Goal: Information Seeking & Learning: Check status

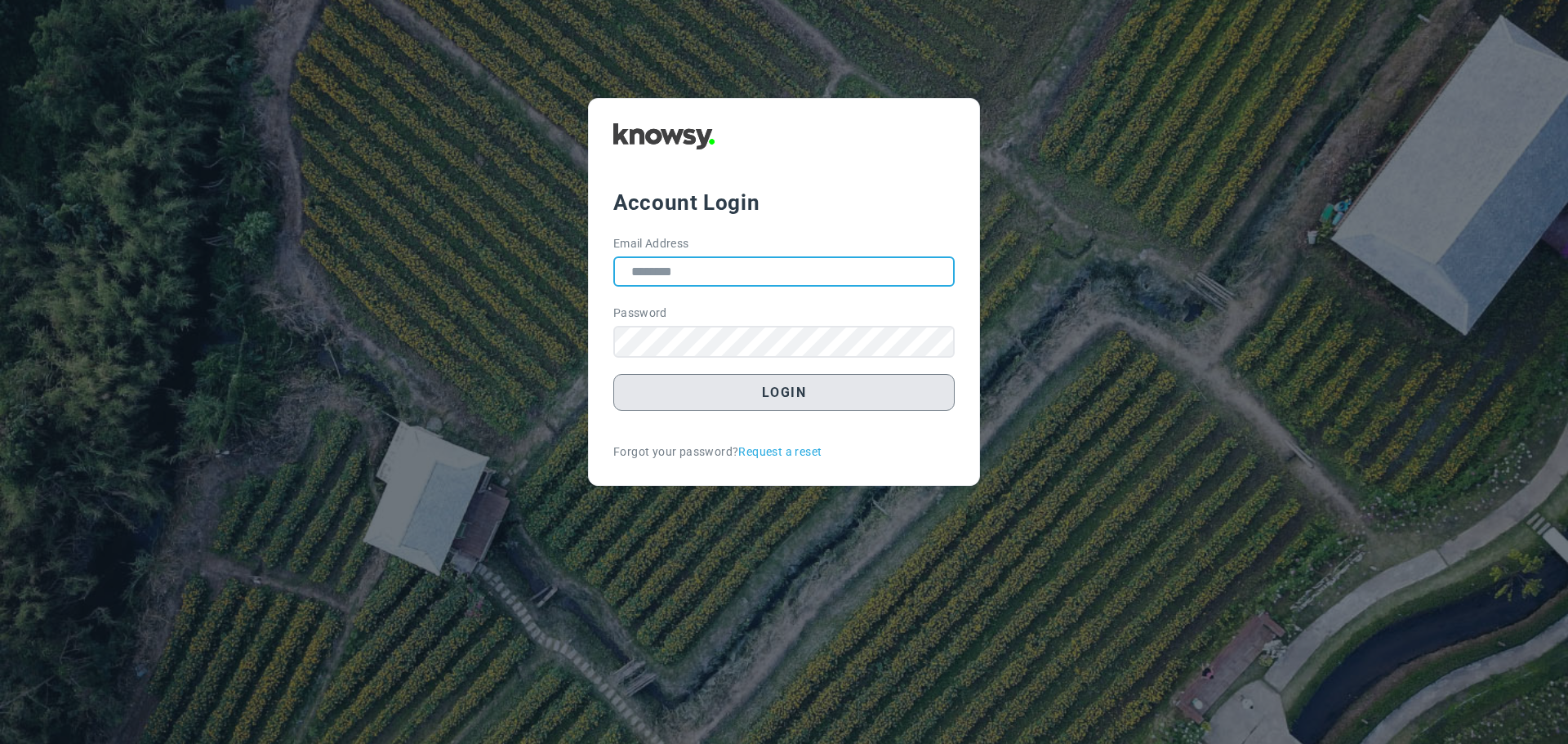
type input "**********"
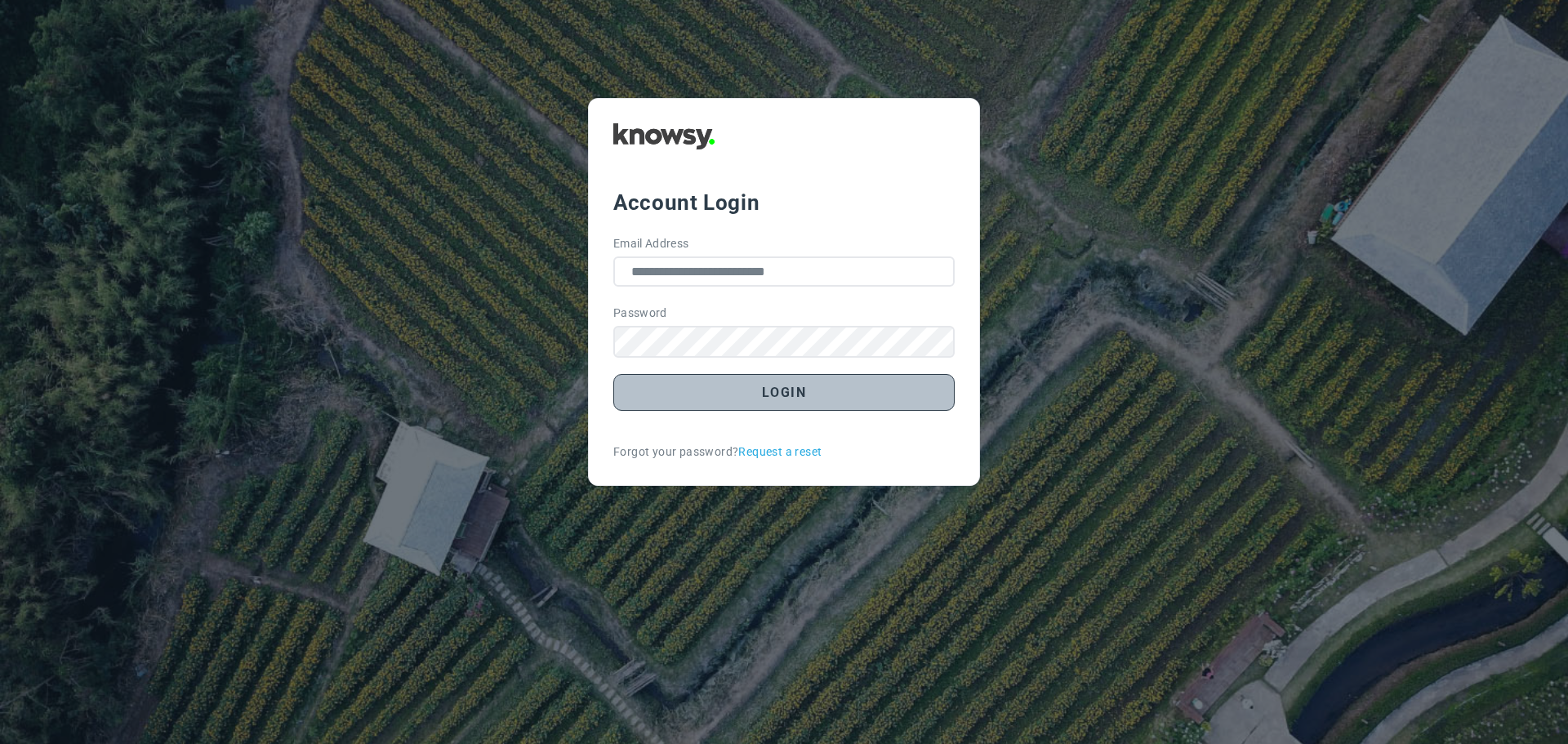
click at [776, 397] on button "Login" at bounding box center [784, 392] width 341 height 36
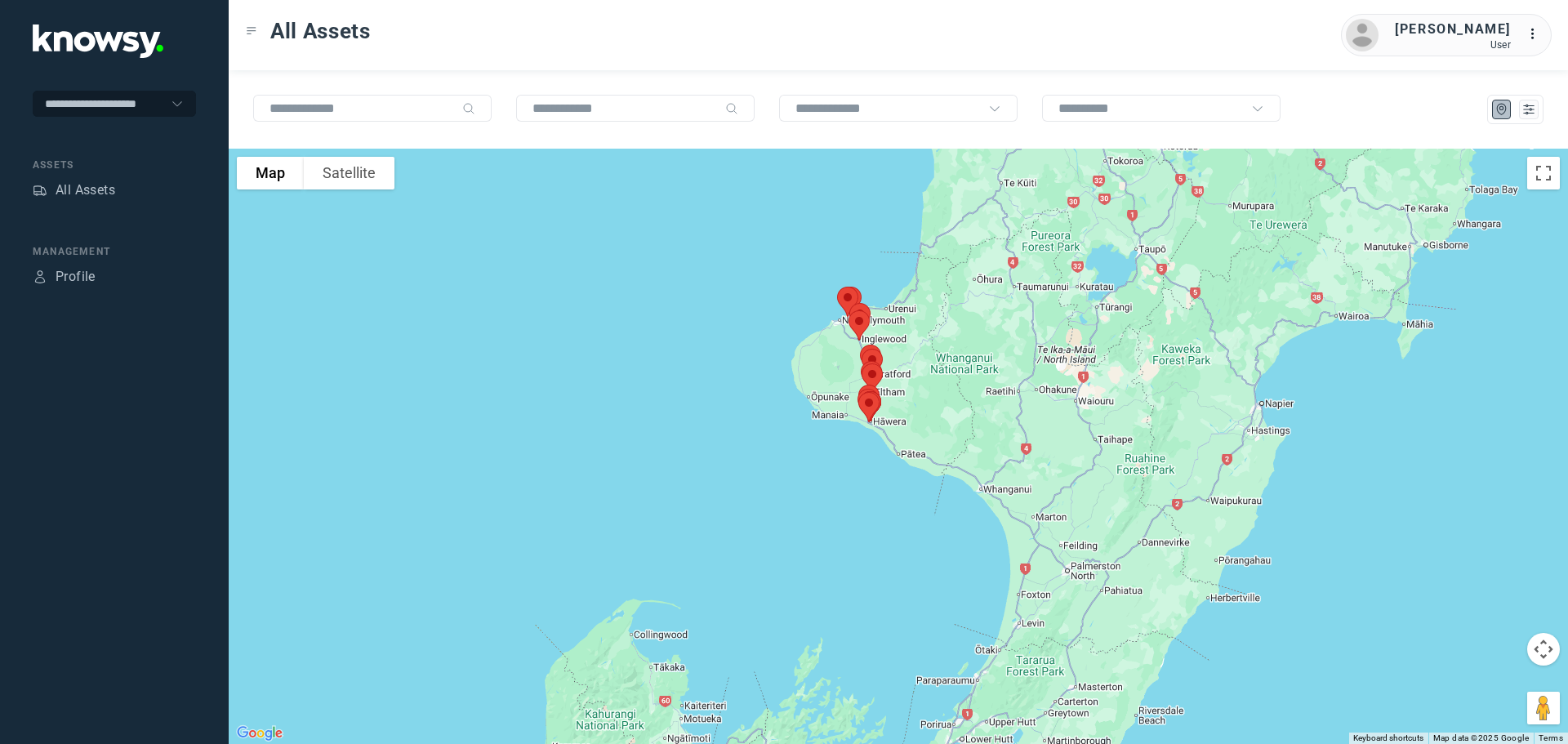
drag, startPoint x: 840, startPoint y: 366, endPoint x: 813, endPoint y: 410, distance: 51.6
click at [815, 409] on div at bounding box center [897, 446] width 1339 height 596
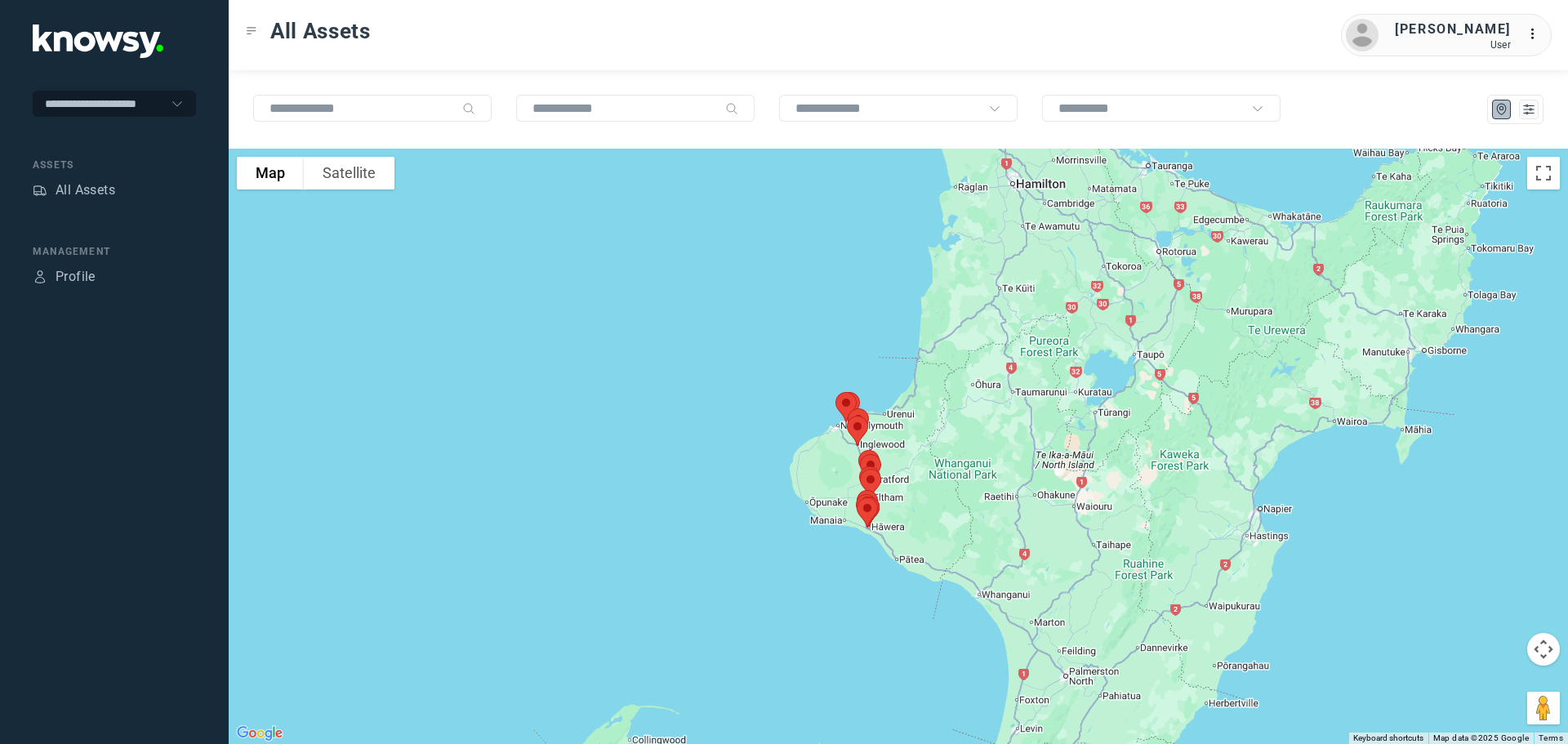
drag, startPoint x: 958, startPoint y: 383, endPoint x: 977, endPoint y: 413, distance: 35.5
click at [977, 413] on div at bounding box center [897, 446] width 1339 height 596
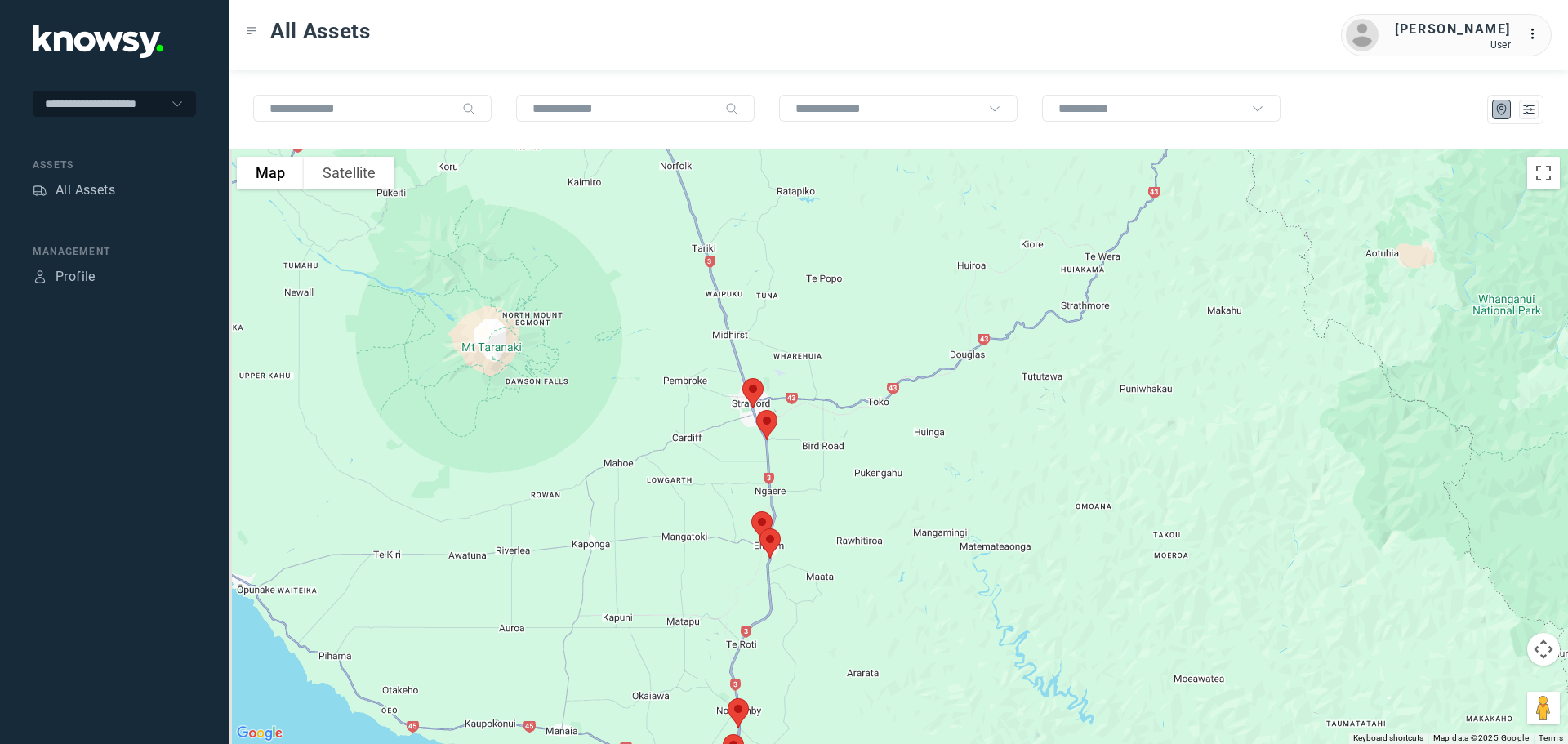
drag, startPoint x: 756, startPoint y: 423, endPoint x: 909, endPoint y: 420, distance: 153.0
click at [909, 420] on div at bounding box center [897, 446] width 1339 height 596
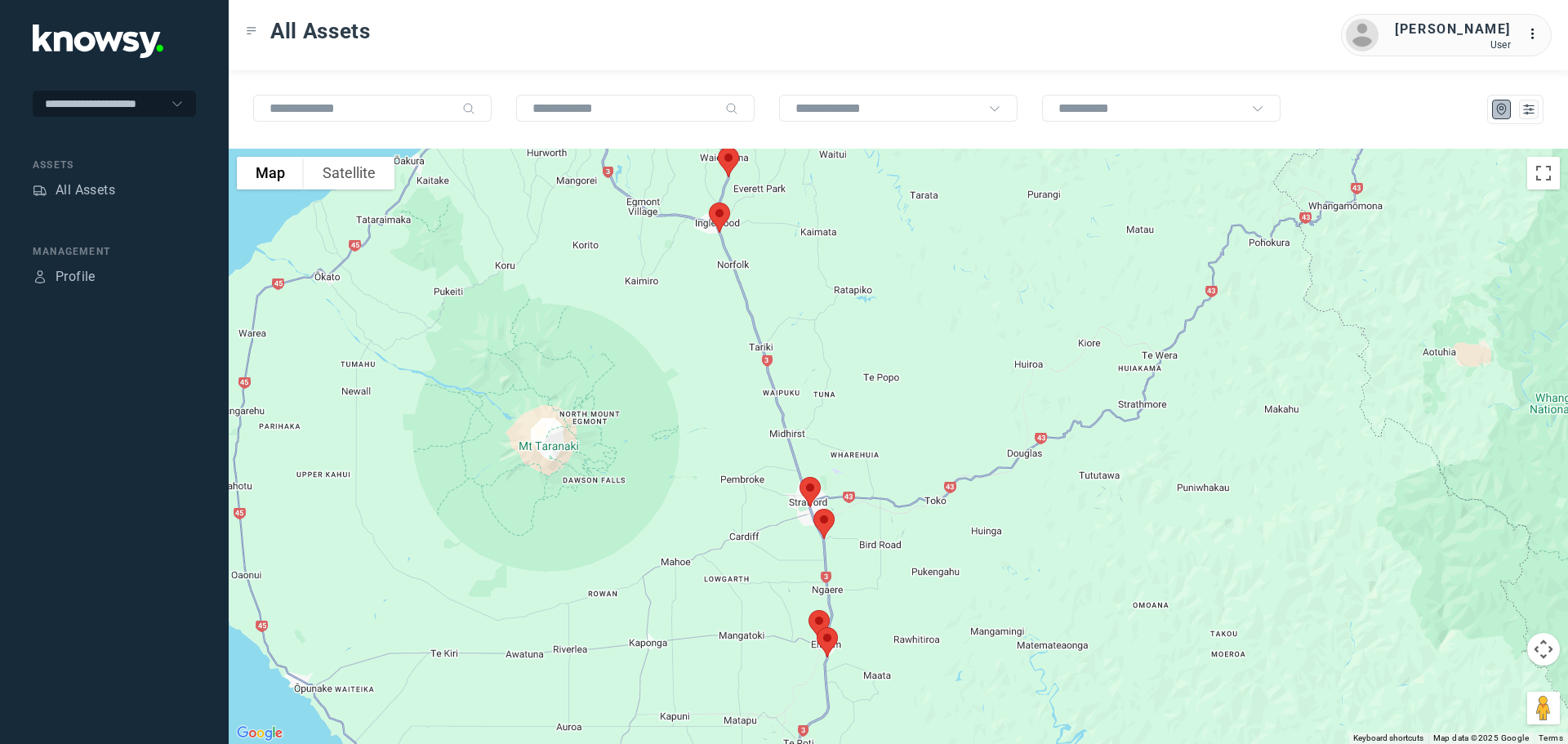
drag, startPoint x: 919, startPoint y: 270, endPoint x: 946, endPoint y: 435, distance: 167.2
click at [946, 435] on div at bounding box center [897, 446] width 1339 height 596
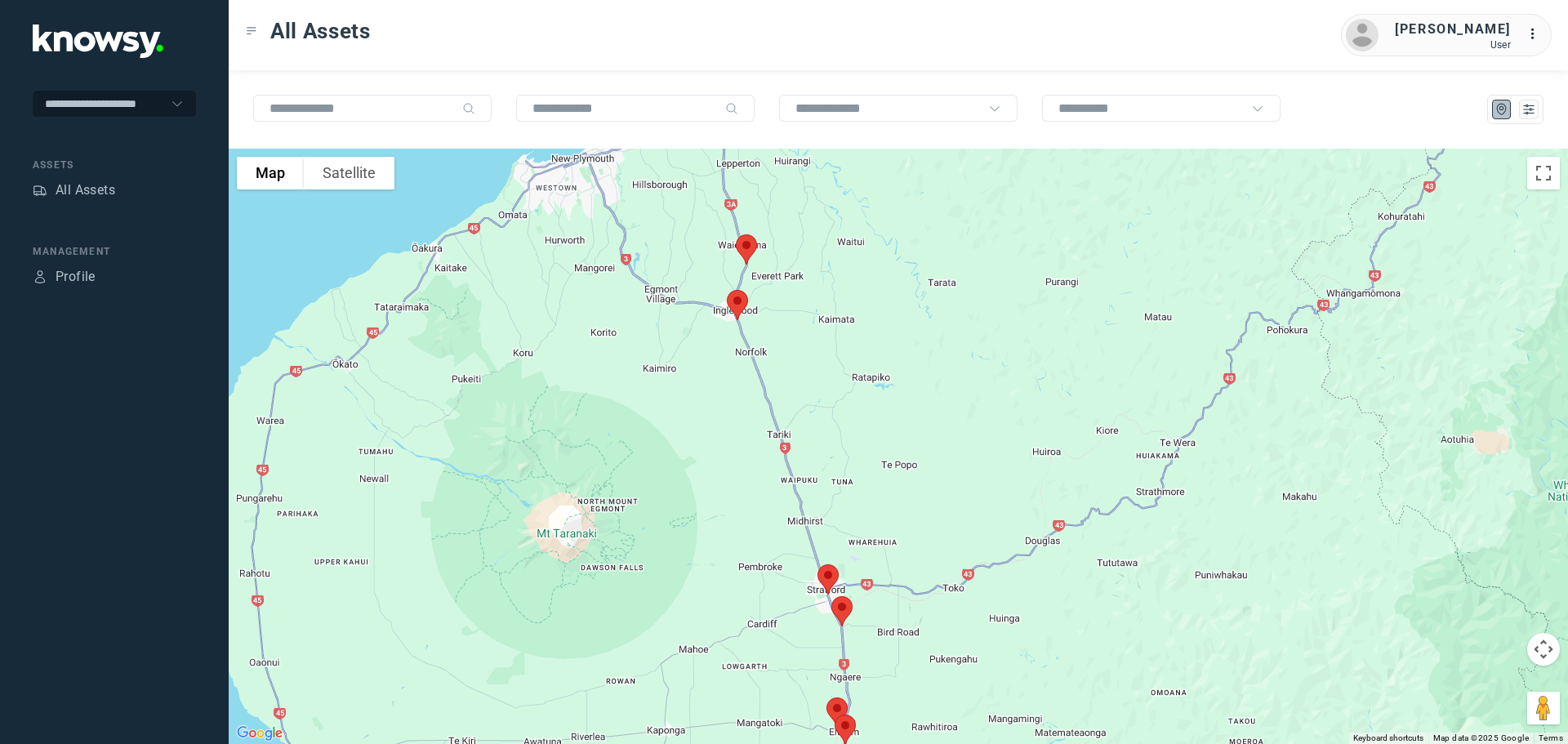
drag, startPoint x: 856, startPoint y: 378, endPoint x: 861, endPoint y: 437, distance: 59.2
click at [861, 437] on div at bounding box center [897, 446] width 1339 height 596
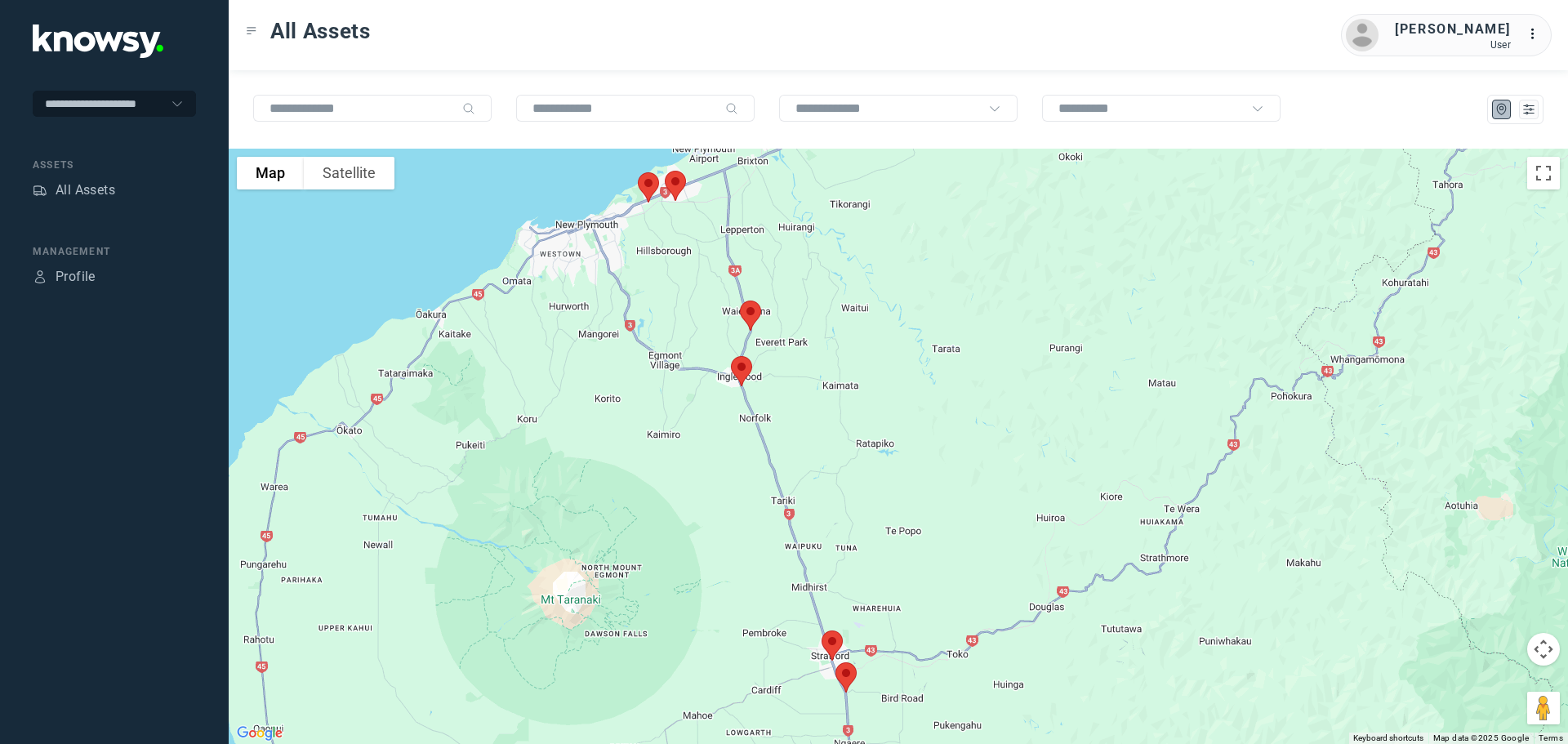
click at [742, 370] on img at bounding box center [742, 372] width 35 height 43
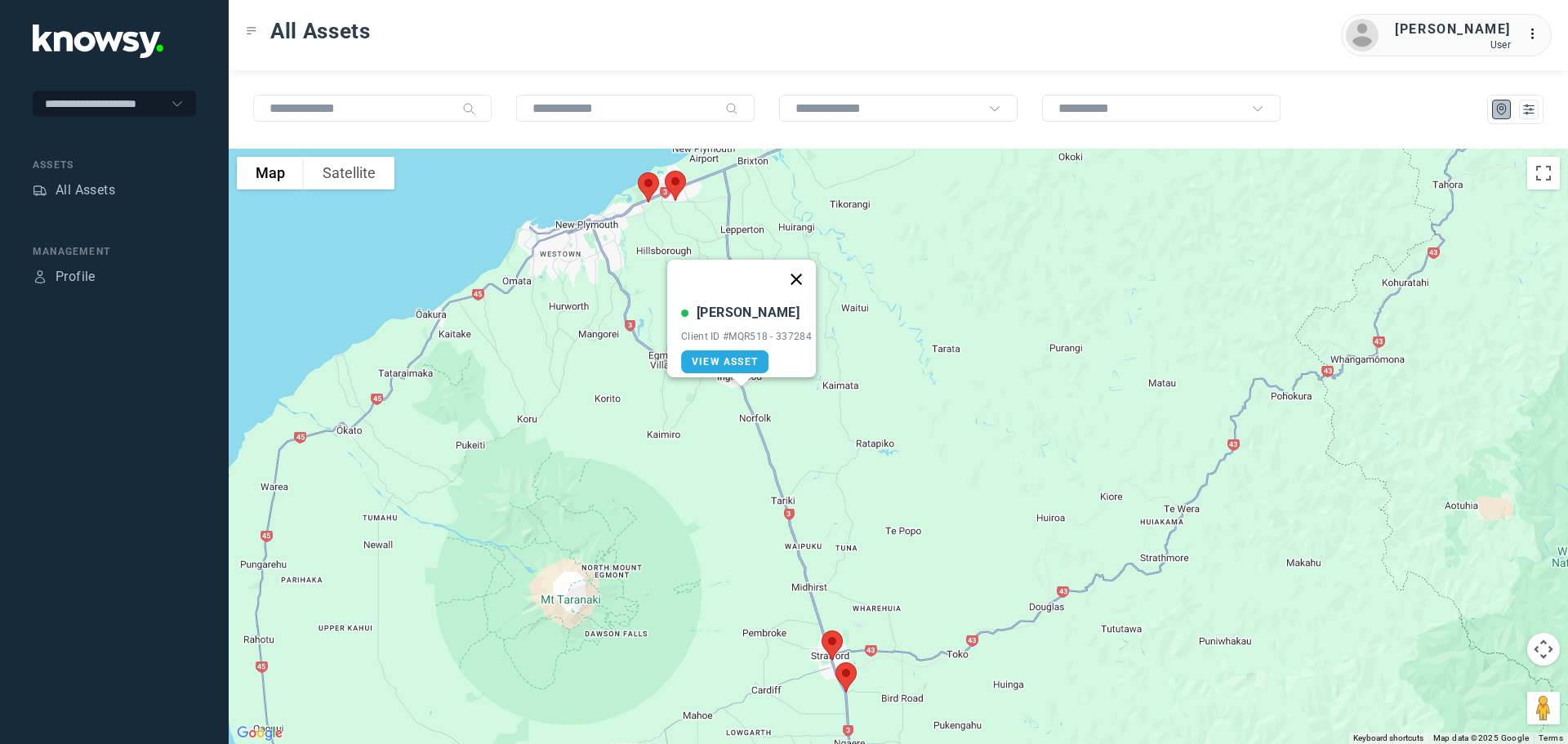
click at [800, 270] on button "Close" at bounding box center [796, 279] width 39 height 39
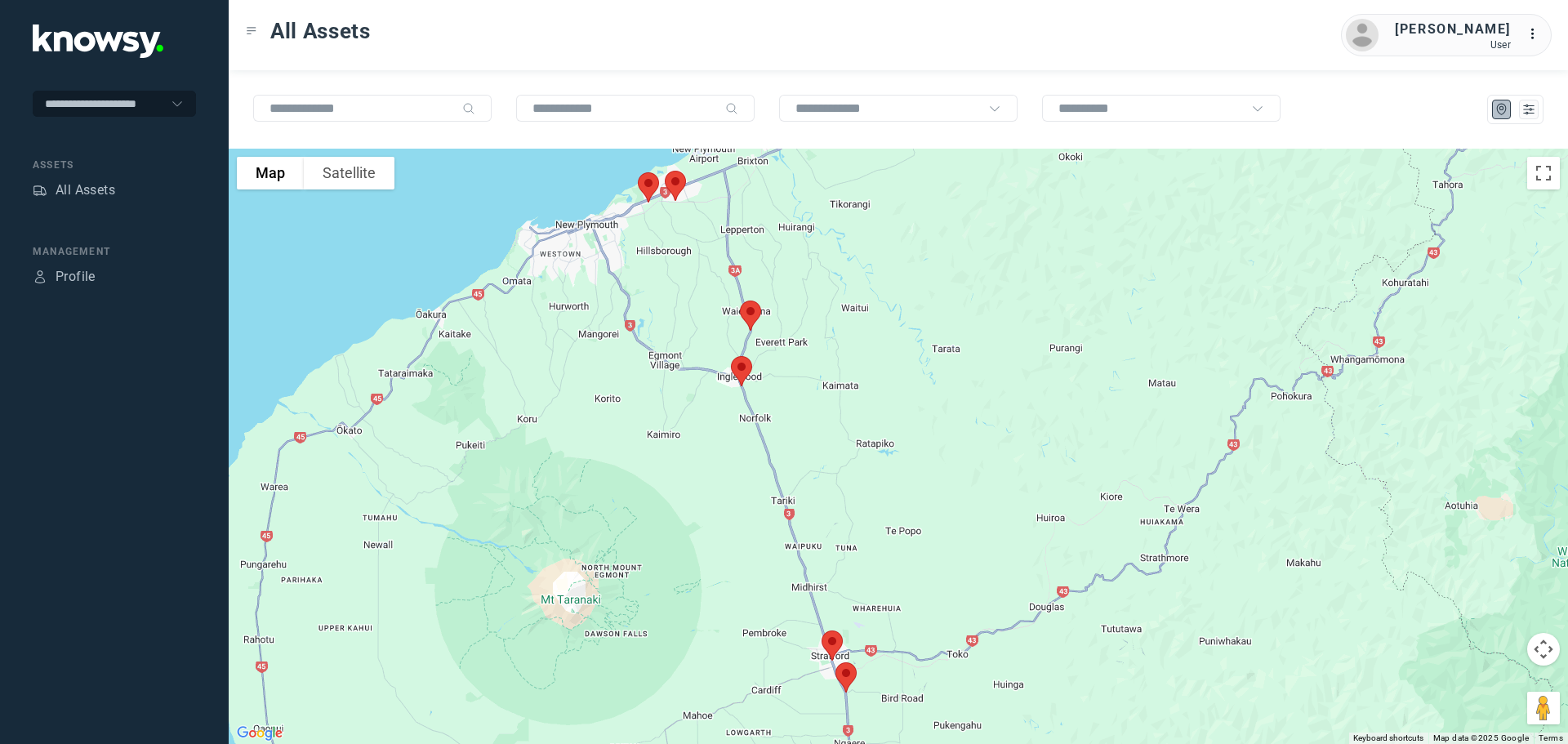
click at [753, 315] on img at bounding box center [751, 316] width 35 height 43
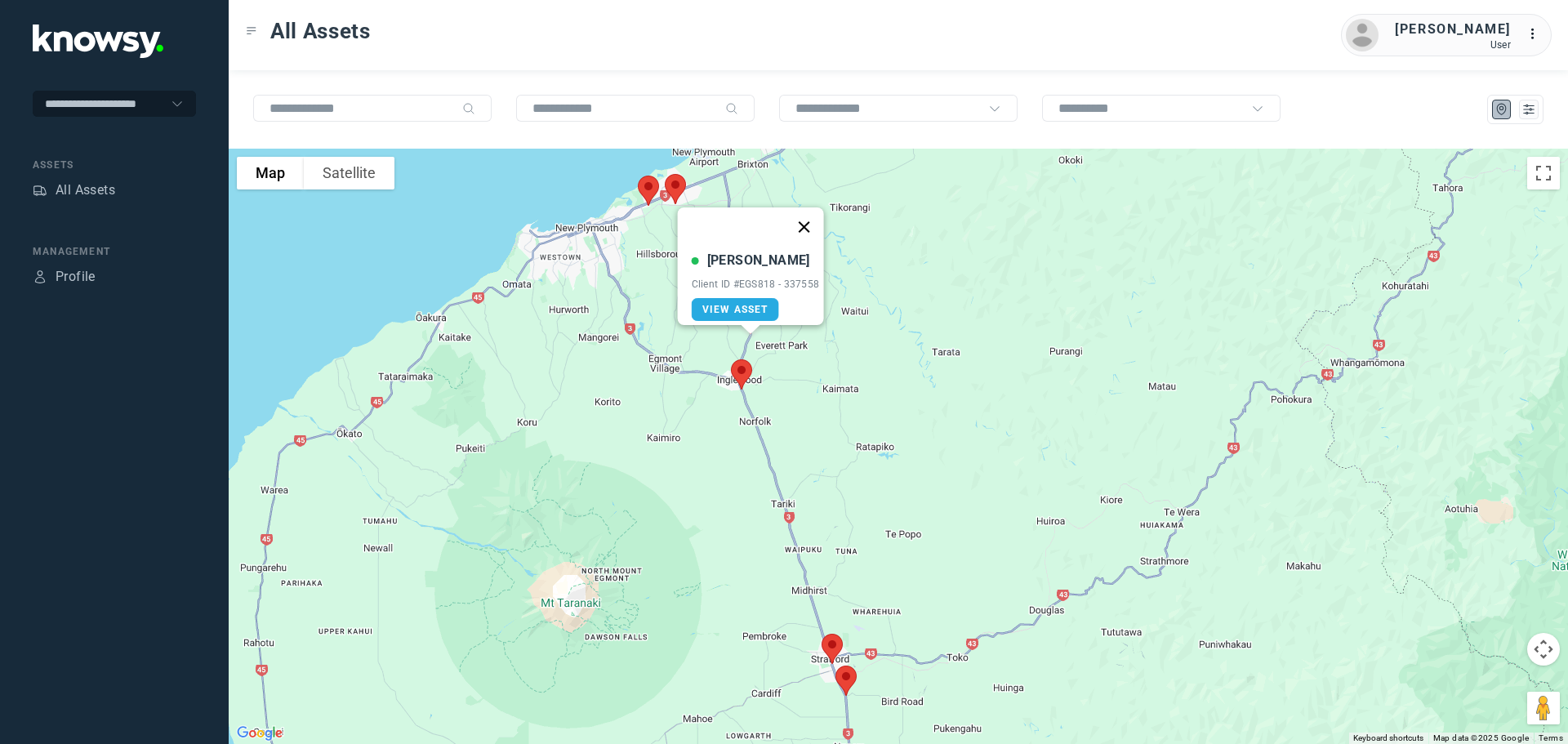
click at [813, 216] on button "Close" at bounding box center [803, 227] width 39 height 39
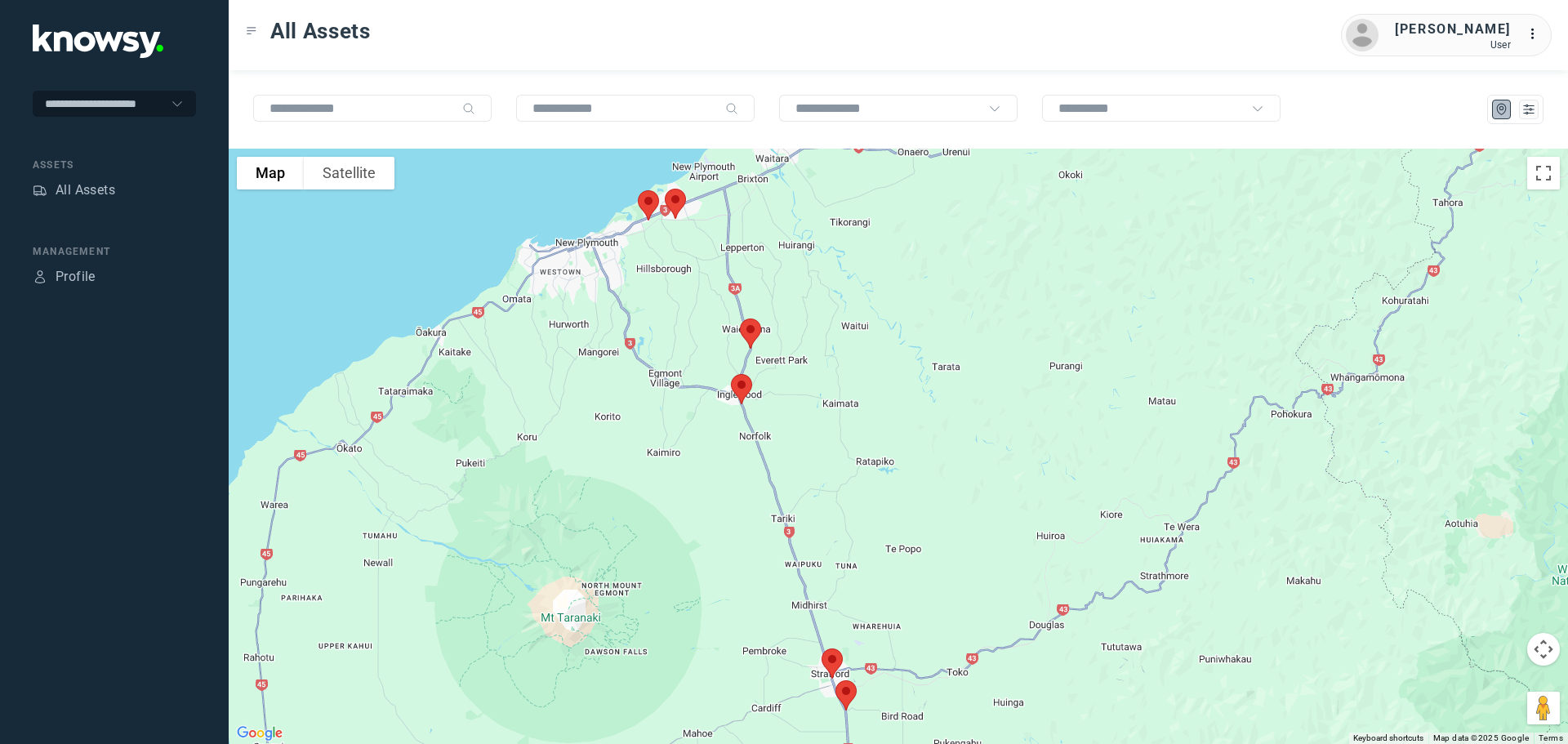
drag, startPoint x: 802, startPoint y: 292, endPoint x: 802, endPoint y: 367, distance: 75.0
click at [802, 367] on div "To navigate, press the arrow keys." at bounding box center [897, 446] width 1339 height 596
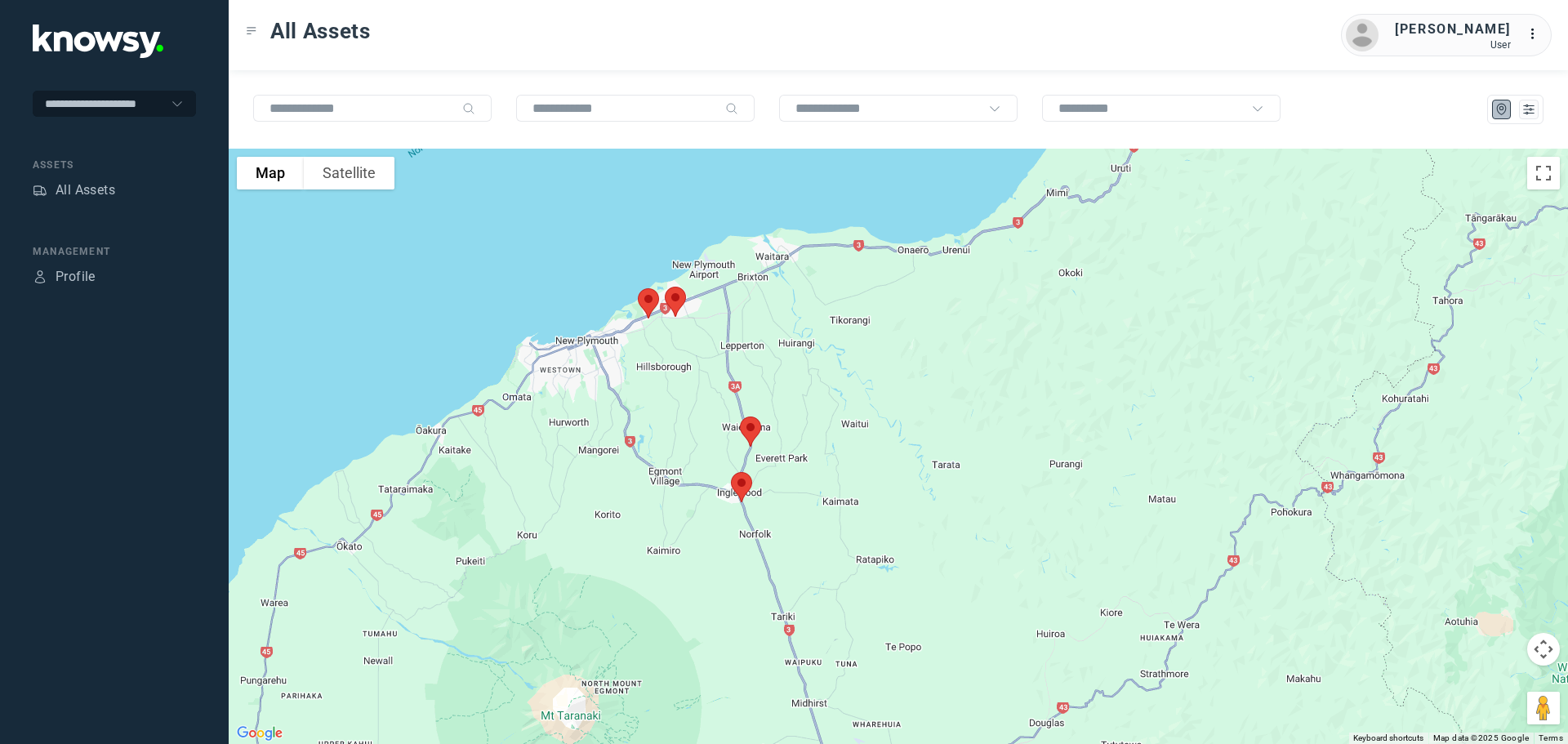
click at [672, 298] on img at bounding box center [675, 302] width 35 height 43
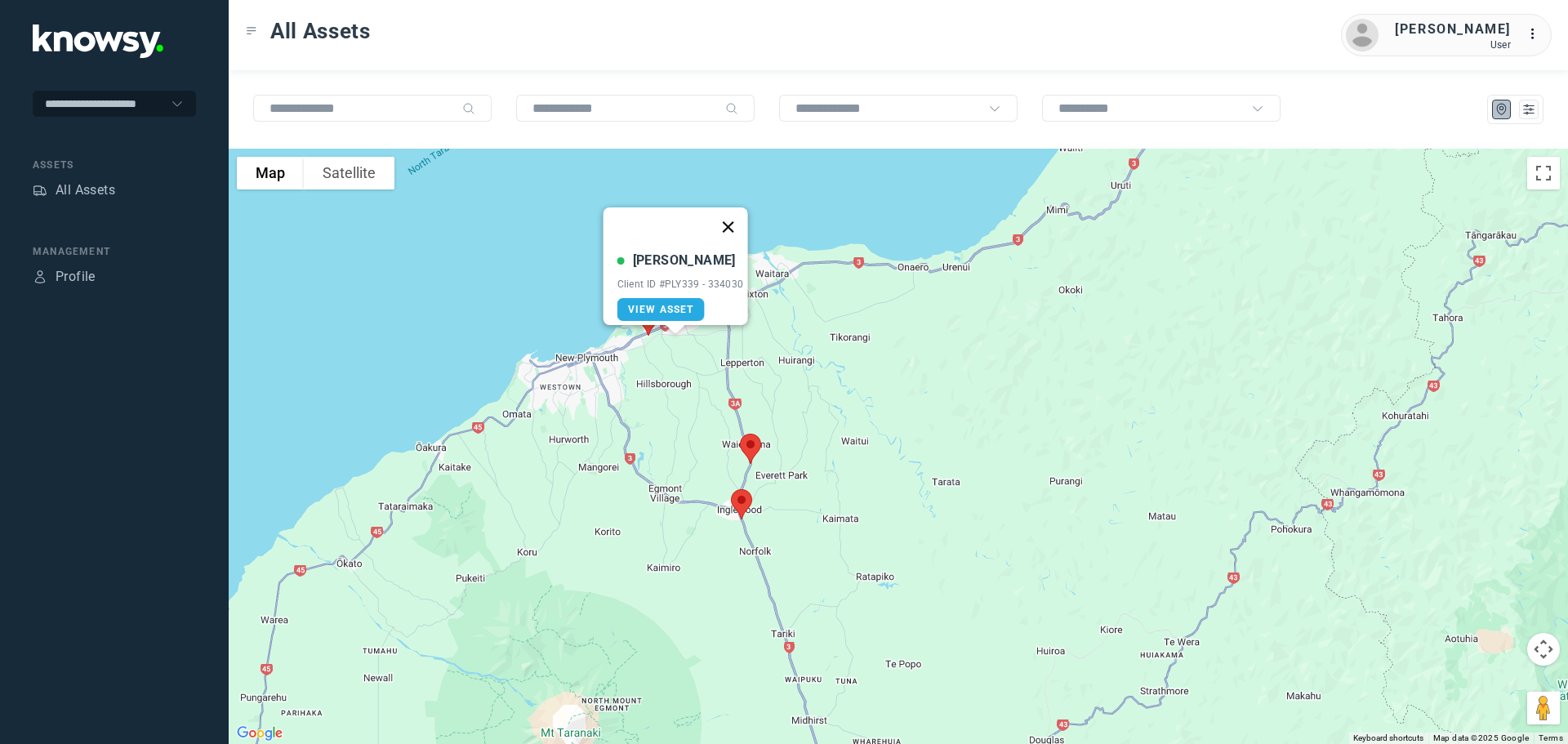
click at [738, 218] on button "Close" at bounding box center [727, 227] width 39 height 39
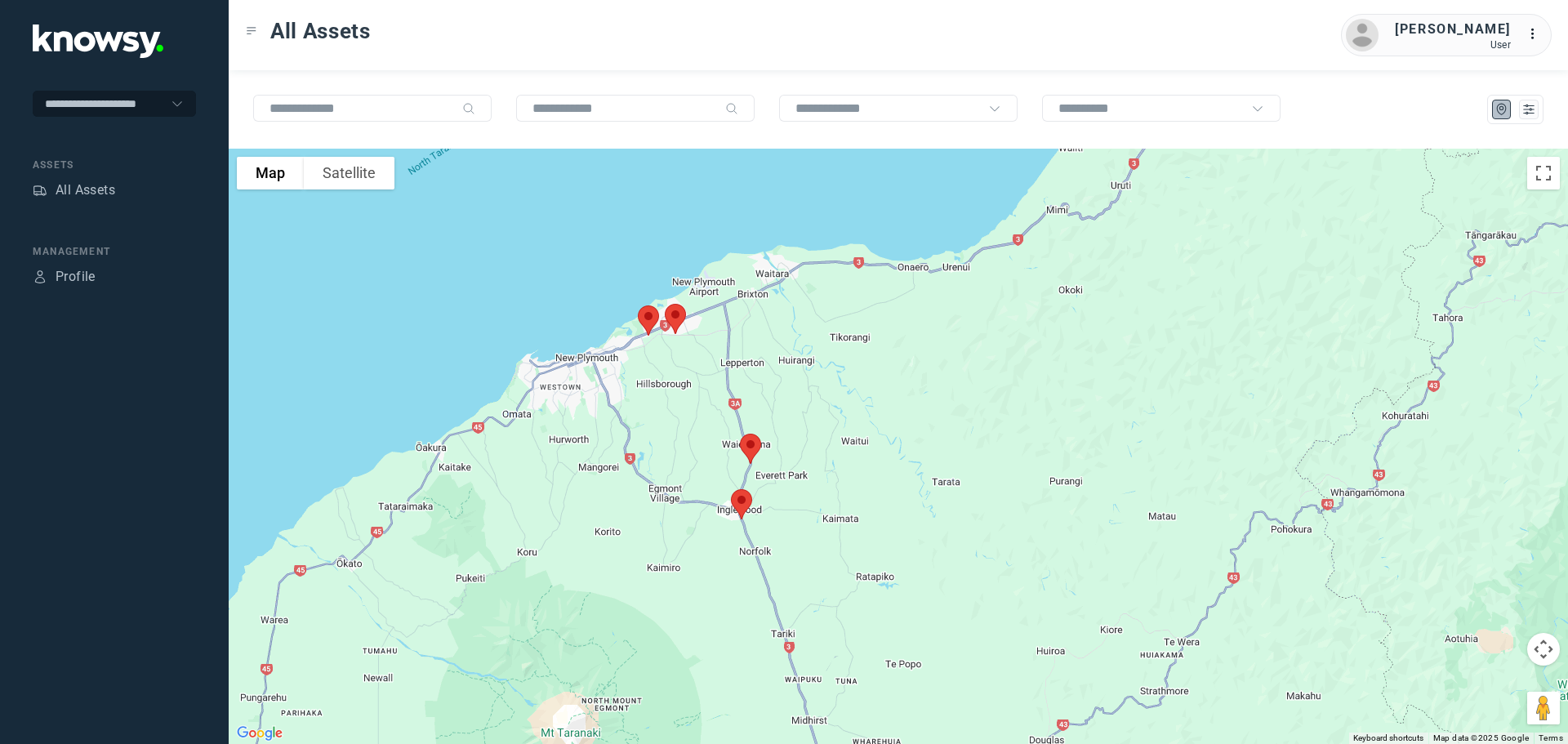
click at [647, 313] on img at bounding box center [648, 320] width 35 height 43
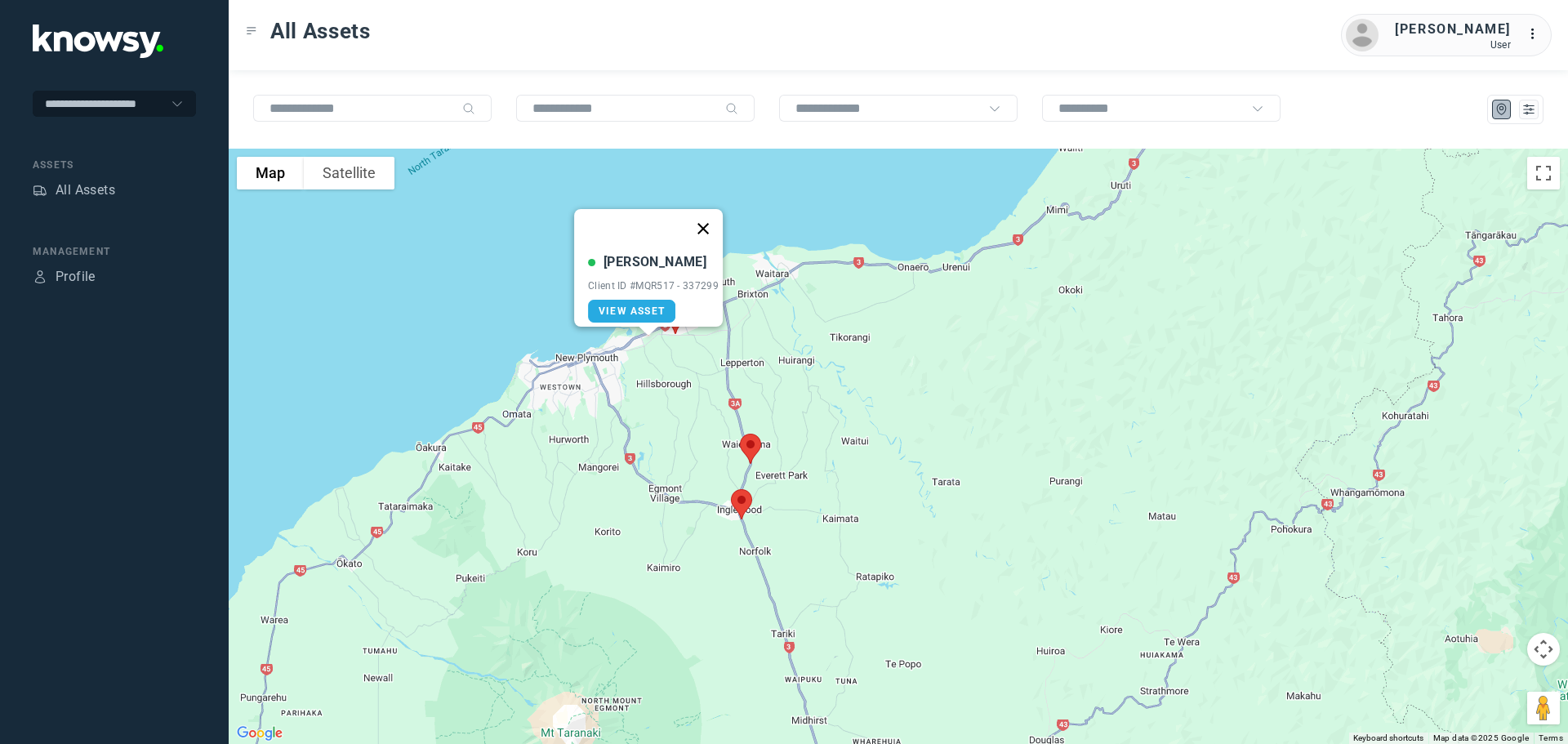
click at [712, 217] on button "Close" at bounding box center [703, 228] width 39 height 39
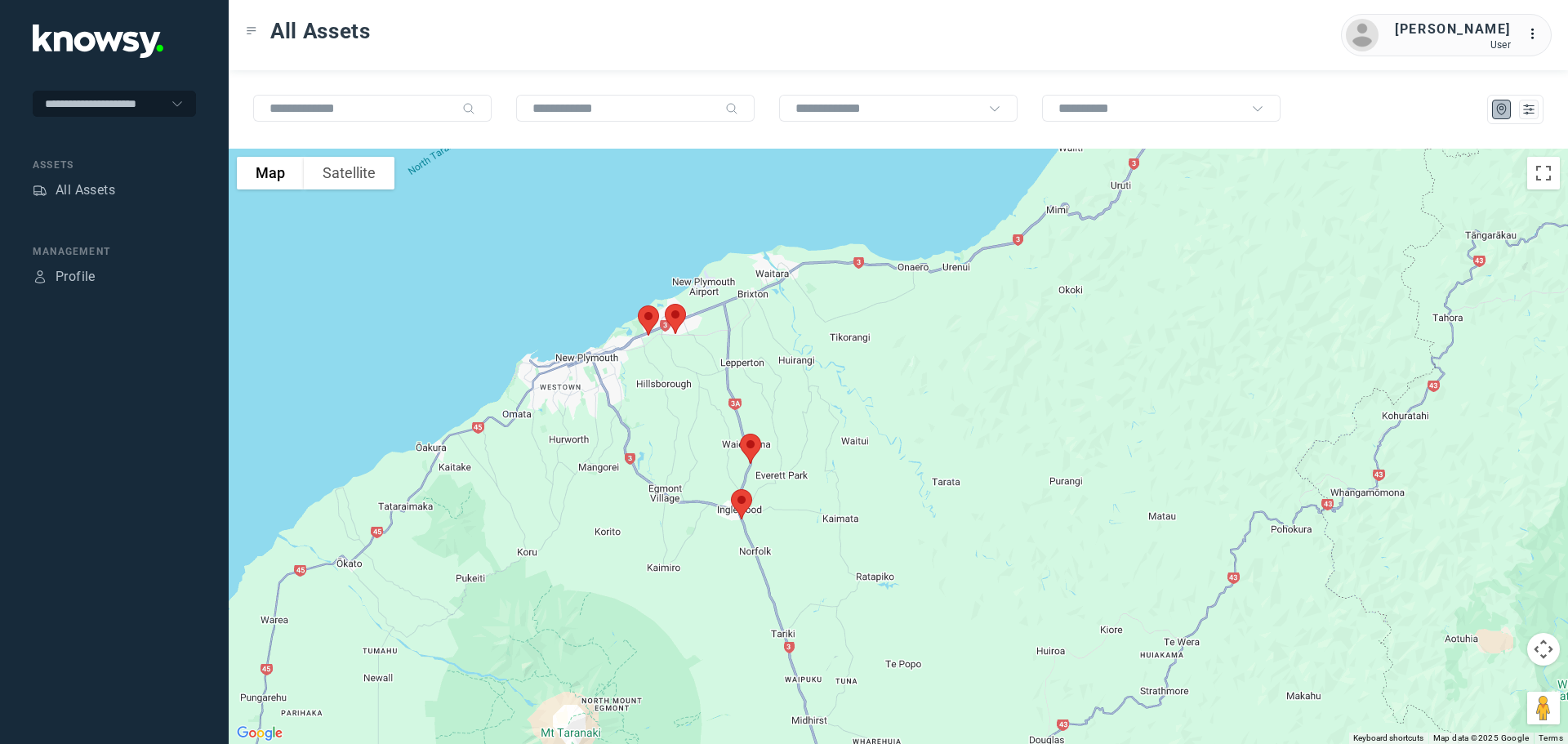
click at [684, 314] on img at bounding box center [675, 319] width 35 height 43
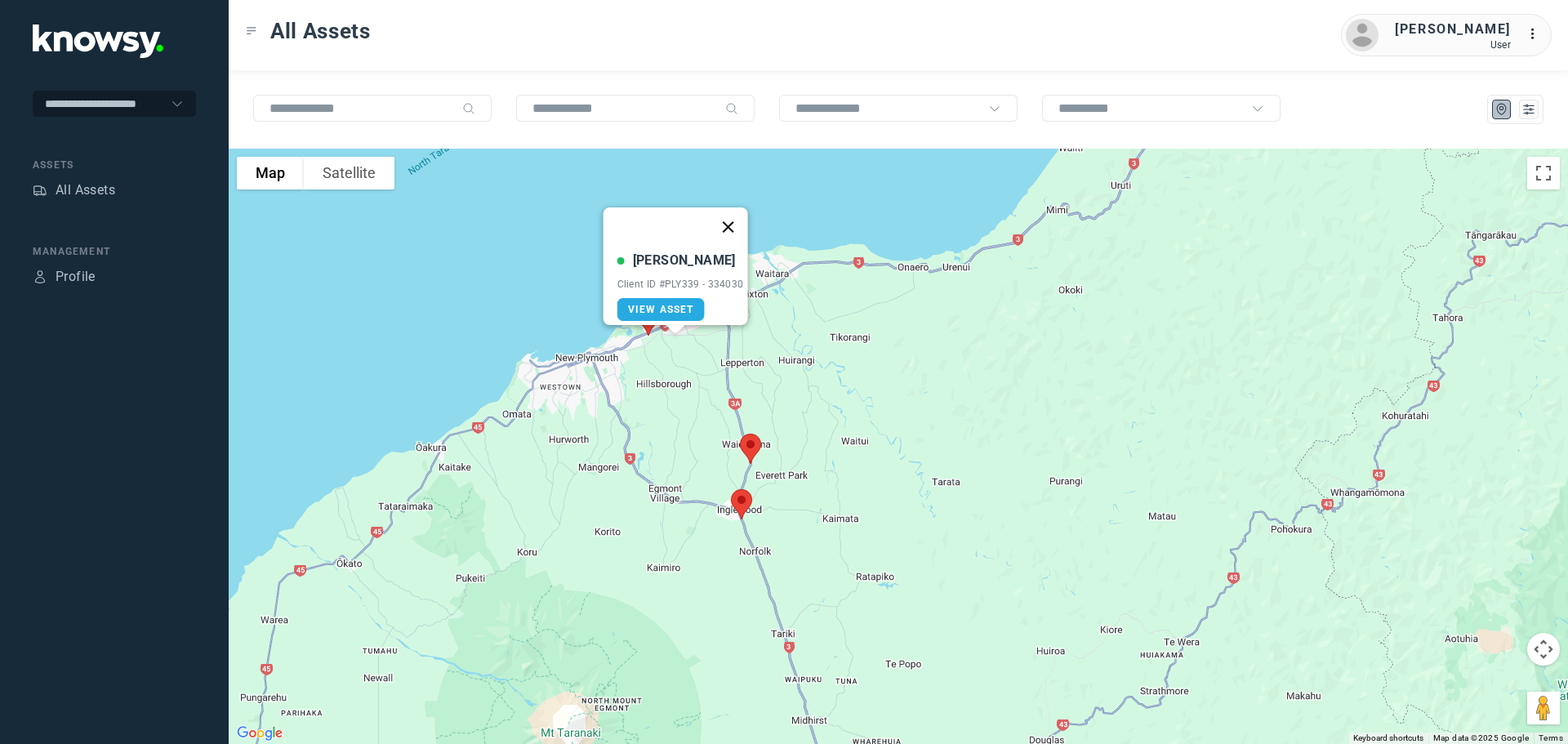
click at [737, 212] on button "Close" at bounding box center [727, 227] width 39 height 39
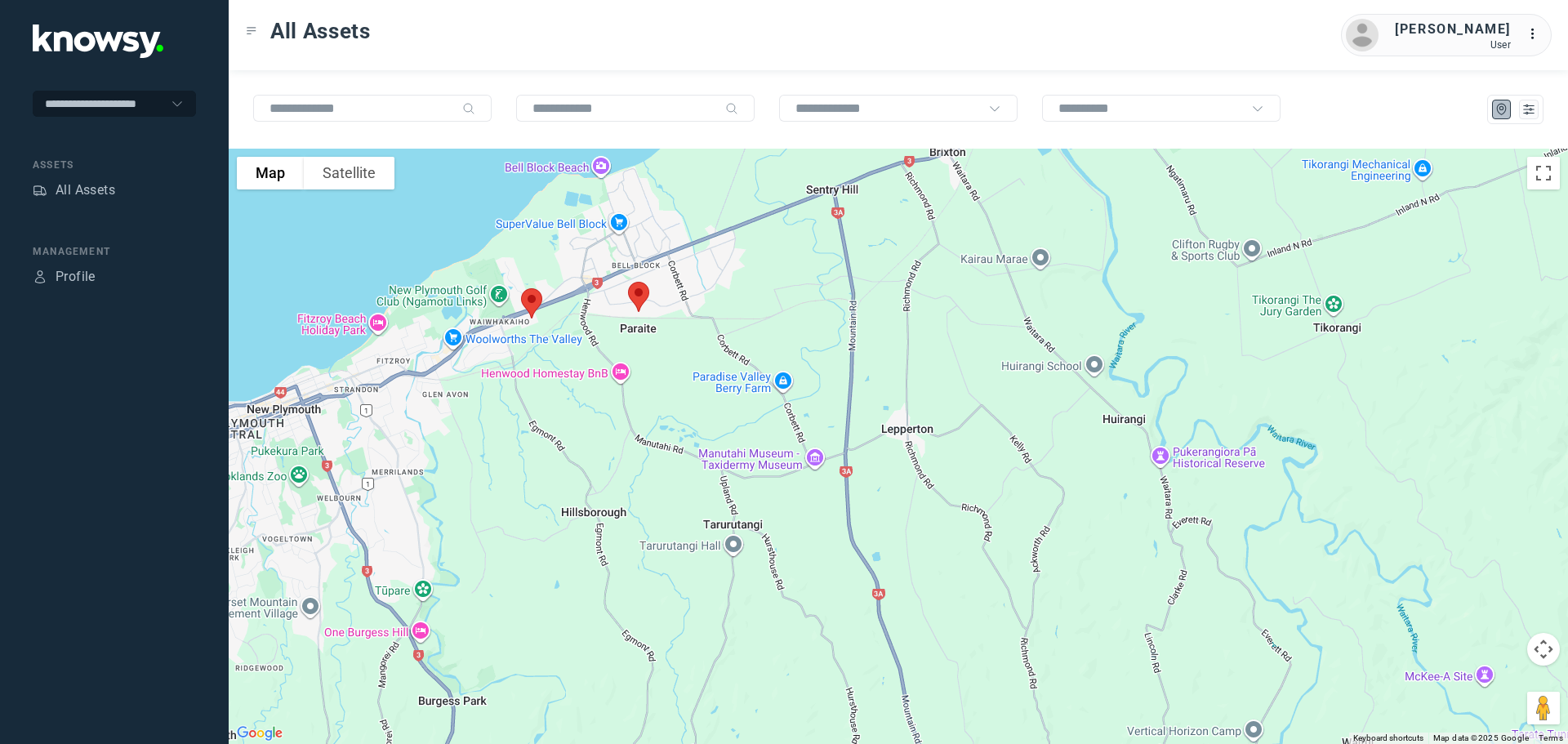
drag, startPoint x: 666, startPoint y: 285, endPoint x: 681, endPoint y: 324, distance: 41.8
click at [681, 324] on div at bounding box center [897, 446] width 1339 height 596
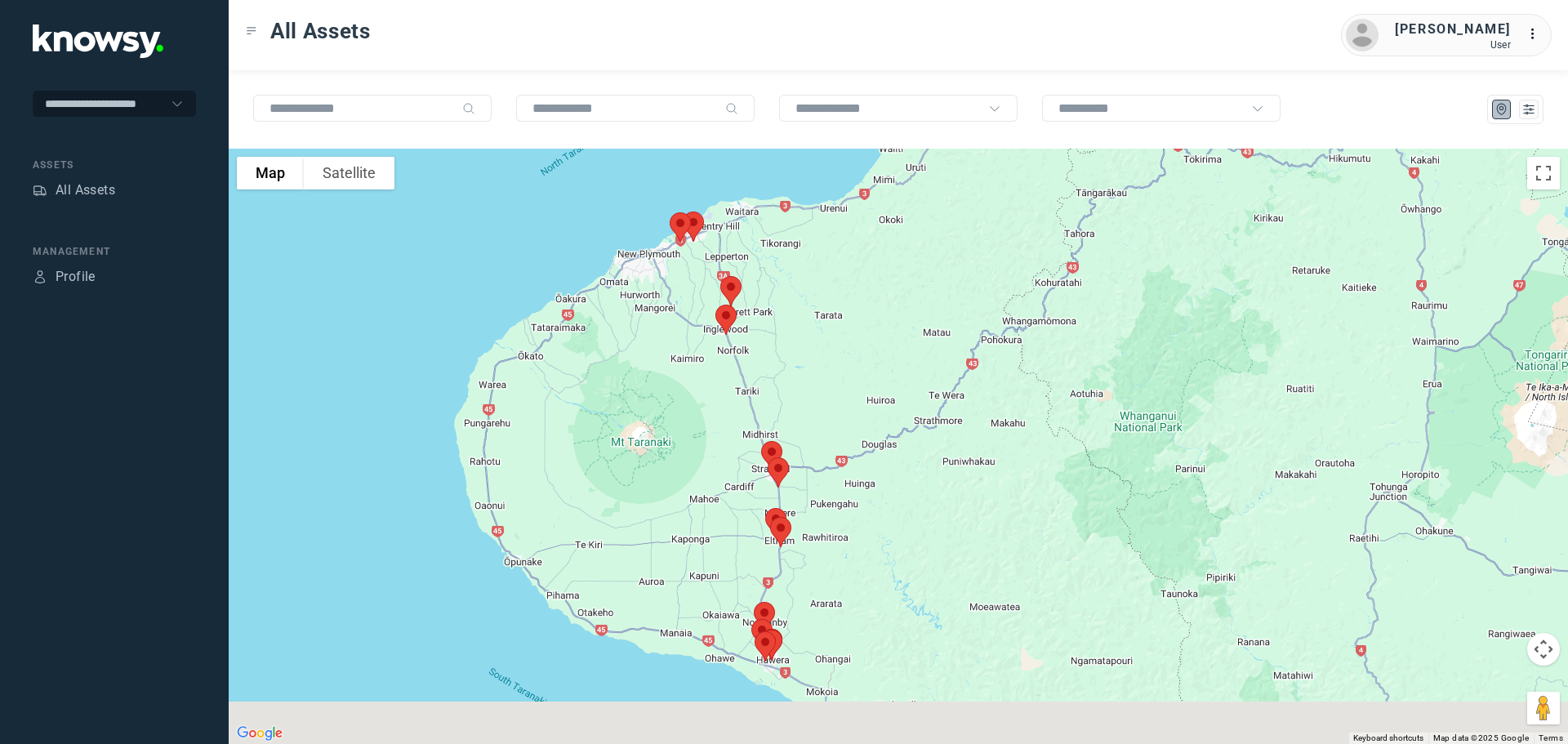
drag, startPoint x: 844, startPoint y: 534, endPoint x: 823, endPoint y: 303, distance: 232.0
click at [824, 304] on div at bounding box center [897, 446] width 1339 height 596
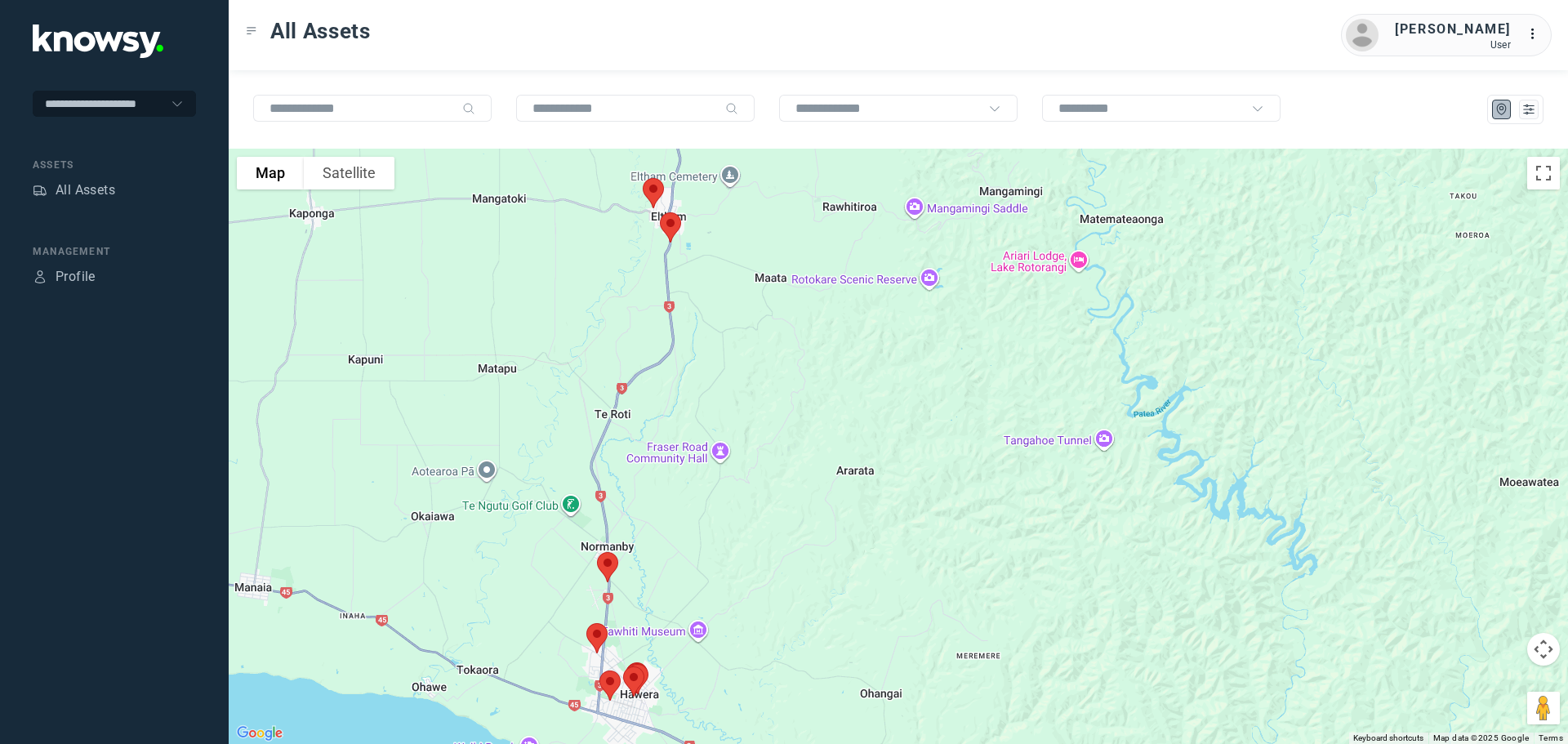
drag, startPoint x: 741, startPoint y: 278, endPoint x: 766, endPoint y: 360, distance: 85.7
click at [766, 360] on div at bounding box center [897, 446] width 1339 height 596
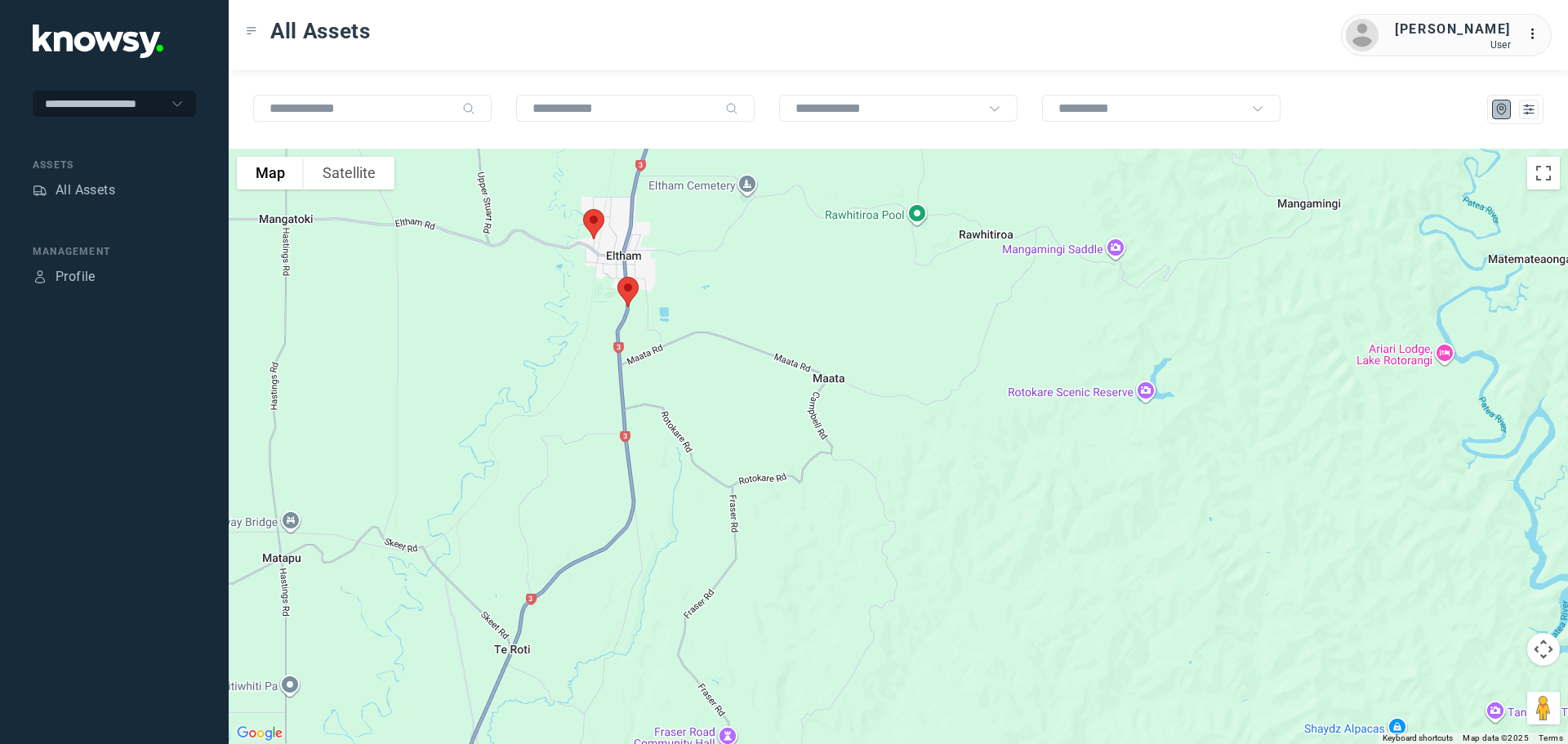
click at [599, 221] on img at bounding box center [594, 224] width 35 height 43
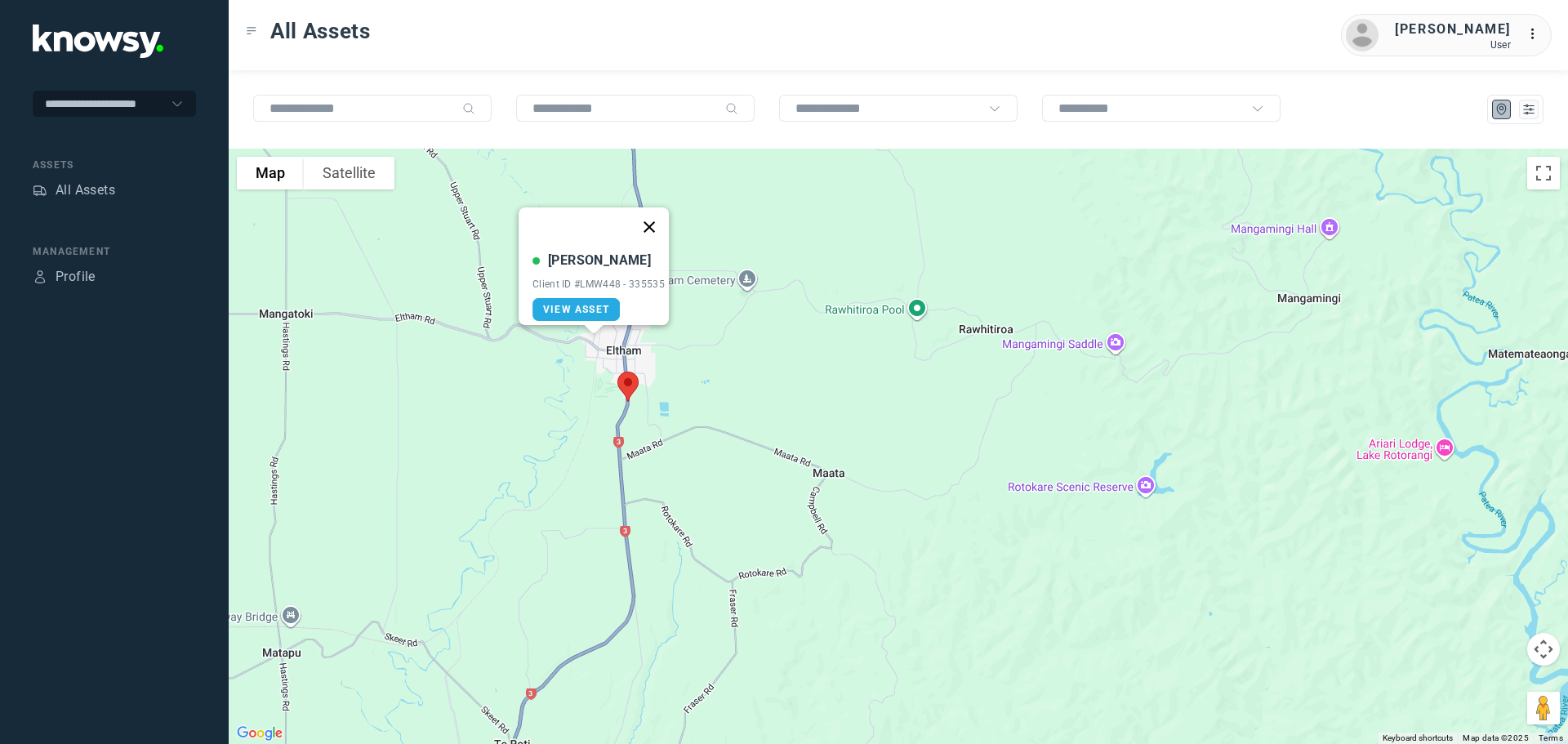
click at [658, 218] on button "Close" at bounding box center [649, 227] width 39 height 39
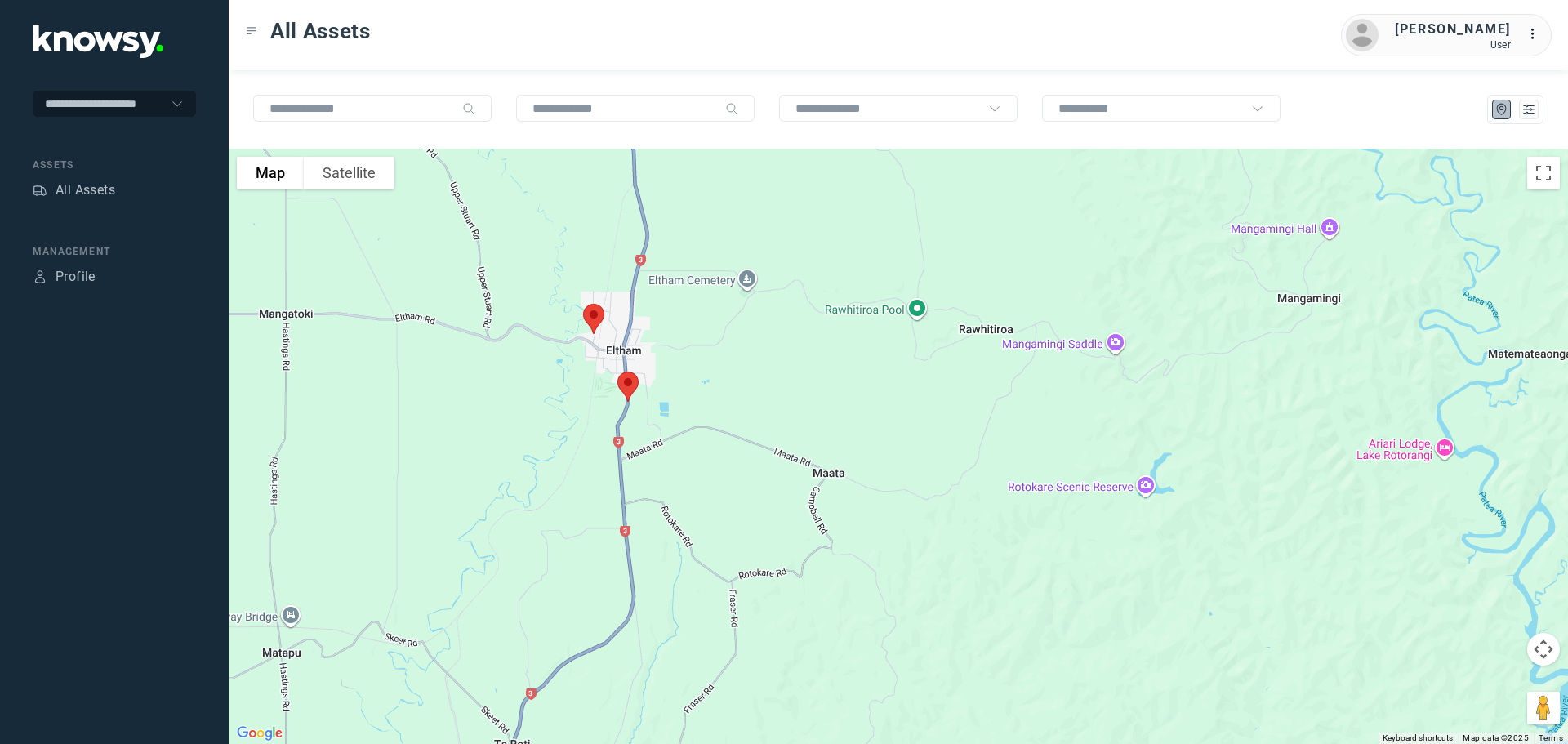
click at [627, 387] on img at bounding box center [628, 387] width 35 height 43
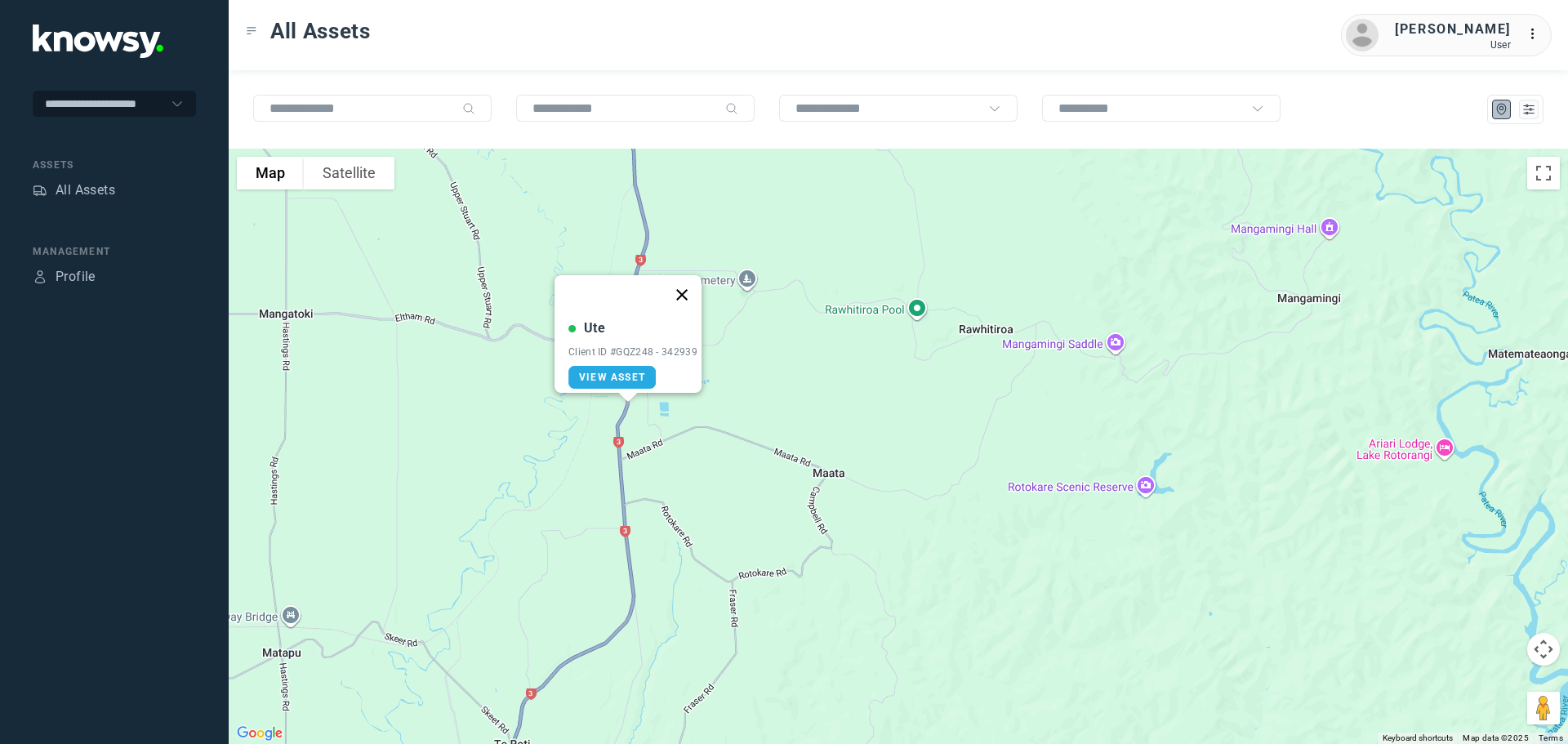
click at [688, 291] on button "Close" at bounding box center [681, 294] width 39 height 39
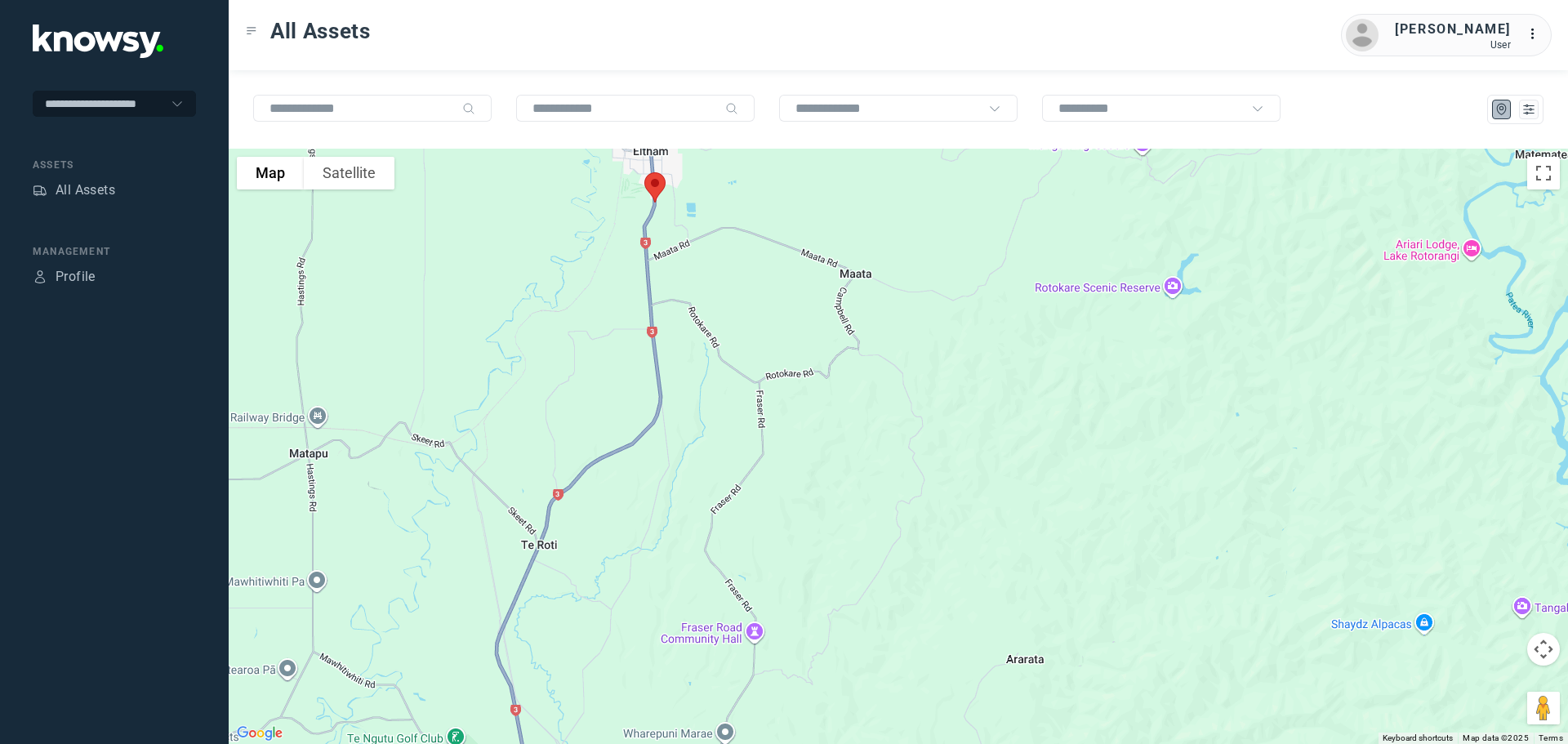
drag, startPoint x: 672, startPoint y: 520, endPoint x: 699, endPoint y: 319, distance: 202.8
click at [699, 319] on div at bounding box center [897, 446] width 1339 height 596
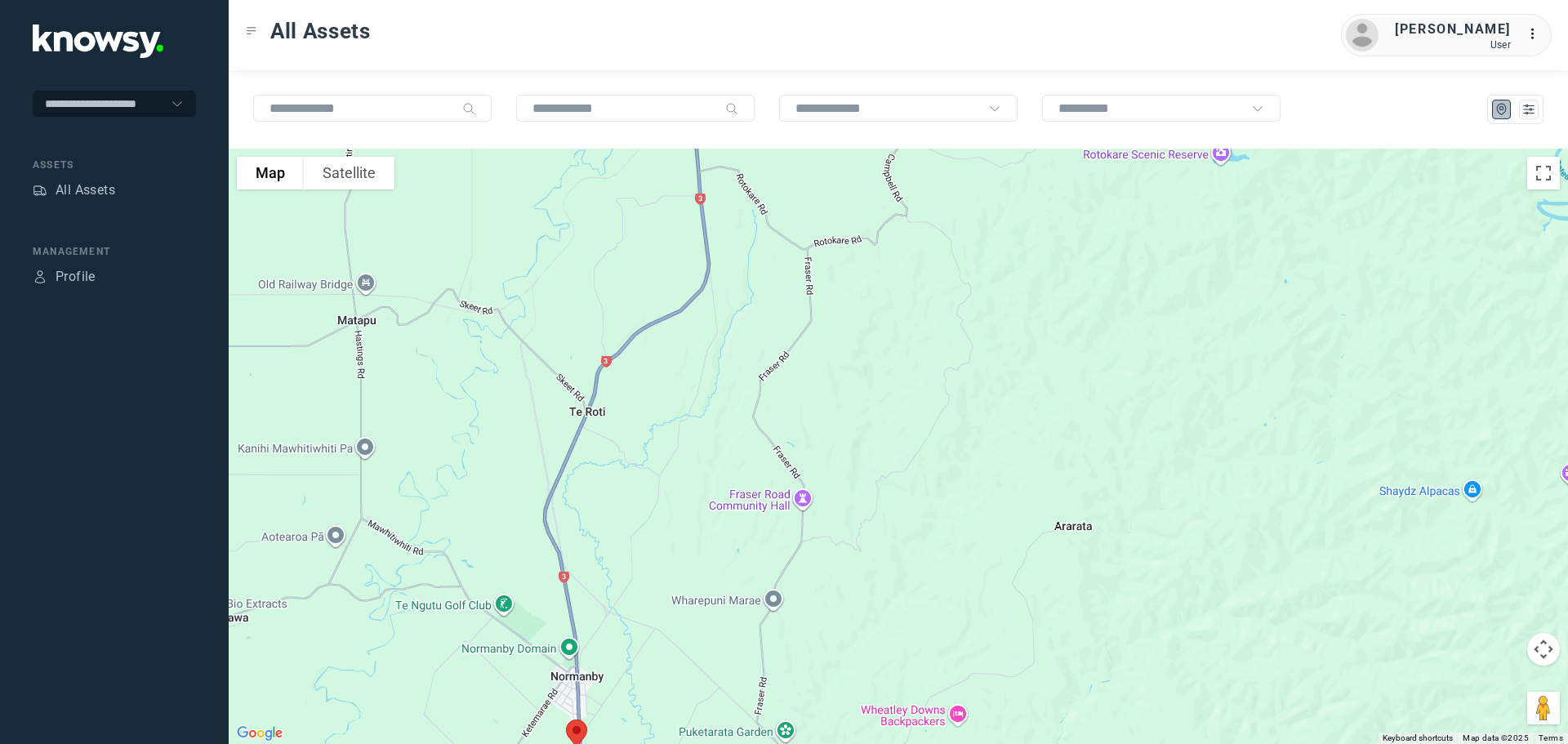
drag, startPoint x: 685, startPoint y: 443, endPoint x: 733, endPoint y: 306, distance: 145.2
click at [733, 306] on div at bounding box center [897, 446] width 1339 height 596
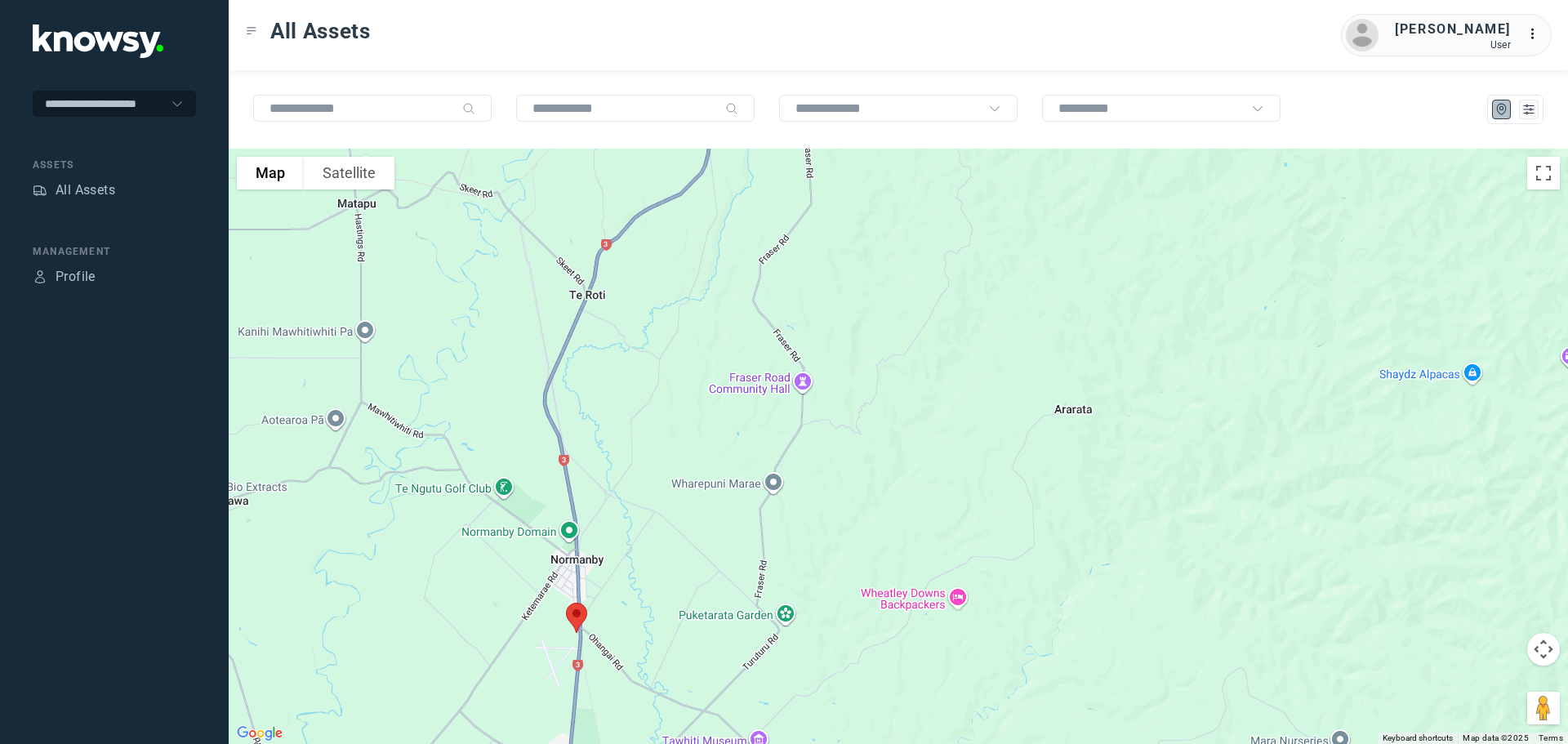
drag, startPoint x: 699, startPoint y: 353, endPoint x: 698, endPoint y: 315, distance: 38.0
click at [698, 315] on div at bounding box center [897, 446] width 1339 height 596
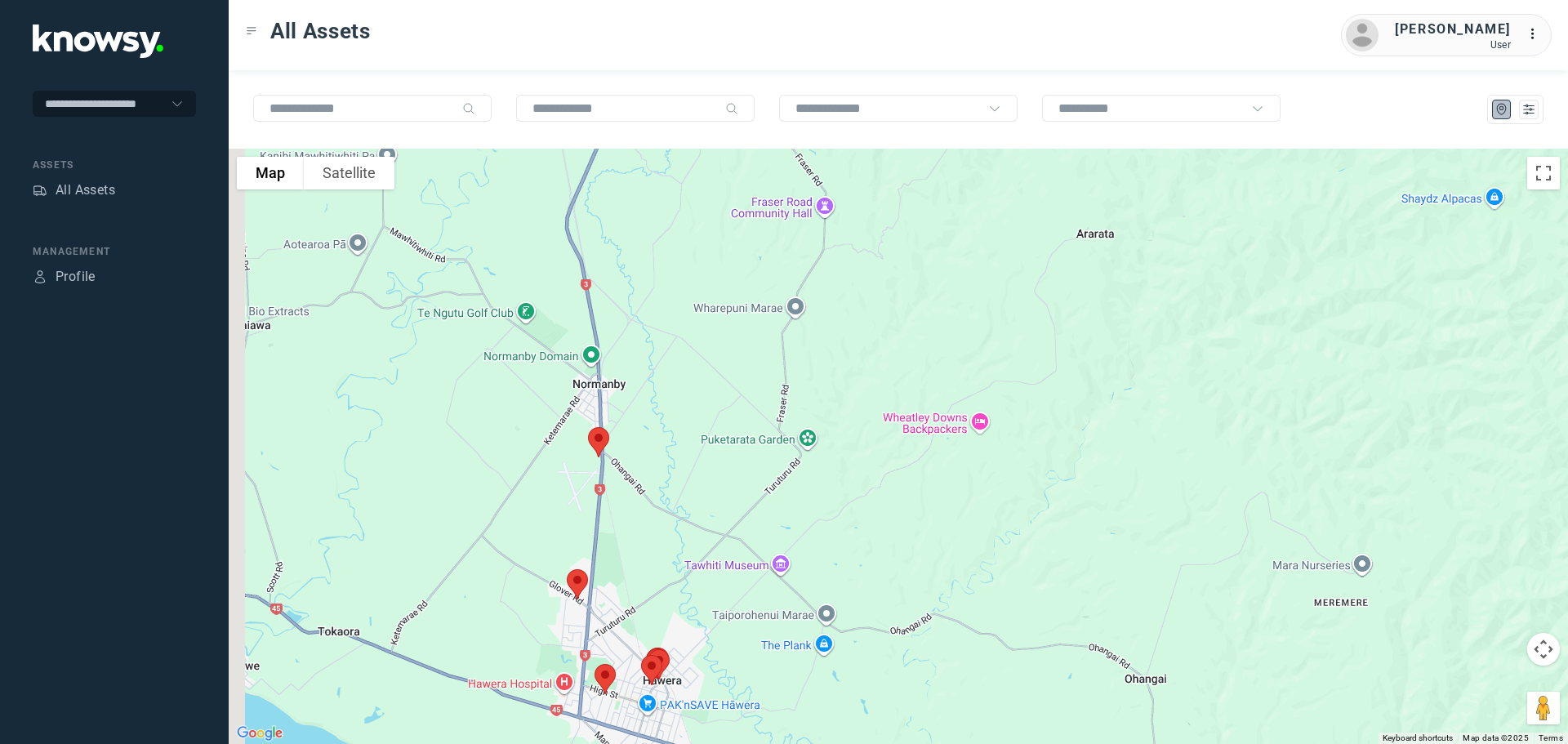
drag, startPoint x: 663, startPoint y: 425, endPoint x: 670, endPoint y: 267, distance: 158.2
click at [687, 240] on div at bounding box center [897, 446] width 1339 height 596
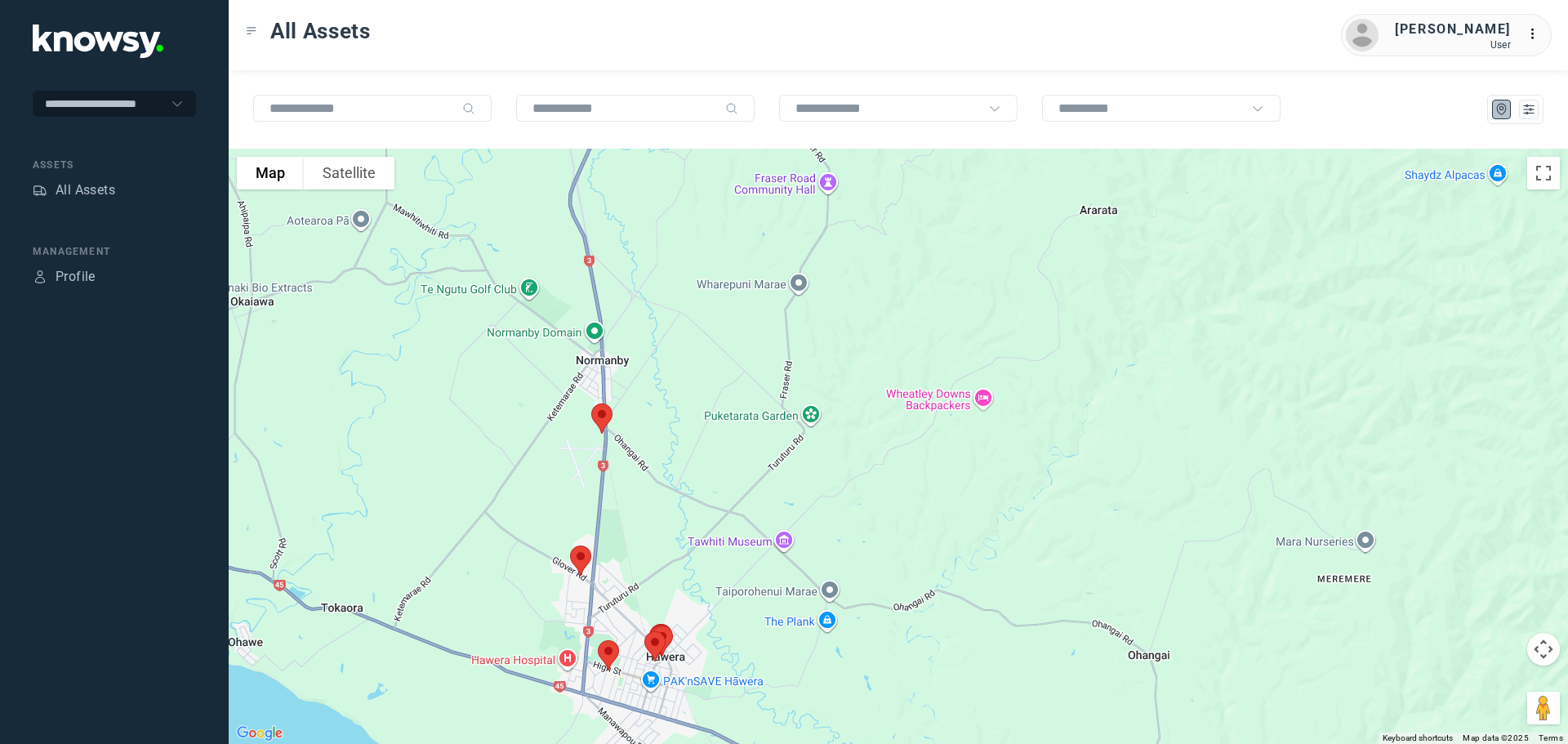
click at [602, 414] on img at bounding box center [602, 418] width 35 height 43
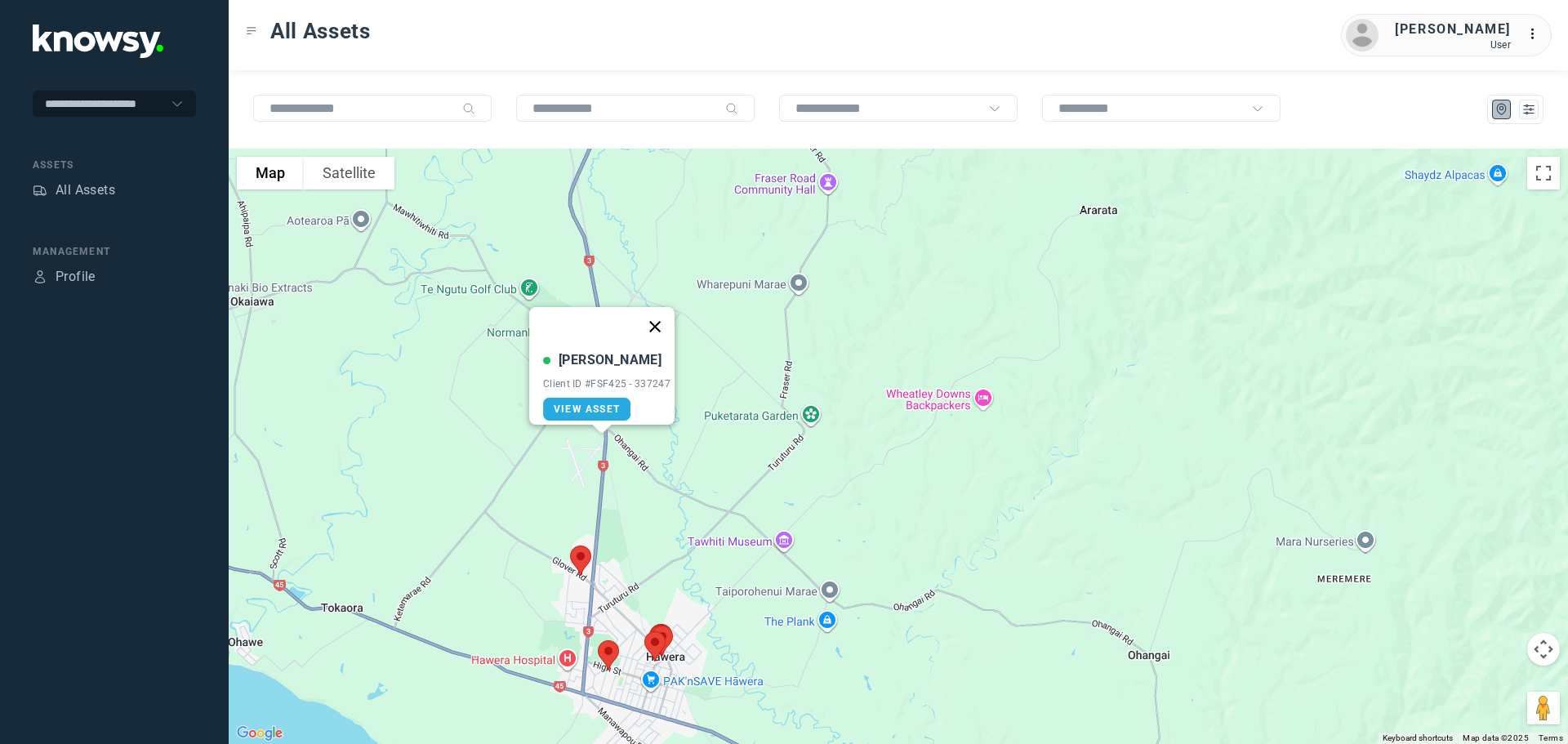
click at [660, 312] on button "Close" at bounding box center [654, 326] width 39 height 39
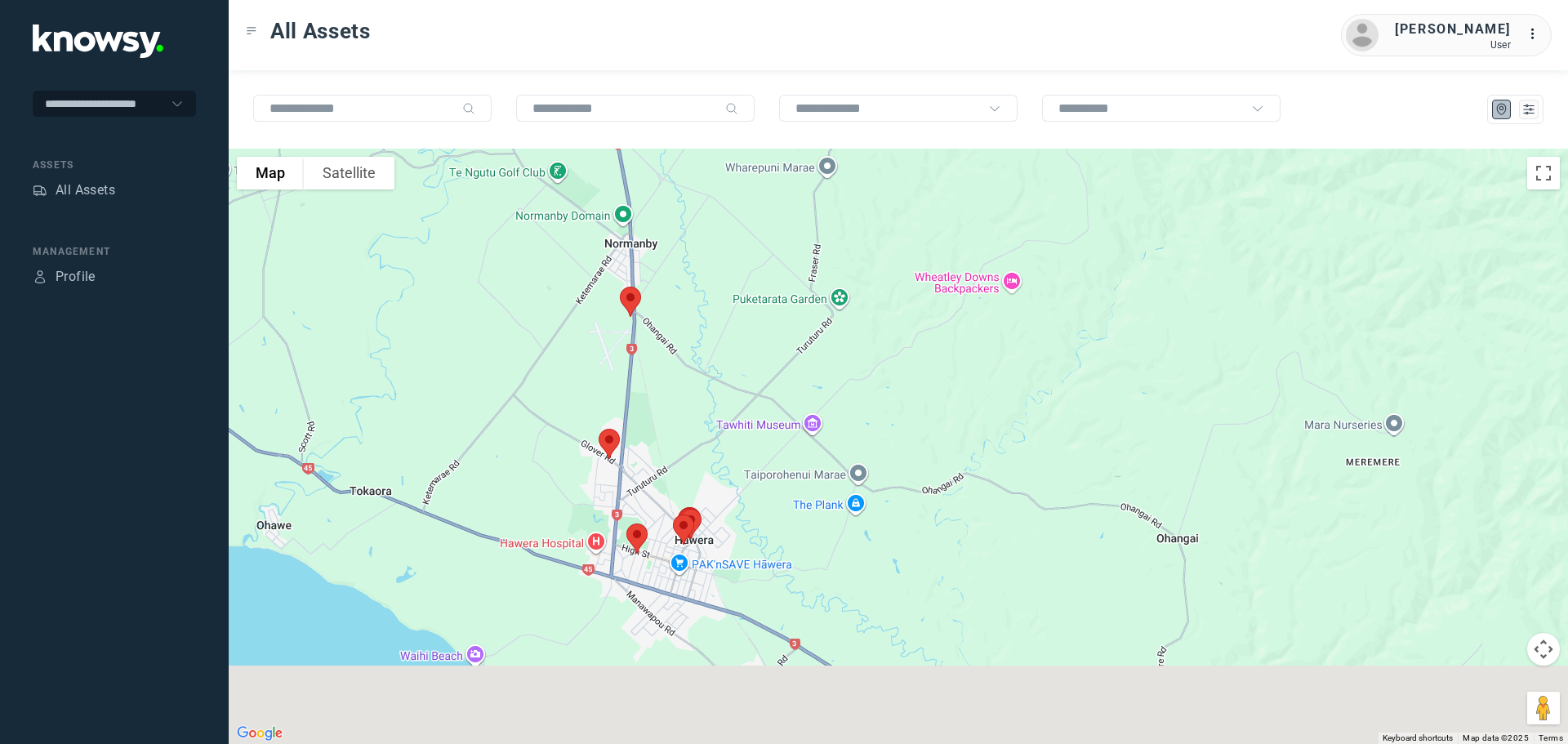
drag, startPoint x: 651, startPoint y: 471, endPoint x: 687, endPoint y: 326, distance: 149.4
click at [687, 326] on div at bounding box center [897, 446] width 1339 height 596
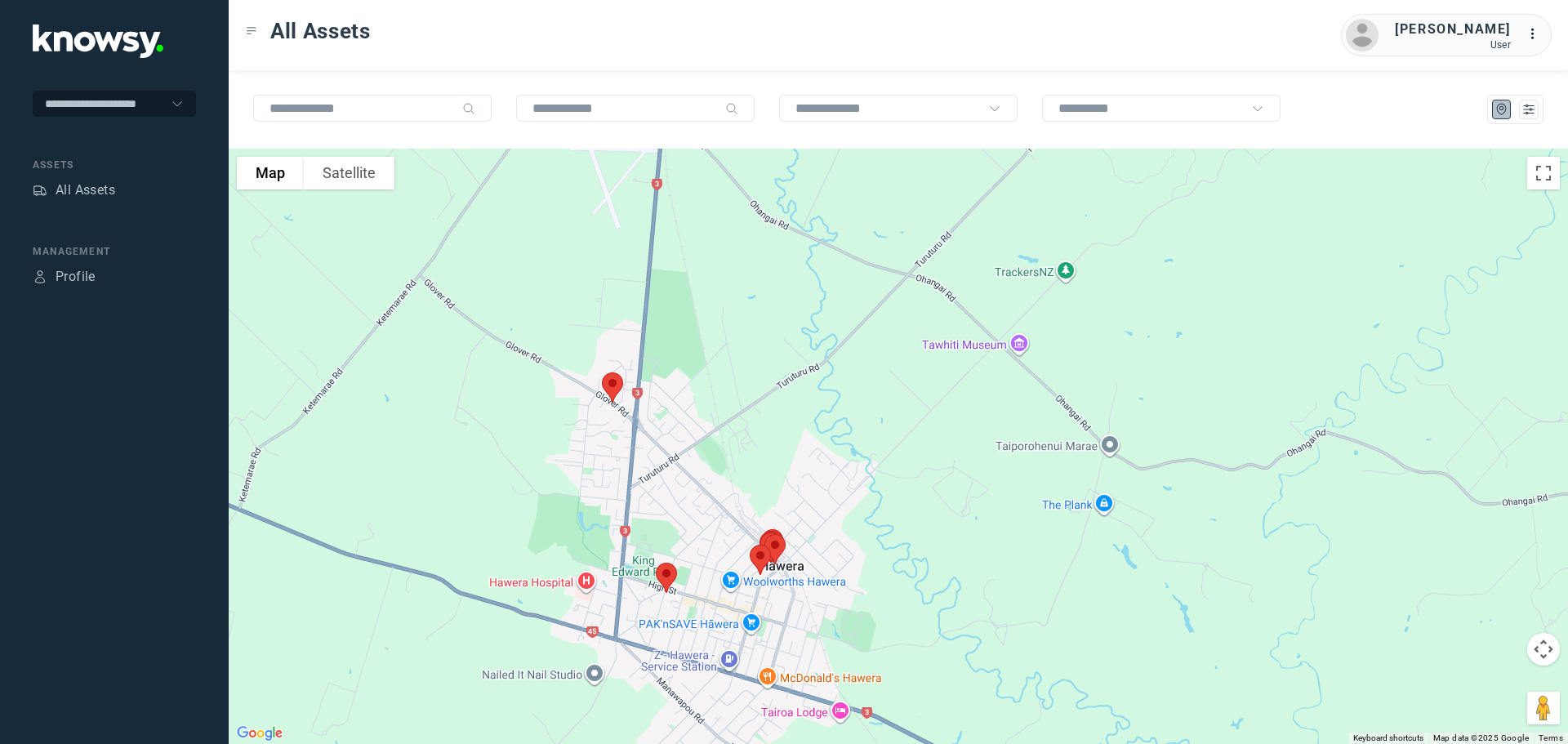
drag, startPoint x: 659, startPoint y: 497, endPoint x: 686, endPoint y: 326, distance: 173.1
click at [686, 327] on div at bounding box center [897, 446] width 1339 height 596
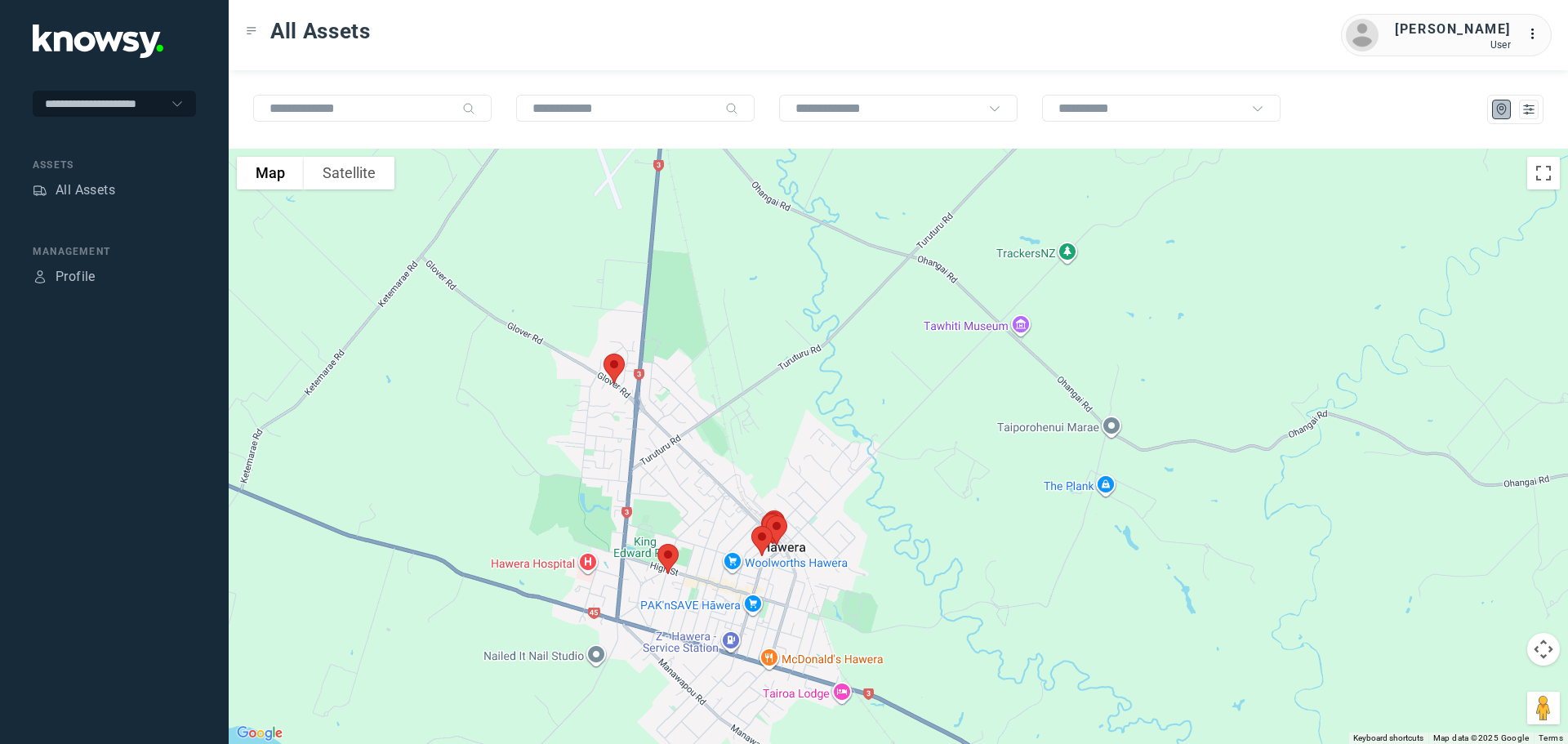
click at [613, 369] on img at bounding box center [614, 369] width 35 height 43
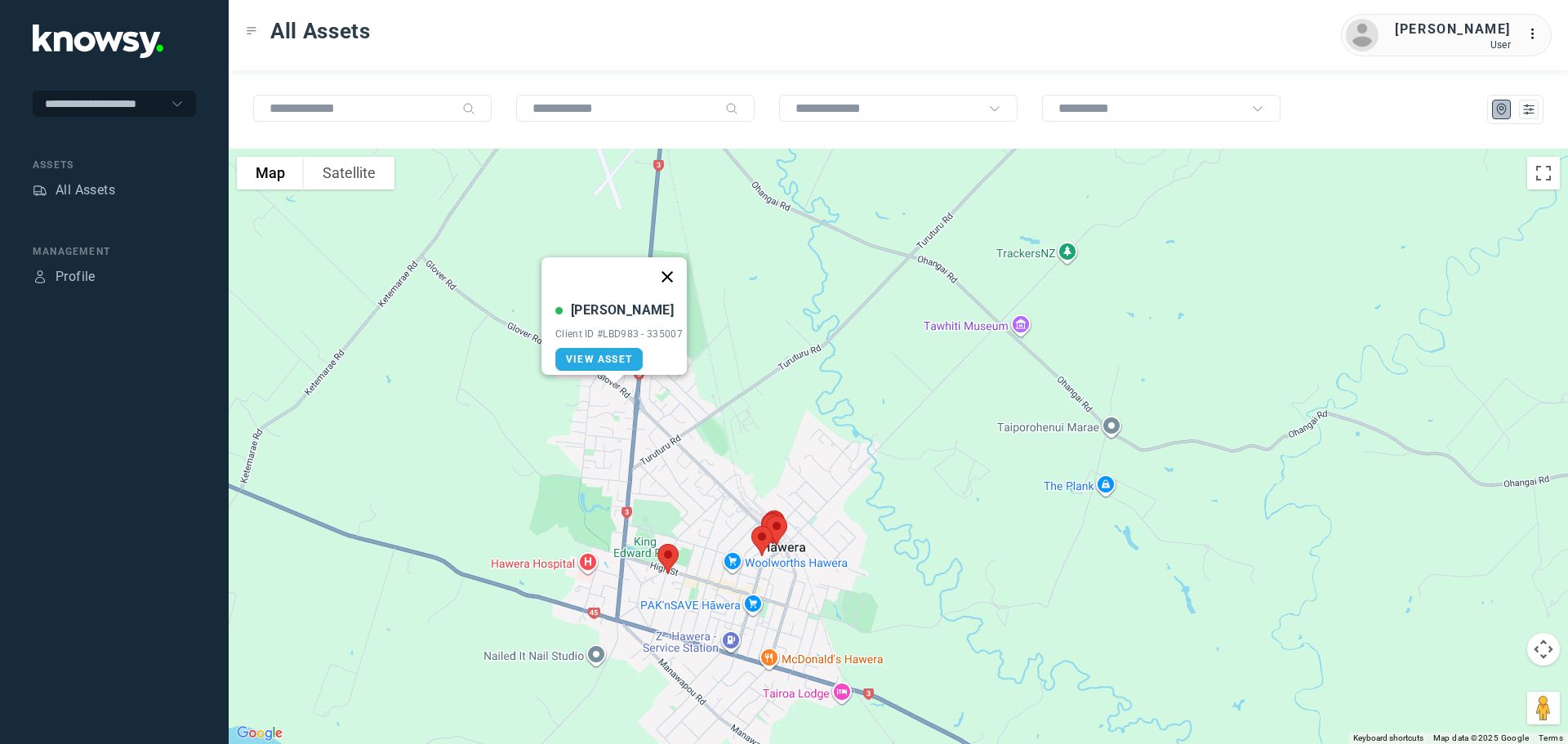
click at [677, 261] on button "Close" at bounding box center [666, 276] width 39 height 39
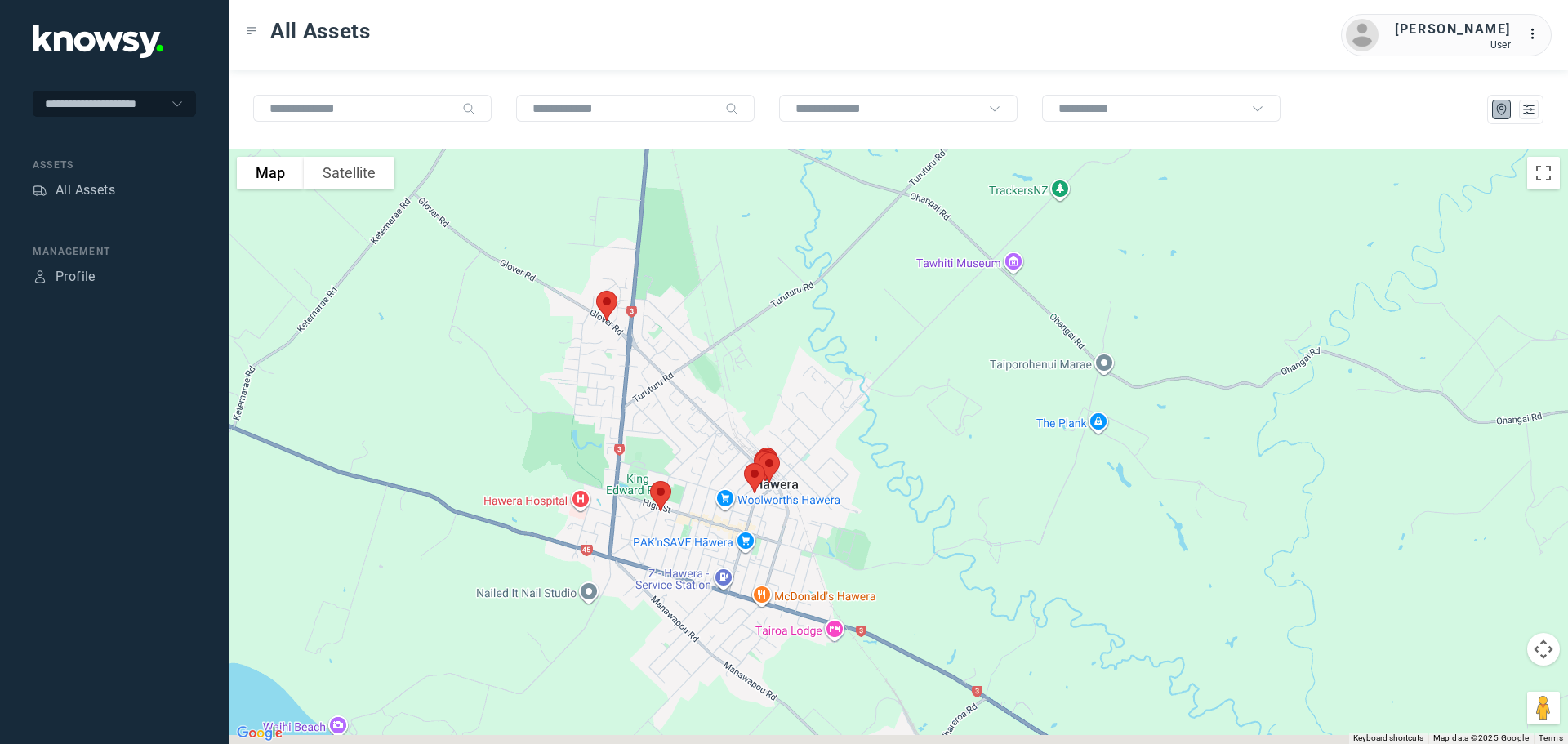
drag, startPoint x: 755, startPoint y: 391, endPoint x: 750, endPoint y: 319, distance: 72.2
click at [750, 319] on div at bounding box center [897, 446] width 1339 height 596
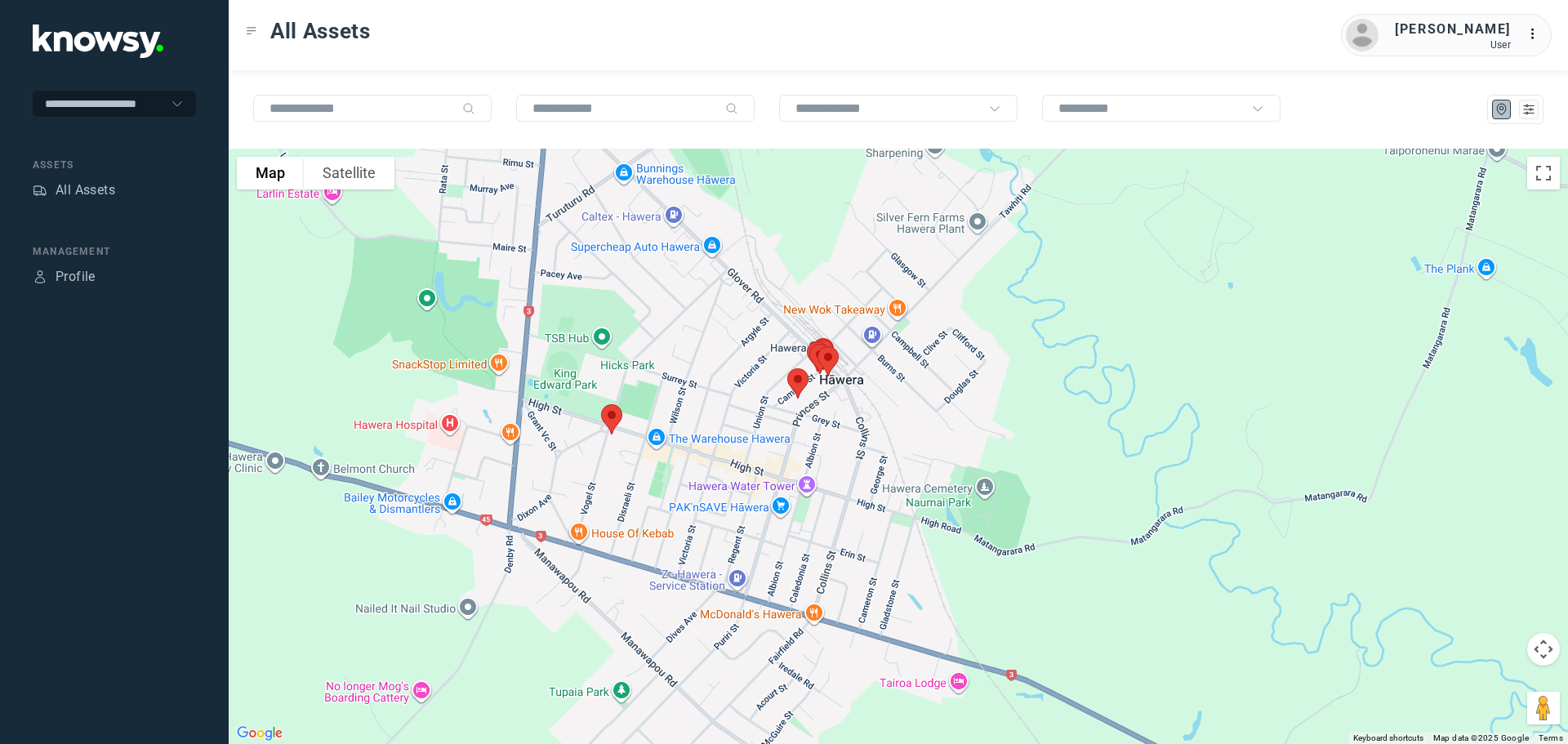
click at [612, 412] on img at bounding box center [612, 419] width 35 height 43
click at [670, 316] on button "Close" at bounding box center [664, 327] width 39 height 39
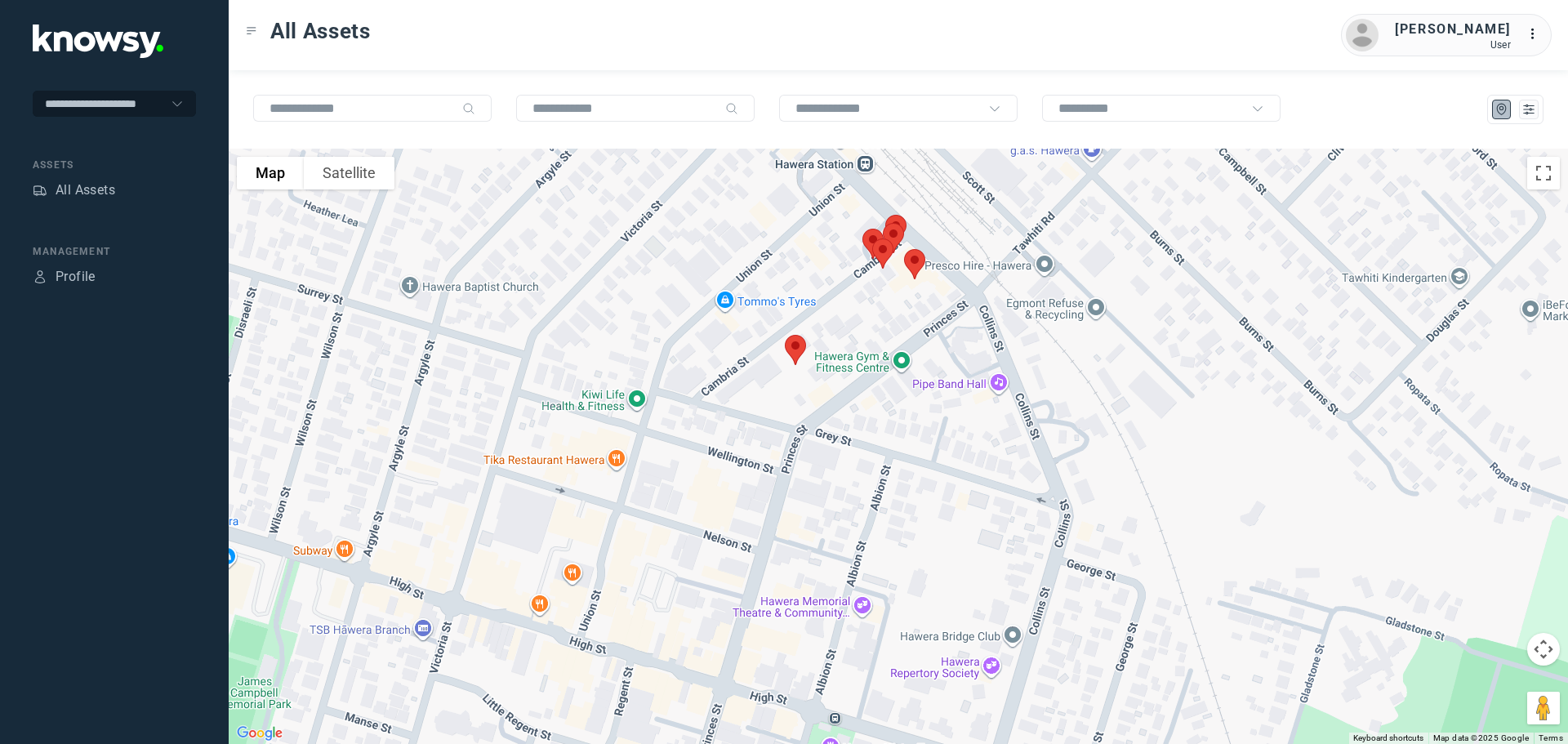
click at [793, 345] on img at bounding box center [796, 350] width 35 height 43
click at [850, 244] on button "Close" at bounding box center [848, 258] width 39 height 39
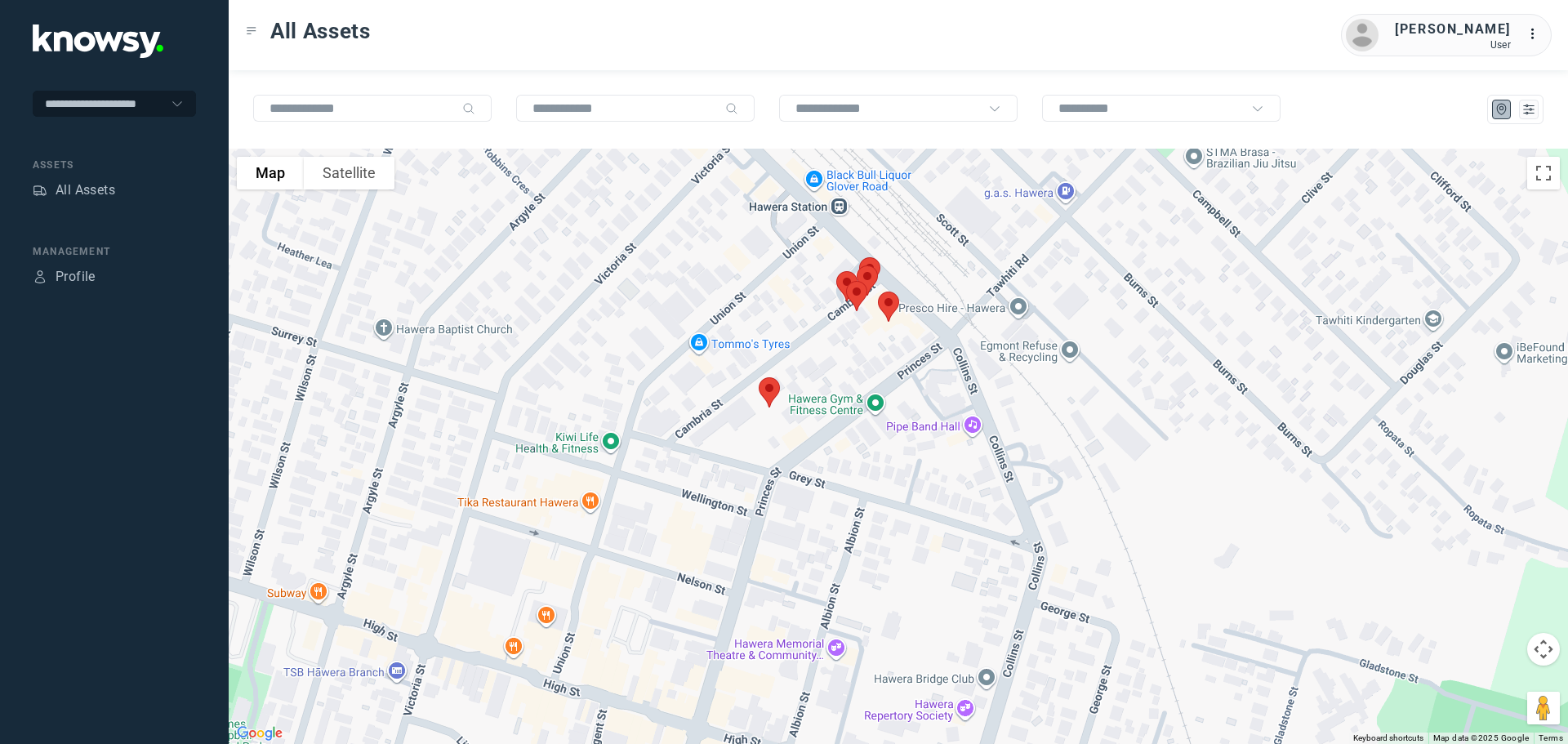
drag, startPoint x: 825, startPoint y: 312, endPoint x: 783, endPoint y: 371, distance: 72.4
click at [783, 371] on div at bounding box center [897, 446] width 1339 height 596
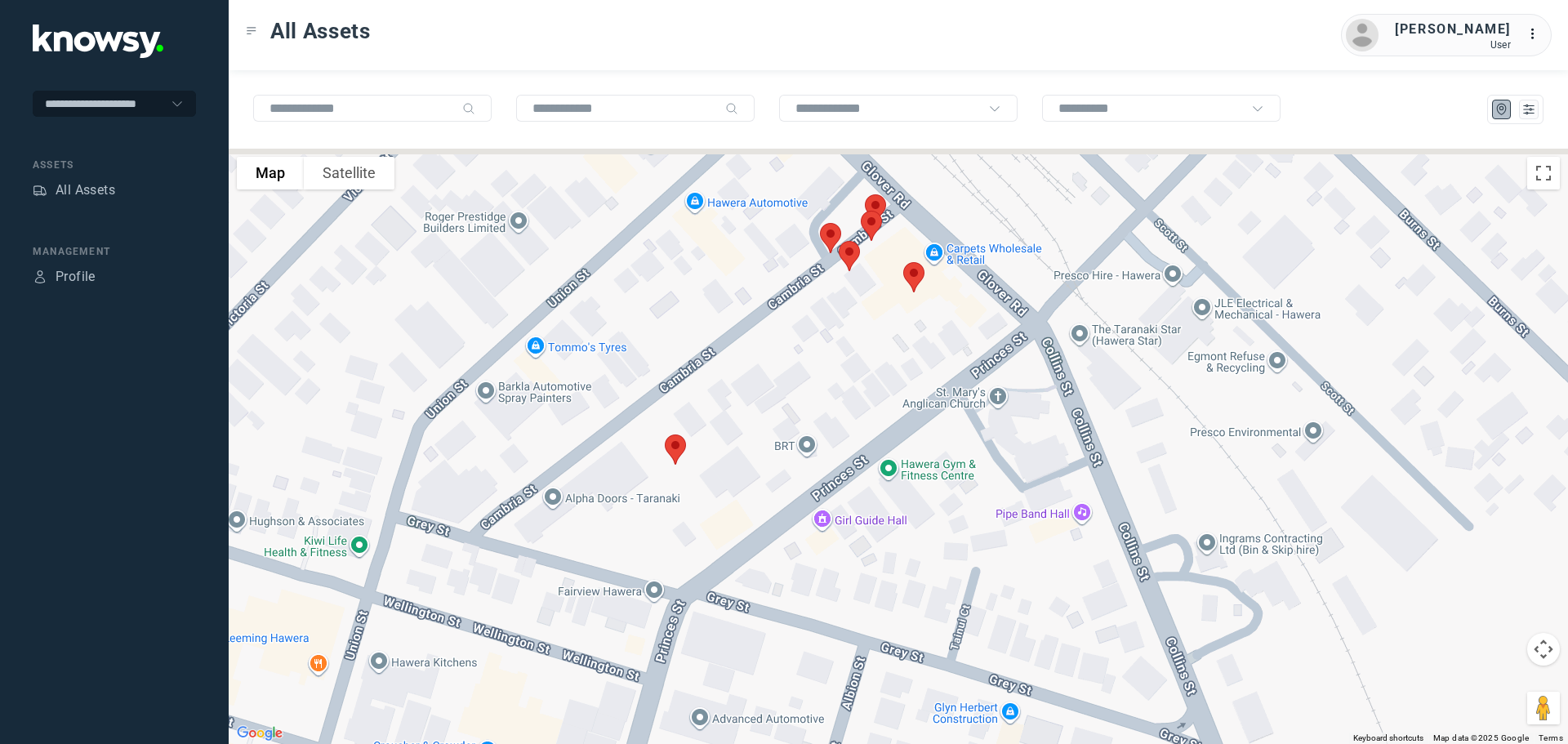
drag, startPoint x: 854, startPoint y: 320, endPoint x: 724, endPoint y: 406, distance: 155.9
click at [724, 406] on div at bounding box center [897, 446] width 1339 height 596
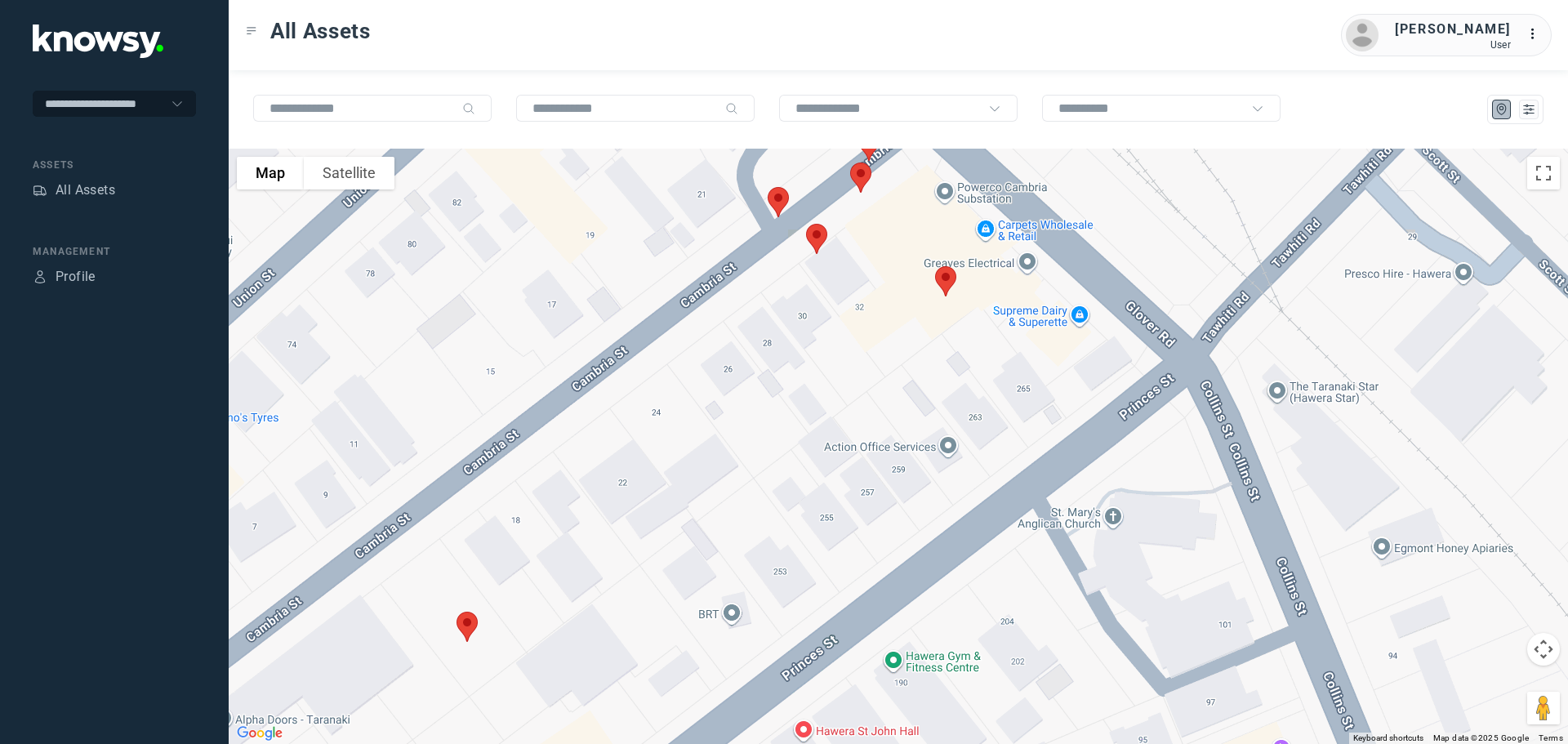
drag, startPoint x: 866, startPoint y: 337, endPoint x: 823, endPoint y: 417, distance: 90.8
click at [823, 417] on div at bounding box center [897, 446] width 1339 height 596
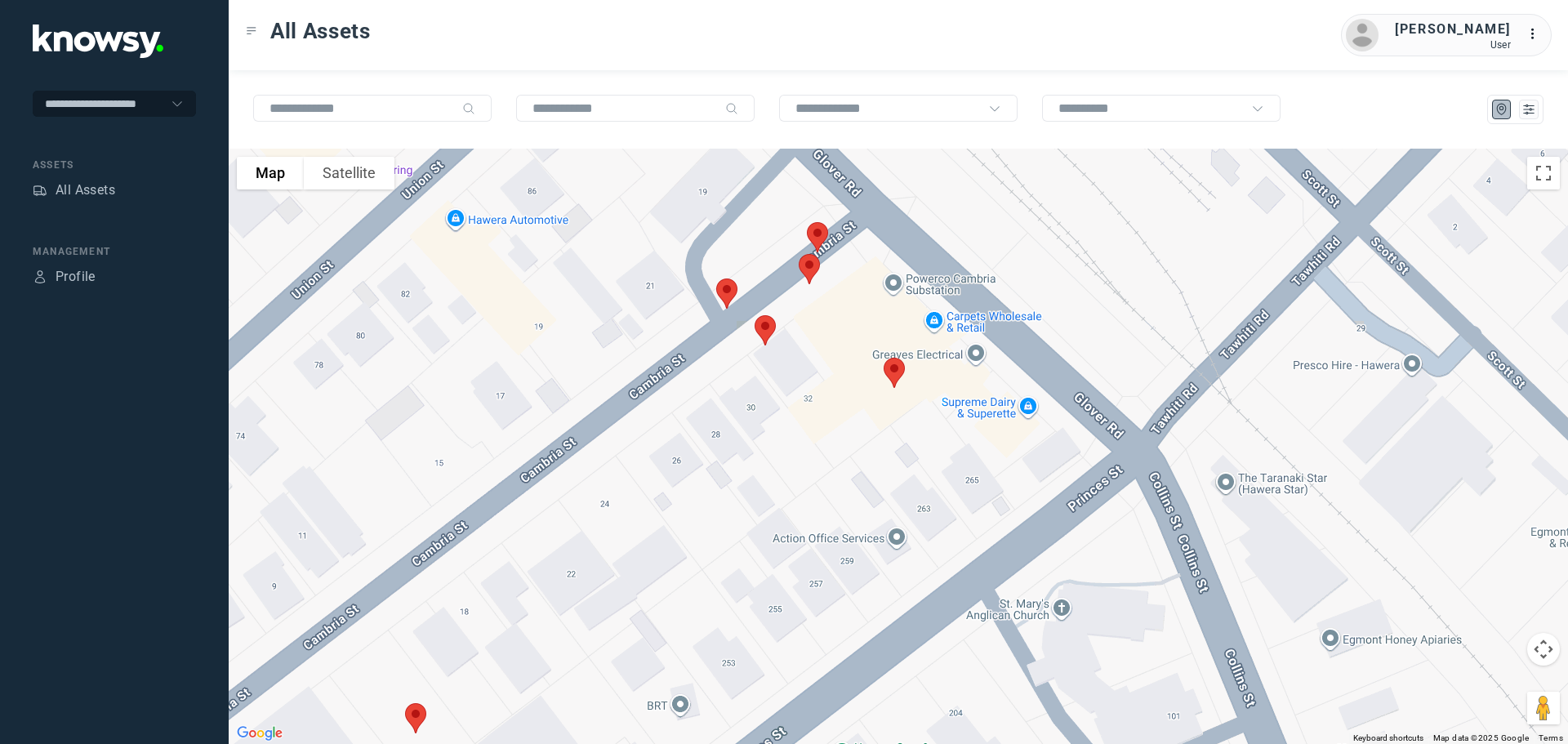
click at [896, 371] on img at bounding box center [895, 373] width 35 height 43
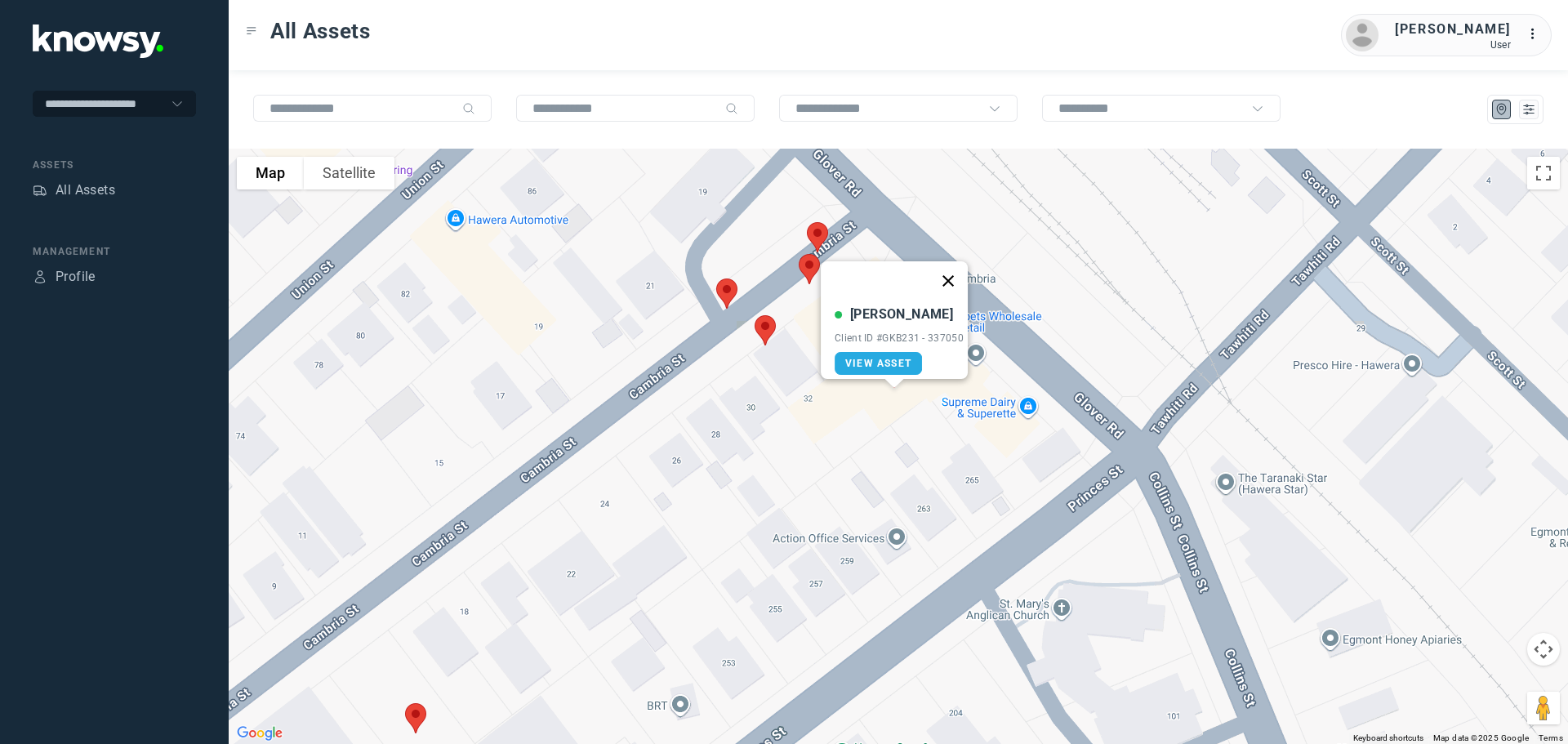
click at [952, 269] on button "Close" at bounding box center [948, 280] width 39 height 39
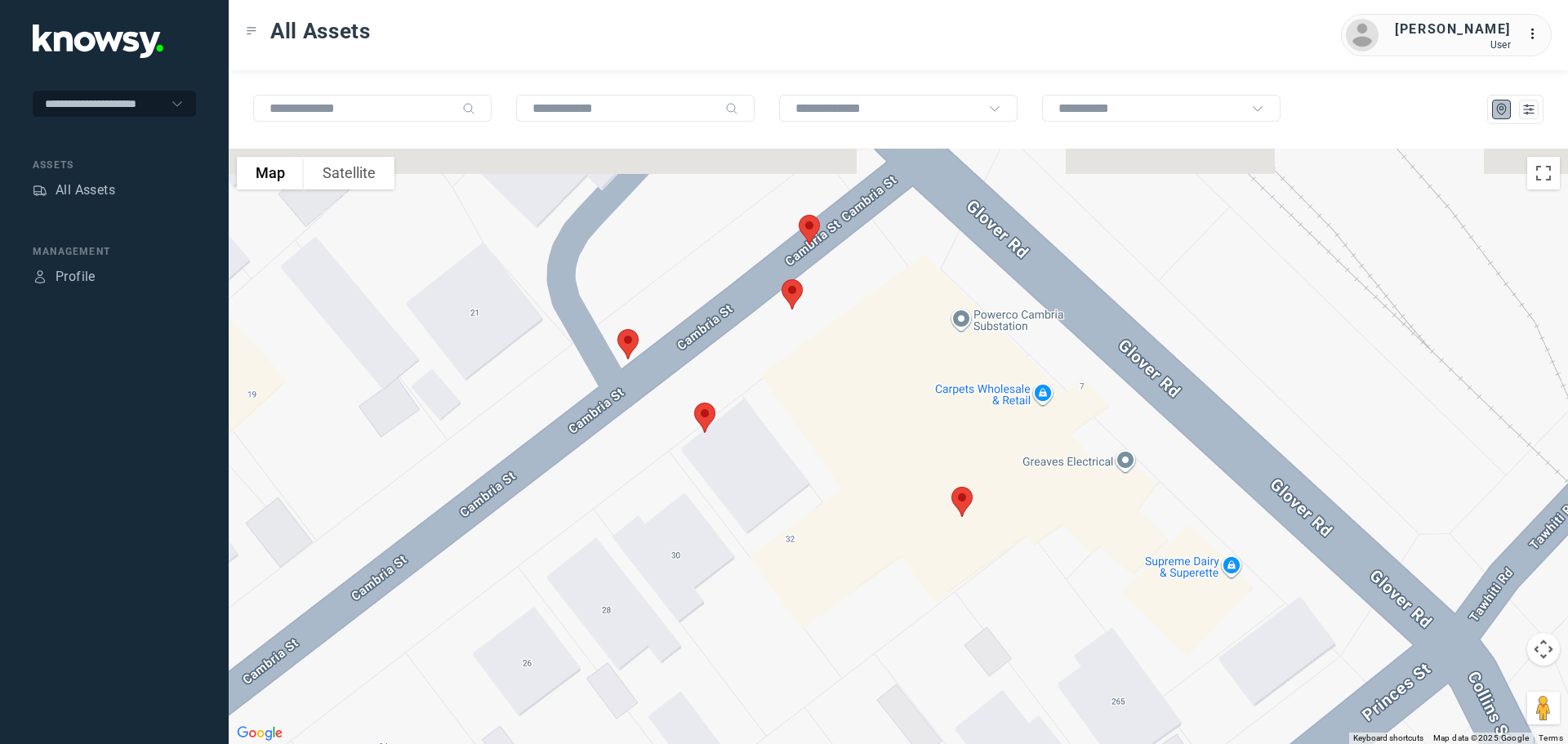
drag, startPoint x: 783, startPoint y: 338, endPoint x: 777, endPoint y: 382, distance: 44.4
click at [777, 382] on div at bounding box center [897, 446] width 1339 height 596
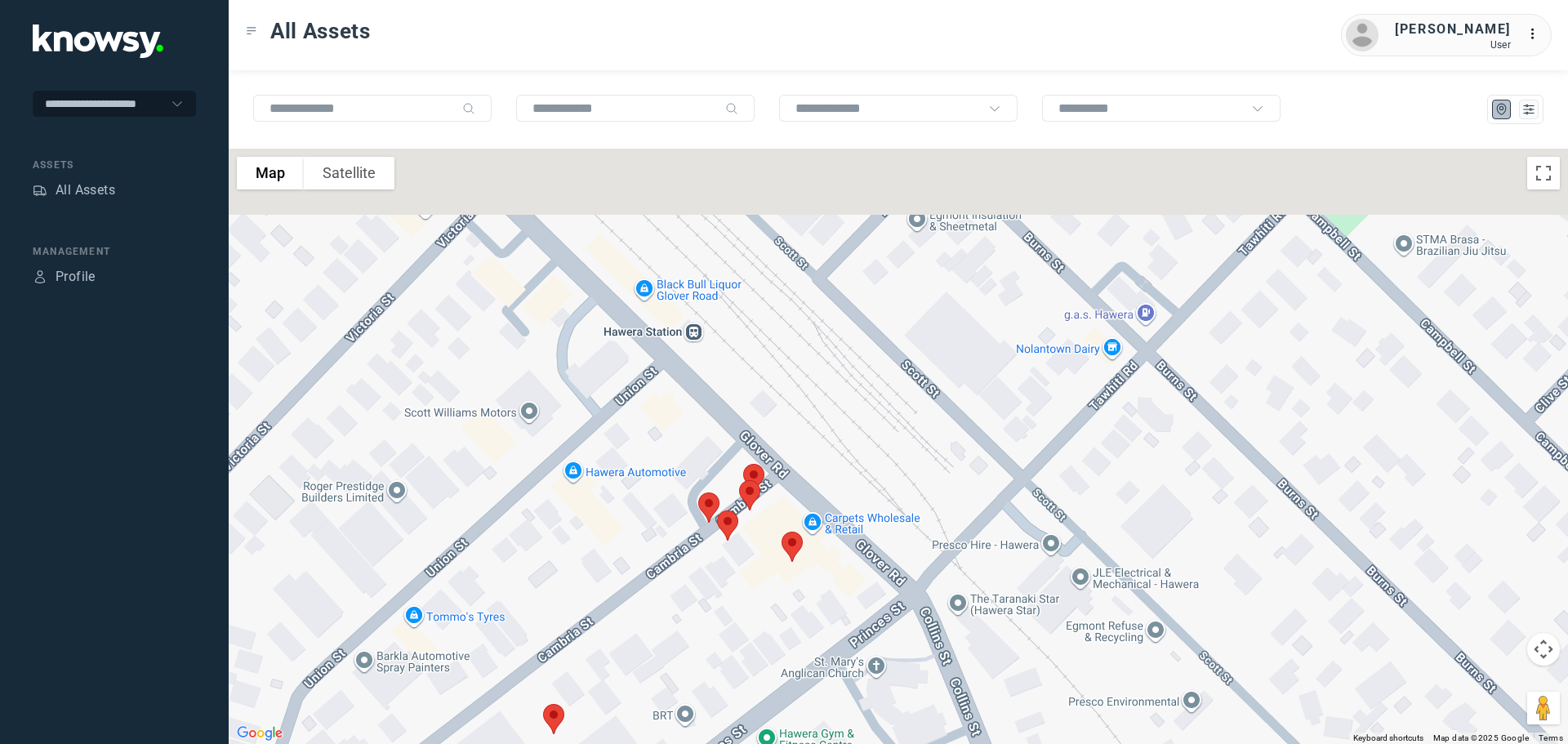
drag, startPoint x: 556, startPoint y: 309, endPoint x: 672, endPoint y: 479, distance: 205.8
click at [672, 479] on div at bounding box center [897, 446] width 1339 height 596
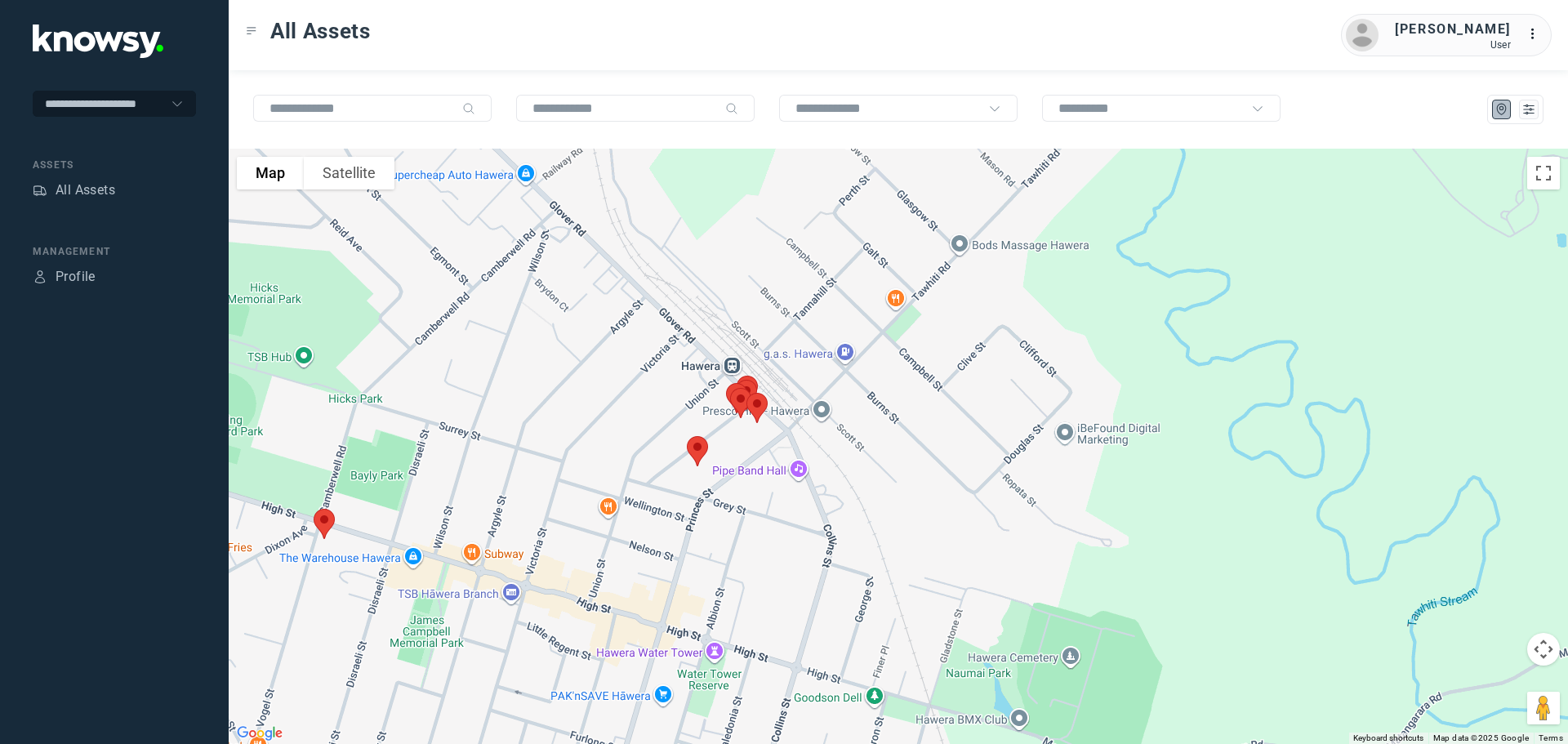
click at [323, 523] on img at bounding box center [325, 524] width 35 height 43
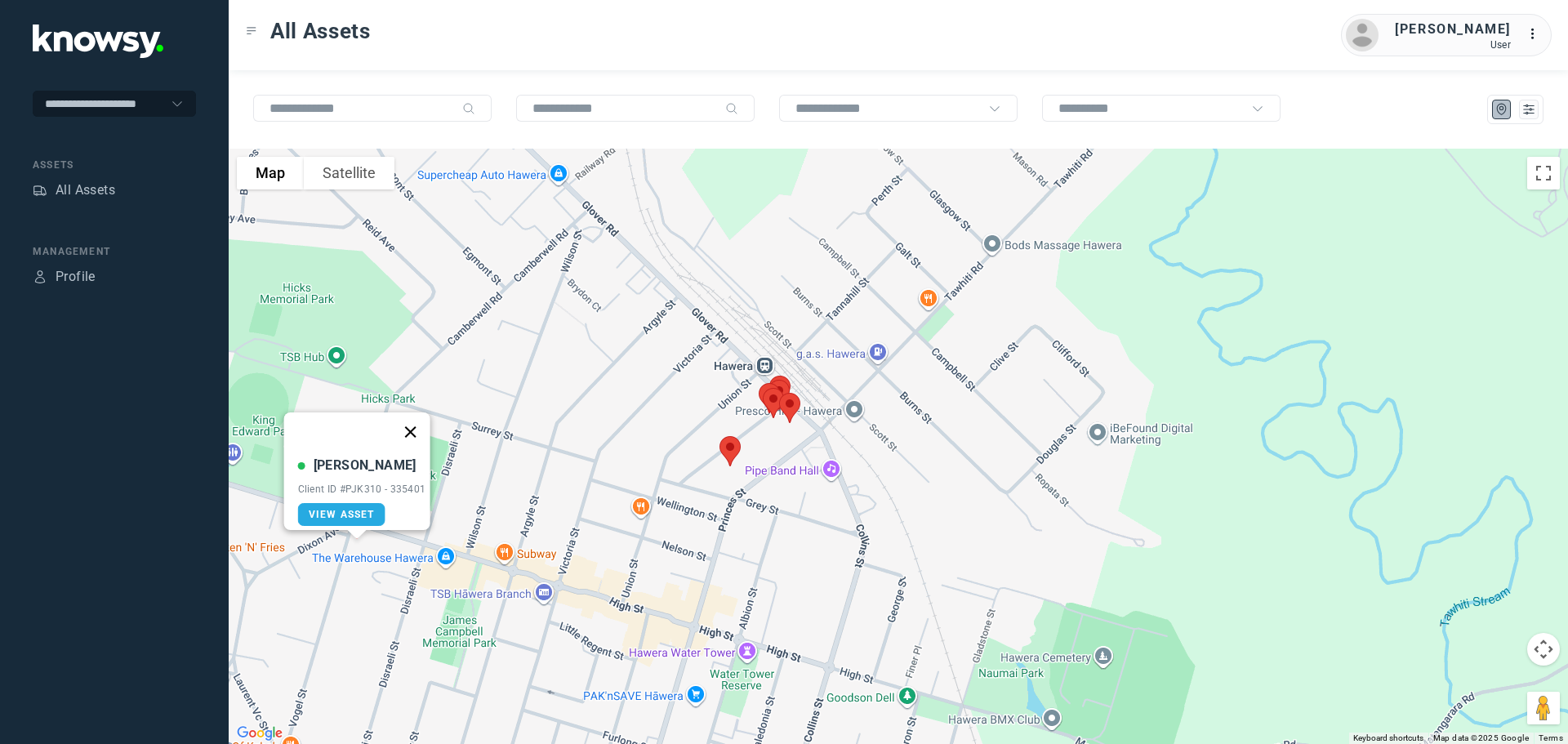
click at [416, 421] on button "Close" at bounding box center [410, 431] width 39 height 39
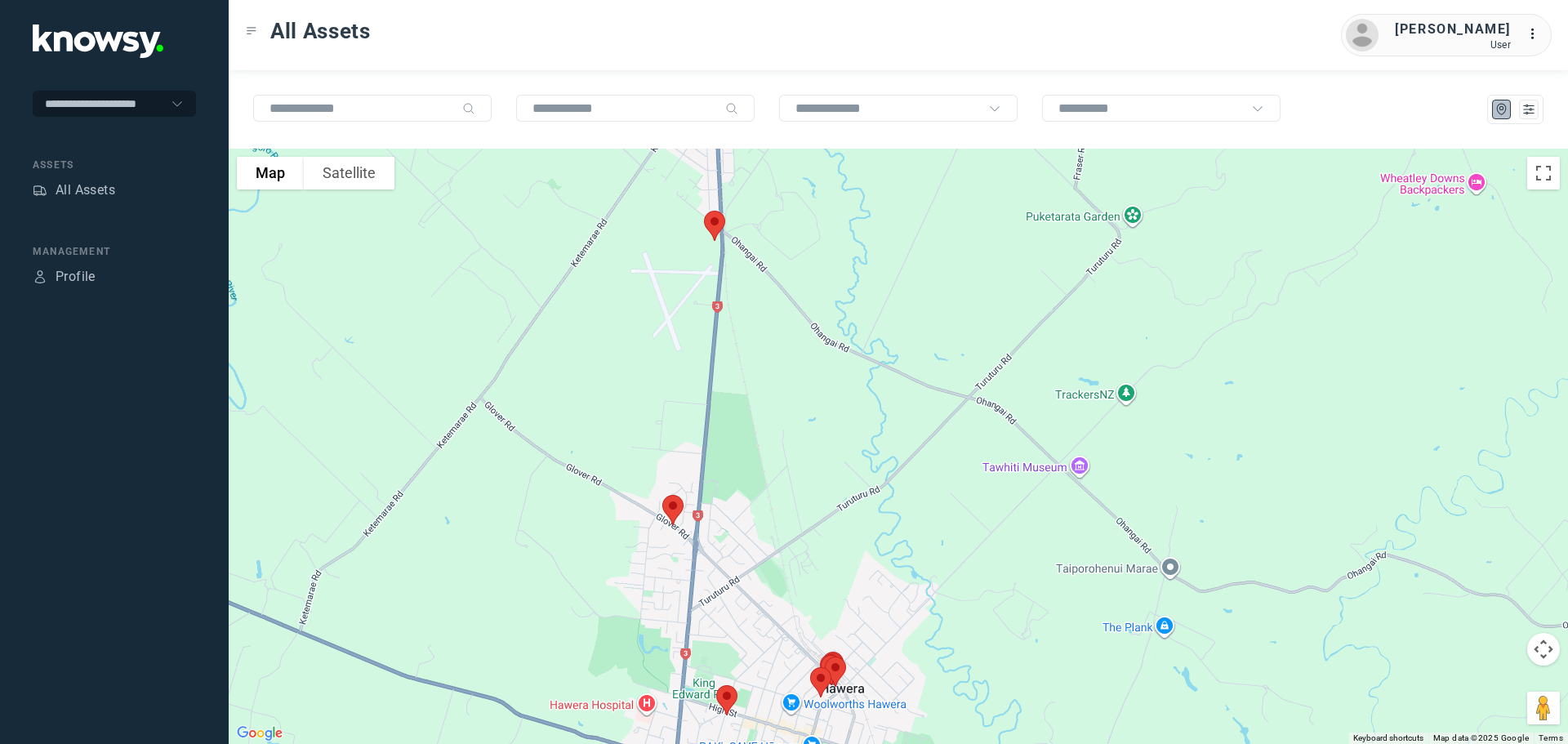
drag, startPoint x: 612, startPoint y: 313, endPoint x: 763, endPoint y: 574, distance: 301.5
click at [763, 574] on div at bounding box center [897, 446] width 1339 height 596
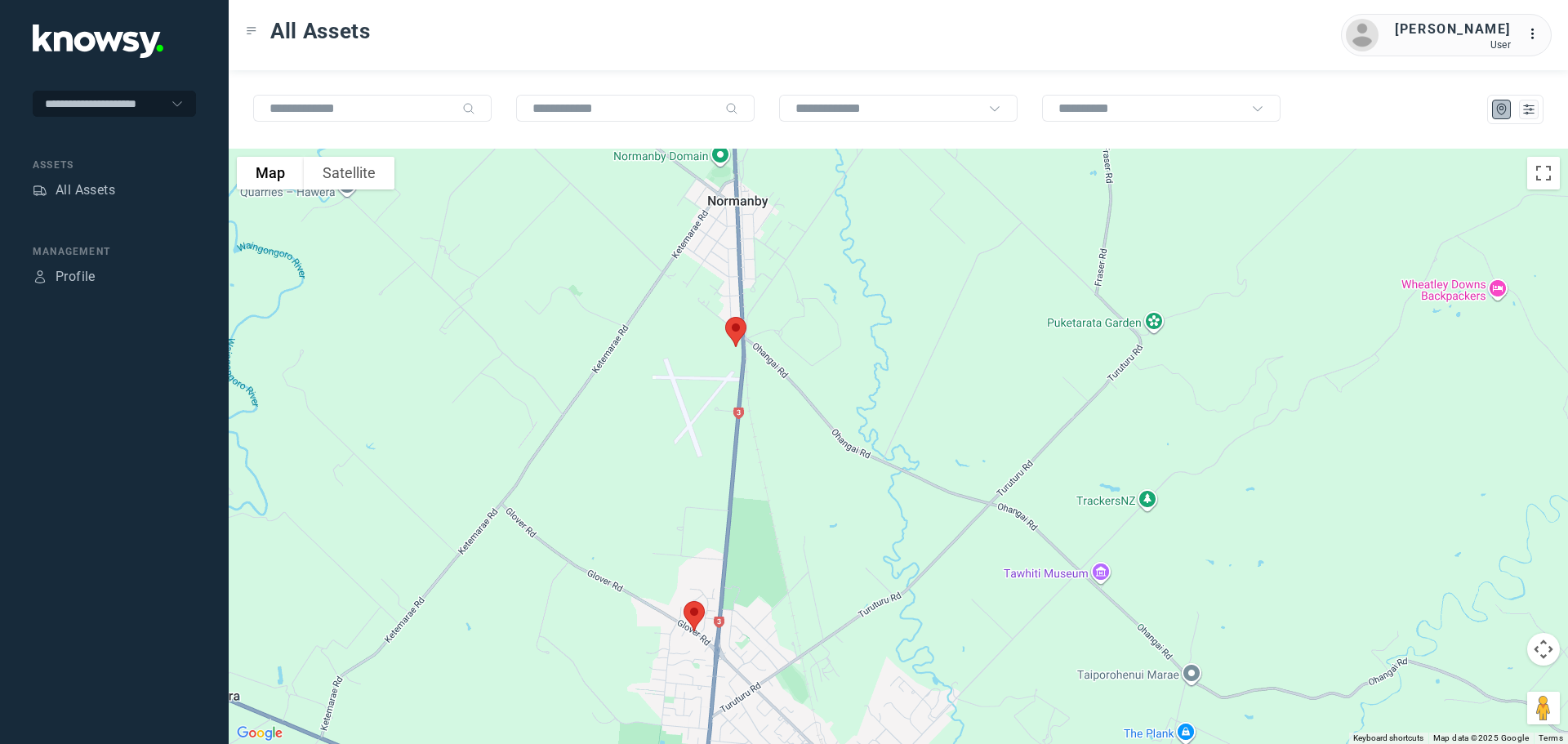
drag, startPoint x: 724, startPoint y: 377, endPoint x: 705, endPoint y: 544, distance: 168.1
click at [702, 564] on div at bounding box center [897, 446] width 1339 height 596
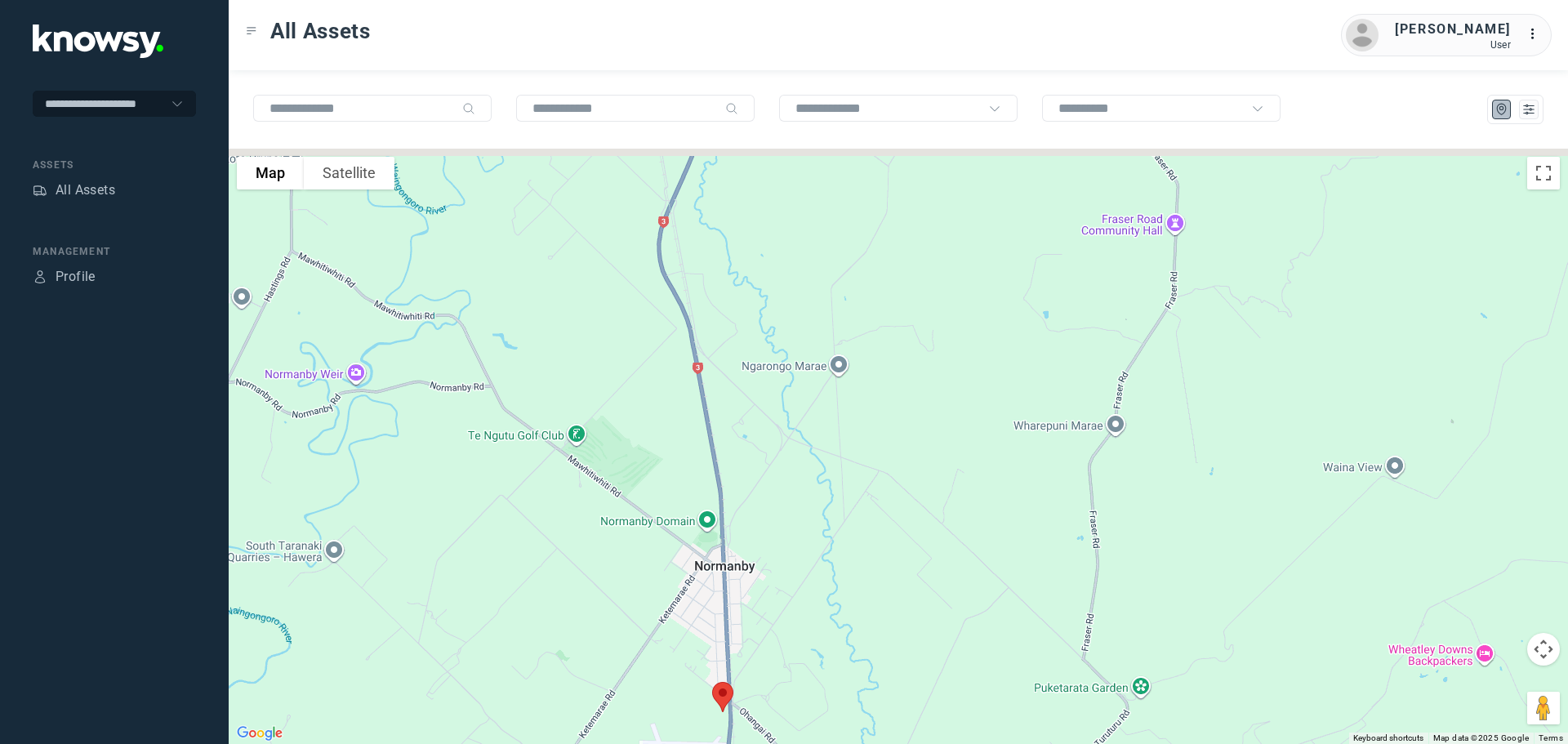
click at [755, 531] on div at bounding box center [897, 446] width 1339 height 596
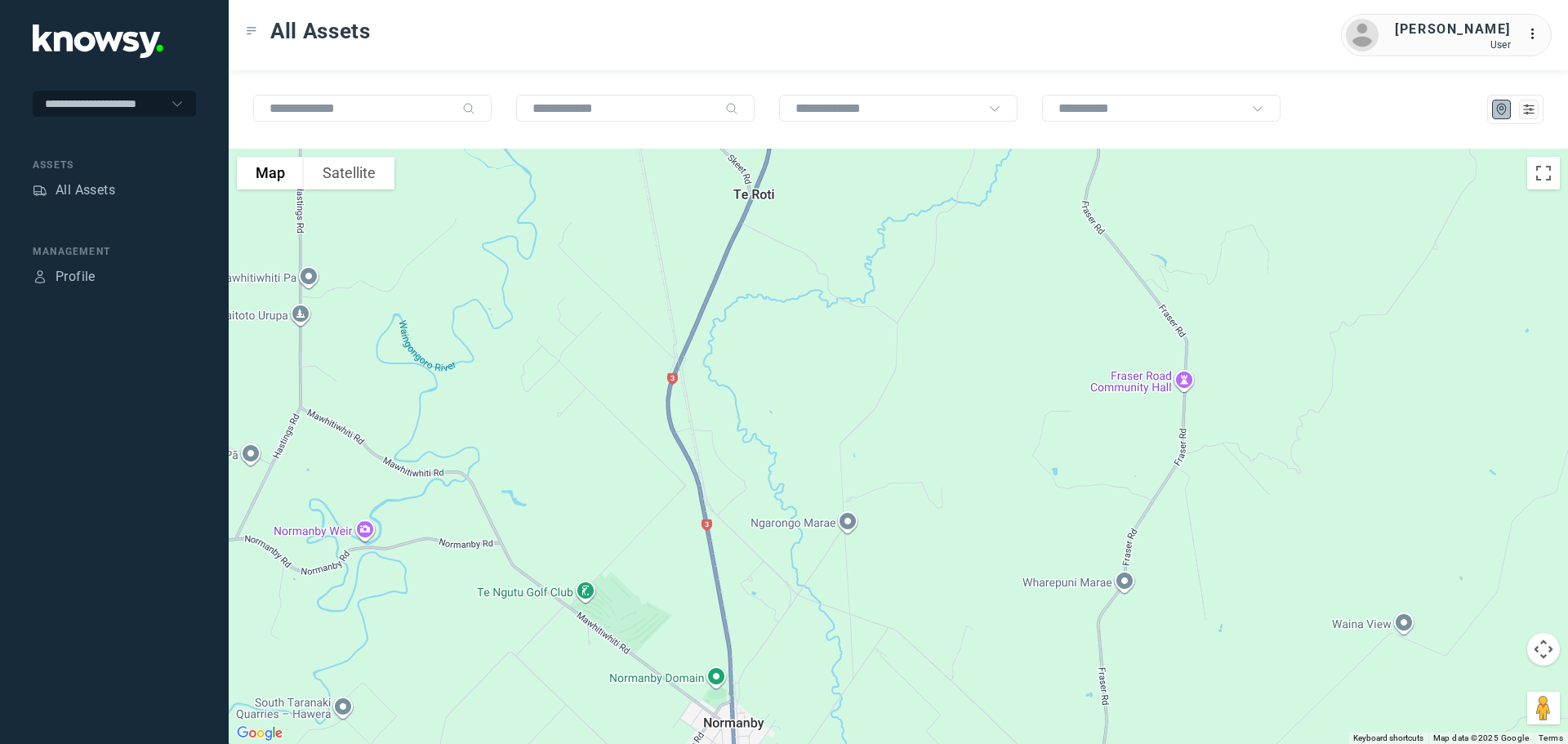
drag, startPoint x: 696, startPoint y: 327, endPoint x: 700, endPoint y: 484, distance: 157.1
click at [700, 484] on div at bounding box center [897, 446] width 1339 height 596
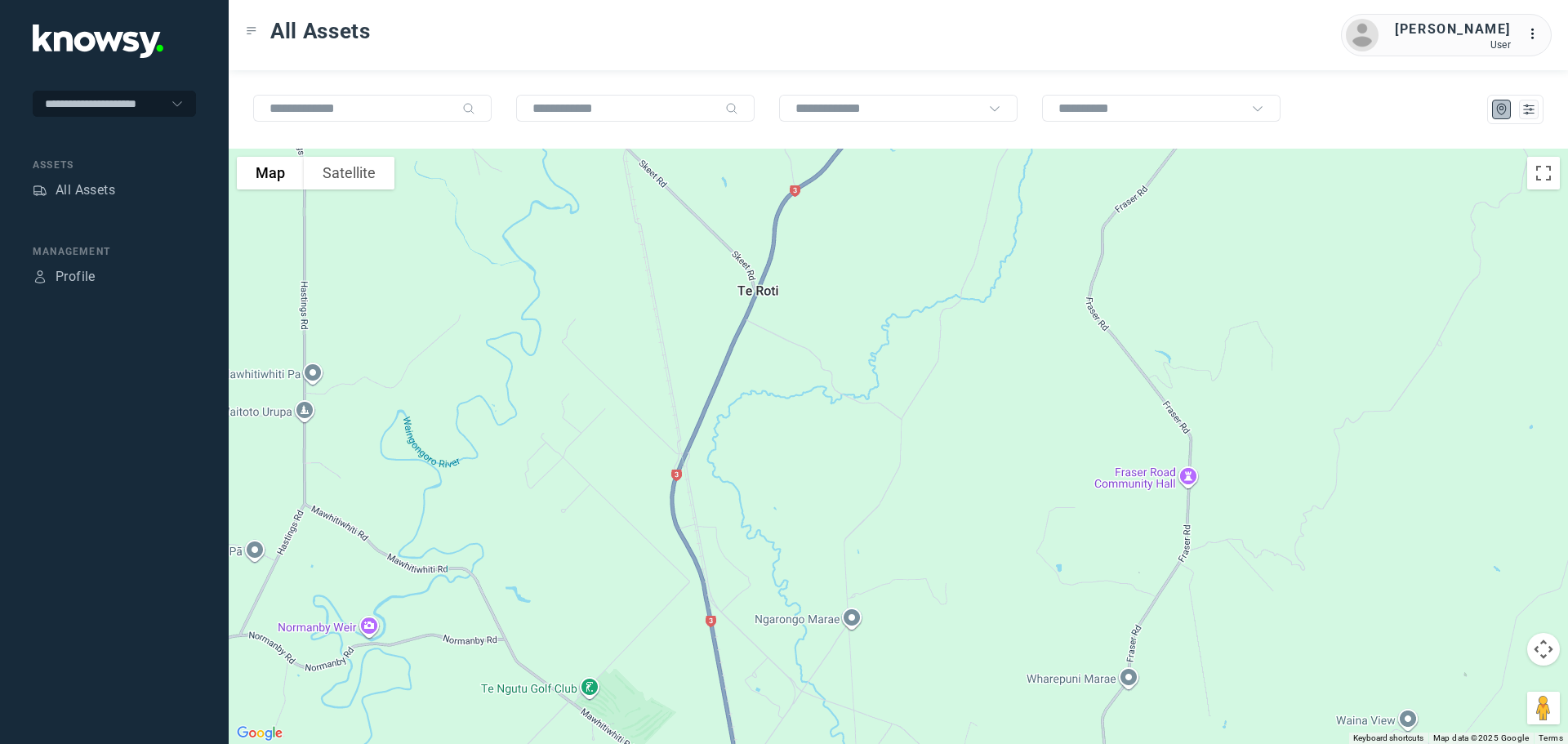
drag, startPoint x: 740, startPoint y: 364, endPoint x: 688, endPoint y: 518, distance: 162.5
click at [690, 518] on div at bounding box center [897, 446] width 1339 height 596
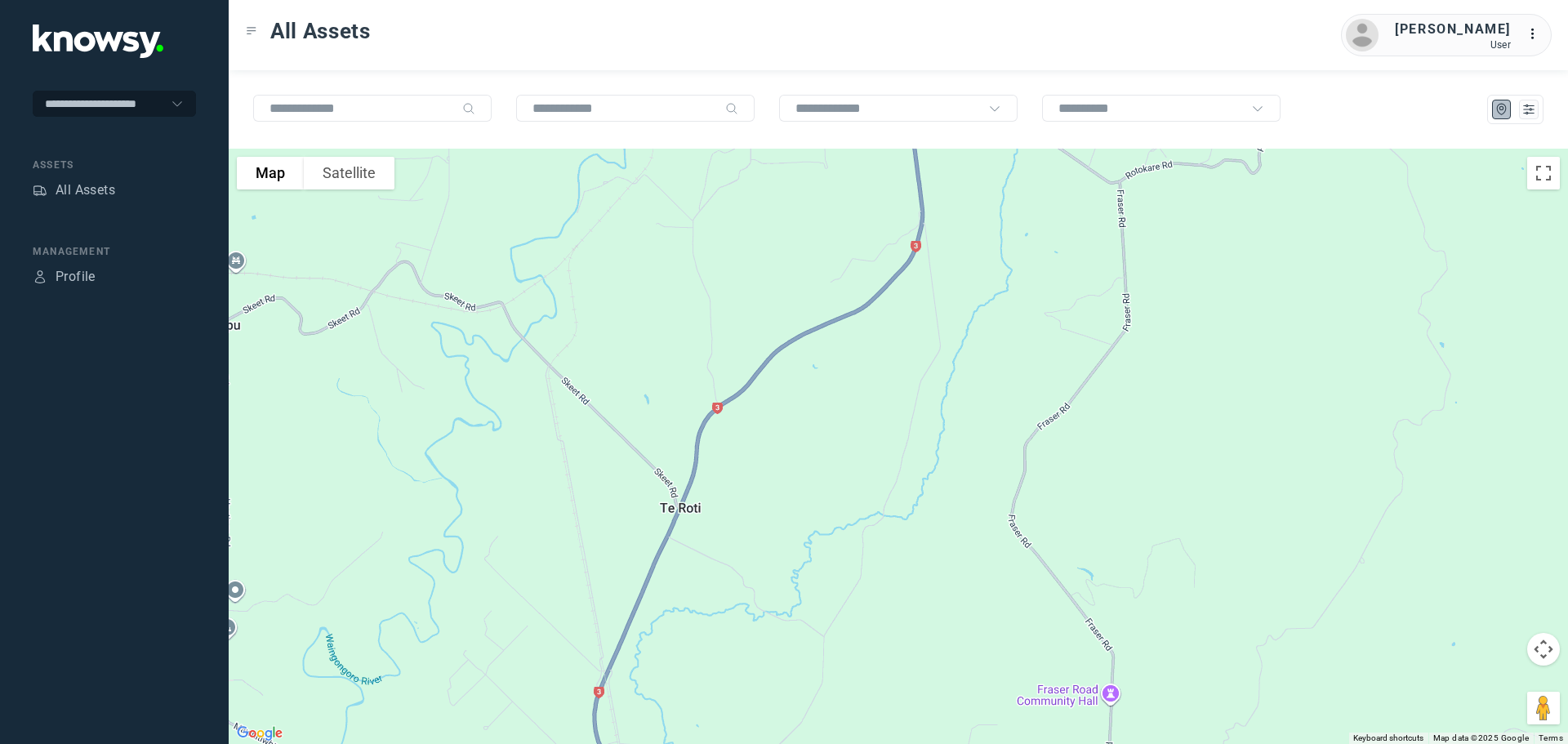
drag, startPoint x: 751, startPoint y: 385, endPoint x: 627, endPoint y: 537, distance: 196.2
click at [627, 537] on div at bounding box center [897, 446] width 1339 height 596
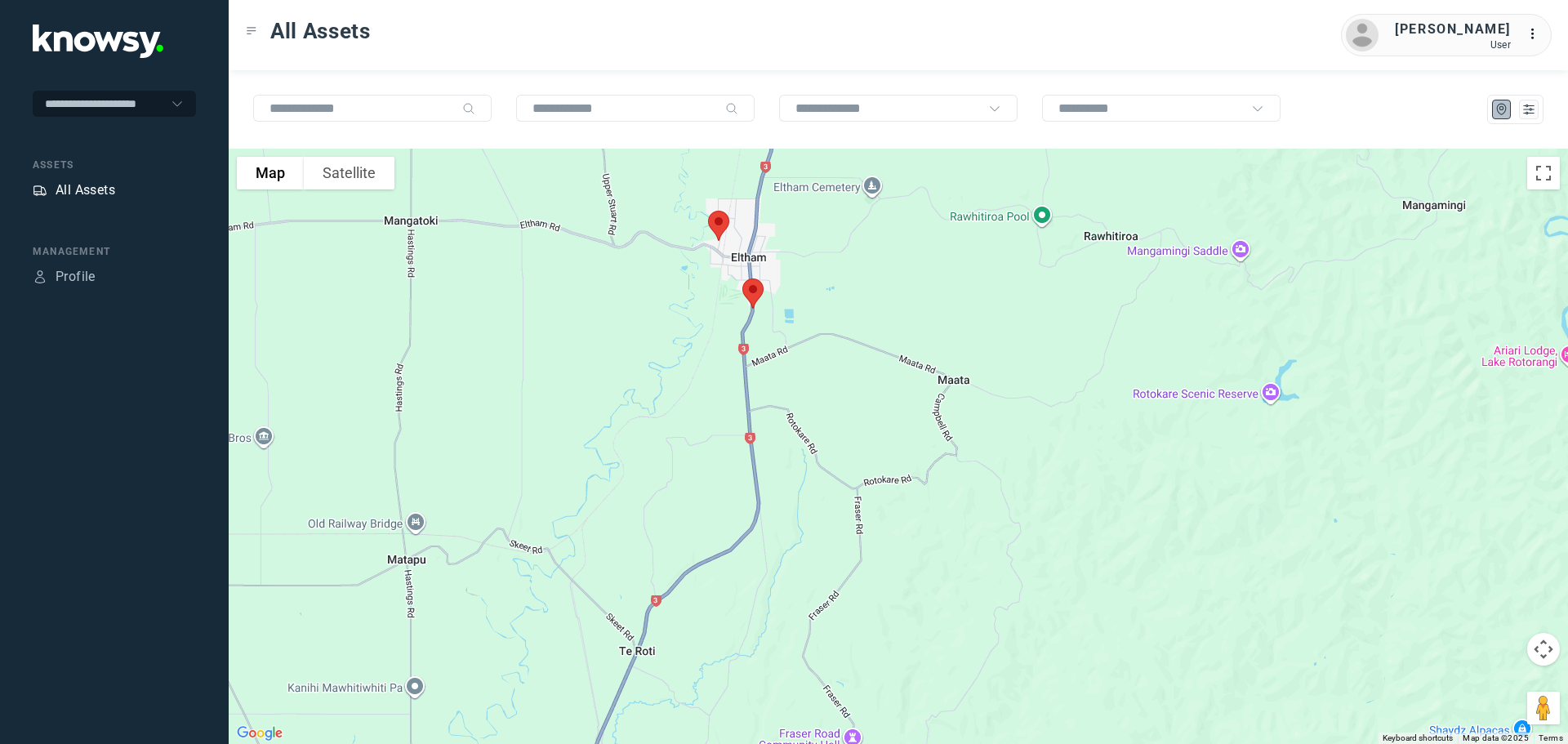
click at [102, 188] on div "All Assets" at bounding box center [85, 190] width 60 height 20
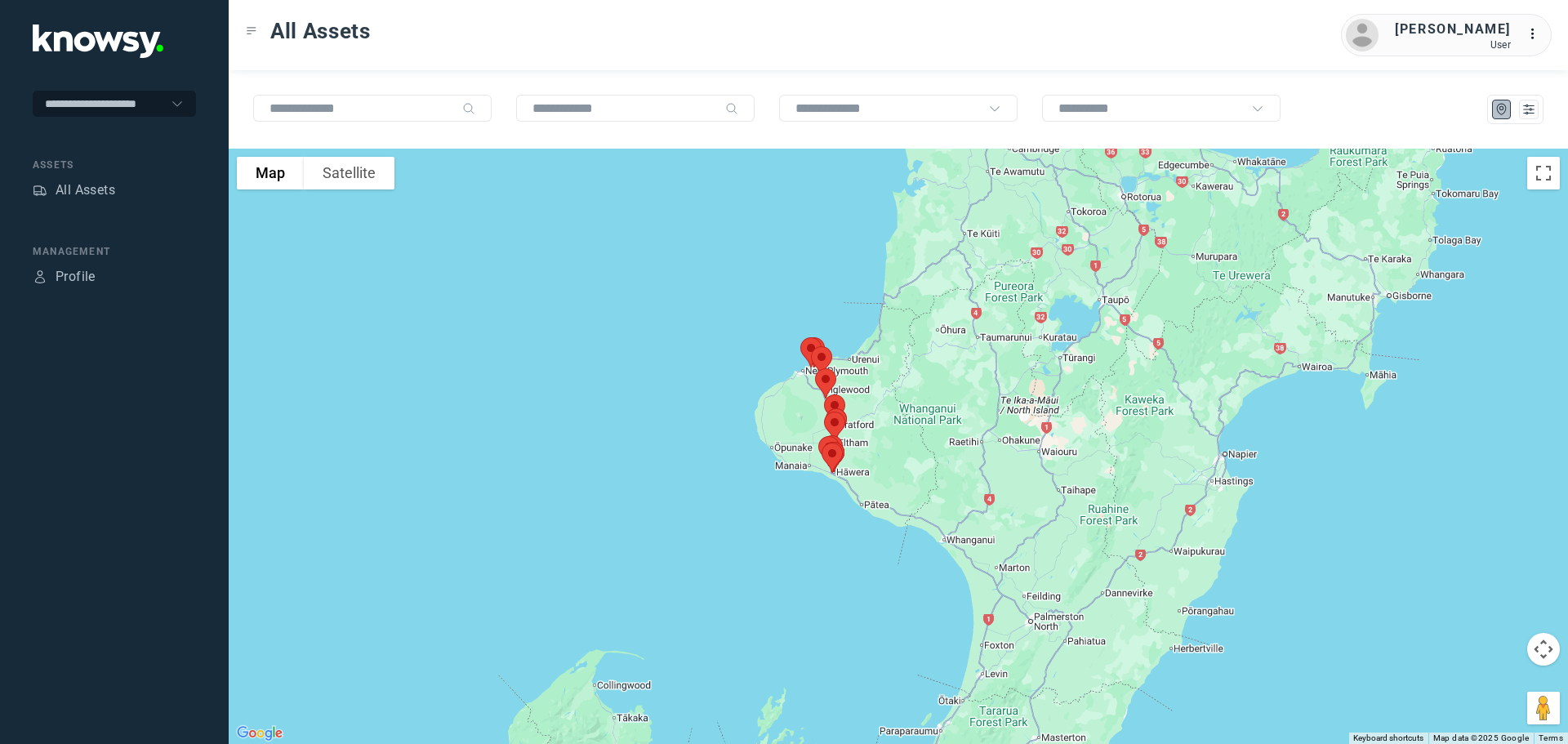
drag, startPoint x: 923, startPoint y: 269, endPoint x: 834, endPoint y: 437, distance: 190.1
click at [836, 609] on div "To navigate, press the arrow keys." at bounding box center [1481, 609] width 1339 height 0
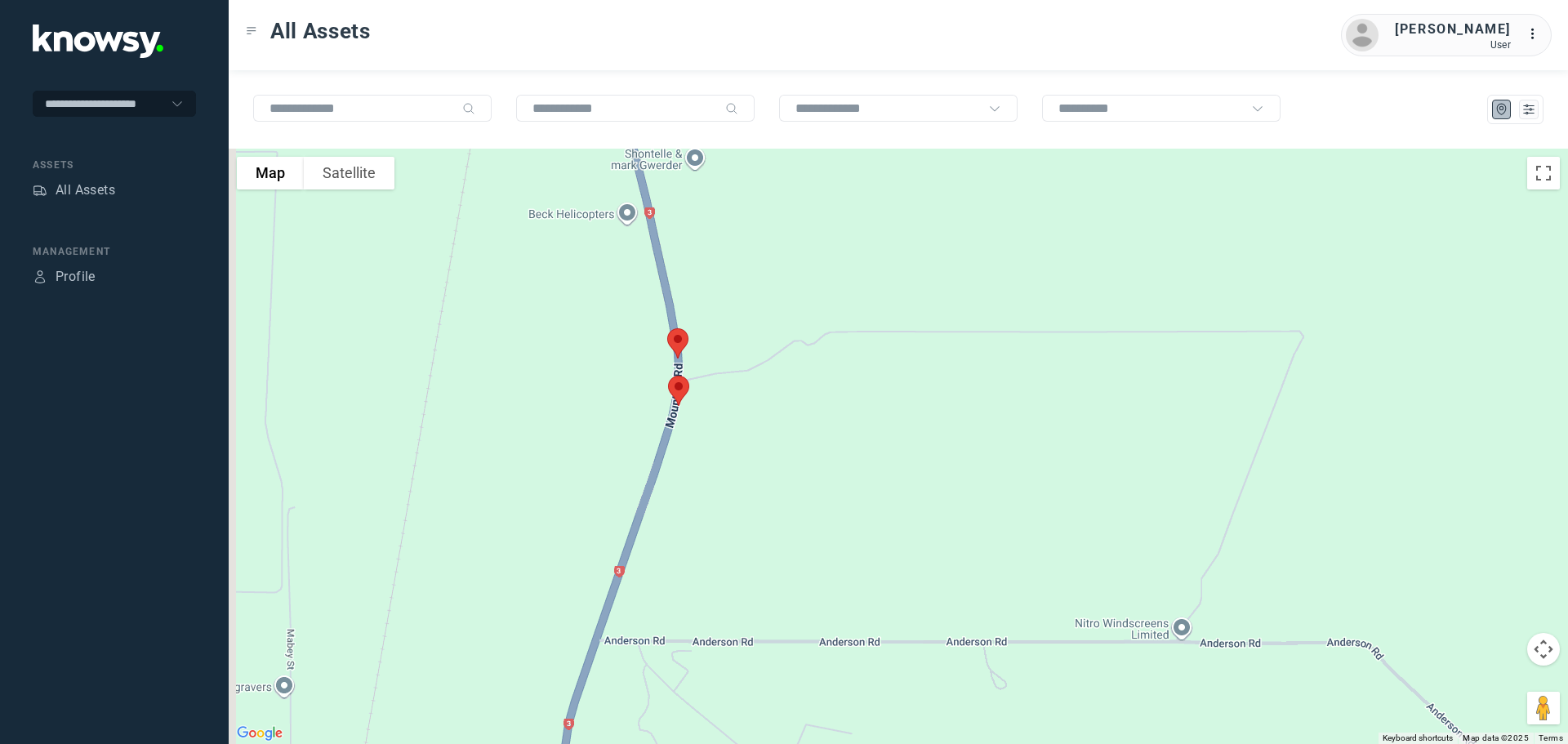
drag, startPoint x: 723, startPoint y: 246, endPoint x: 765, endPoint y: 411, distance: 170.3
click at [765, 411] on div at bounding box center [897, 446] width 1339 height 596
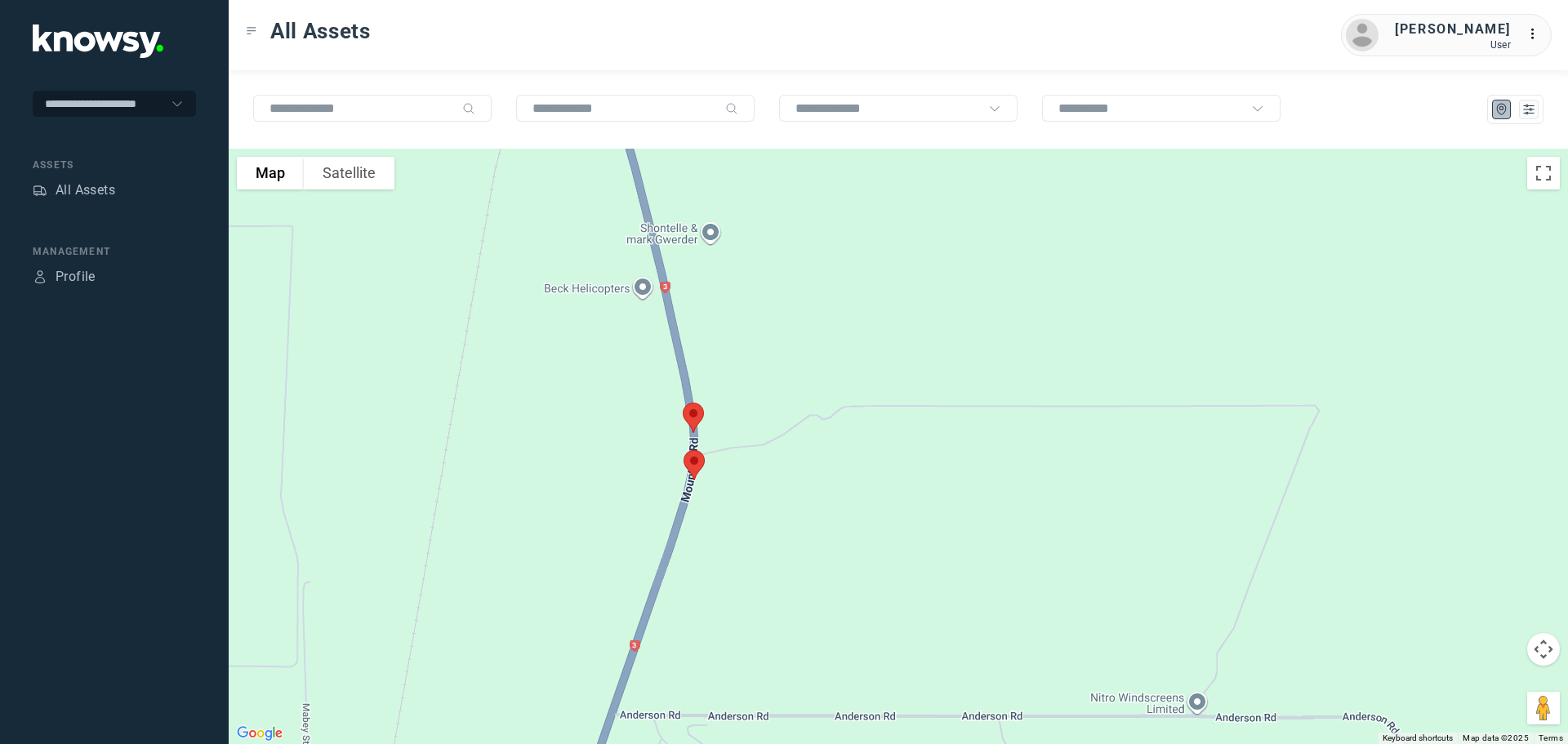
click at [692, 412] on img at bounding box center [693, 418] width 35 height 43
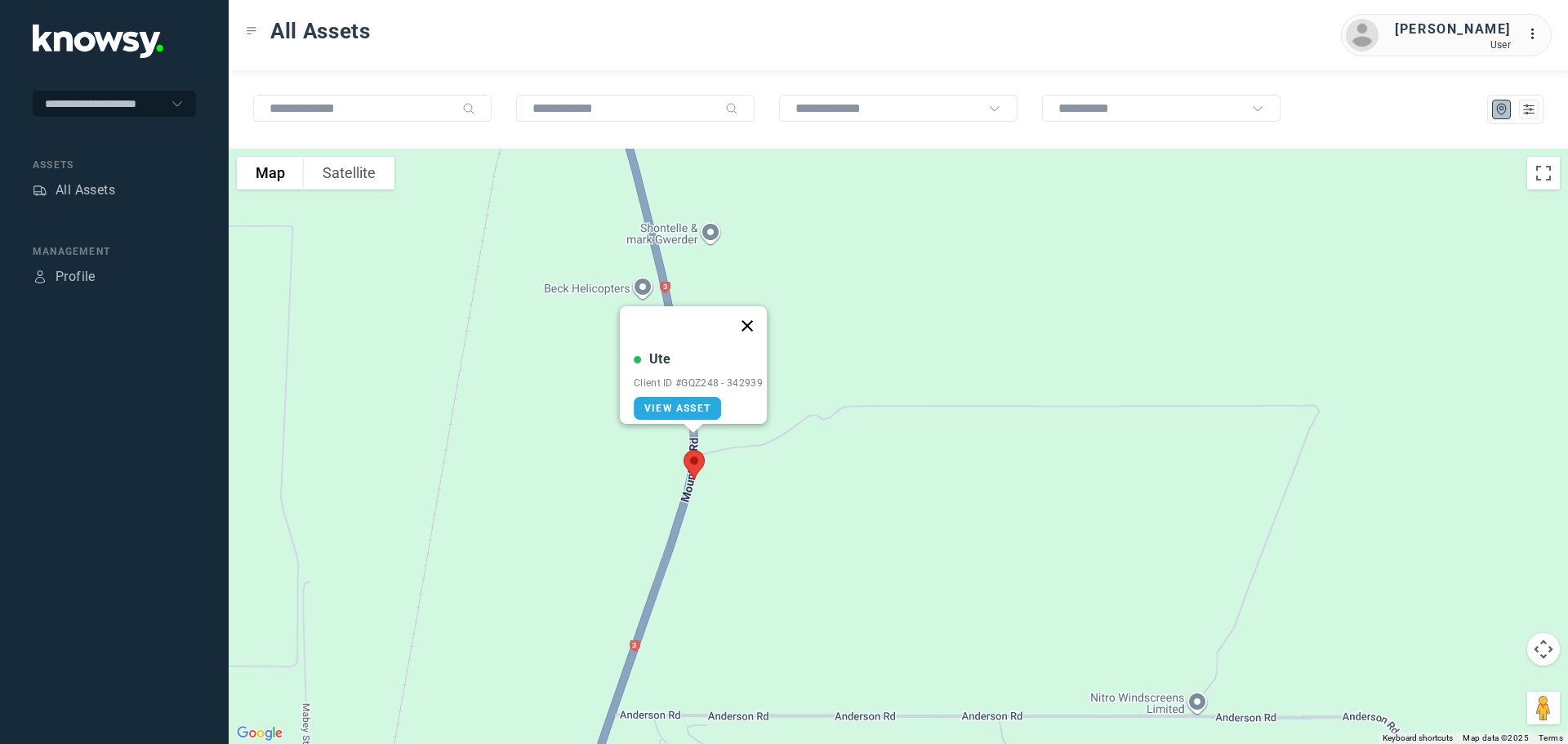
click at [757, 312] on button "Close" at bounding box center [746, 326] width 39 height 39
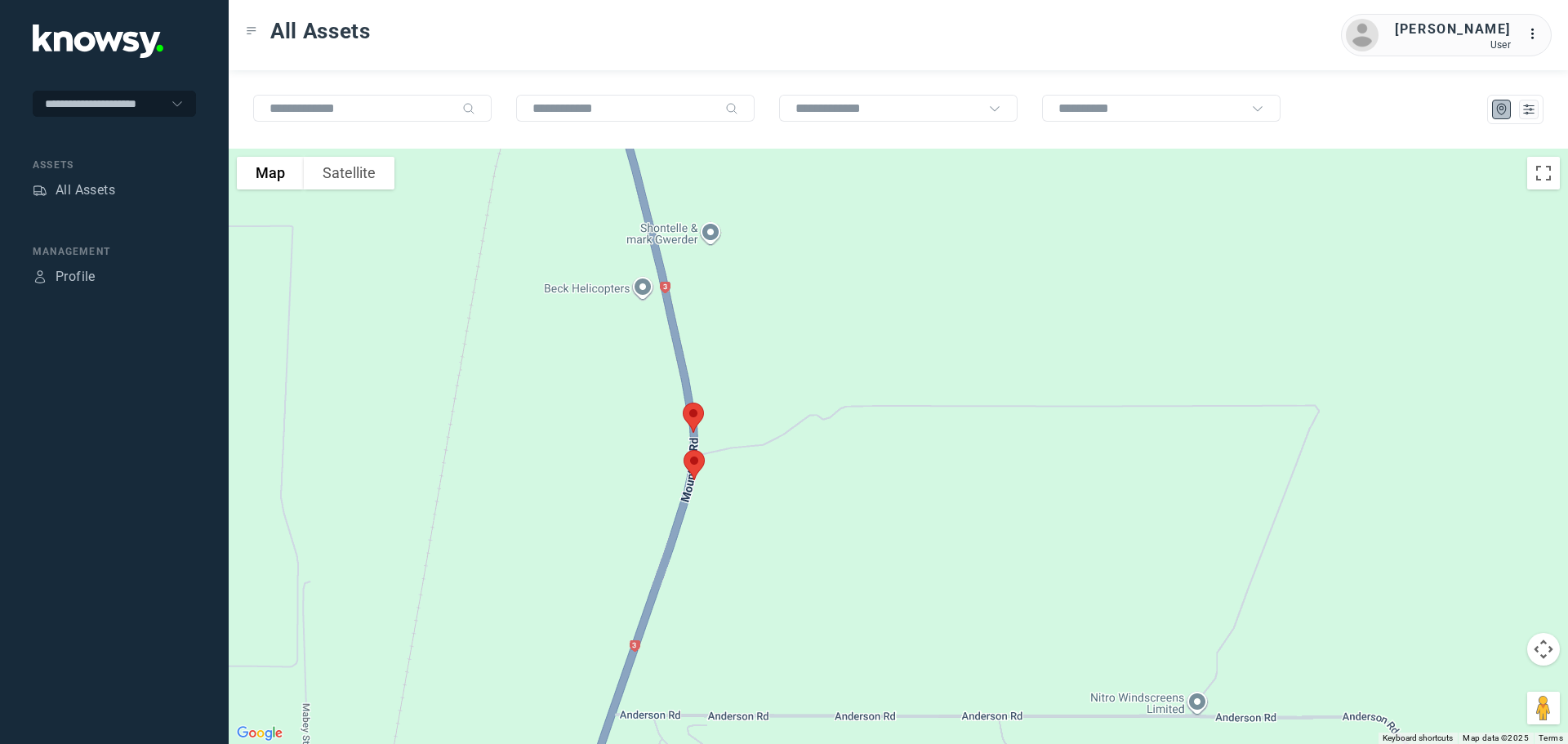
click at [690, 465] on img at bounding box center [694, 465] width 35 height 43
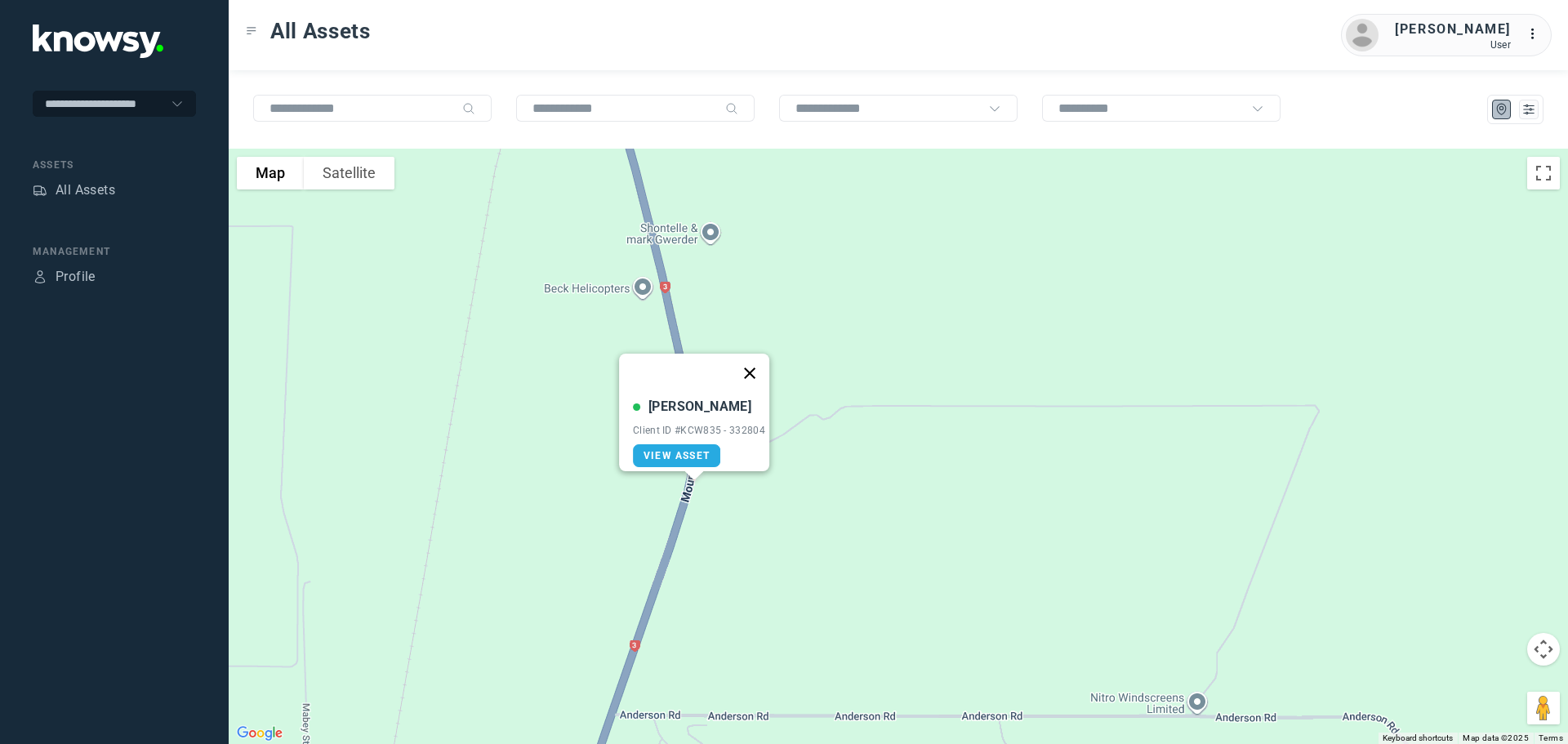
click at [760, 360] on button "Close" at bounding box center [749, 372] width 39 height 39
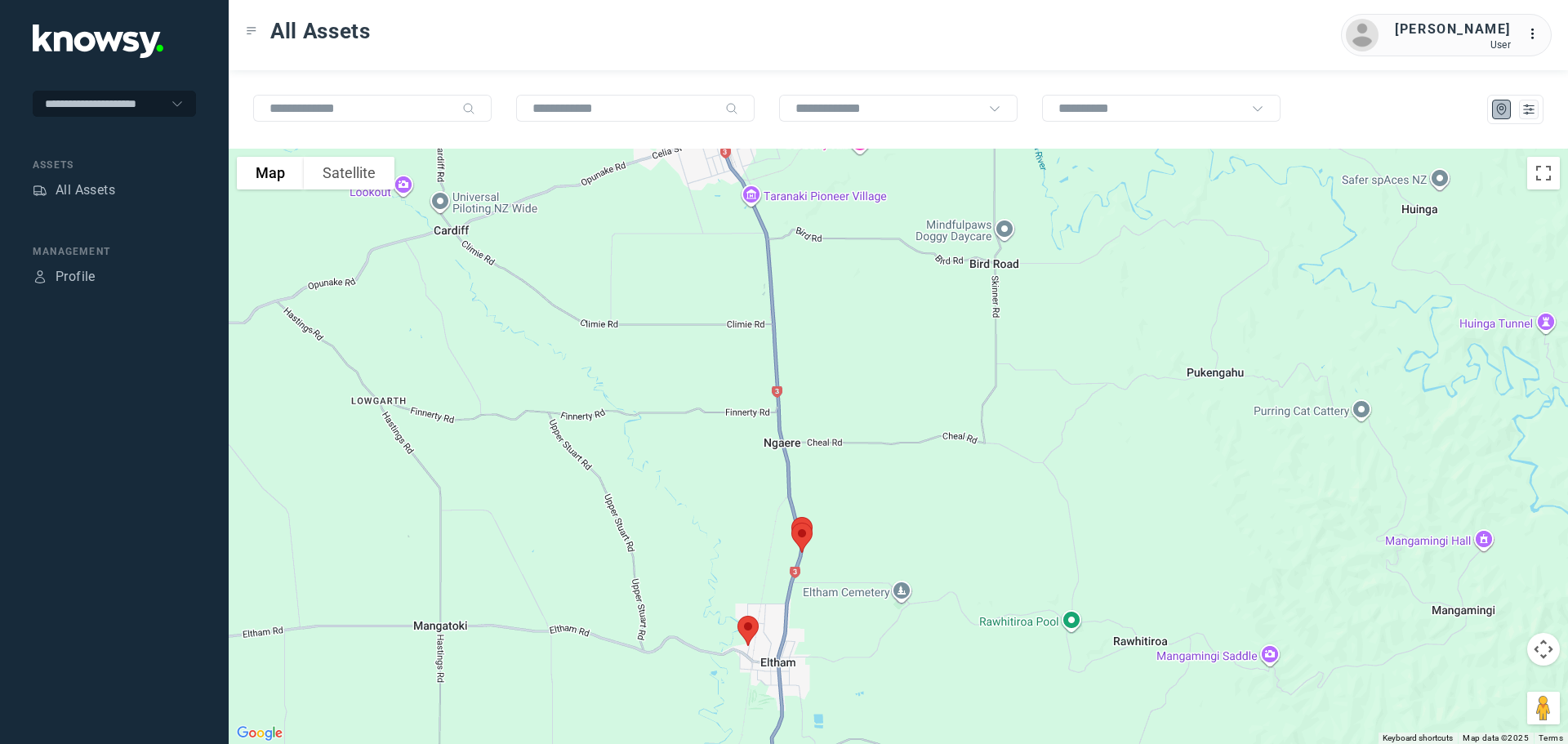
drag, startPoint x: 821, startPoint y: 523, endPoint x: 829, endPoint y: 554, distance: 32.0
click at [830, 617] on div at bounding box center [897, 446] width 1339 height 596
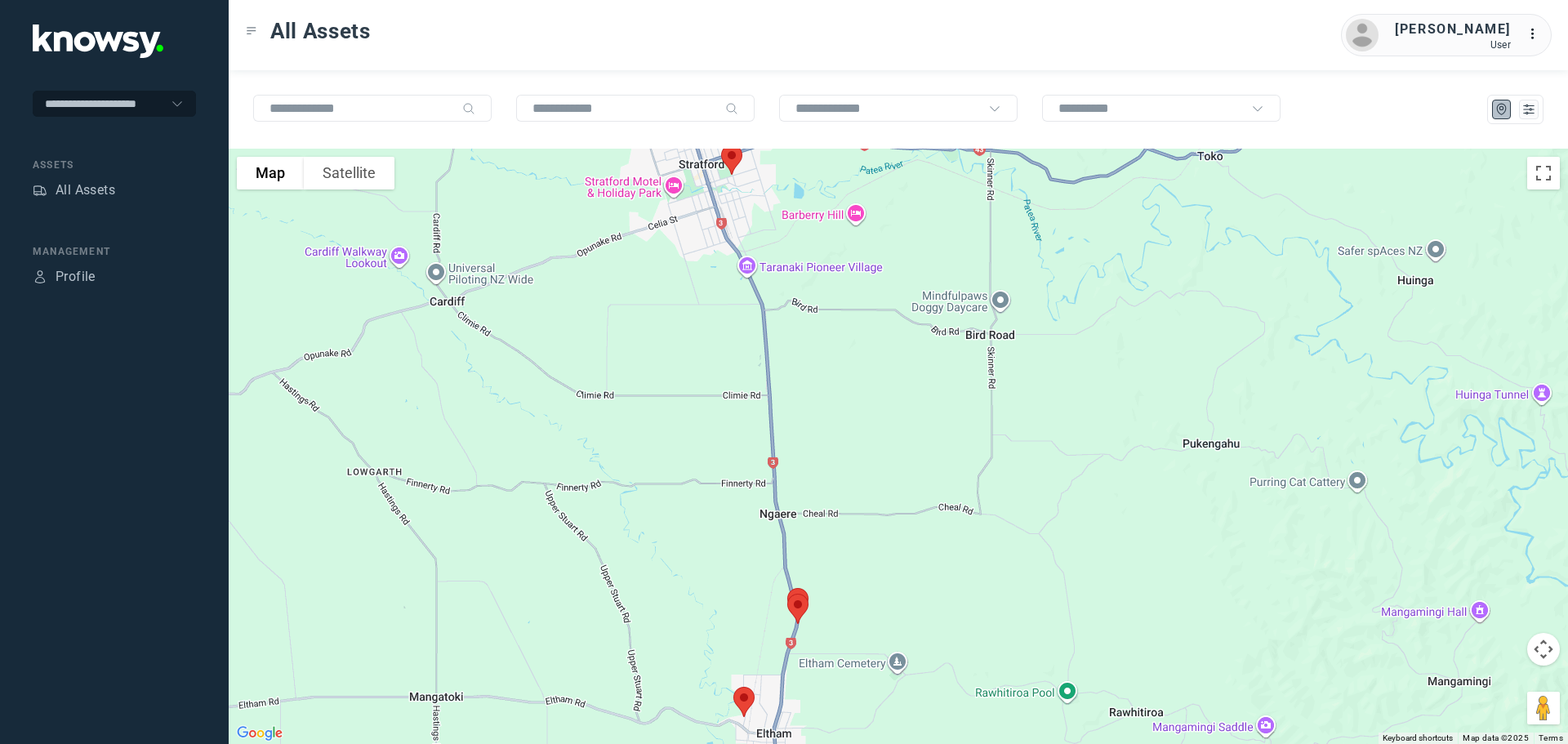
drag, startPoint x: 841, startPoint y: 465, endPoint x: 839, endPoint y: 556, distance: 91.0
click at [839, 556] on div at bounding box center [897, 446] width 1339 height 596
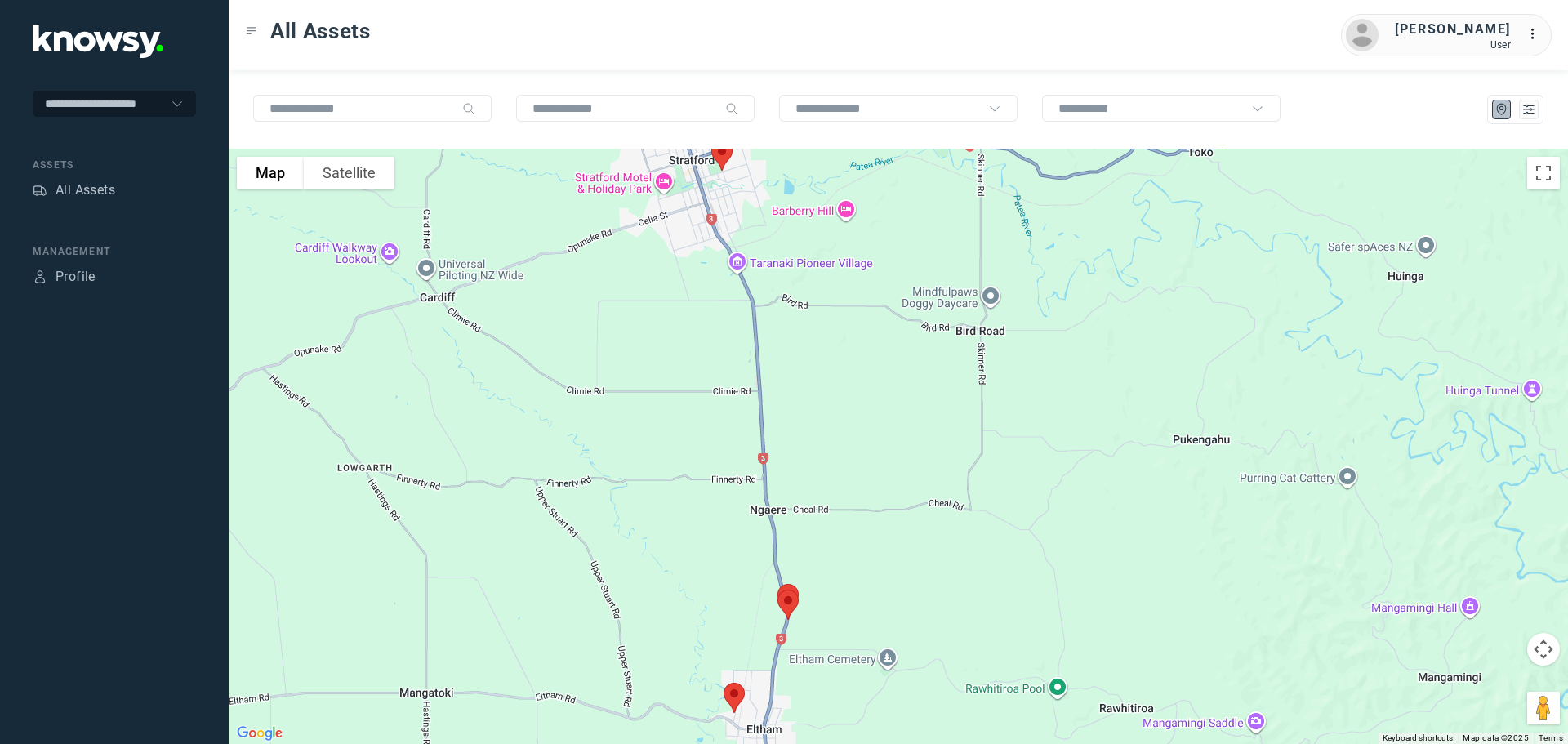
drag, startPoint x: 811, startPoint y: 452, endPoint x: 799, endPoint y: 260, distance: 192.4
click at [801, 258] on div at bounding box center [897, 446] width 1339 height 596
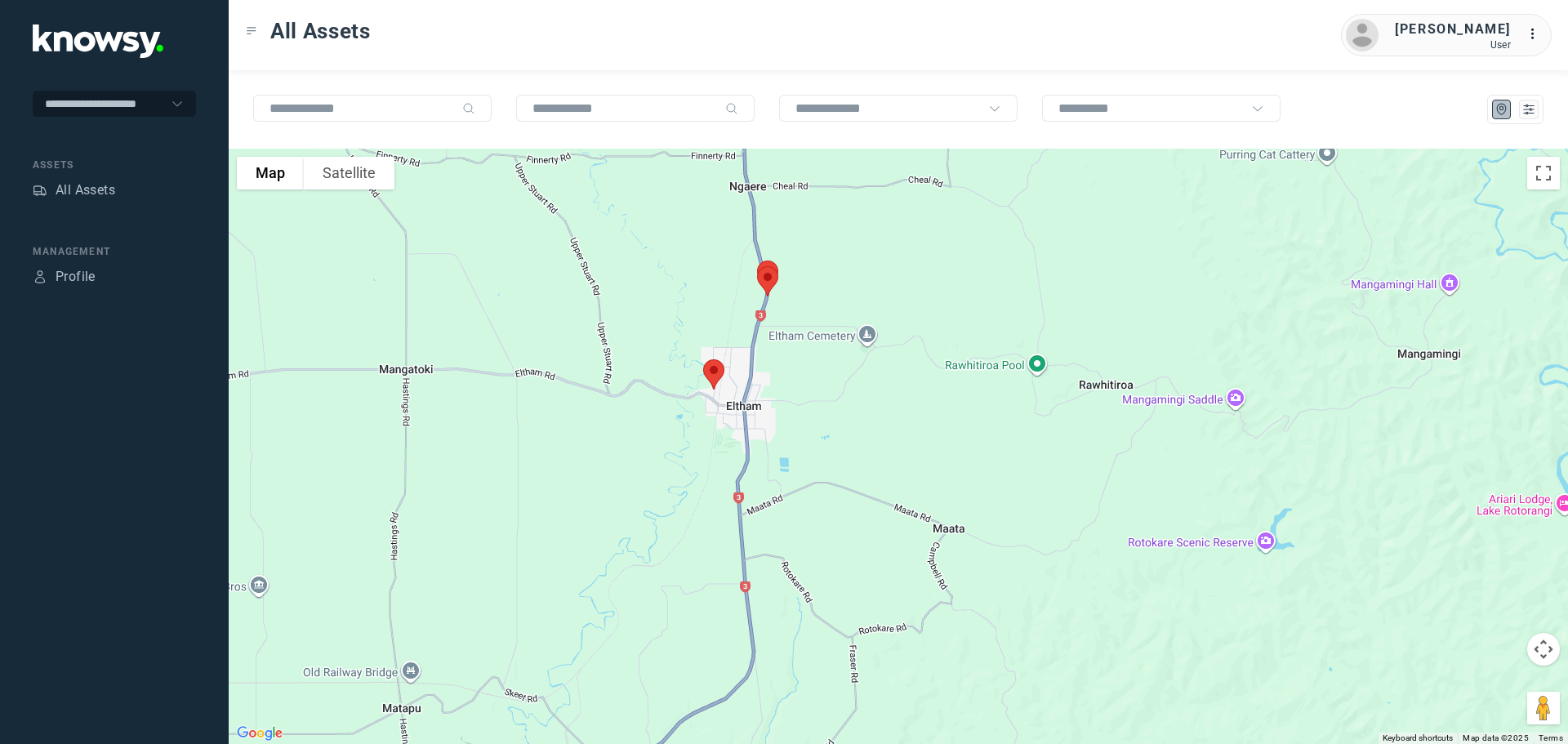
drag, startPoint x: 830, startPoint y: 463, endPoint x: 819, endPoint y: 283, distance: 180.3
click at [822, 284] on div at bounding box center [897, 446] width 1339 height 596
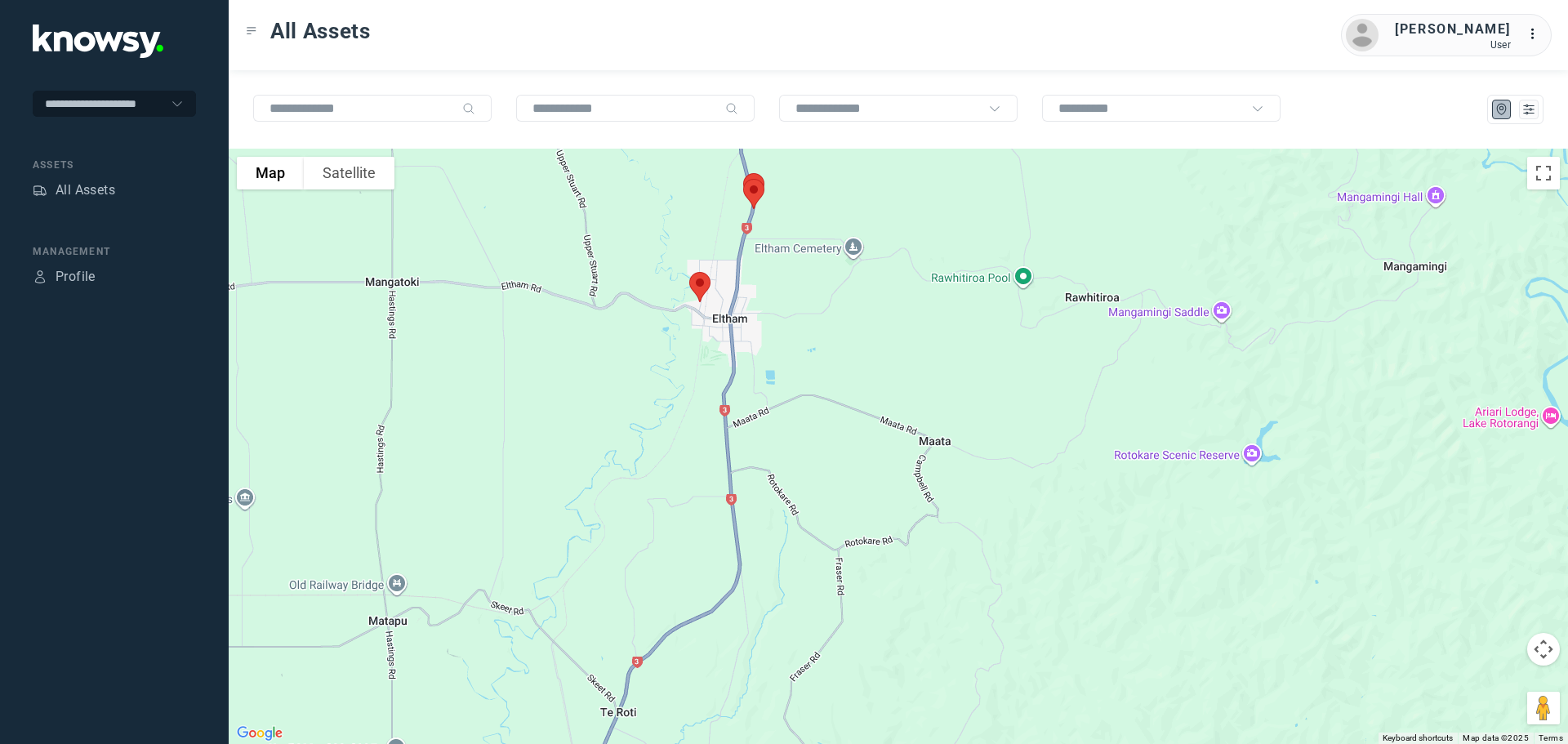
drag, startPoint x: 855, startPoint y: 427, endPoint x: 850, endPoint y: 263, distance: 164.1
click at [850, 263] on div at bounding box center [897, 446] width 1339 height 596
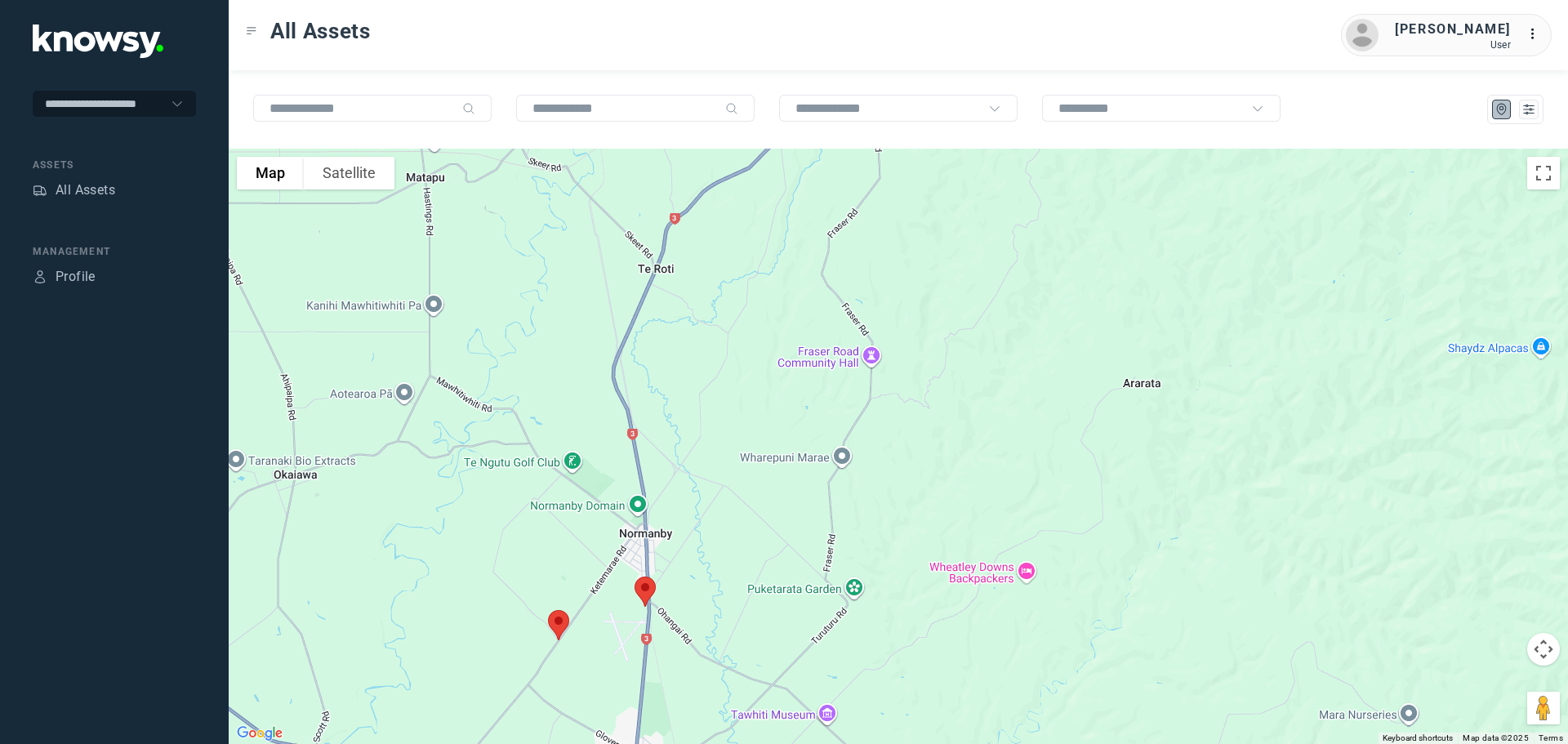
drag, startPoint x: 745, startPoint y: 553, endPoint x: 791, endPoint y: 324, distance: 233.6
click at [793, 326] on div at bounding box center [897, 446] width 1339 height 596
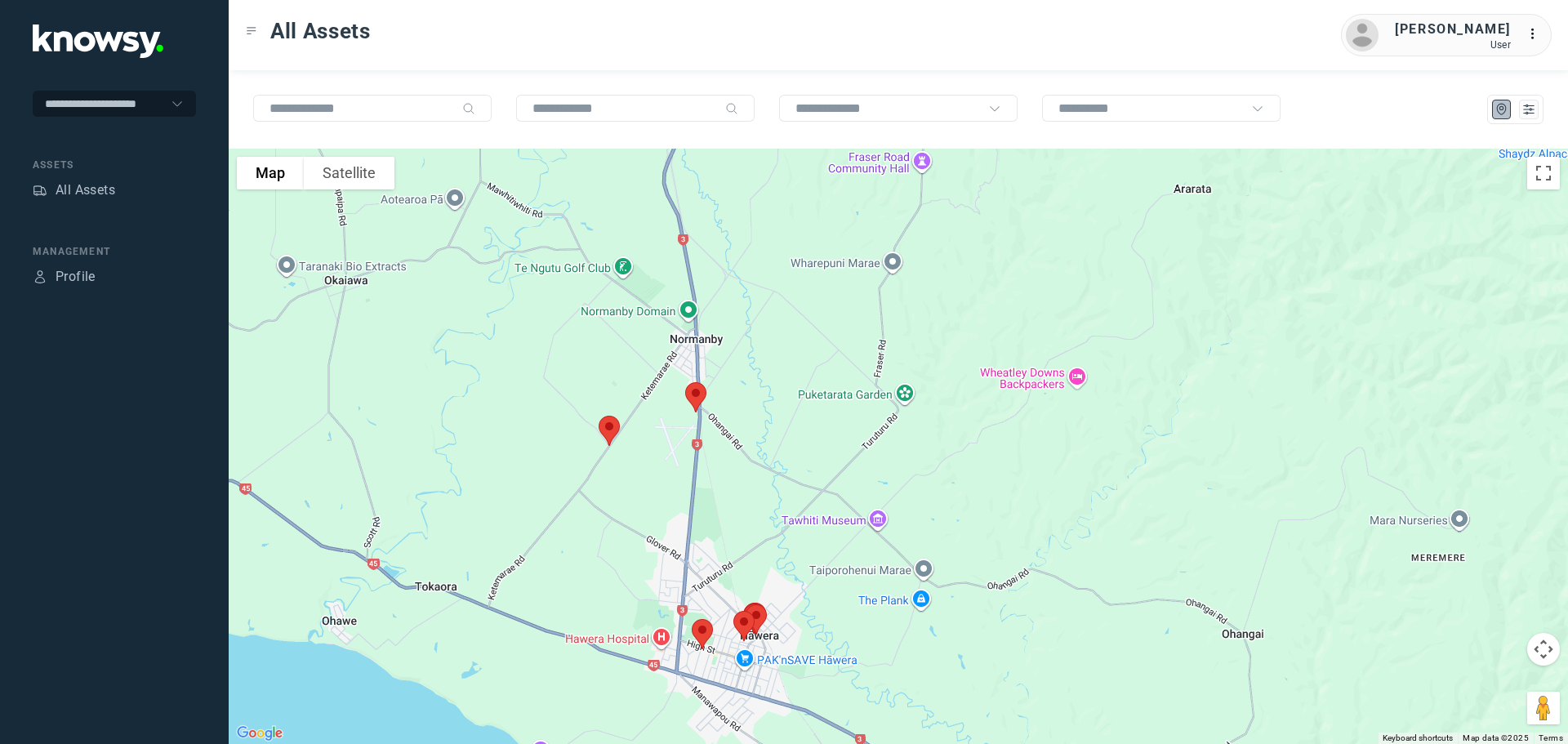
drag, startPoint x: 753, startPoint y: 506, endPoint x: 789, endPoint y: 354, distance: 156.2
click at [791, 365] on div at bounding box center [897, 446] width 1339 height 596
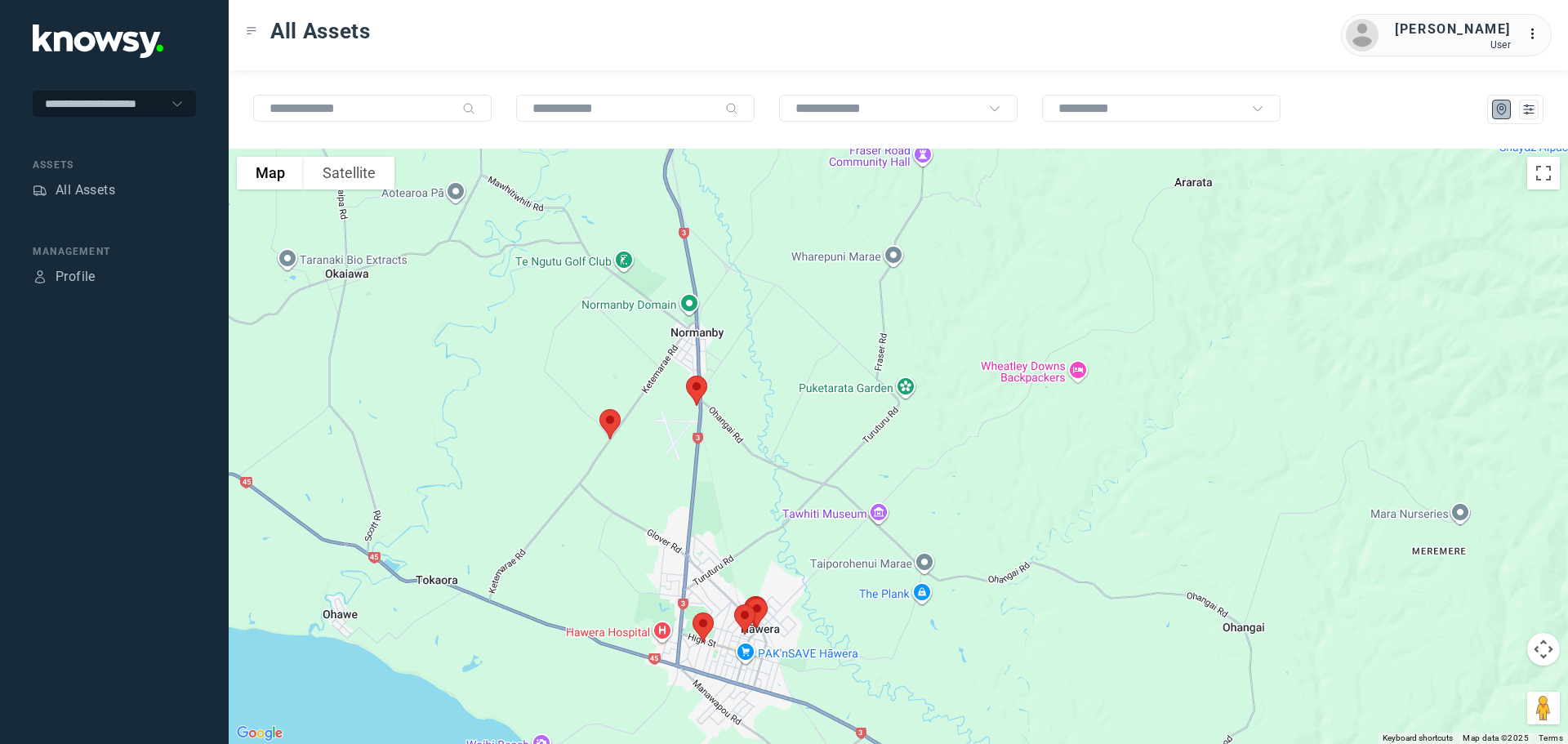
click at [612, 424] on img at bounding box center [610, 425] width 35 height 43
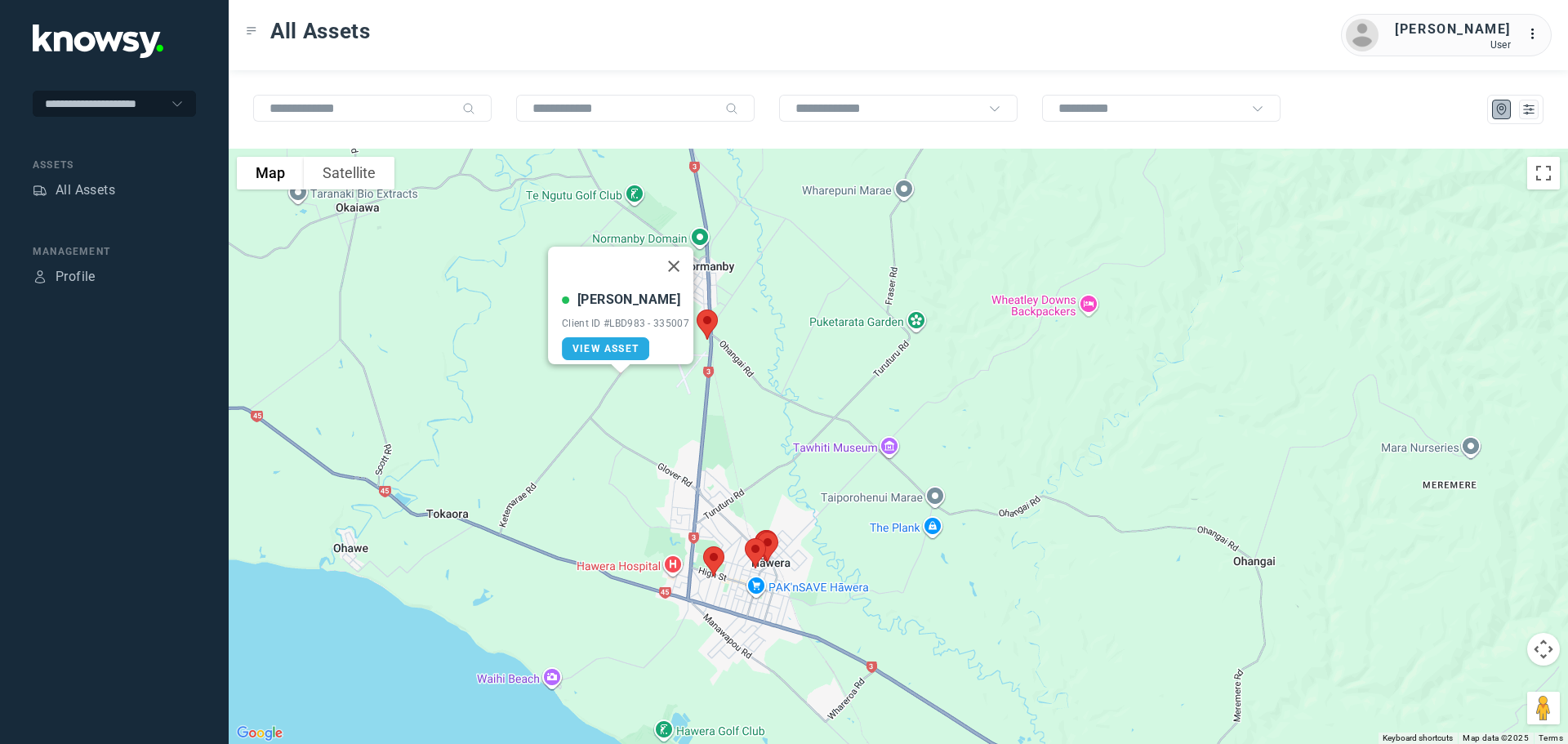
drag, startPoint x: 751, startPoint y: 412, endPoint x: 762, endPoint y: 339, distance: 73.8
click at [764, 340] on div "[PERSON_NAME] Client ID #LBD983 - 335007 View Asset" at bounding box center [897, 446] width 1339 height 596
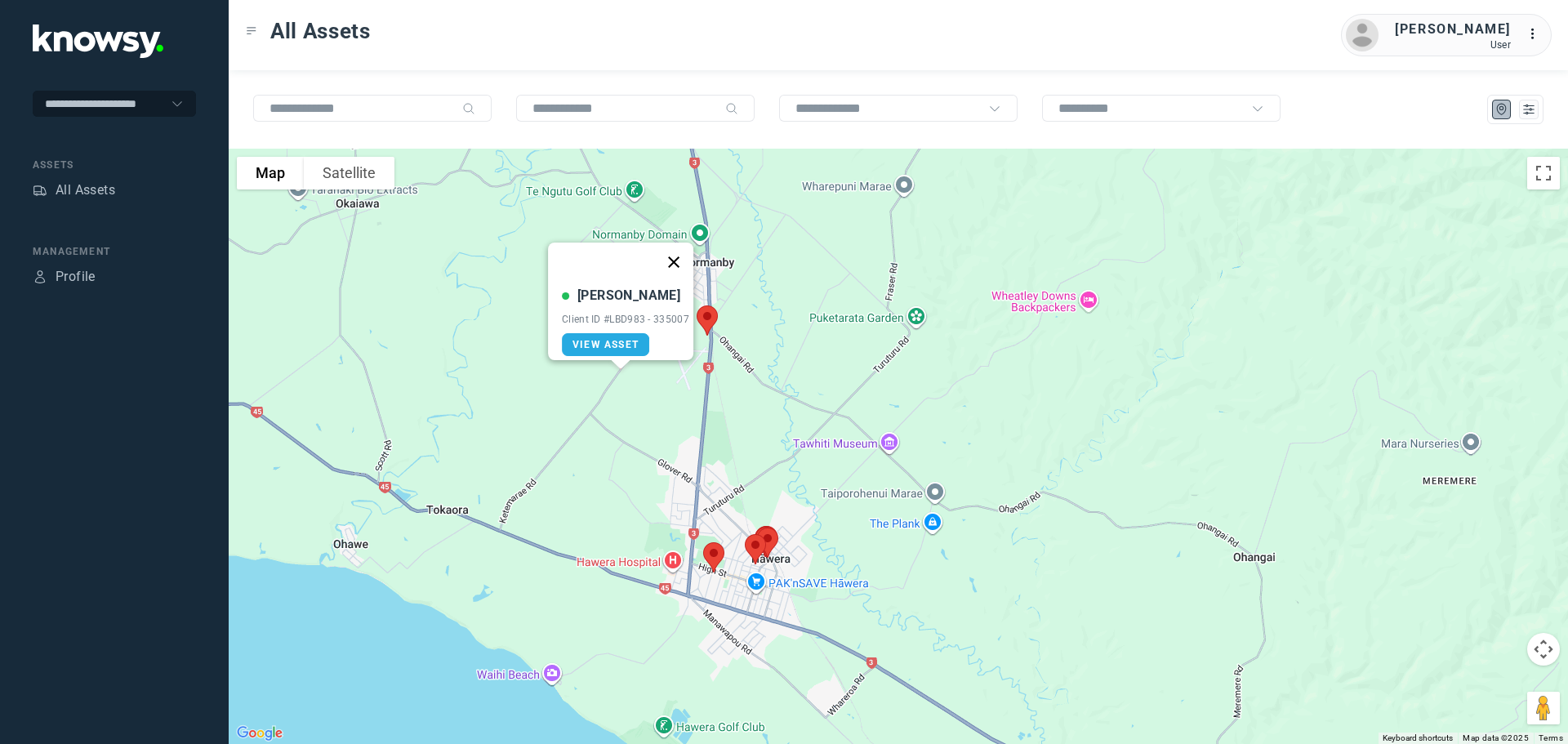
click at [674, 247] on button "Close" at bounding box center [673, 261] width 39 height 39
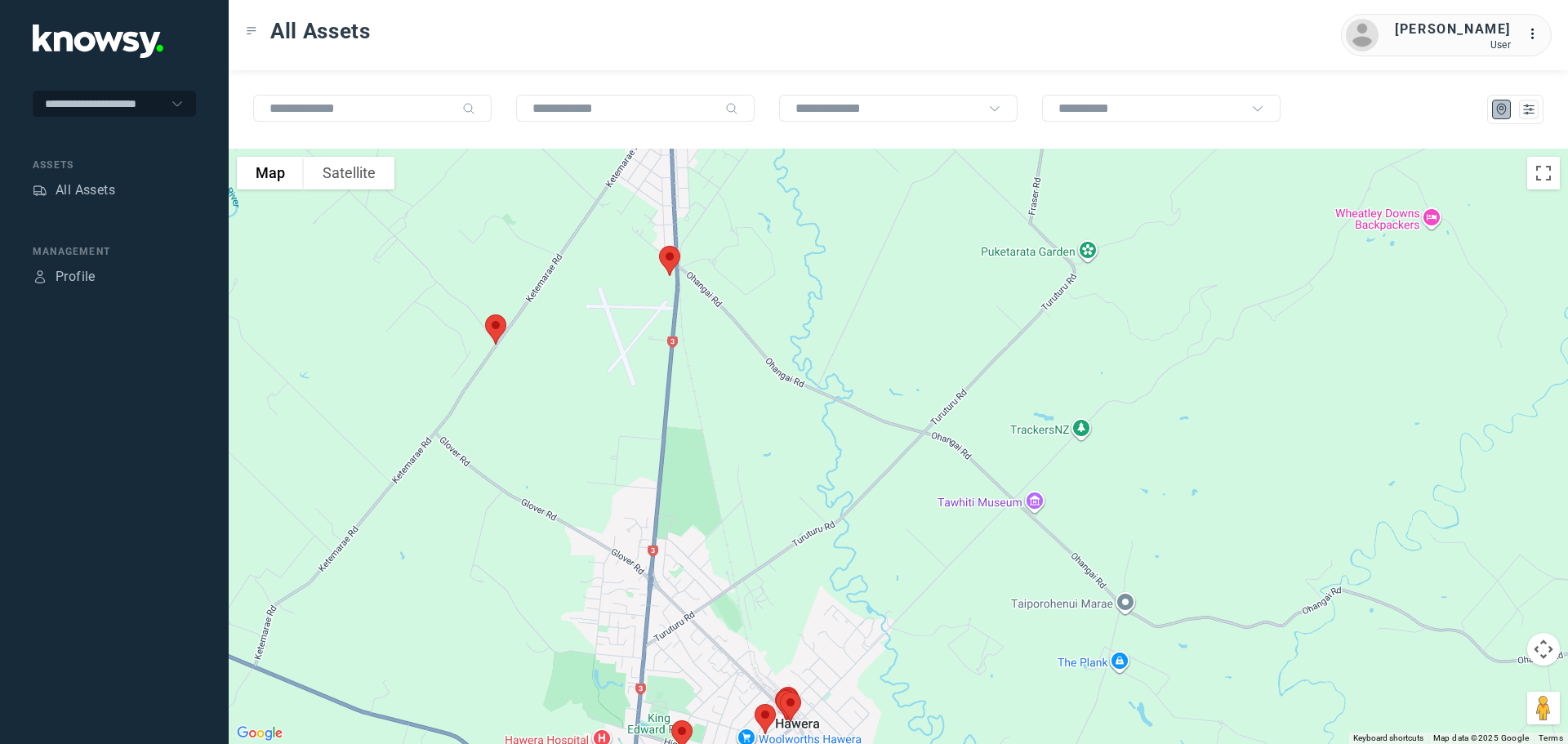
click at [672, 257] on img at bounding box center [670, 261] width 35 height 43
click at [667, 254] on img at bounding box center [670, 261] width 35 height 43
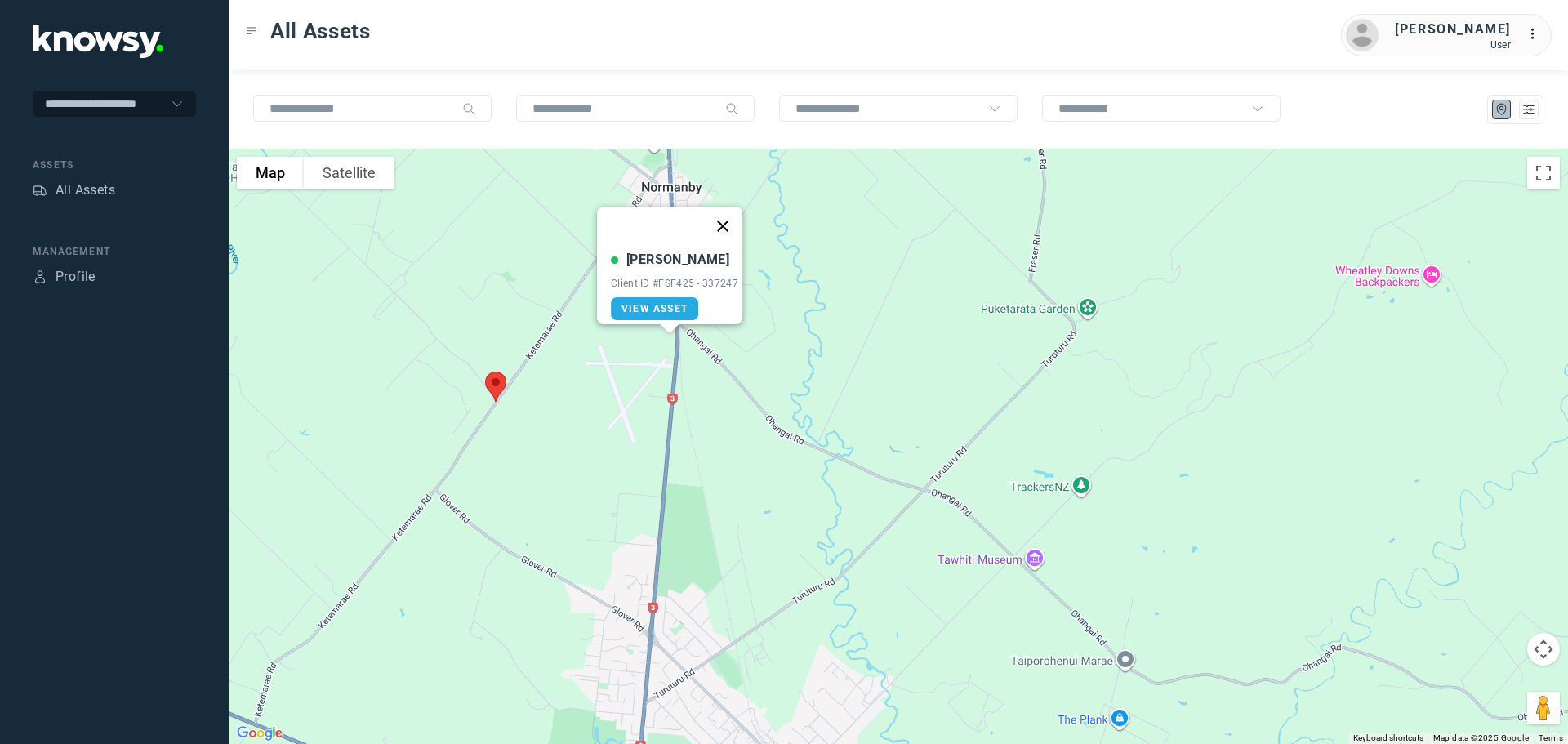
click at [732, 225] on button "Close" at bounding box center [722, 226] width 39 height 39
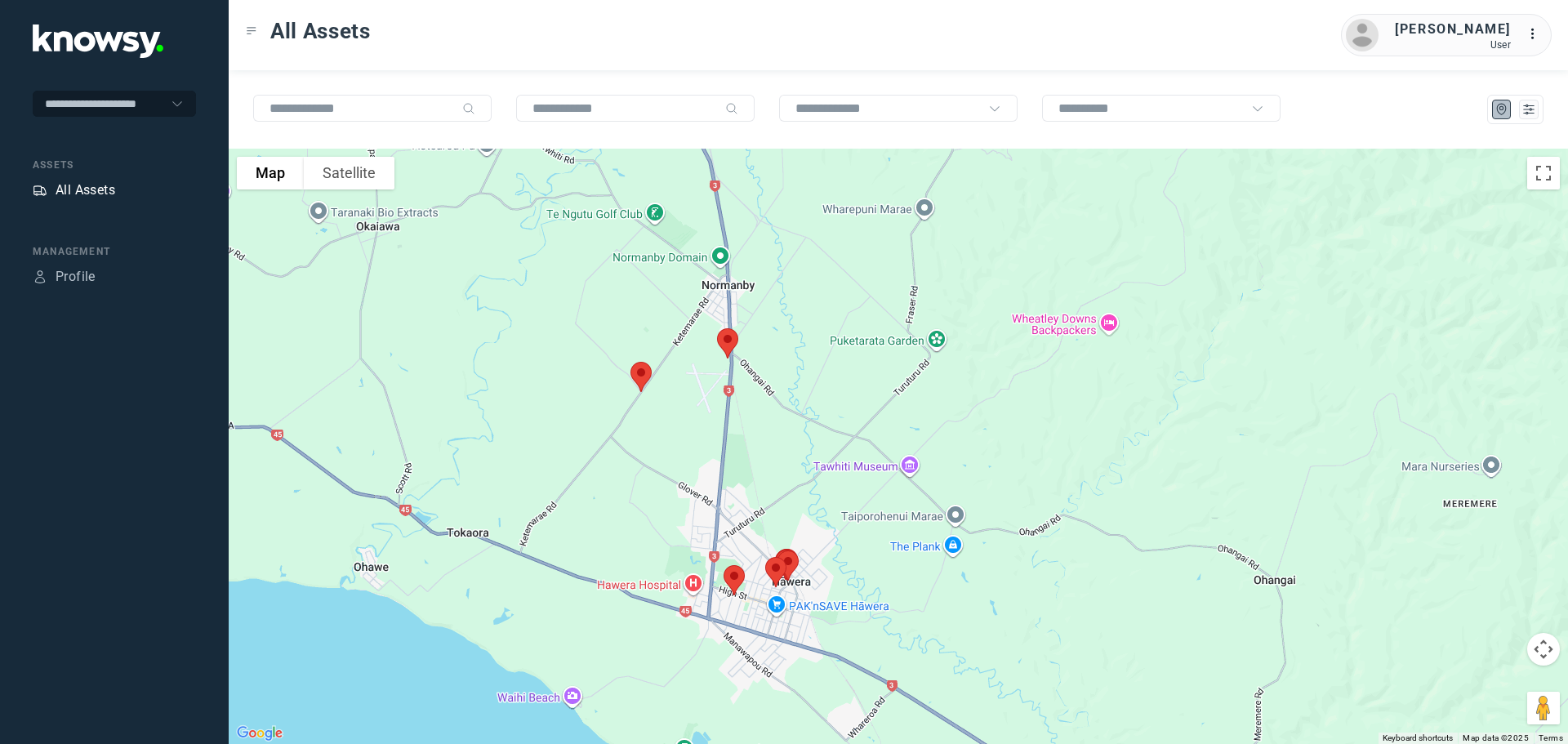
click at [95, 188] on div "All Assets" at bounding box center [85, 190] width 60 height 20
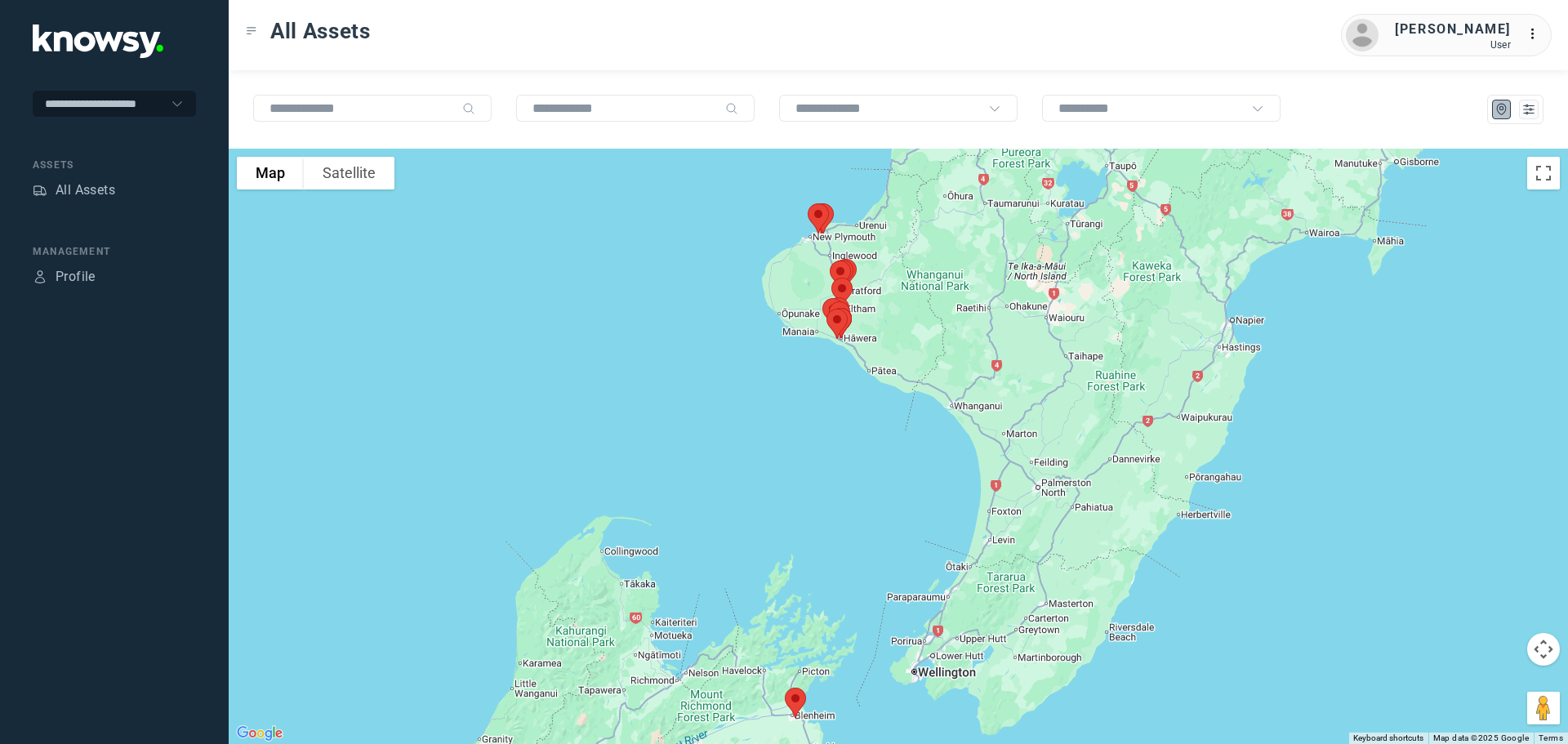
drag, startPoint x: 942, startPoint y: 293, endPoint x: 790, endPoint y: 349, distance: 162.0
click at [791, 349] on div at bounding box center [897, 446] width 1339 height 596
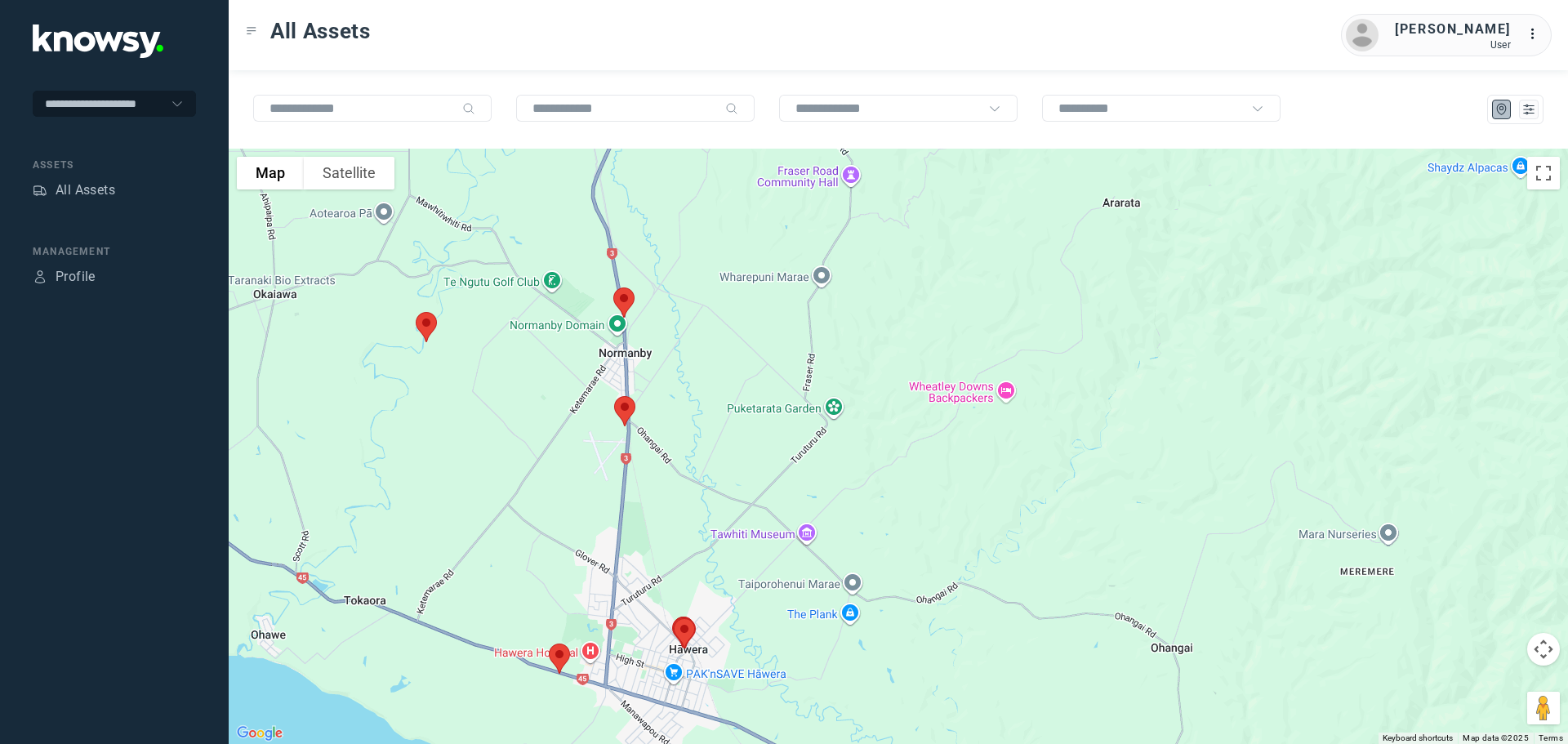
click at [623, 299] on img at bounding box center [624, 303] width 35 height 43
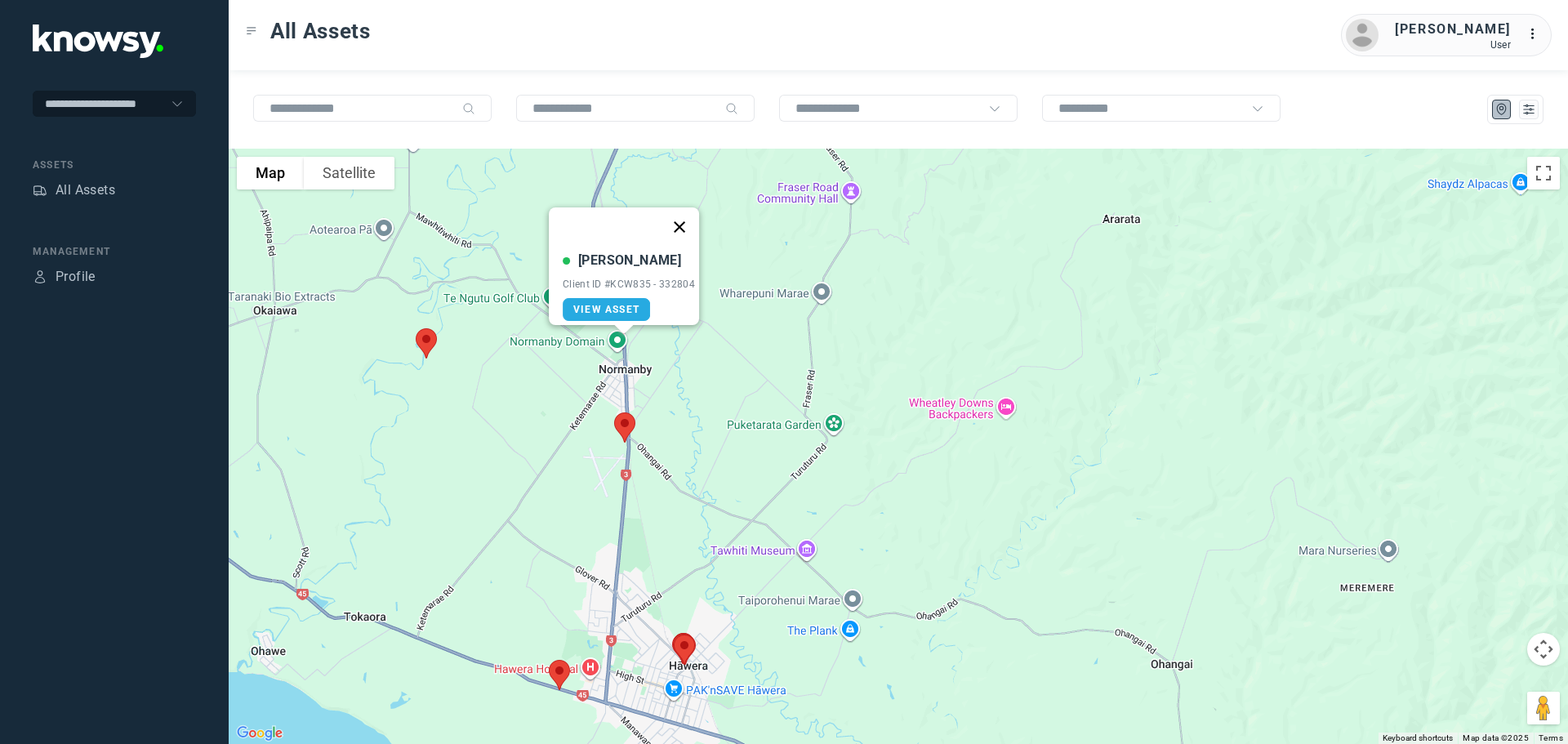
click at [690, 217] on button "Close" at bounding box center [679, 227] width 39 height 39
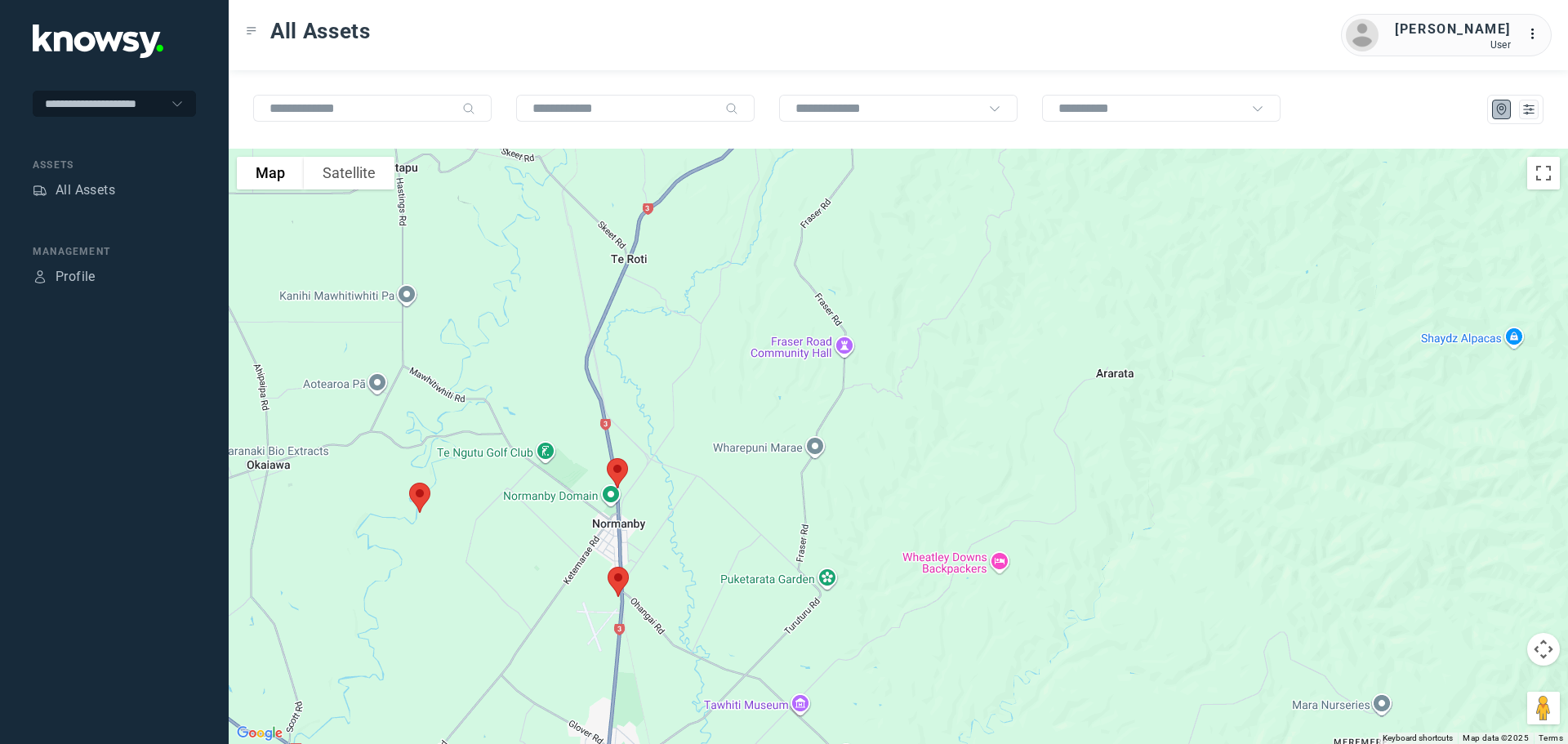
drag, startPoint x: 673, startPoint y: 310, endPoint x: 666, endPoint y: 466, distance: 156.2
click at [666, 466] on div at bounding box center [897, 446] width 1339 height 596
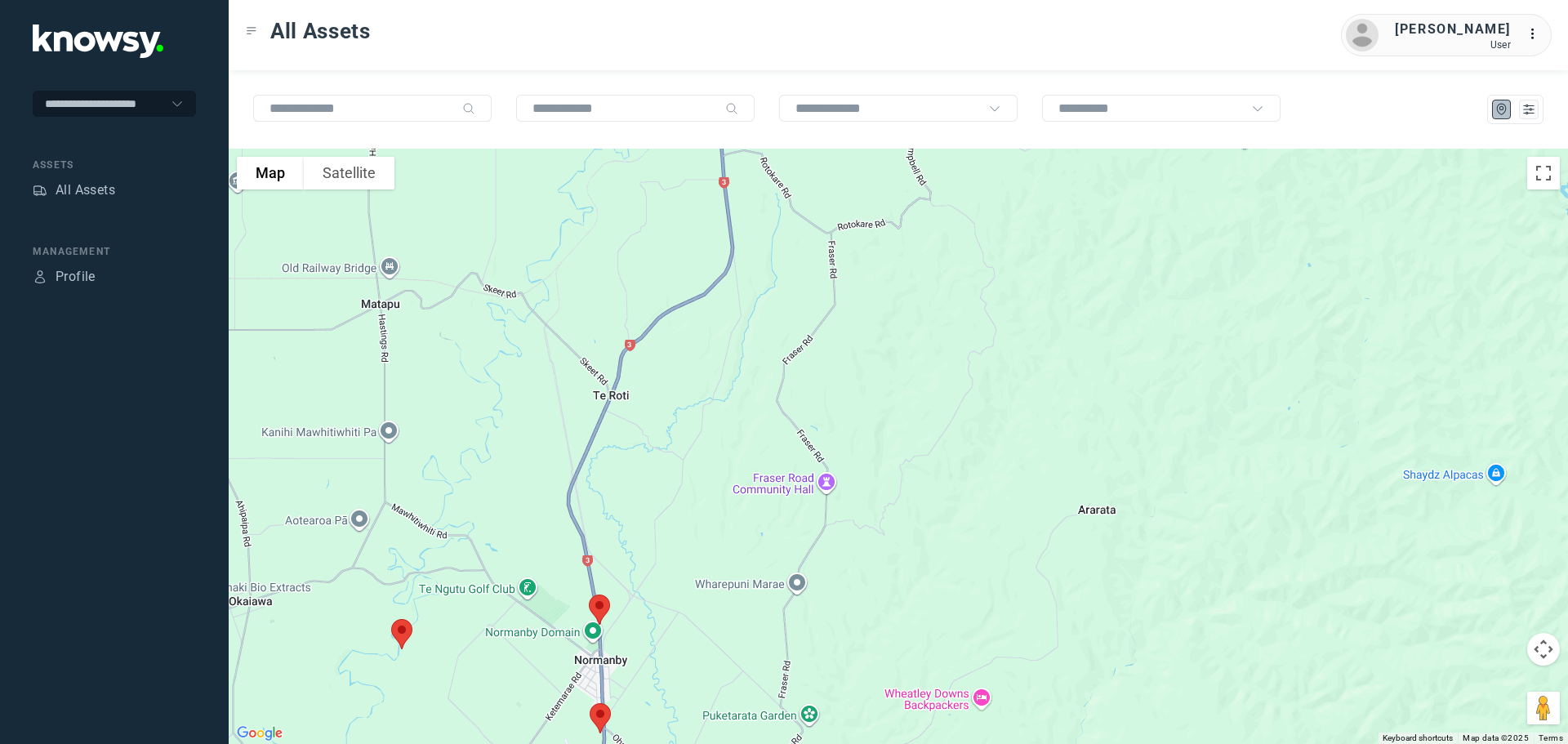
drag, startPoint x: 661, startPoint y: 365, endPoint x: 644, endPoint y: 485, distance: 121.2
click at [646, 485] on div at bounding box center [897, 446] width 1339 height 596
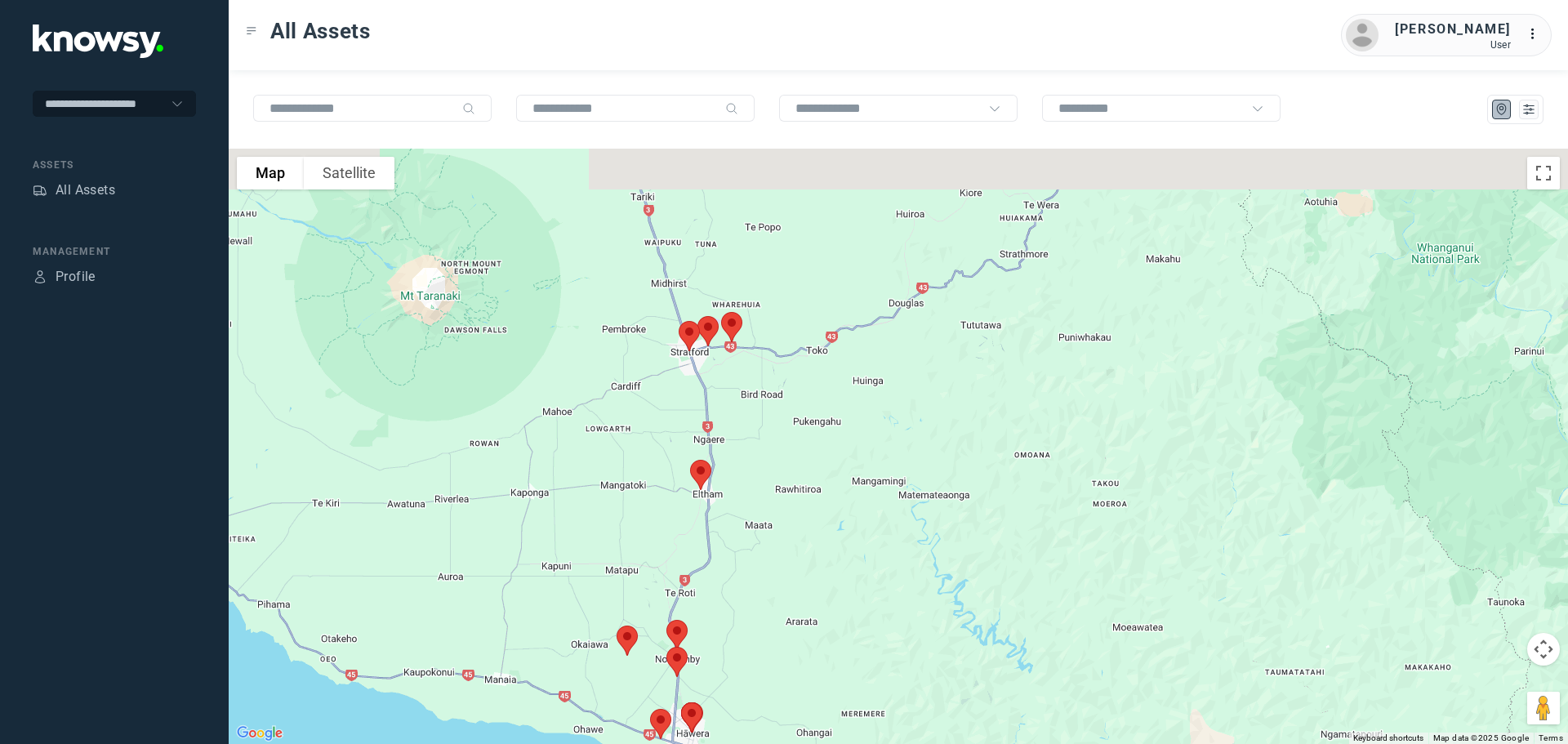
drag, startPoint x: 724, startPoint y: 347, endPoint x: 745, endPoint y: 454, distance: 109.0
click at [745, 454] on div at bounding box center [897, 446] width 1339 height 596
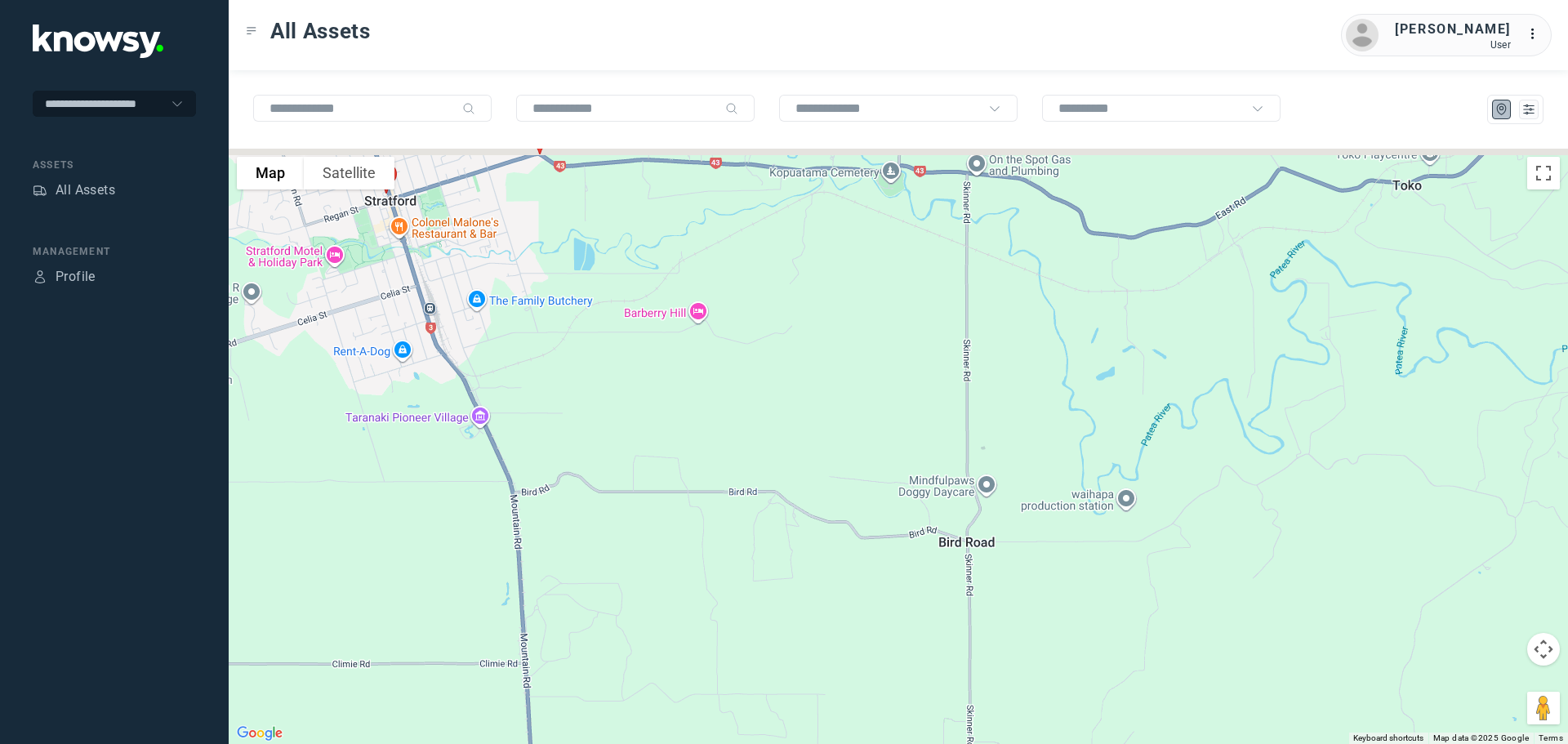
drag, startPoint x: 667, startPoint y: 349, endPoint x: 699, endPoint y: 539, distance: 192.7
click at [700, 539] on div at bounding box center [897, 446] width 1339 height 596
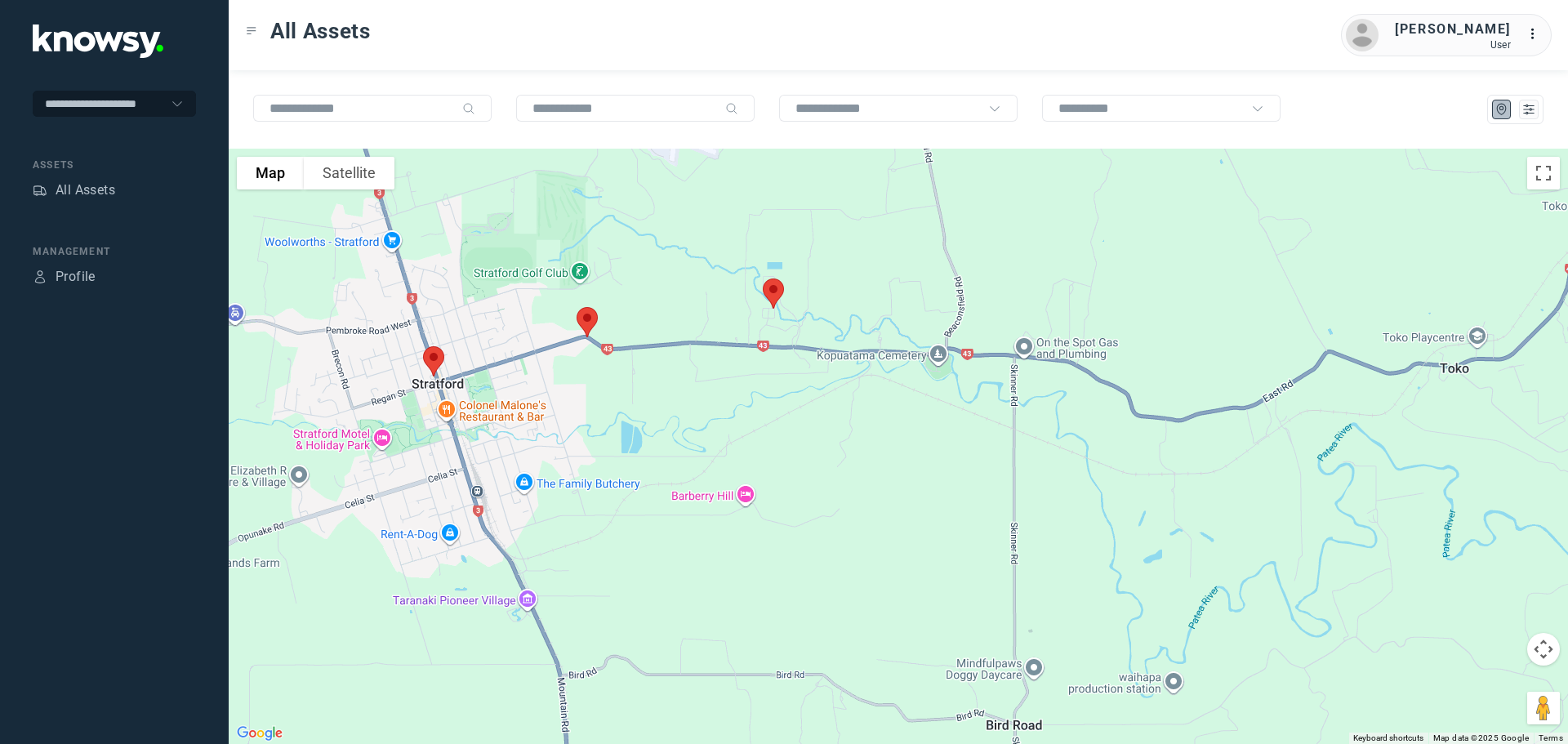
click at [440, 356] on img at bounding box center [434, 361] width 35 height 43
click at [502, 260] on button "Close" at bounding box center [487, 269] width 39 height 39
click at [592, 324] on img at bounding box center [587, 322] width 35 height 43
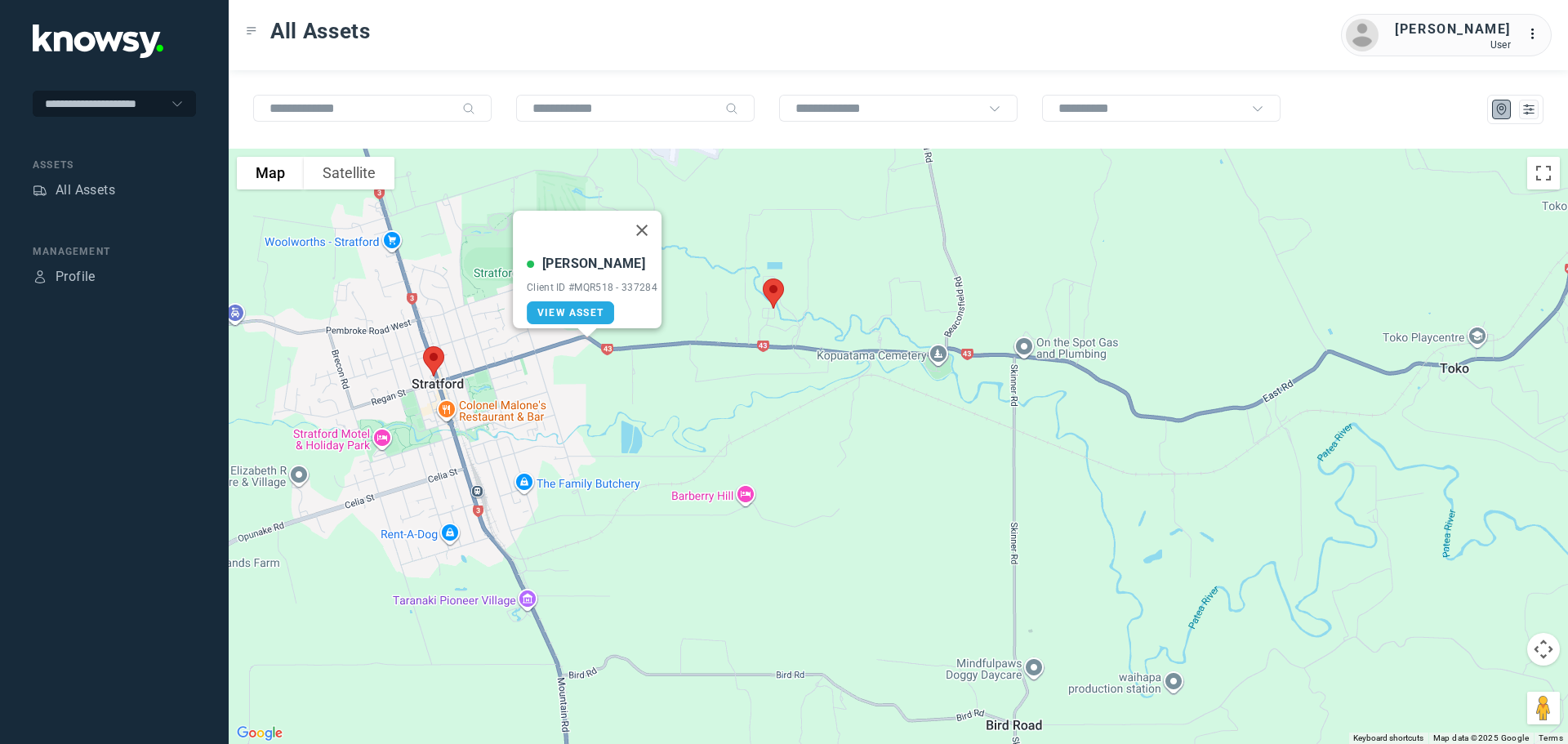
click at [773, 290] on img at bounding box center [773, 293] width 35 height 43
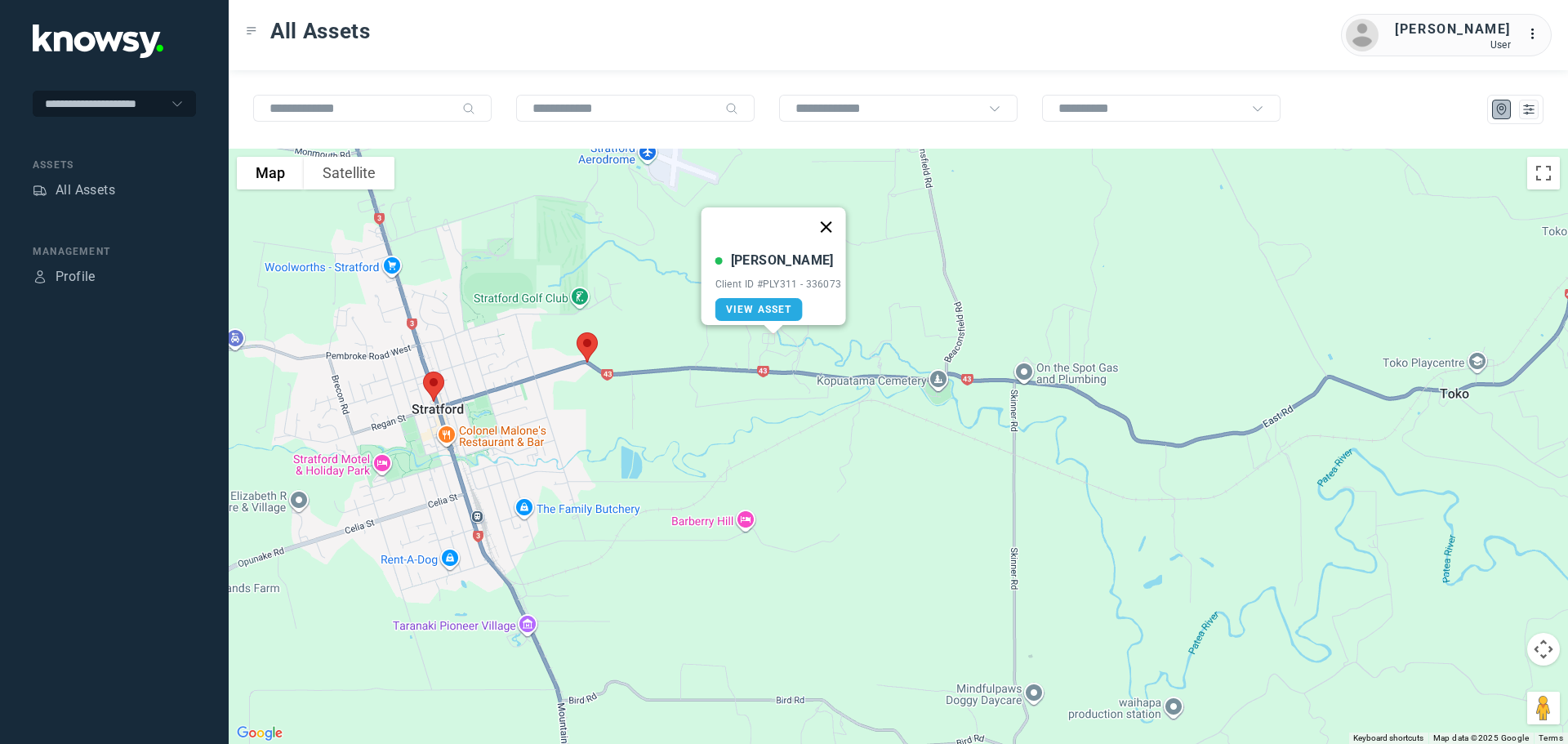
click at [824, 214] on button "Close" at bounding box center [825, 227] width 39 height 39
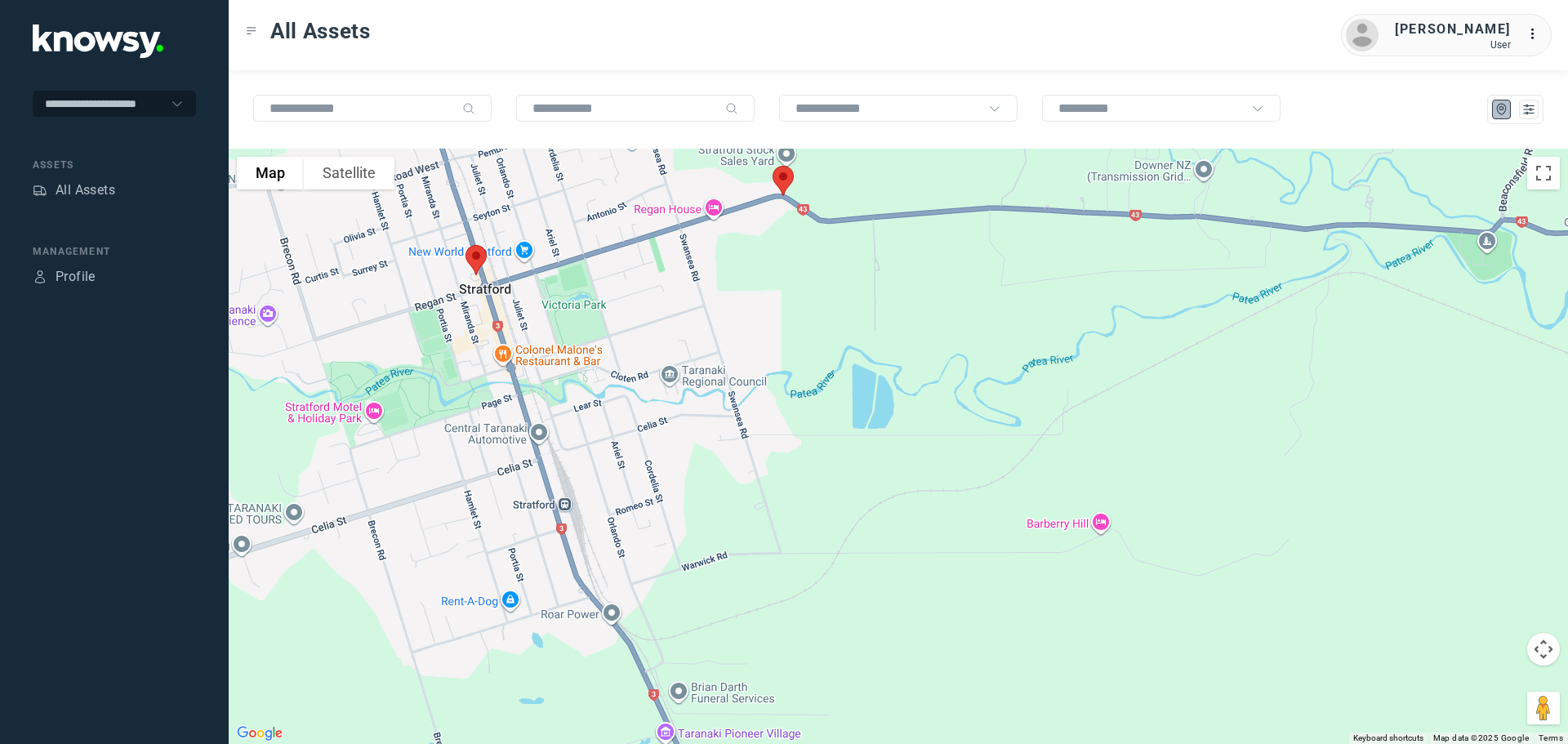
drag, startPoint x: 495, startPoint y: 393, endPoint x: 602, endPoint y: 334, distance: 122.2
click at [602, 334] on div at bounding box center [897, 446] width 1339 height 596
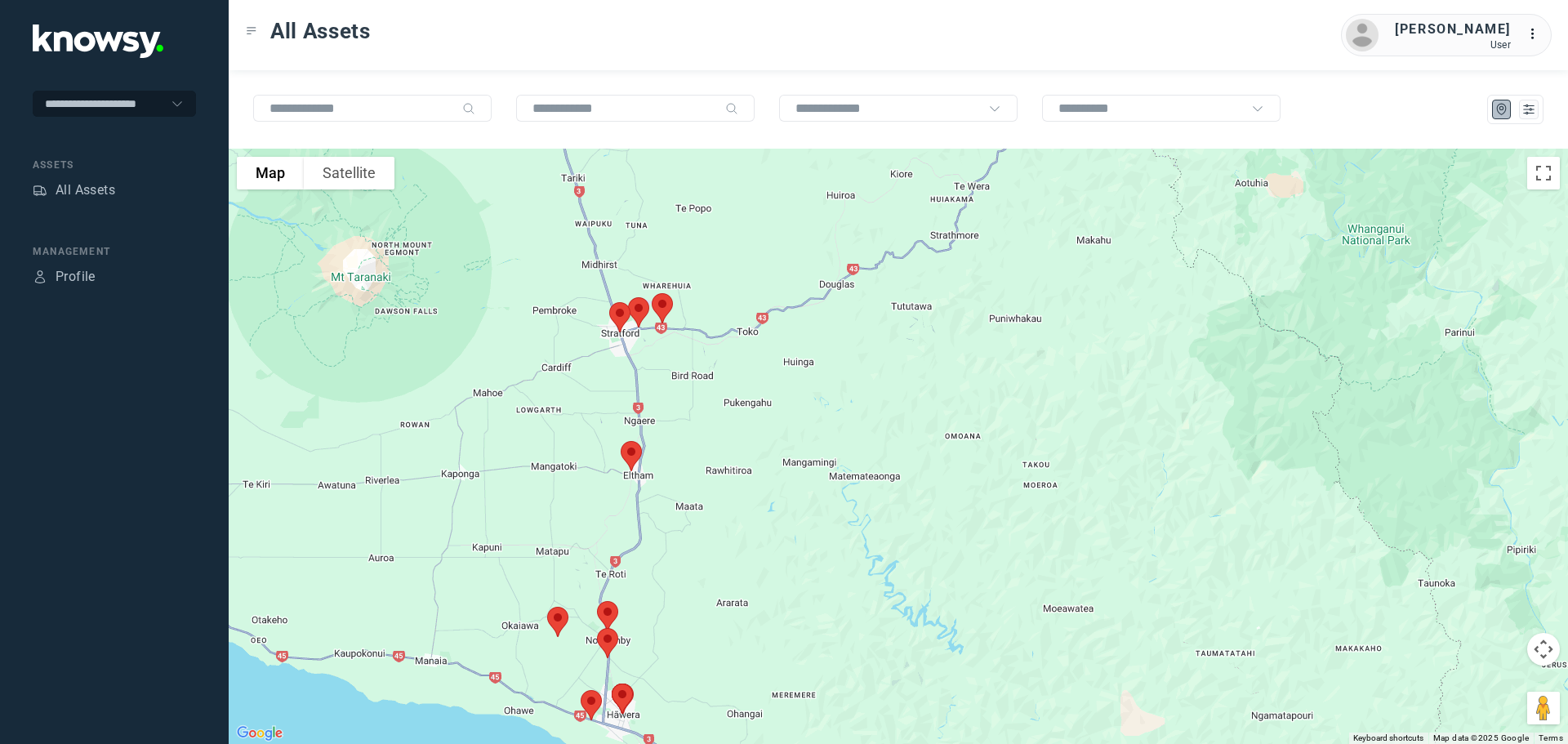
drag, startPoint x: 597, startPoint y: 580, endPoint x: 686, endPoint y: 398, distance: 202.6
click at [686, 398] on div at bounding box center [897, 446] width 1339 height 596
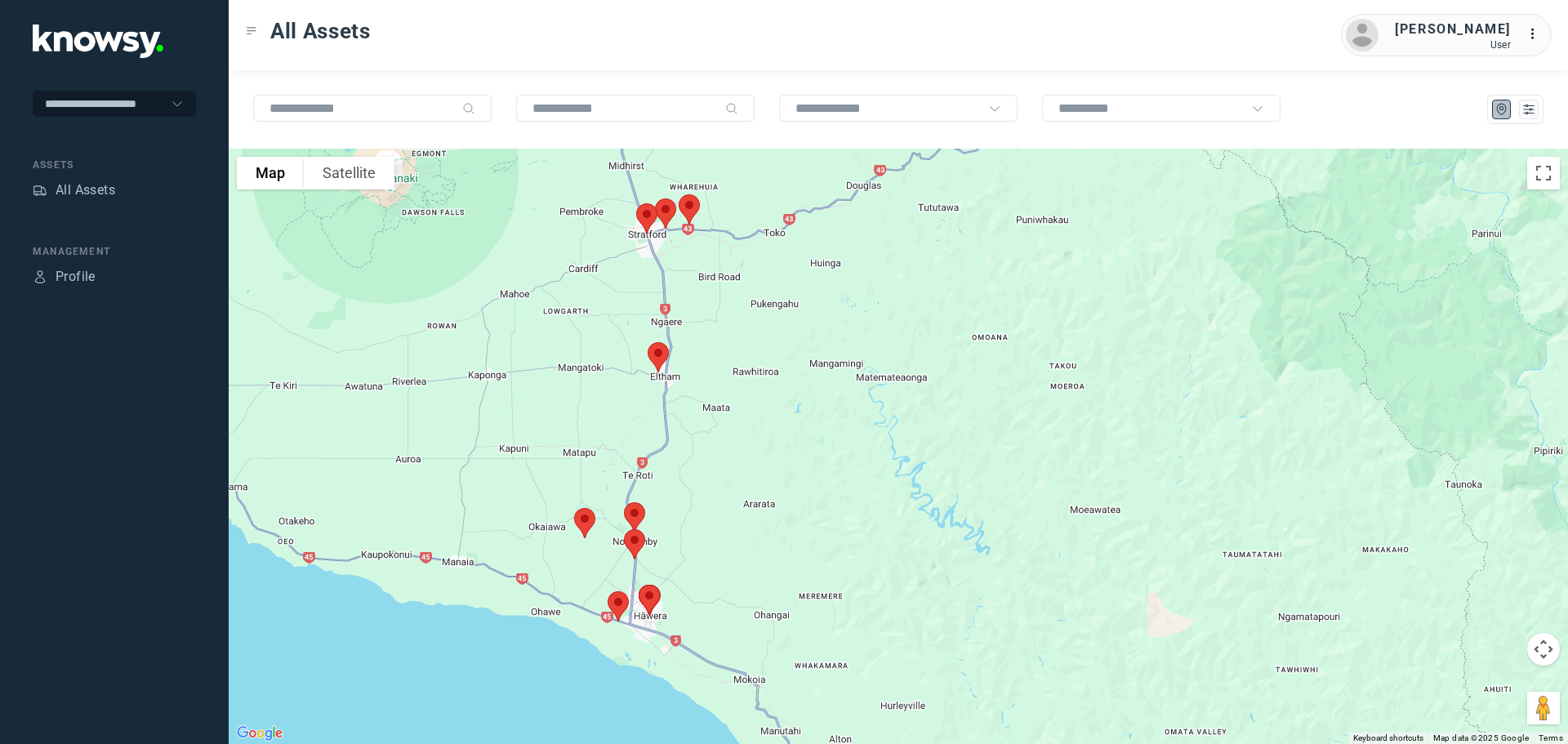
drag, startPoint x: 672, startPoint y: 529, endPoint x: 679, endPoint y: 447, distance: 82.3
click at [679, 447] on div at bounding box center [897, 446] width 1339 height 596
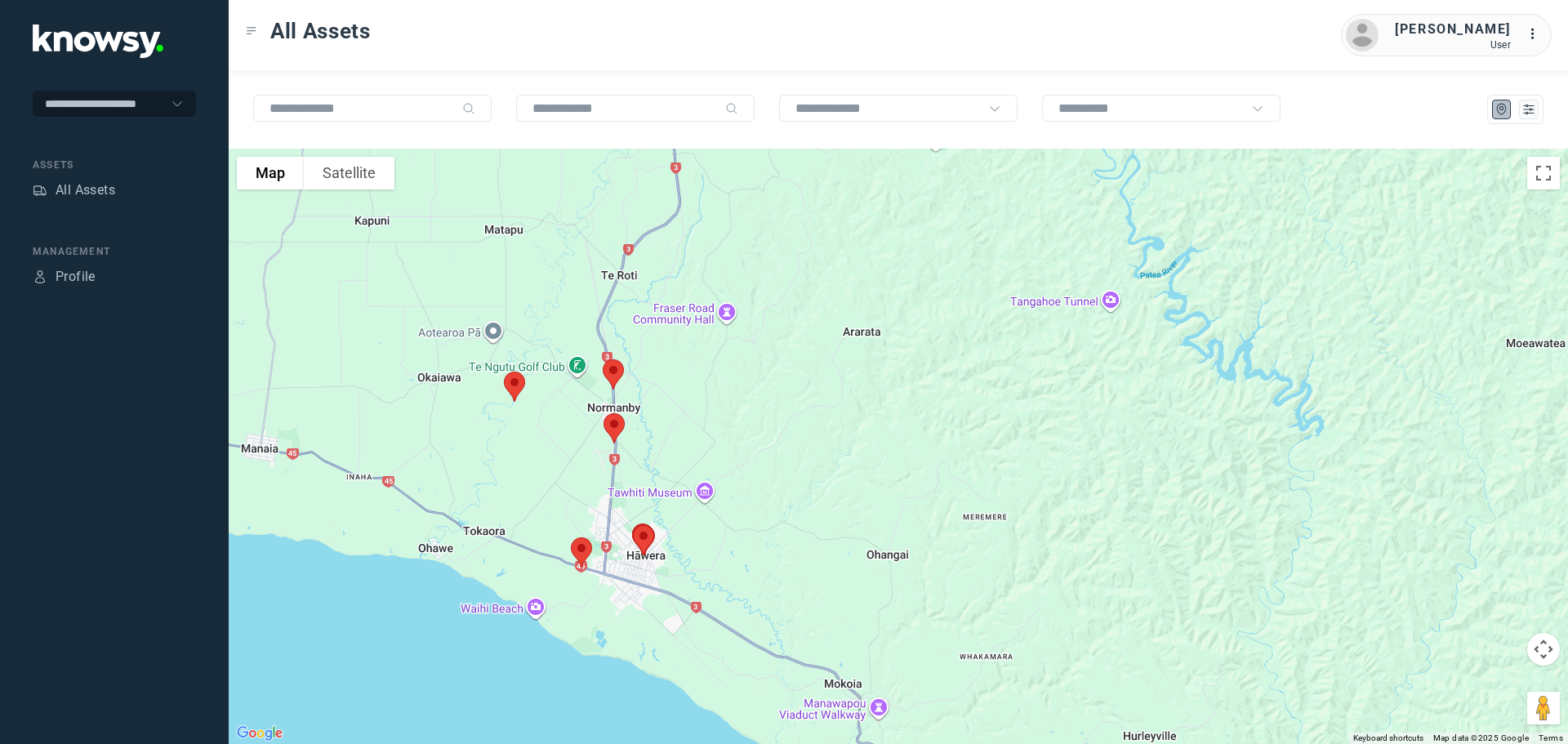
drag, startPoint x: 640, startPoint y: 491, endPoint x: 654, endPoint y: 408, distance: 84.2
click at [654, 408] on div at bounding box center [897, 446] width 1339 height 596
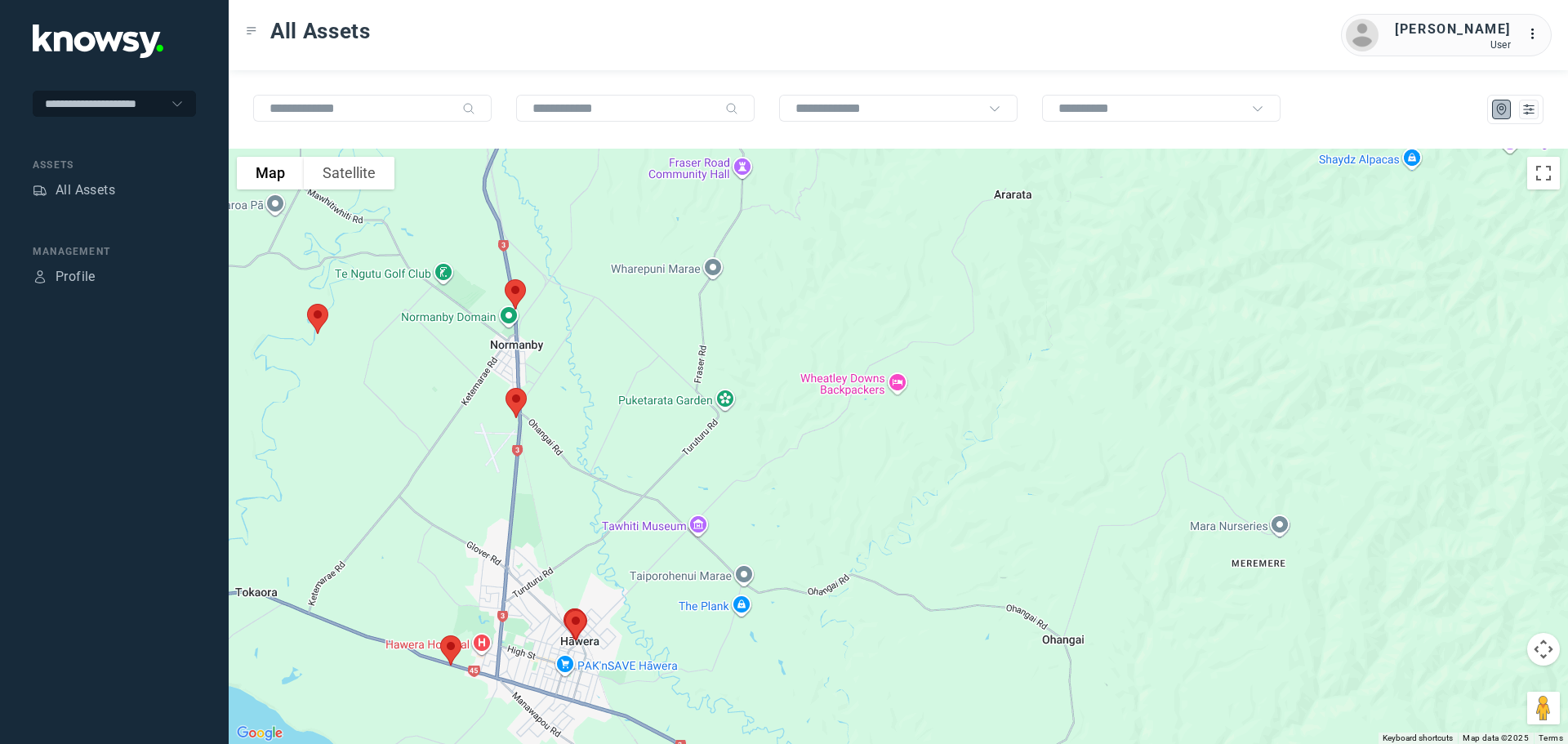
click at [313, 316] on img at bounding box center [318, 319] width 35 height 43
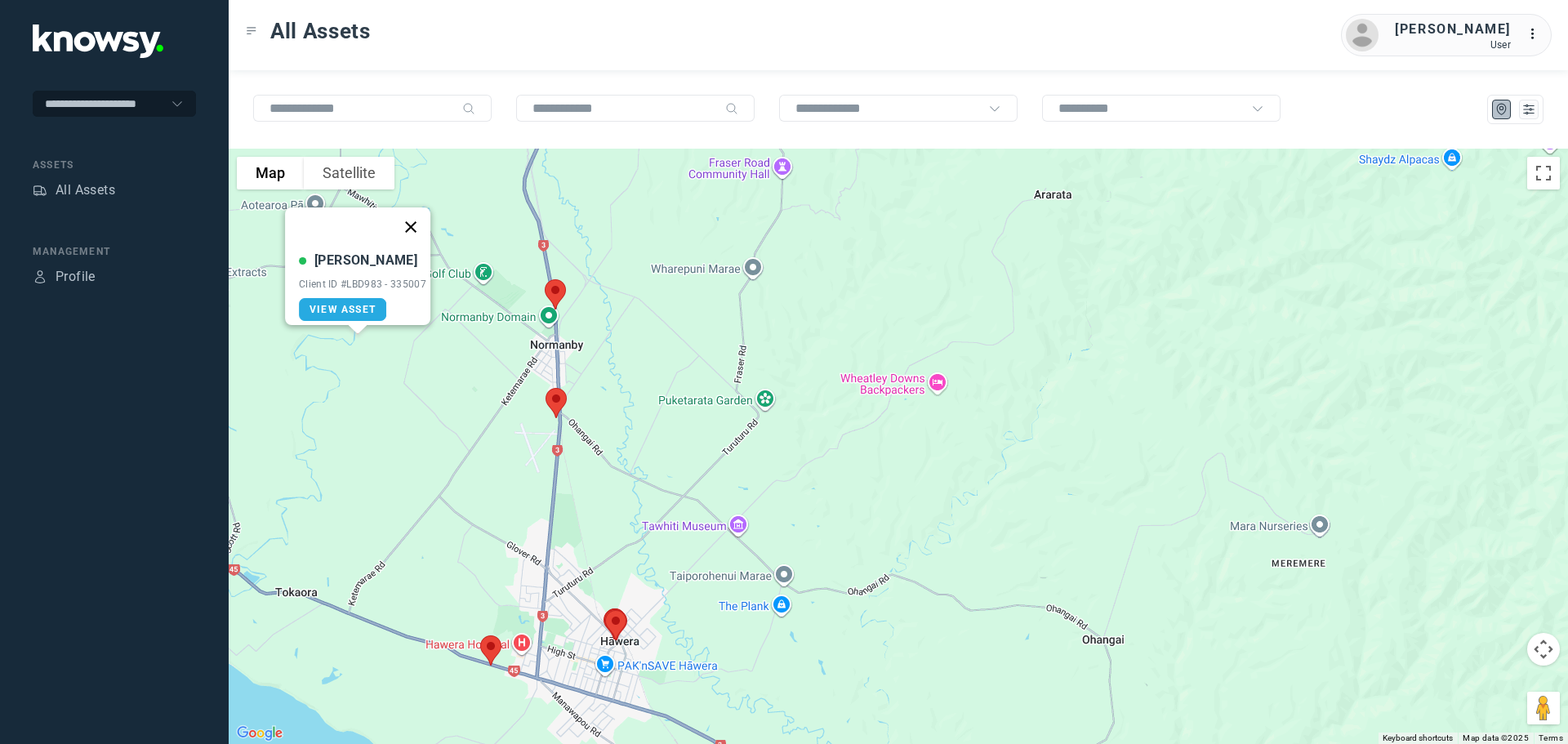
click at [414, 220] on button "Close" at bounding box center [410, 227] width 39 height 39
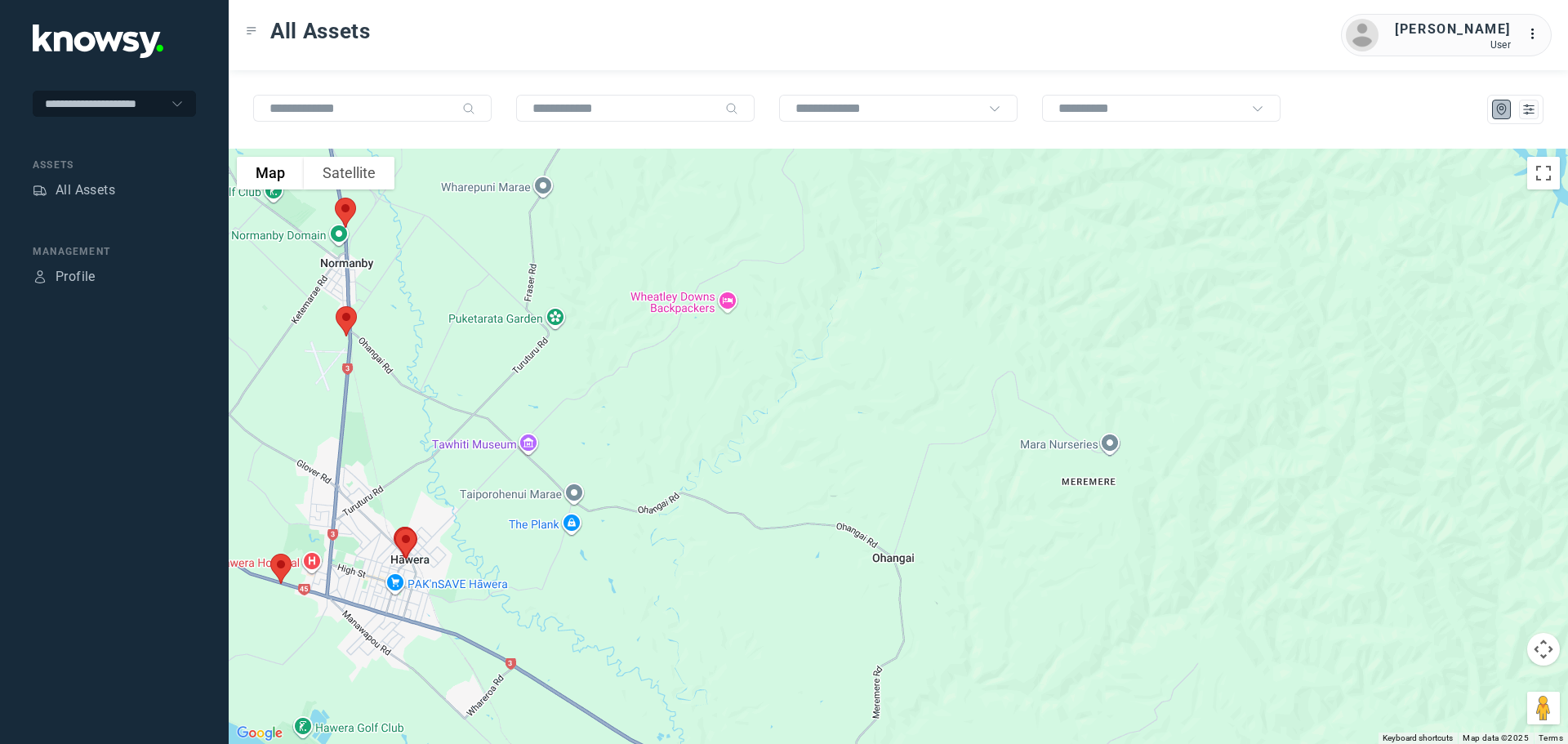
click at [277, 566] on img at bounding box center [281, 570] width 35 height 43
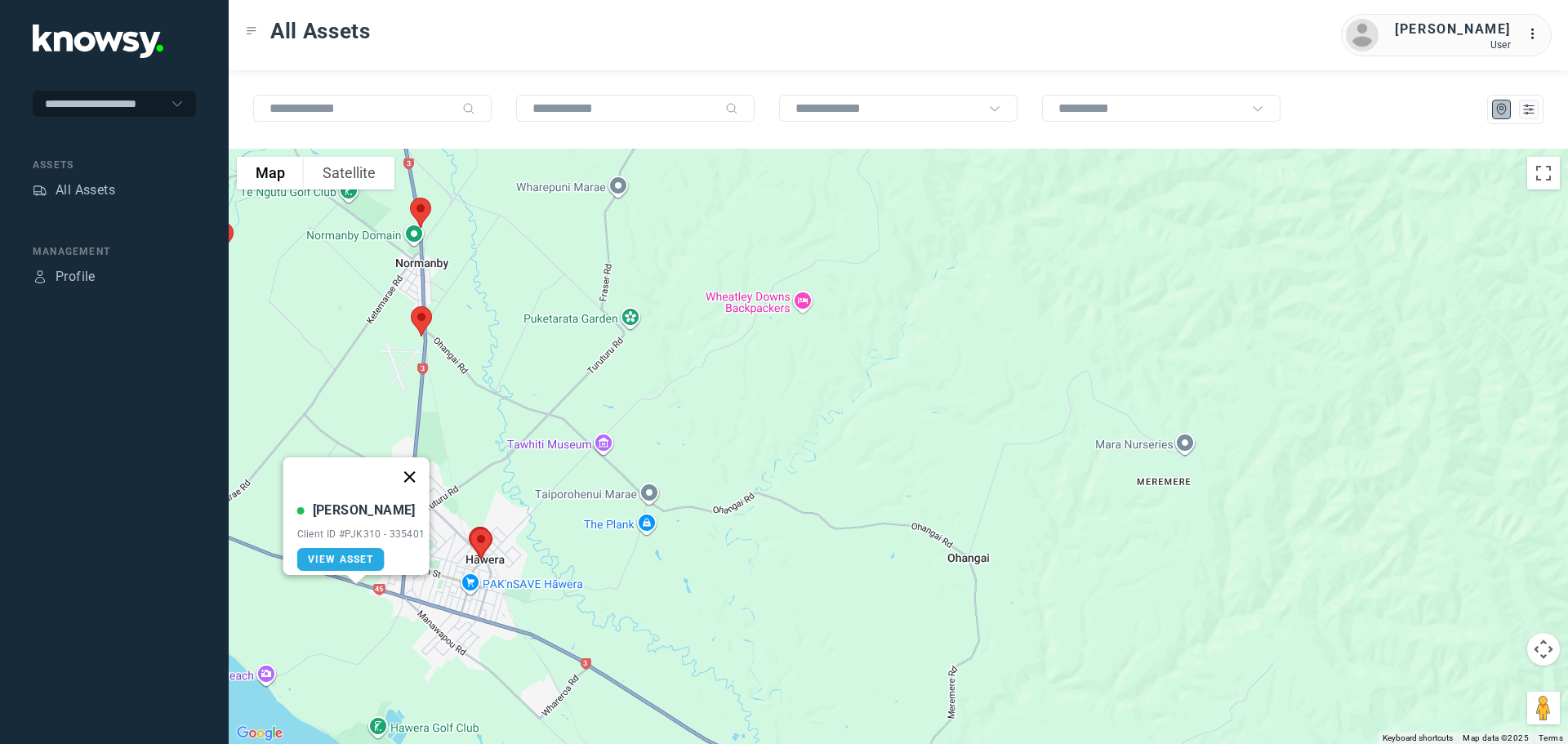
click at [418, 464] on button "Close" at bounding box center [409, 477] width 39 height 39
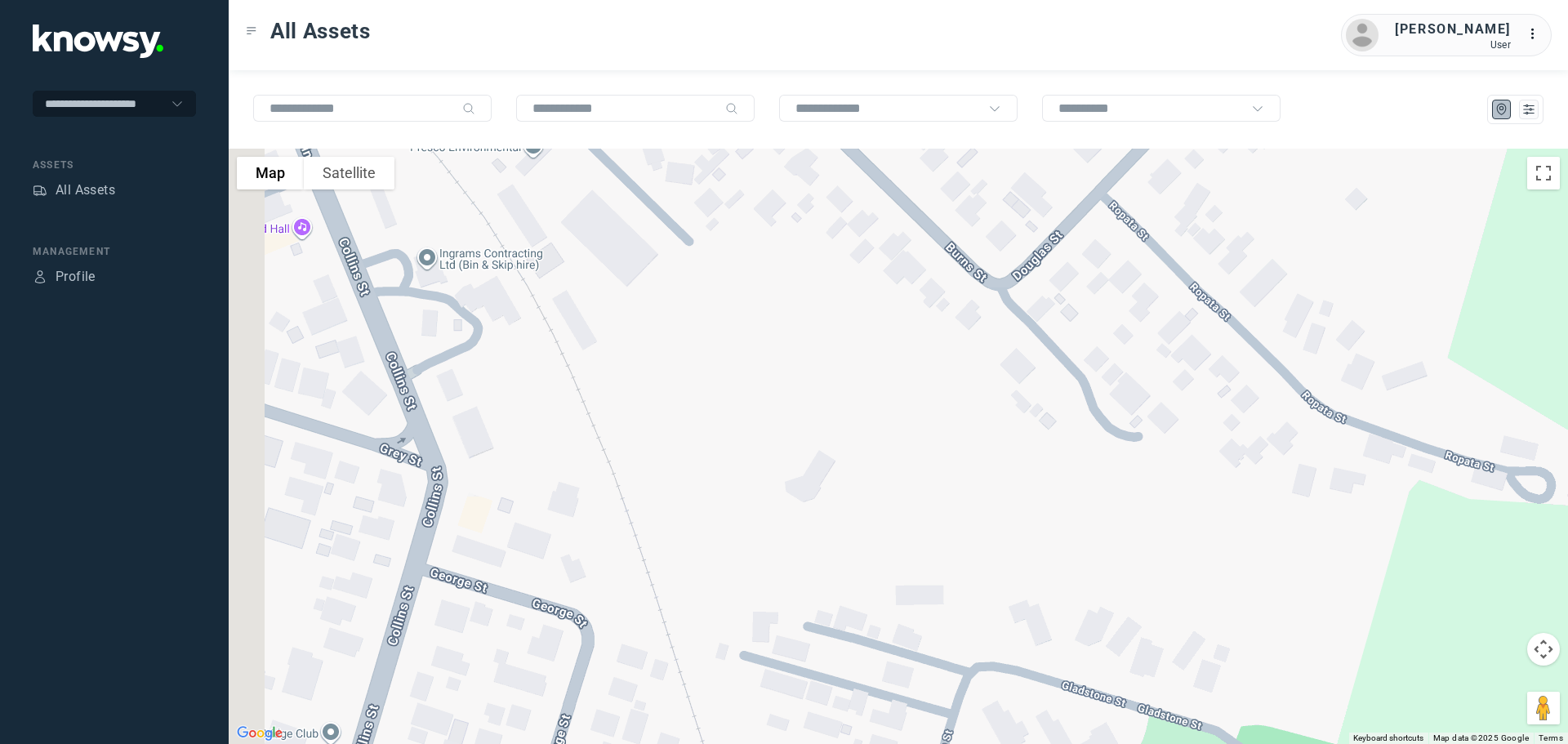
drag, startPoint x: 602, startPoint y: 385, endPoint x: 856, endPoint y: 464, distance: 266.0
click at [856, 464] on div "To navigate, press the arrow keys." at bounding box center [897, 446] width 1339 height 596
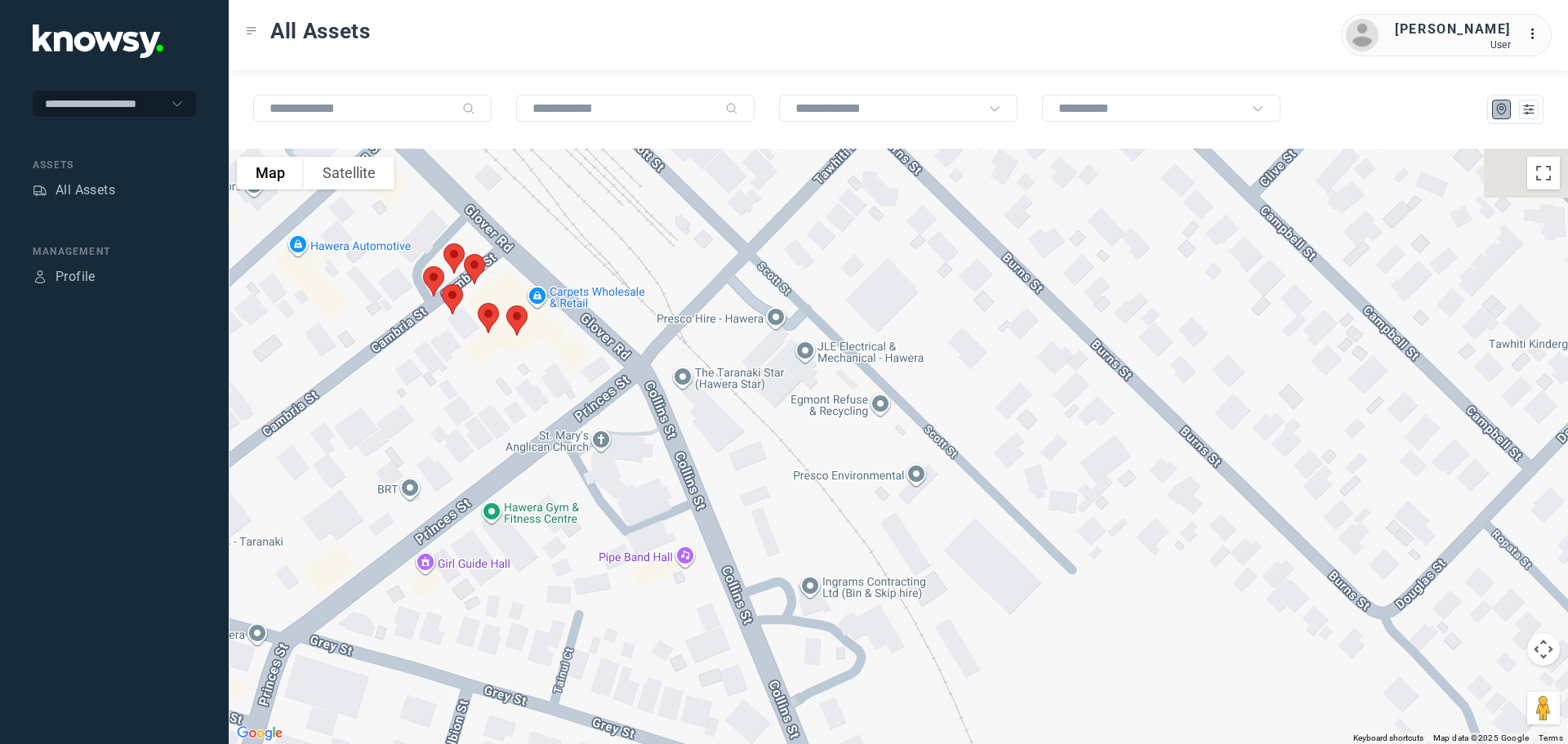
drag, startPoint x: 727, startPoint y: 369, endPoint x: 813, endPoint y: 556, distance: 205.8
click at [813, 556] on div "To navigate, press the arrow keys." at bounding box center [897, 446] width 1339 height 596
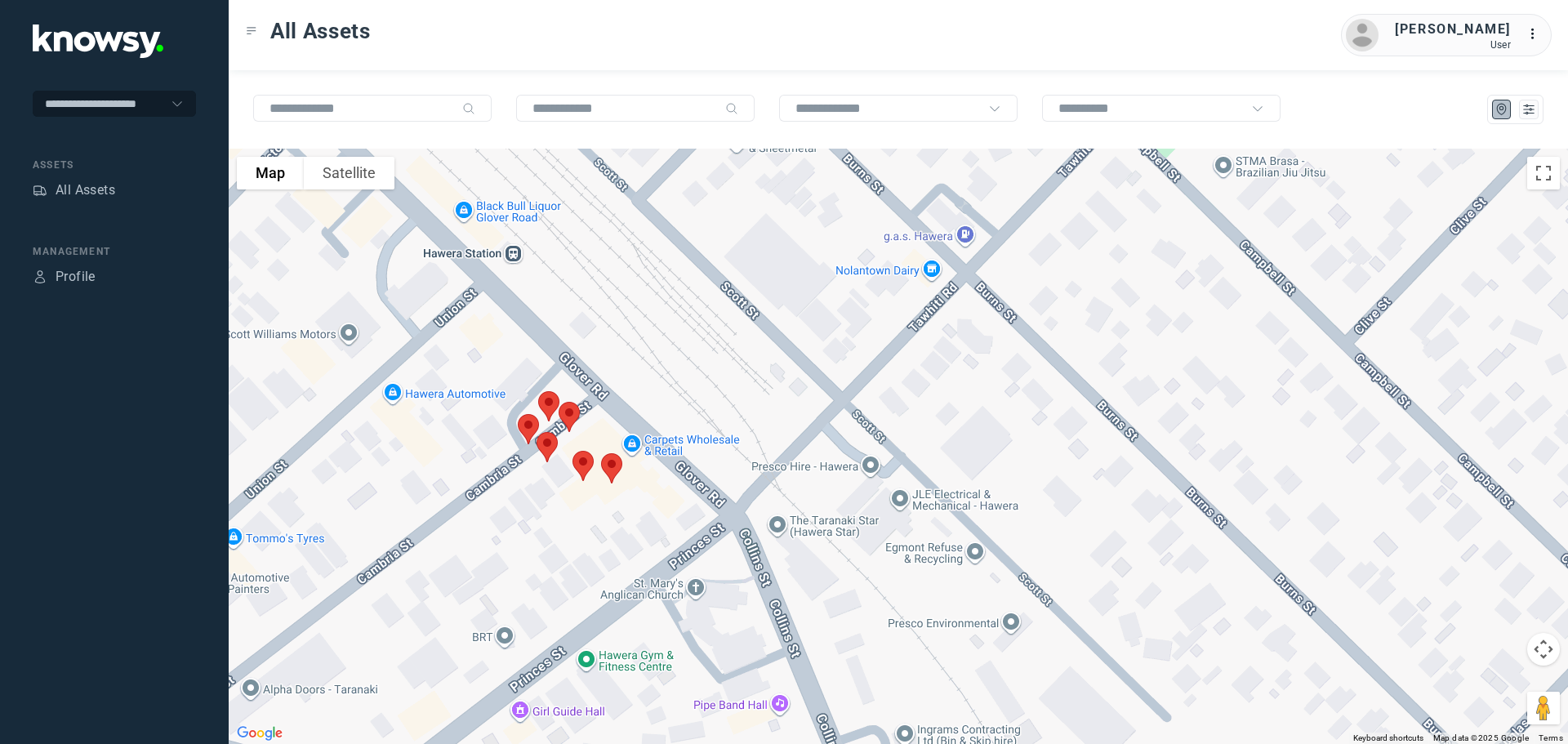
drag, startPoint x: 713, startPoint y: 456, endPoint x: 769, endPoint y: 519, distance: 84.3
click at [774, 518] on div "To navigate, press the arrow keys." at bounding box center [897, 446] width 1339 height 596
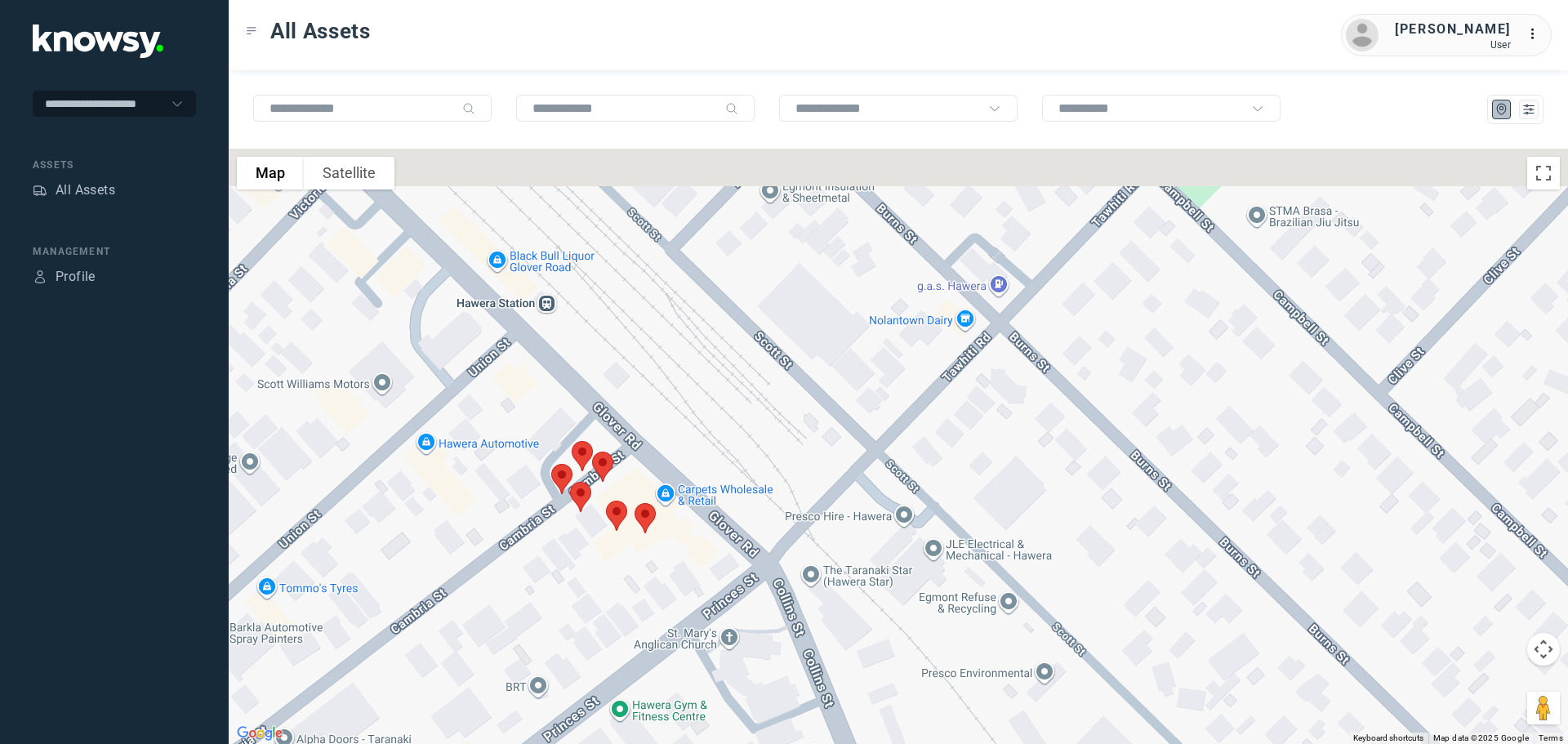
drag, startPoint x: 705, startPoint y: 472, endPoint x: 724, endPoint y: 585, distance: 114.6
click at [725, 585] on div "To navigate, press the arrow keys." at bounding box center [897, 446] width 1339 height 596
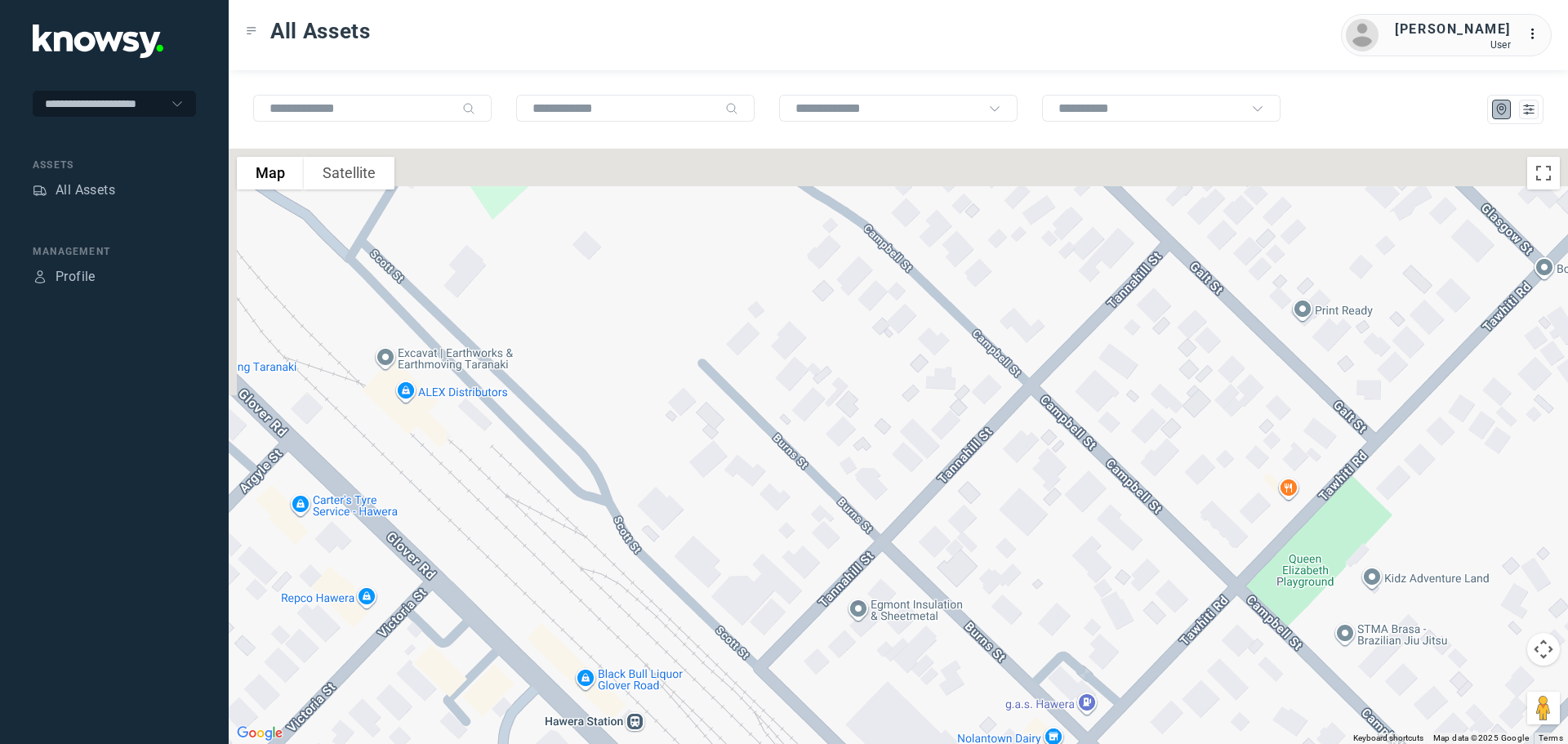
drag, startPoint x: 735, startPoint y: 586, endPoint x: 752, endPoint y: 620, distance: 38.0
click at [752, 620] on div "To navigate, press the arrow keys." at bounding box center [897, 446] width 1339 height 596
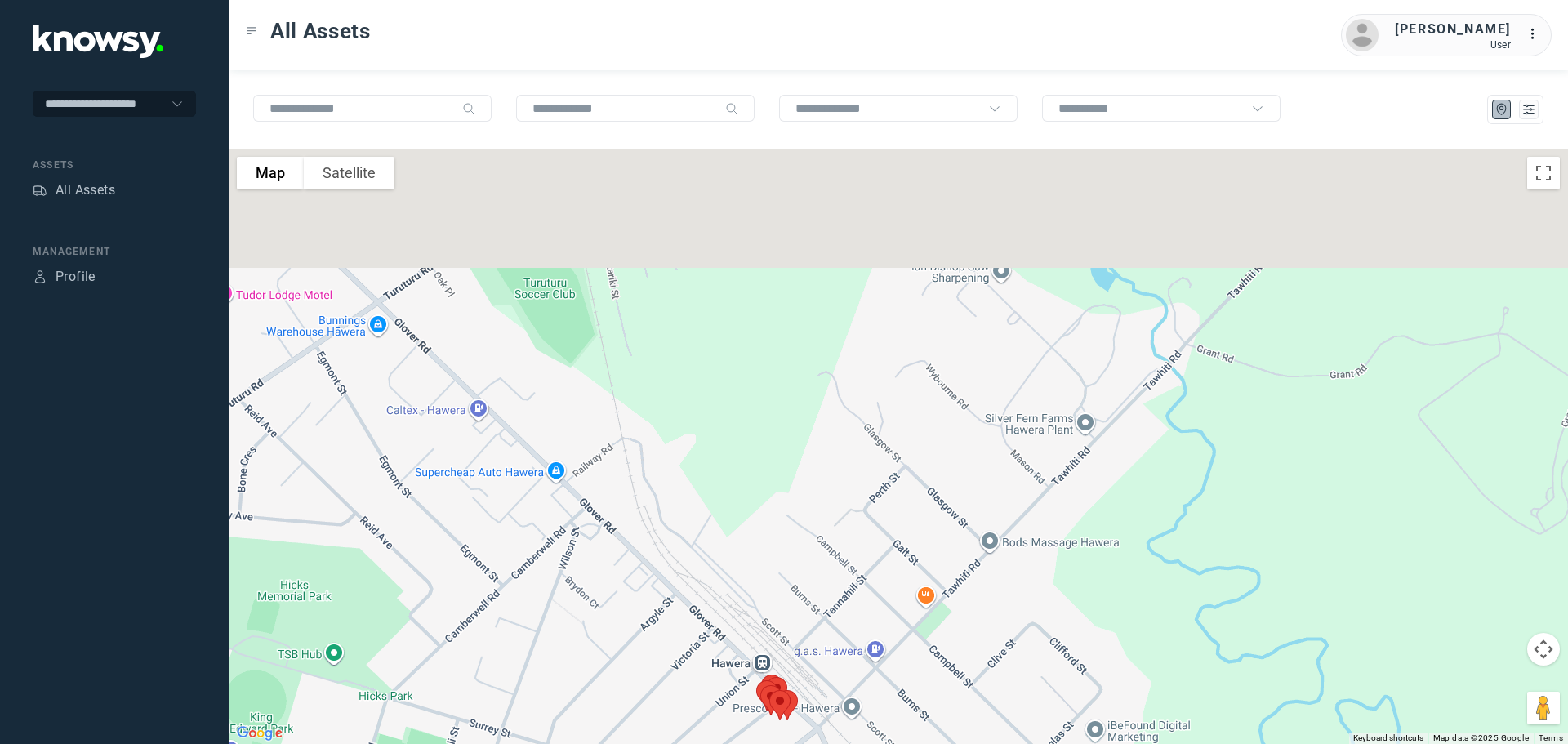
drag, startPoint x: 699, startPoint y: 425, endPoint x: 745, endPoint y: 511, distance: 97.5
click at [758, 569] on div "To navigate, press the arrow keys." at bounding box center [897, 446] width 1339 height 596
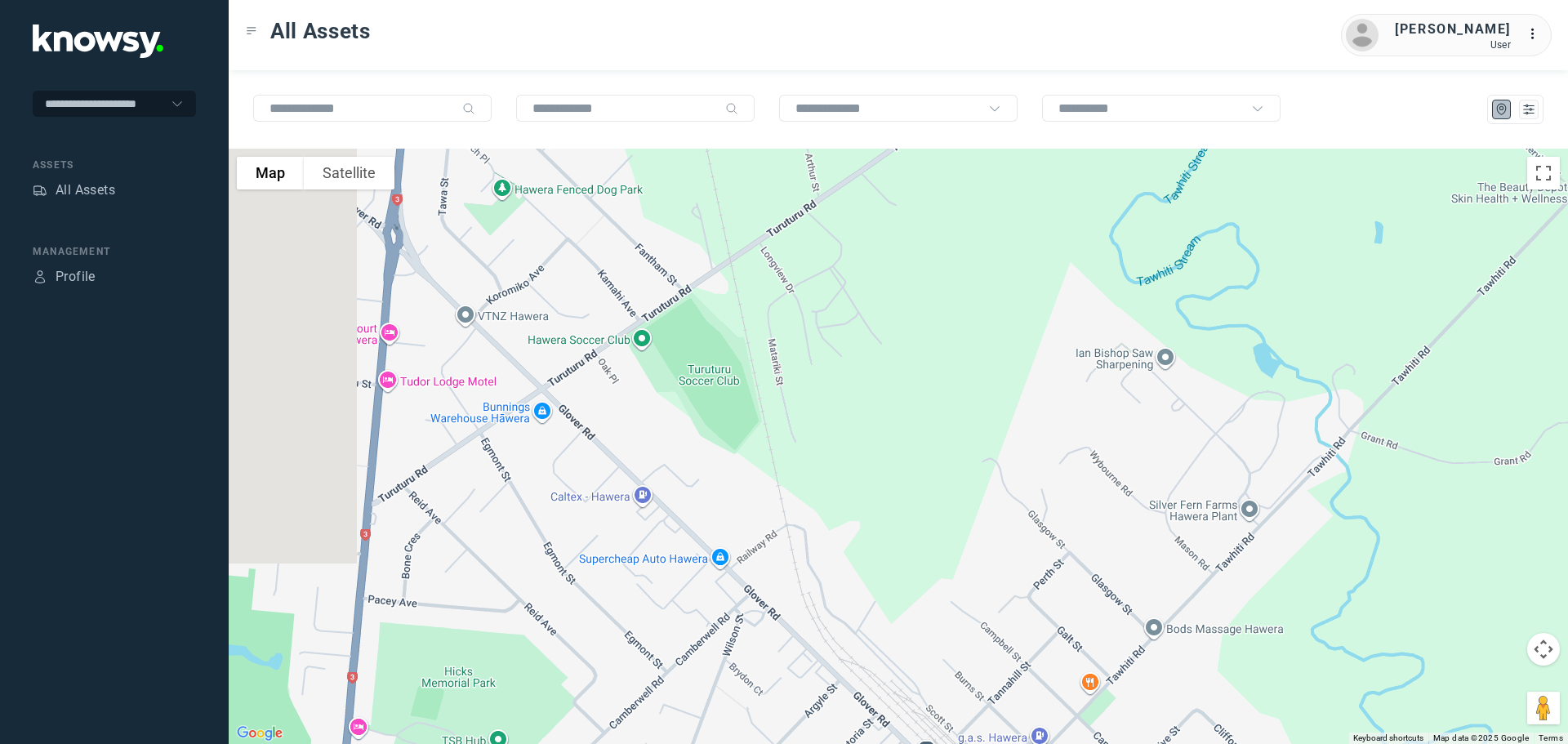
drag, startPoint x: 649, startPoint y: 383, endPoint x: 838, endPoint y: 470, distance: 208.1
click at [838, 470] on div "To navigate, press the arrow keys." at bounding box center [897, 446] width 1339 height 596
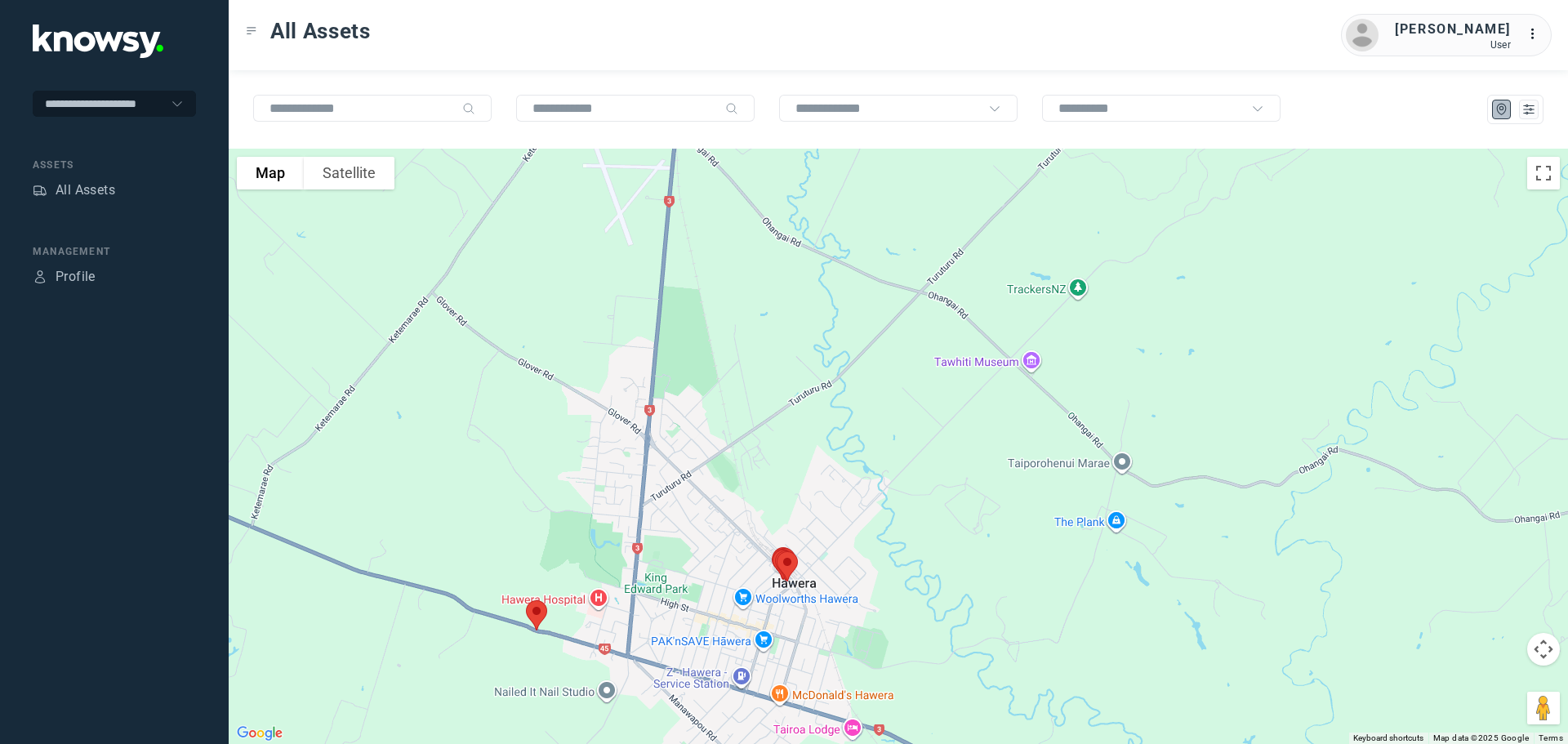
drag, startPoint x: 673, startPoint y: 353, endPoint x: 662, endPoint y: 427, distance: 74.8
click at [662, 427] on div "To navigate, press the arrow keys." at bounding box center [897, 446] width 1339 height 596
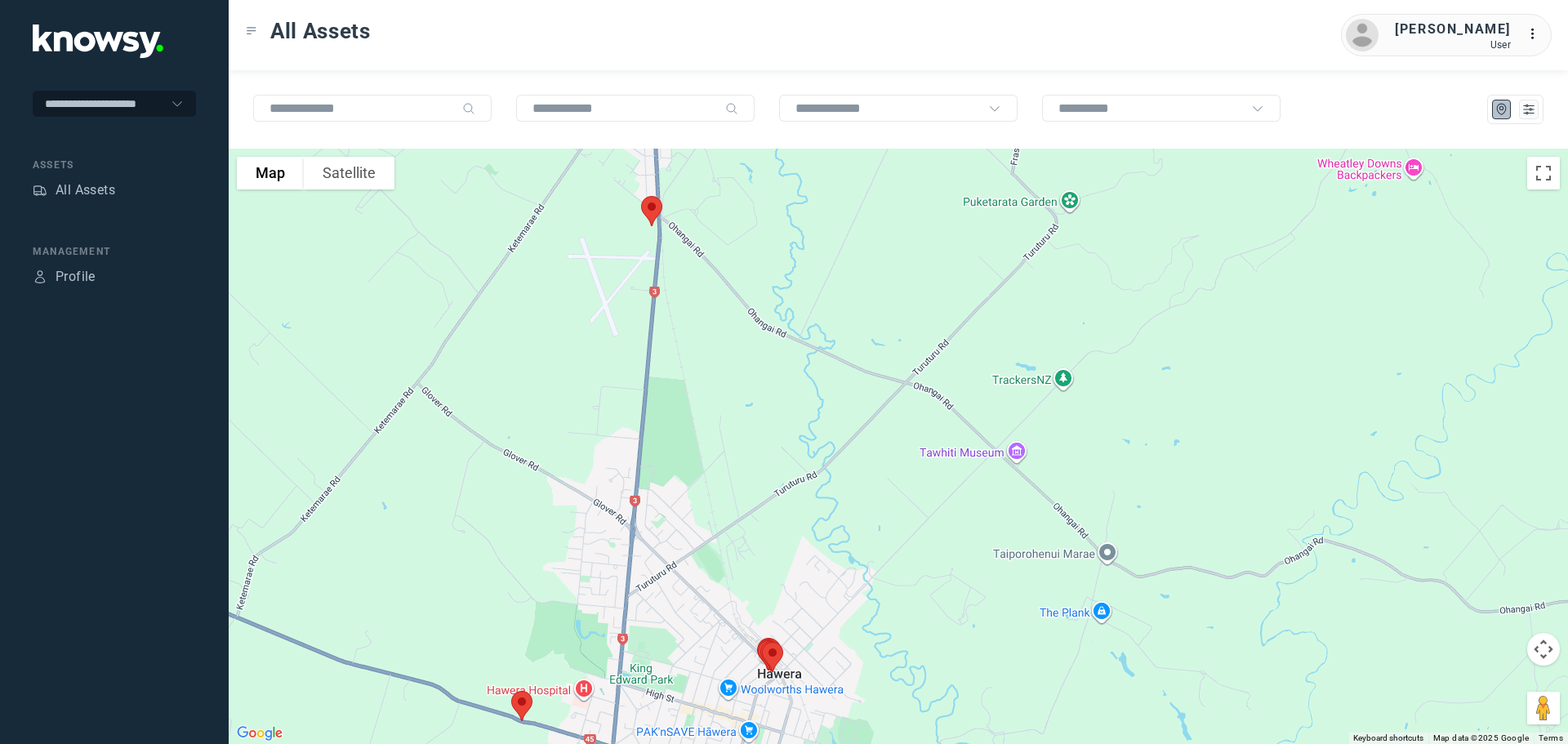
drag, startPoint x: 692, startPoint y: 360, endPoint x: 669, endPoint y: 498, distance: 139.9
click at [669, 498] on div "To navigate, press the arrow keys." at bounding box center [897, 446] width 1339 height 596
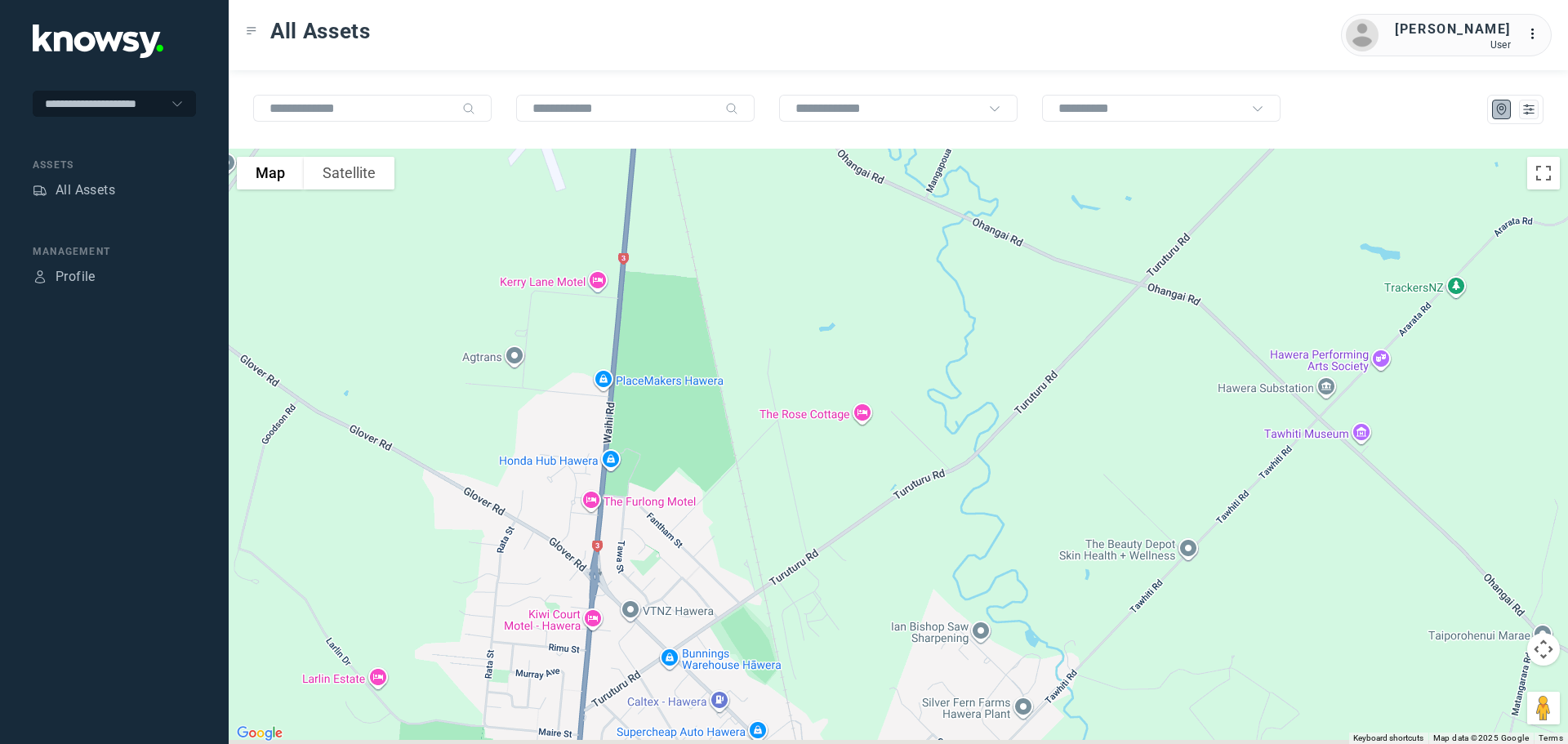
drag, startPoint x: 653, startPoint y: 487, endPoint x: 658, endPoint y: 267, distance: 220.1
click at [672, 258] on div "To navigate, press the arrow keys." at bounding box center [897, 446] width 1339 height 596
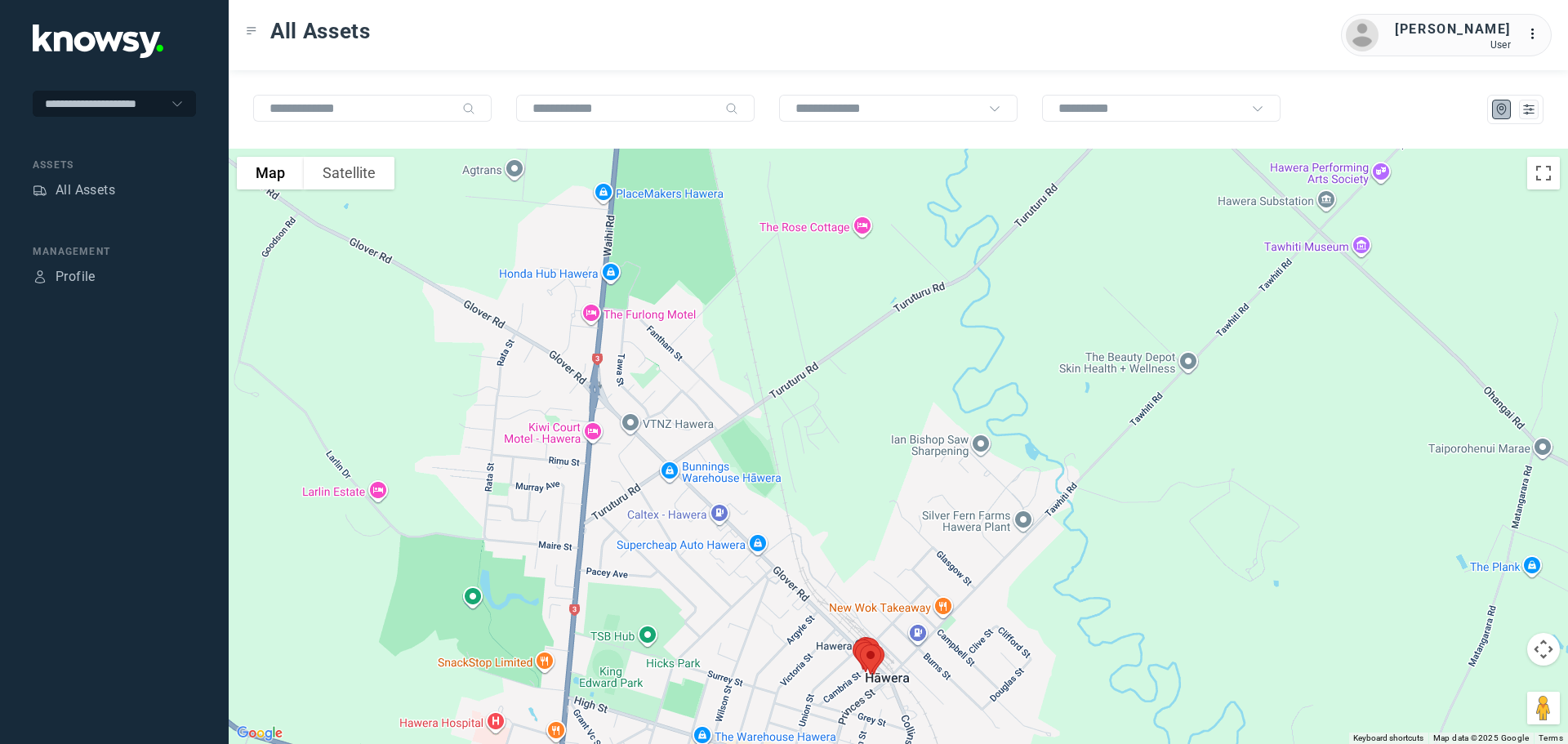
drag, startPoint x: 672, startPoint y: 338, endPoint x: 650, endPoint y: 570, distance: 233.0
click at [654, 571] on div "To navigate, press the arrow keys." at bounding box center [897, 446] width 1339 height 596
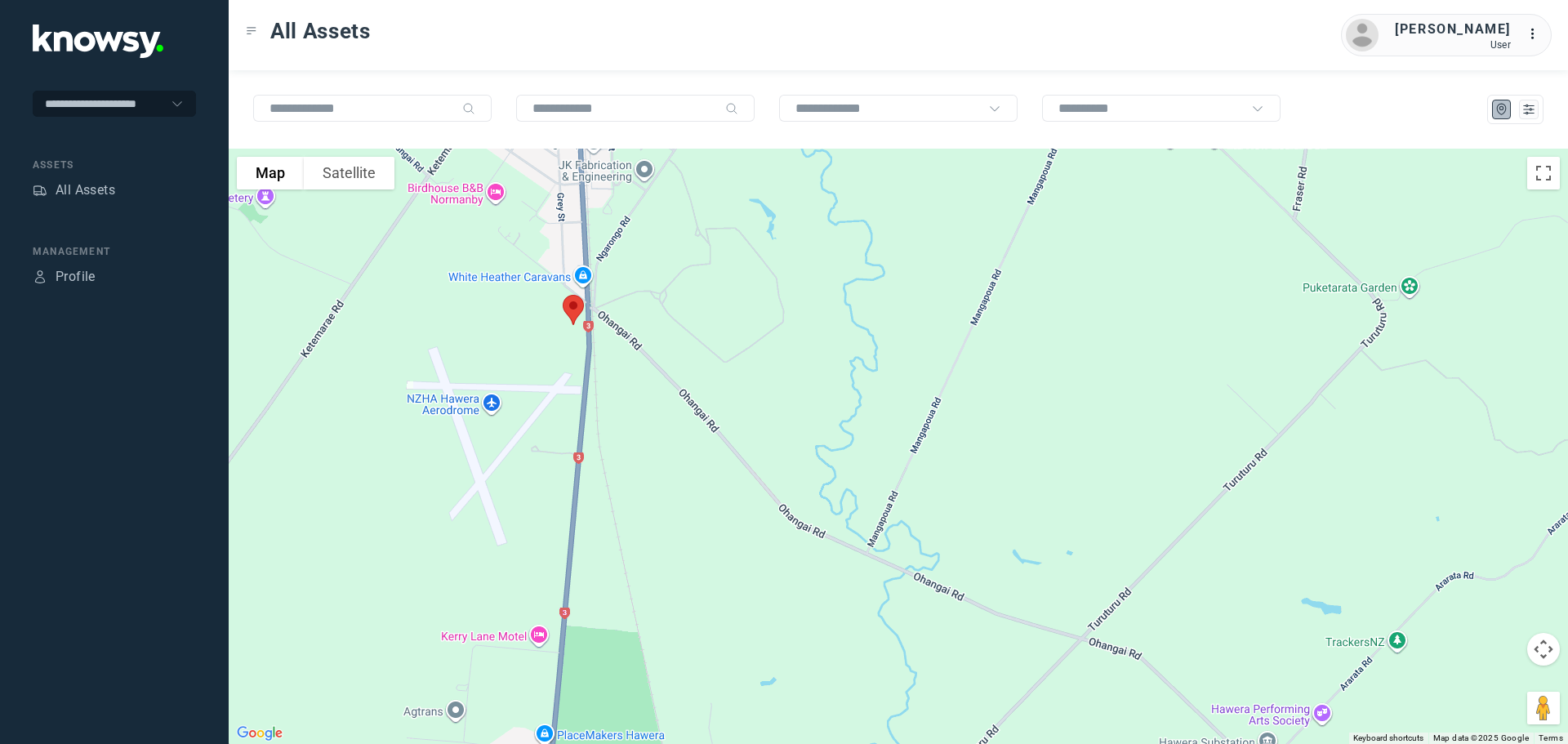
drag, startPoint x: 716, startPoint y: 366, endPoint x: 682, endPoint y: 553, distance: 190.1
click at [682, 553] on div "To navigate, press the arrow keys." at bounding box center [897, 446] width 1339 height 596
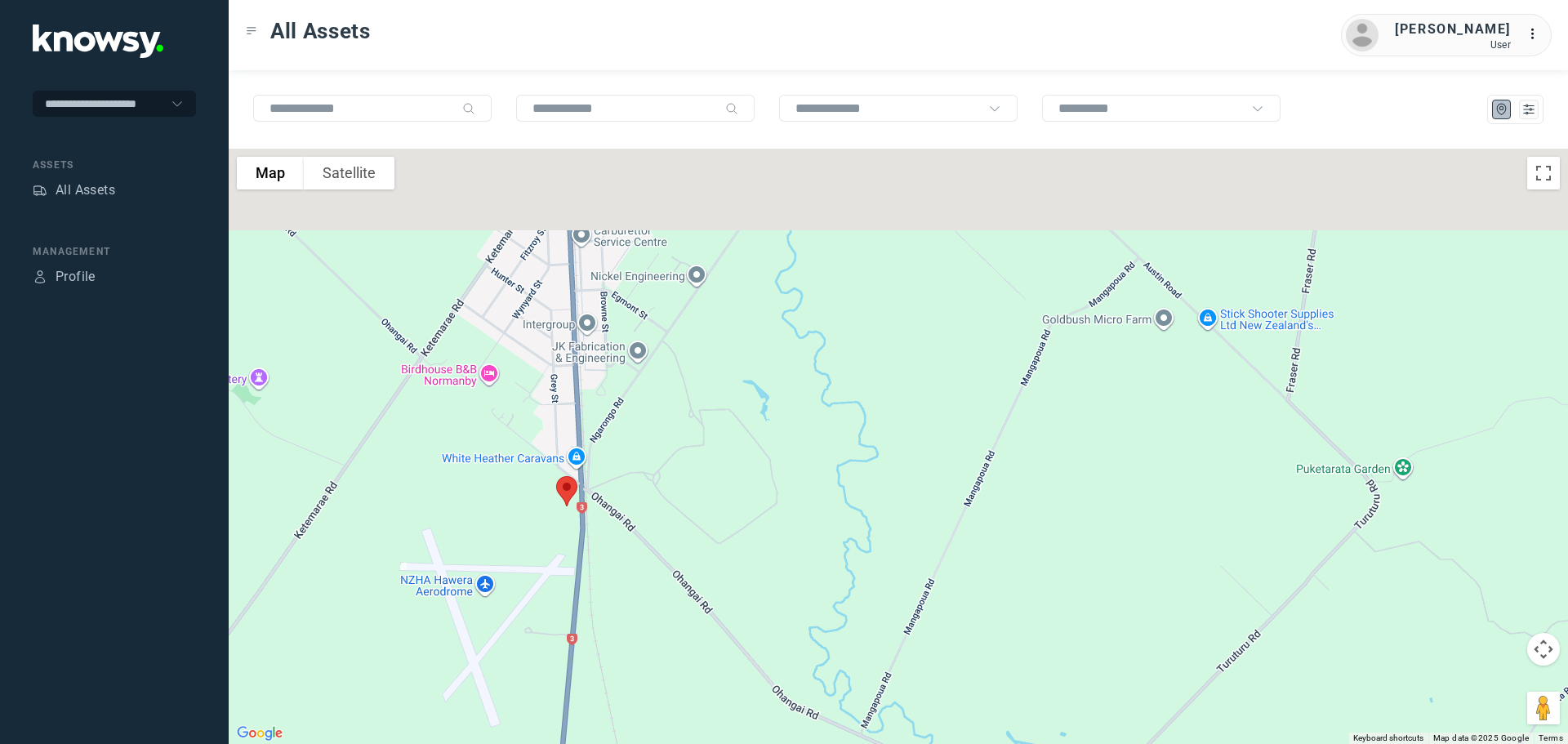
drag, startPoint x: 686, startPoint y: 527, endPoint x: 699, endPoint y: 477, distance: 51.7
click at [691, 535] on div "To navigate, press the arrow keys." at bounding box center [897, 446] width 1339 height 596
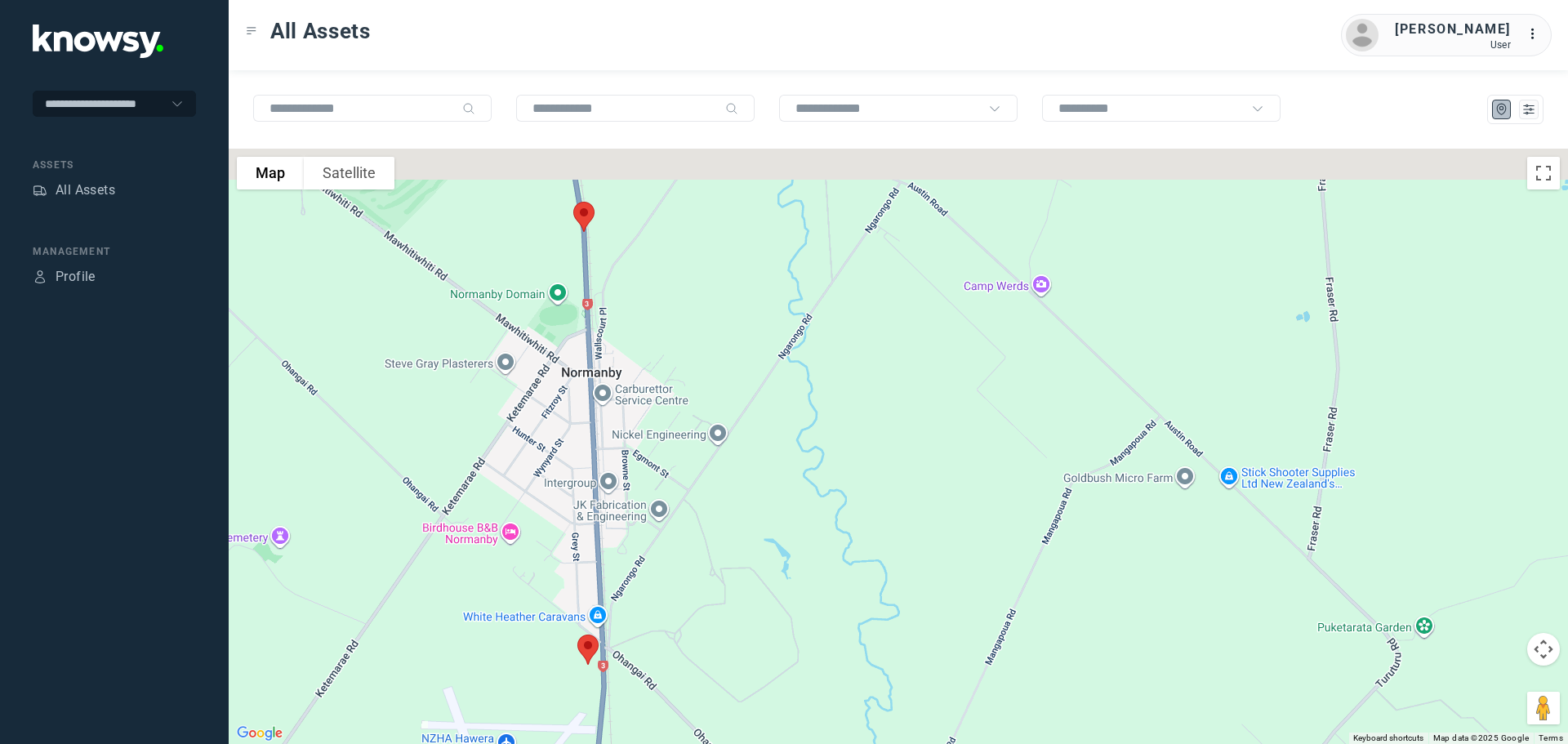
drag, startPoint x: 691, startPoint y: 506, endPoint x: 676, endPoint y: 513, distance: 16.6
click at [688, 527] on div "To navigate, press the arrow keys." at bounding box center [897, 446] width 1339 height 596
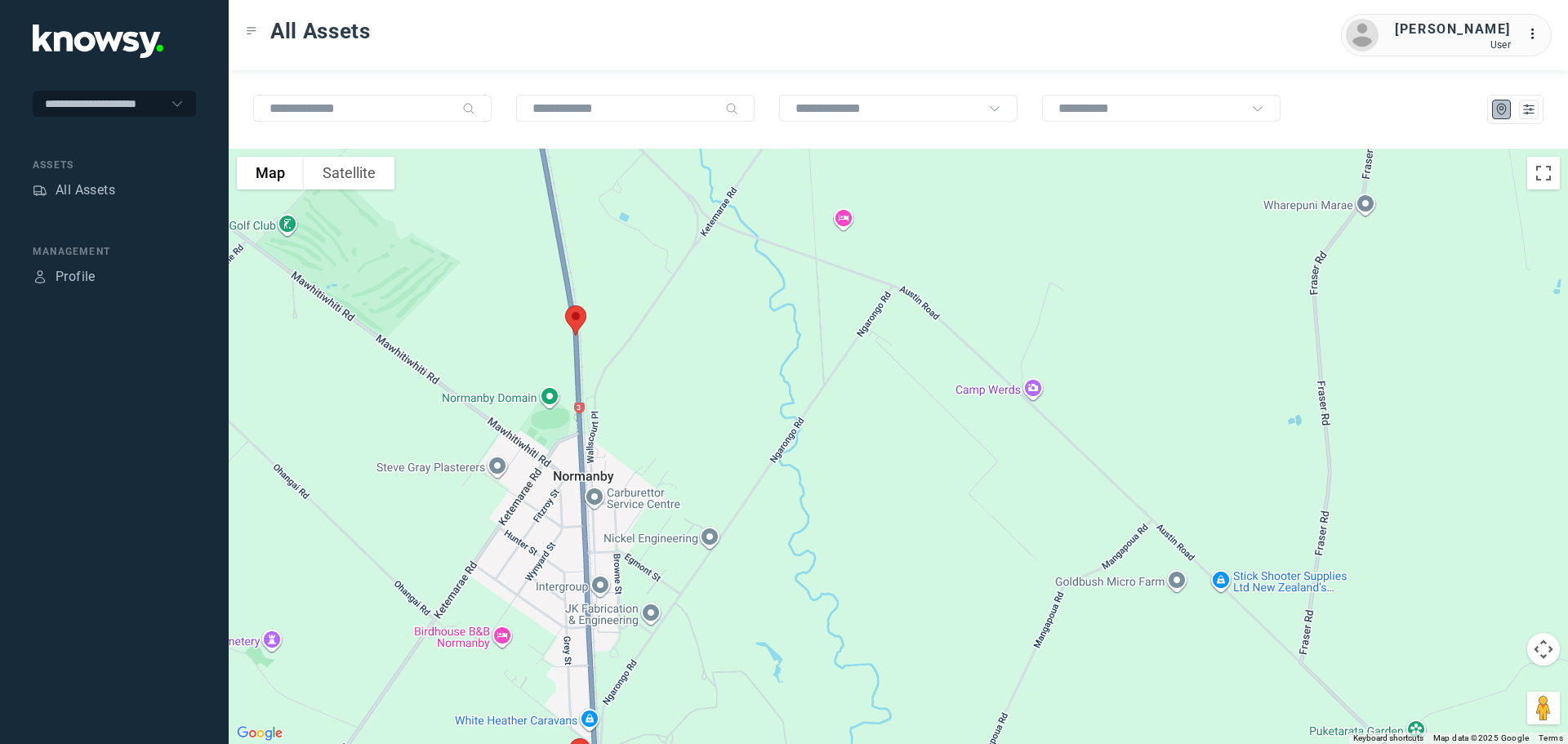
click at [582, 319] on img at bounding box center [576, 320] width 35 height 43
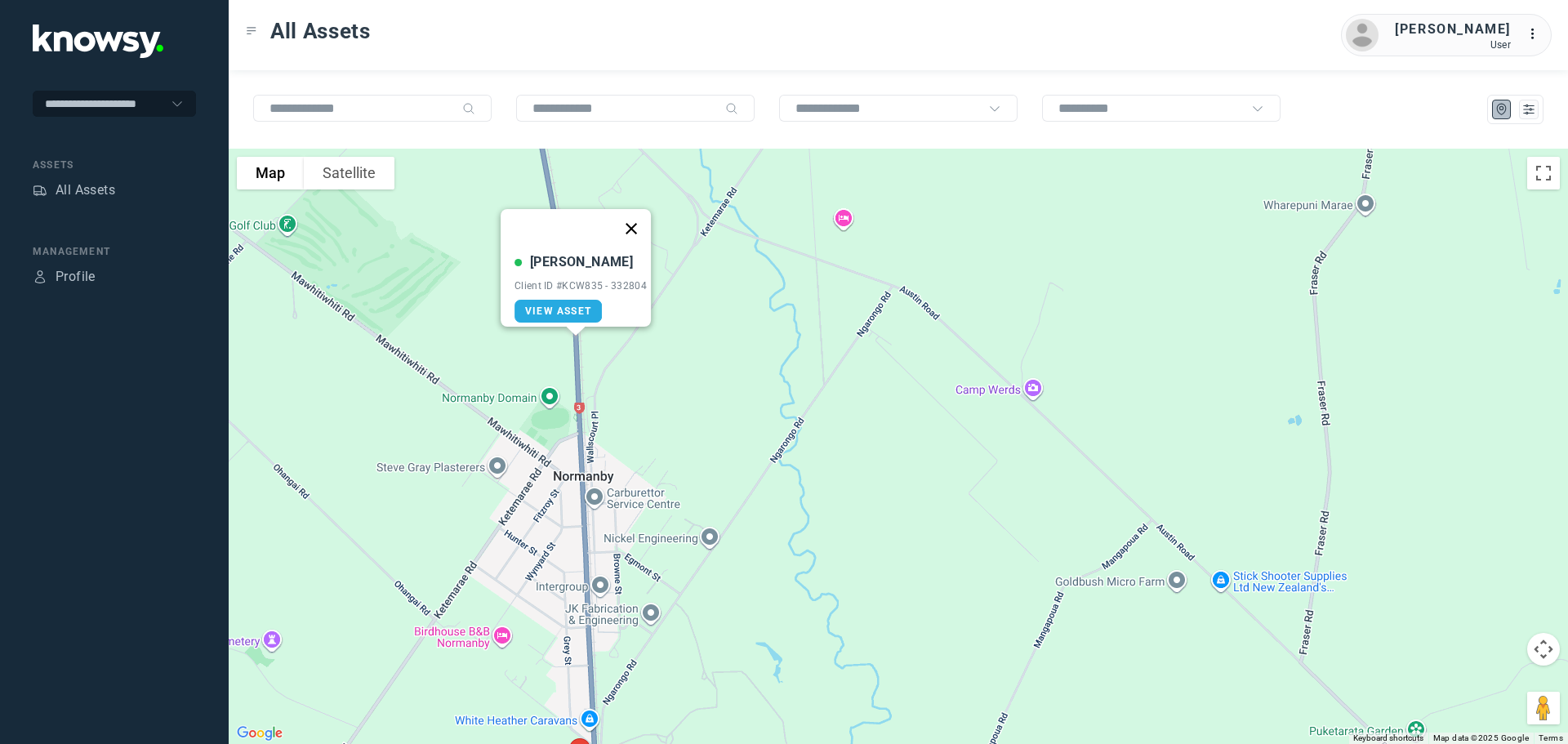
click at [641, 220] on button "Close" at bounding box center [631, 228] width 39 height 39
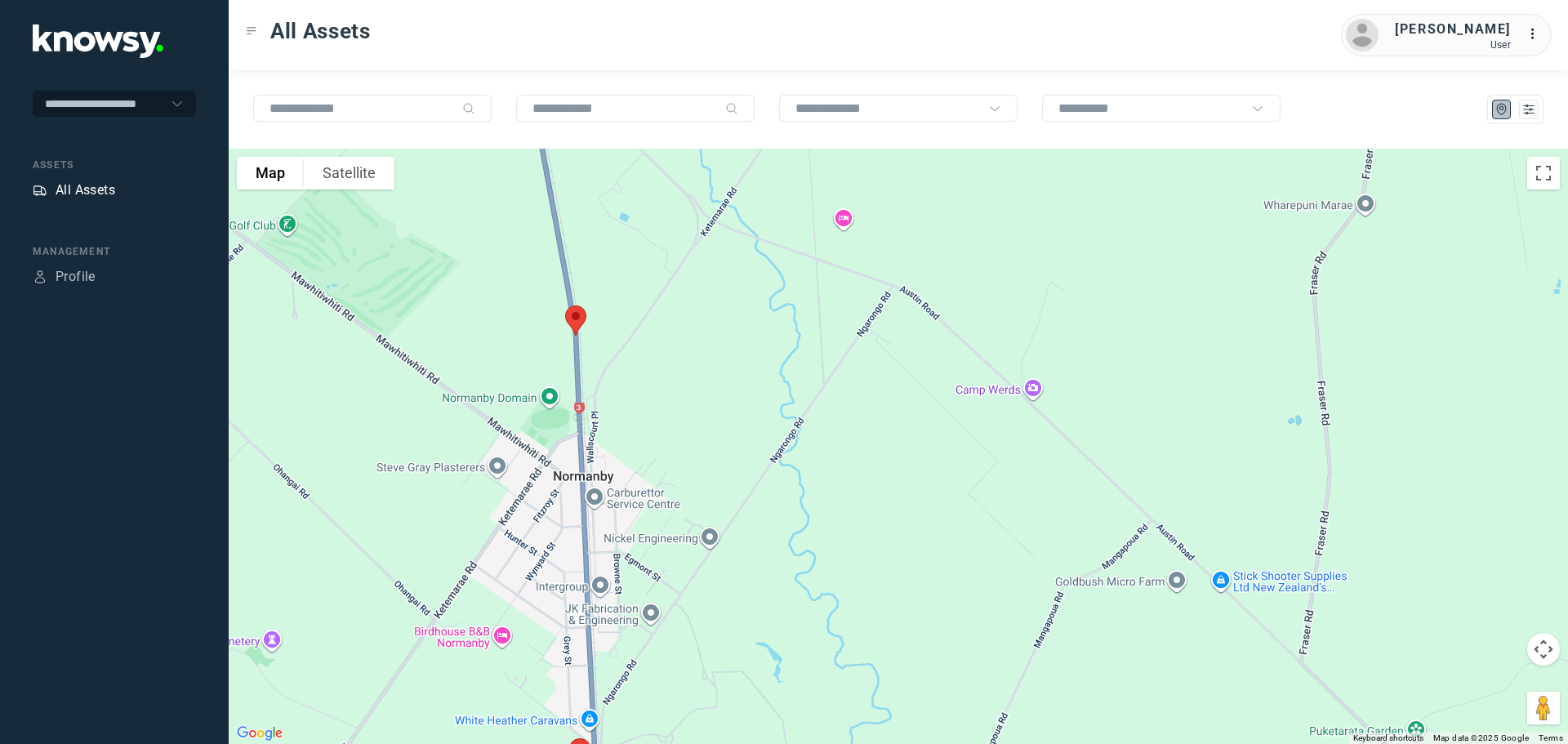
click at [103, 184] on div "All Assets" at bounding box center [85, 190] width 60 height 20
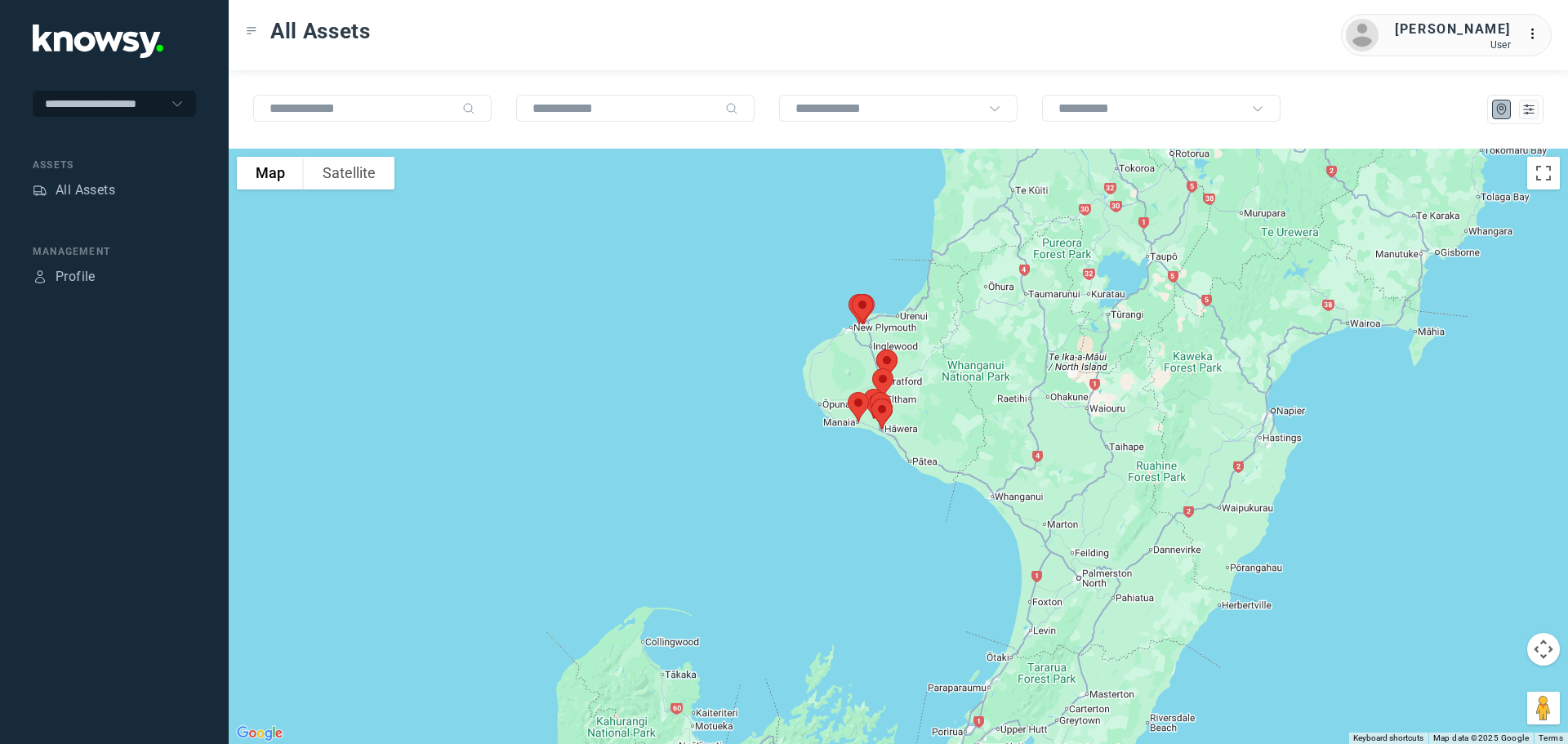
drag, startPoint x: 868, startPoint y: 408, endPoint x: 843, endPoint y: 497, distance: 92.4
click at [843, 497] on div at bounding box center [897, 446] width 1339 height 596
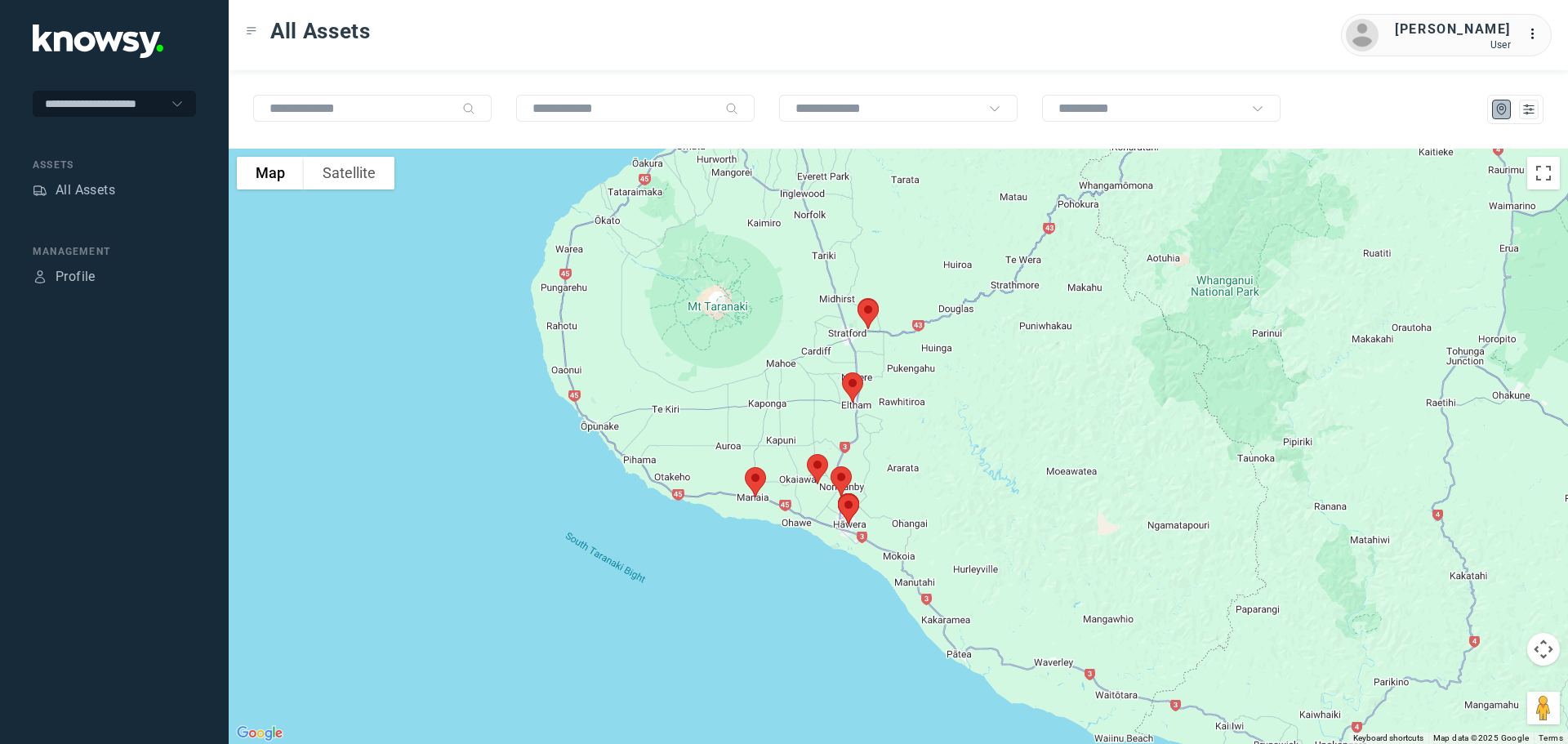
drag, startPoint x: 909, startPoint y: 364, endPoint x: 903, endPoint y: 454, distance: 90.2
click at [904, 452] on div at bounding box center [897, 446] width 1339 height 596
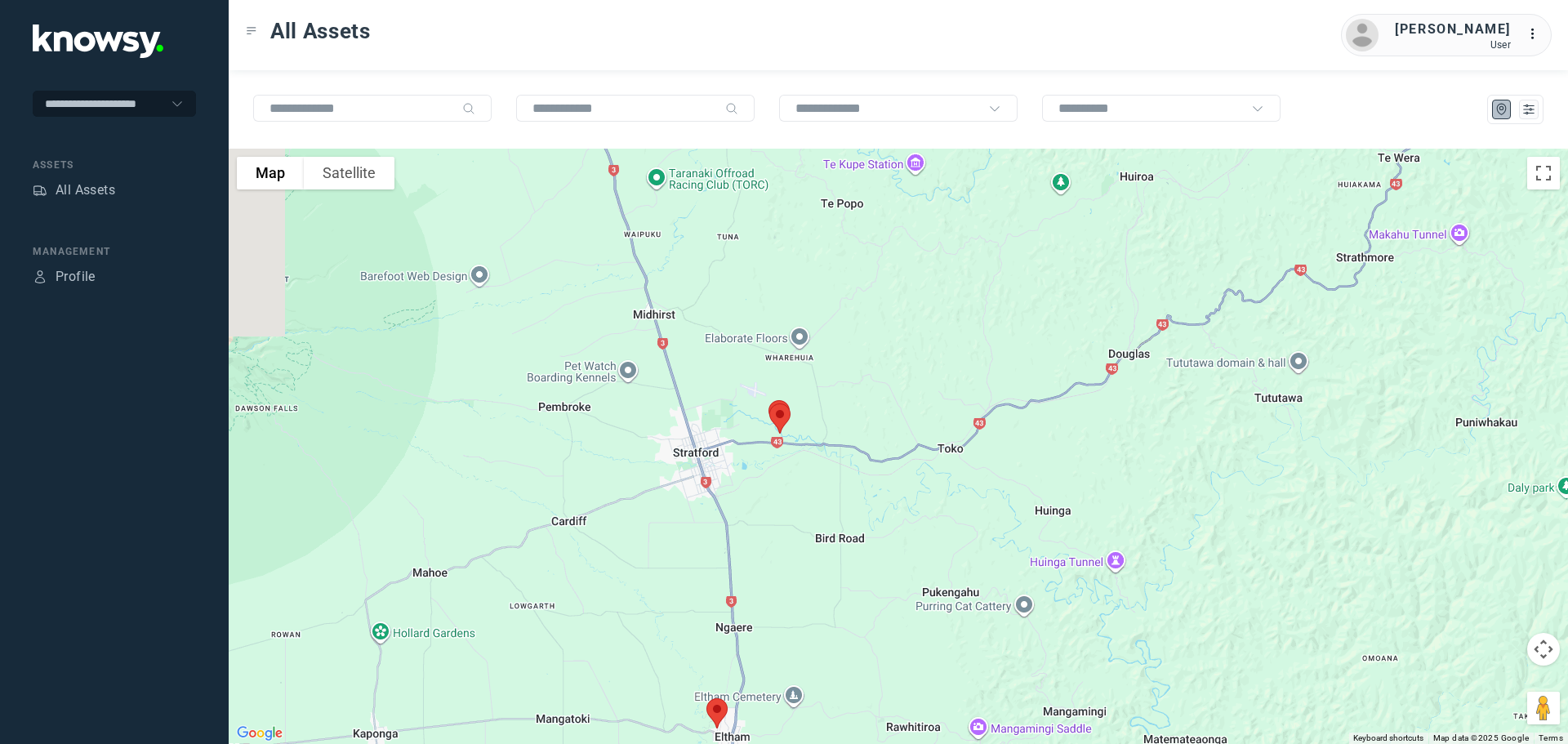
drag, startPoint x: 789, startPoint y: 521, endPoint x: 799, endPoint y: 596, distance: 75.7
click at [799, 596] on div at bounding box center [897, 446] width 1339 height 596
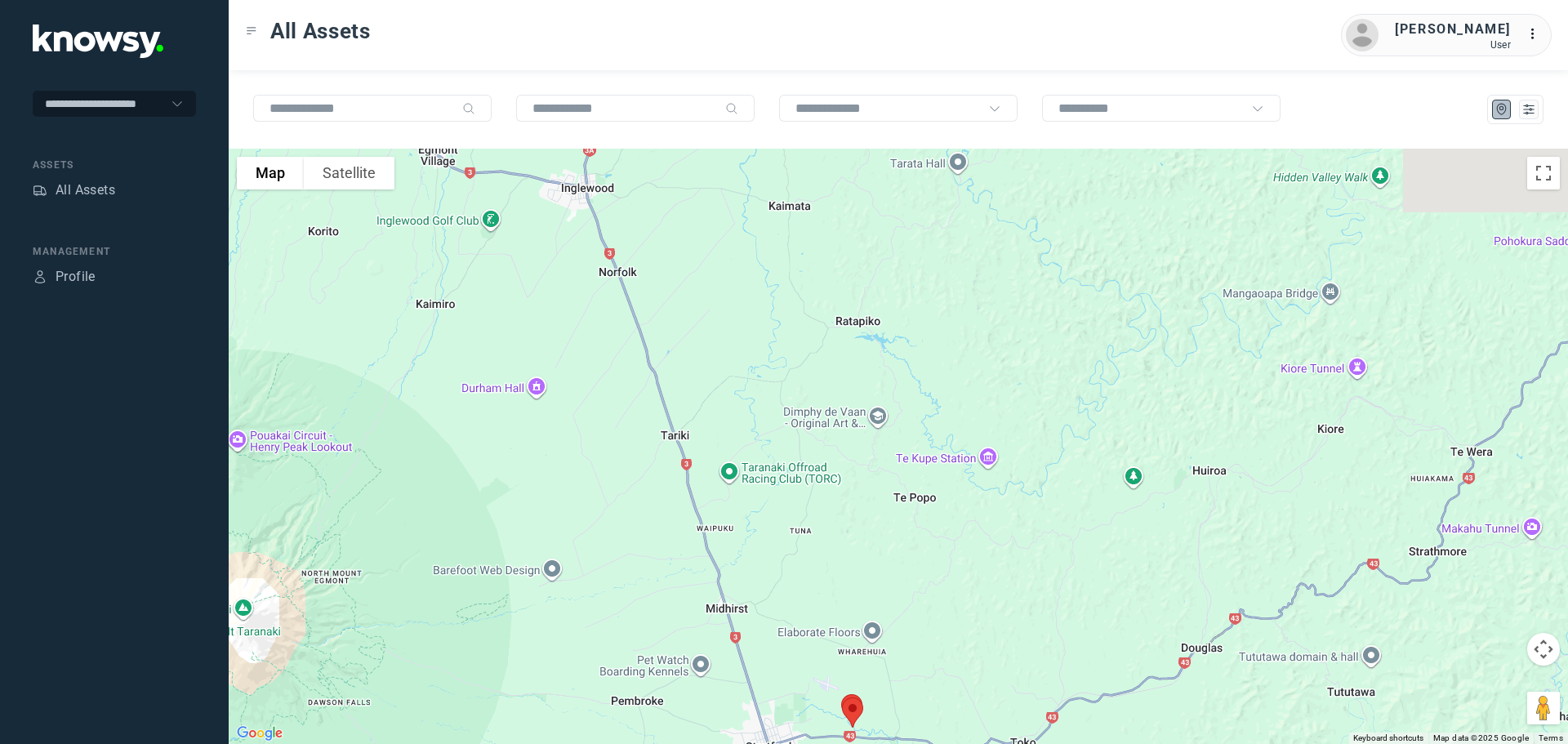
drag, startPoint x: 797, startPoint y: 455, endPoint x: 837, endPoint y: 553, distance: 105.8
click at [837, 553] on div at bounding box center [897, 446] width 1339 height 596
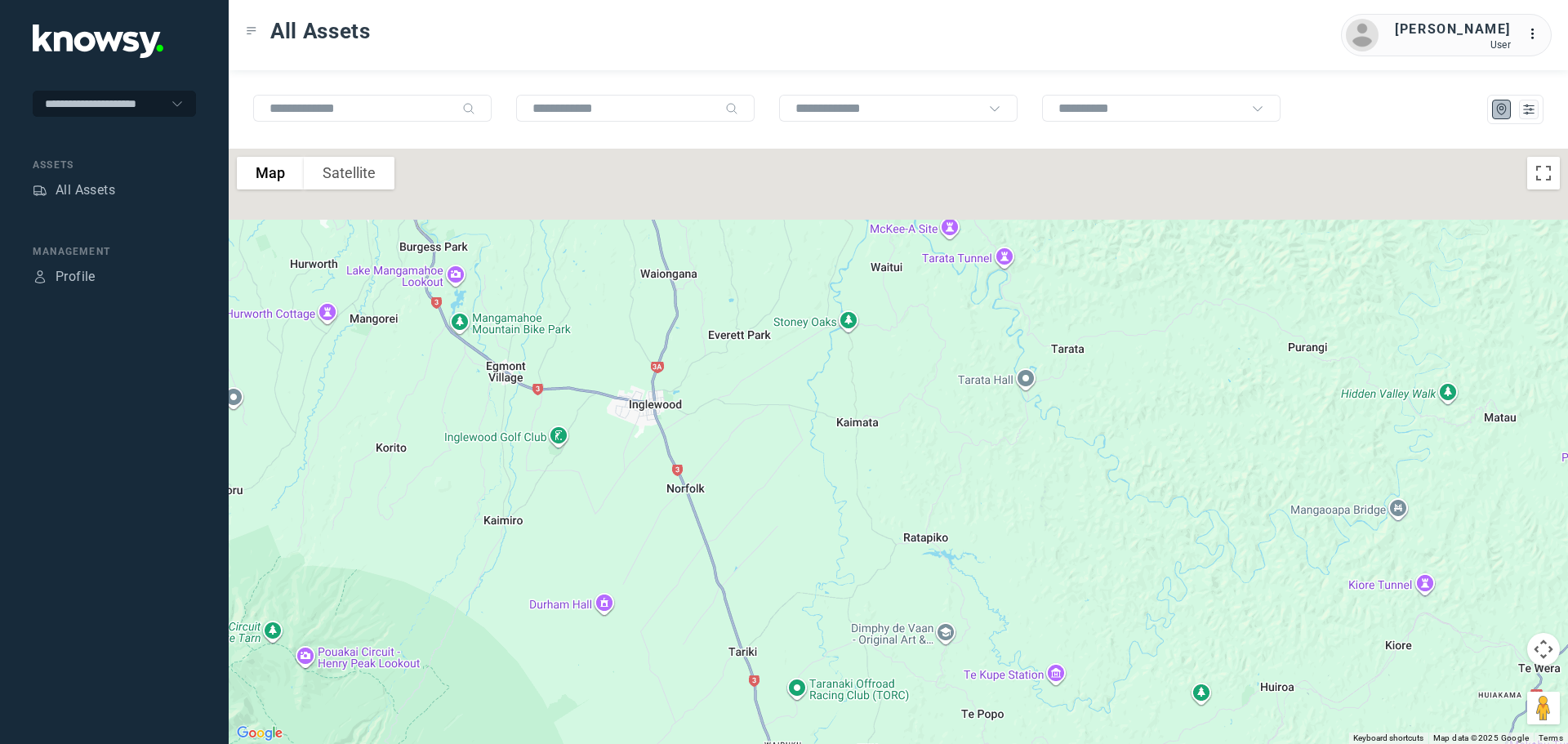
drag, startPoint x: 810, startPoint y: 500, endPoint x: 831, endPoint y: 584, distance: 86.6
click at [833, 583] on div at bounding box center [897, 446] width 1339 height 596
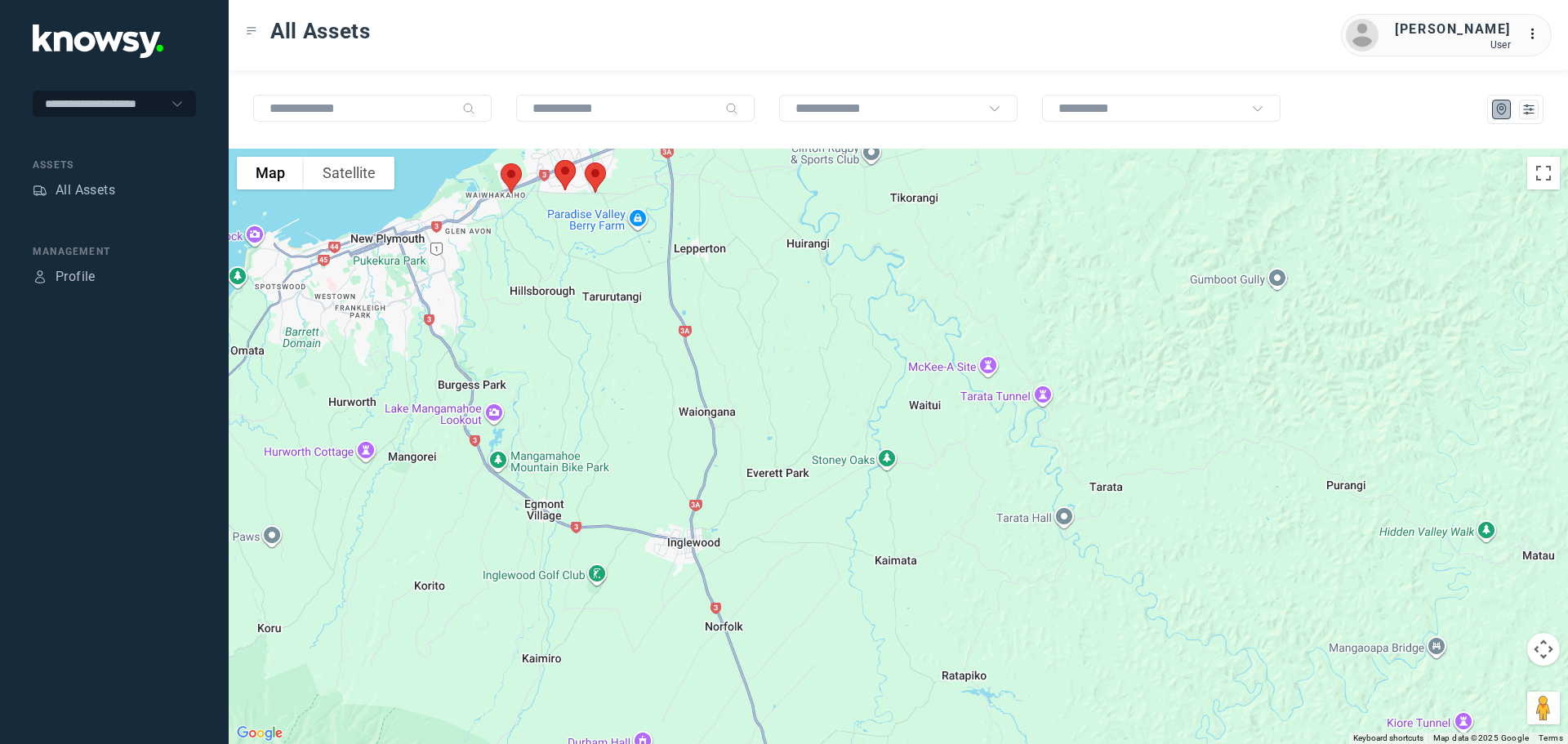
click at [561, 168] on img at bounding box center [565, 175] width 35 height 43
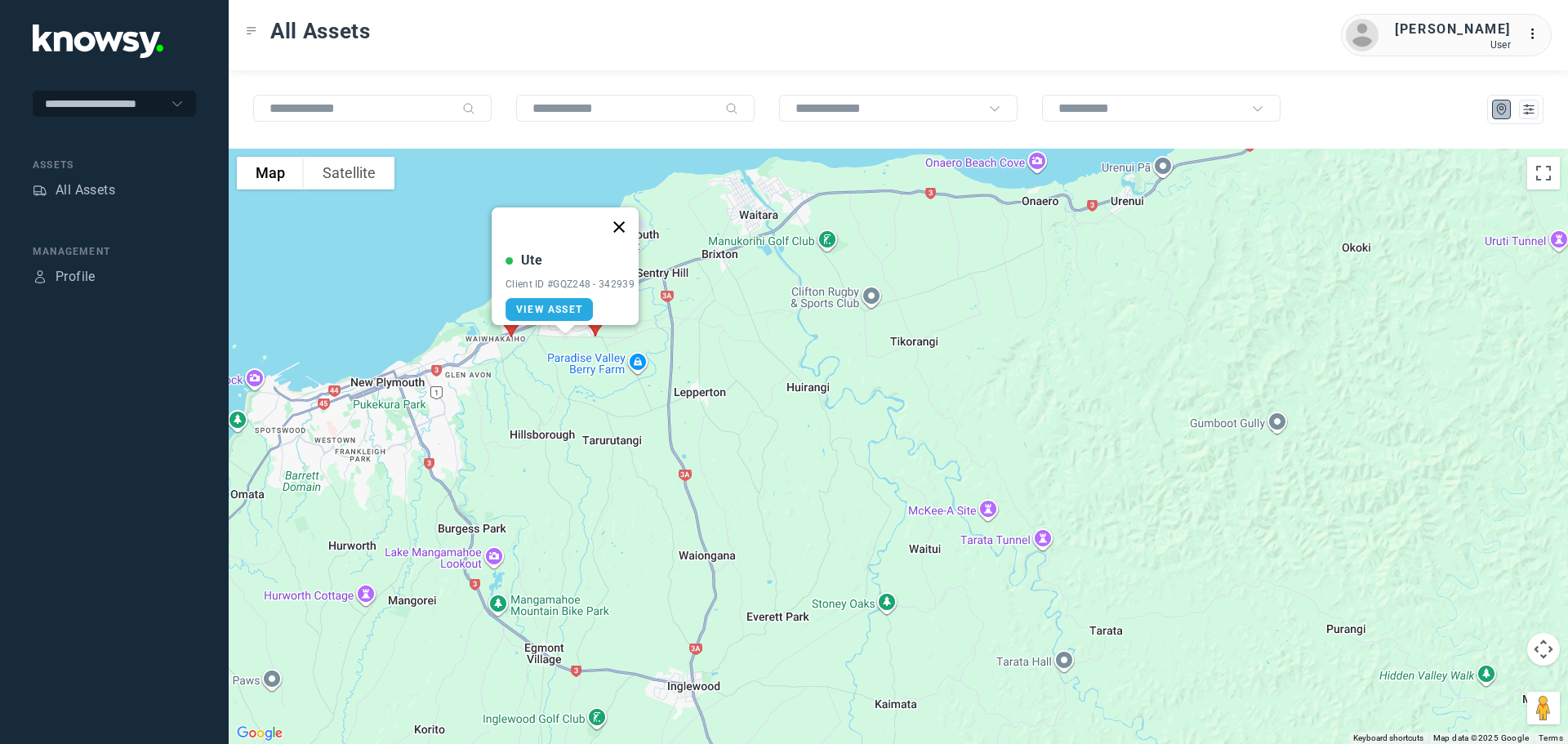
click at [628, 216] on button "Close" at bounding box center [619, 227] width 39 height 39
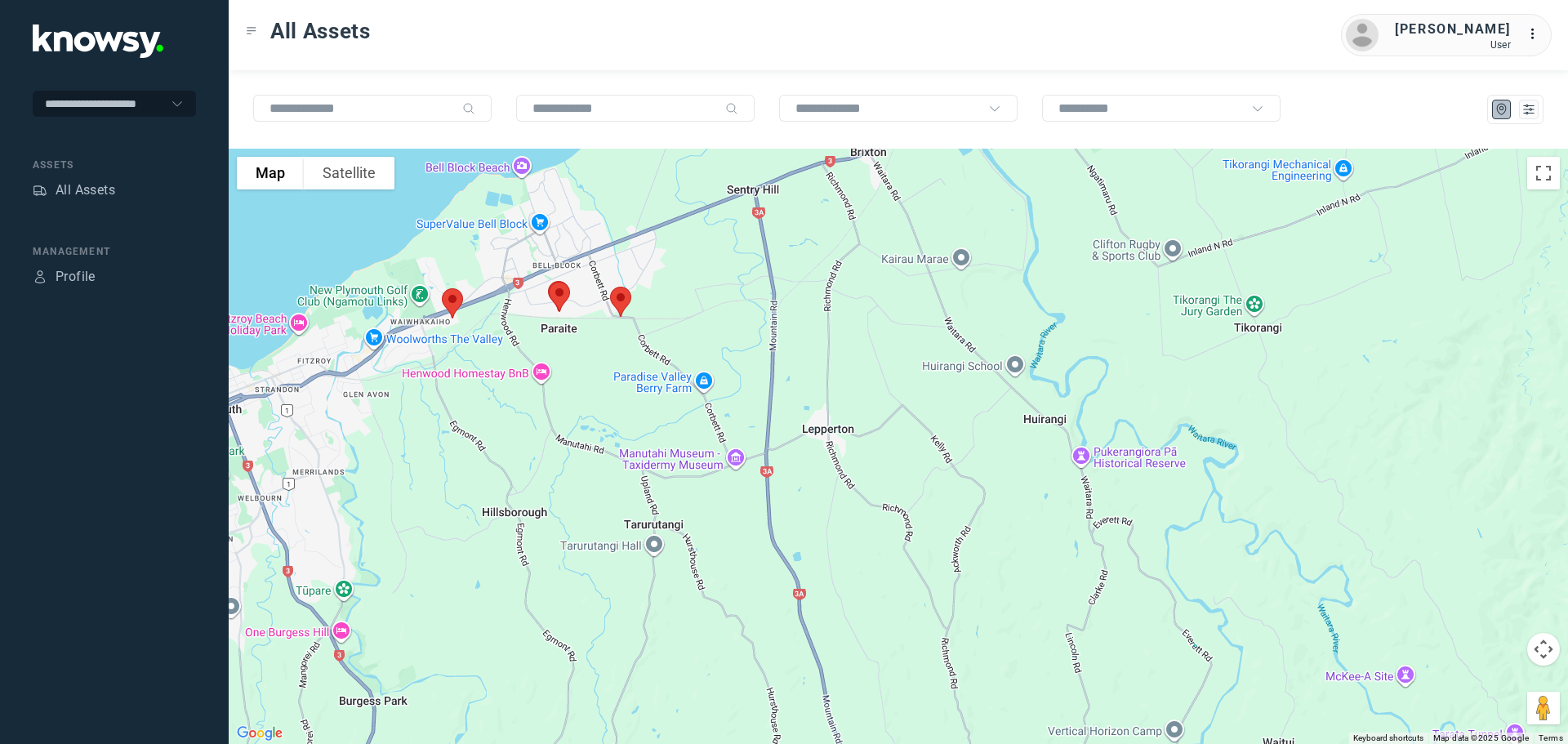
click at [451, 304] on img at bounding box center [453, 304] width 35 height 43
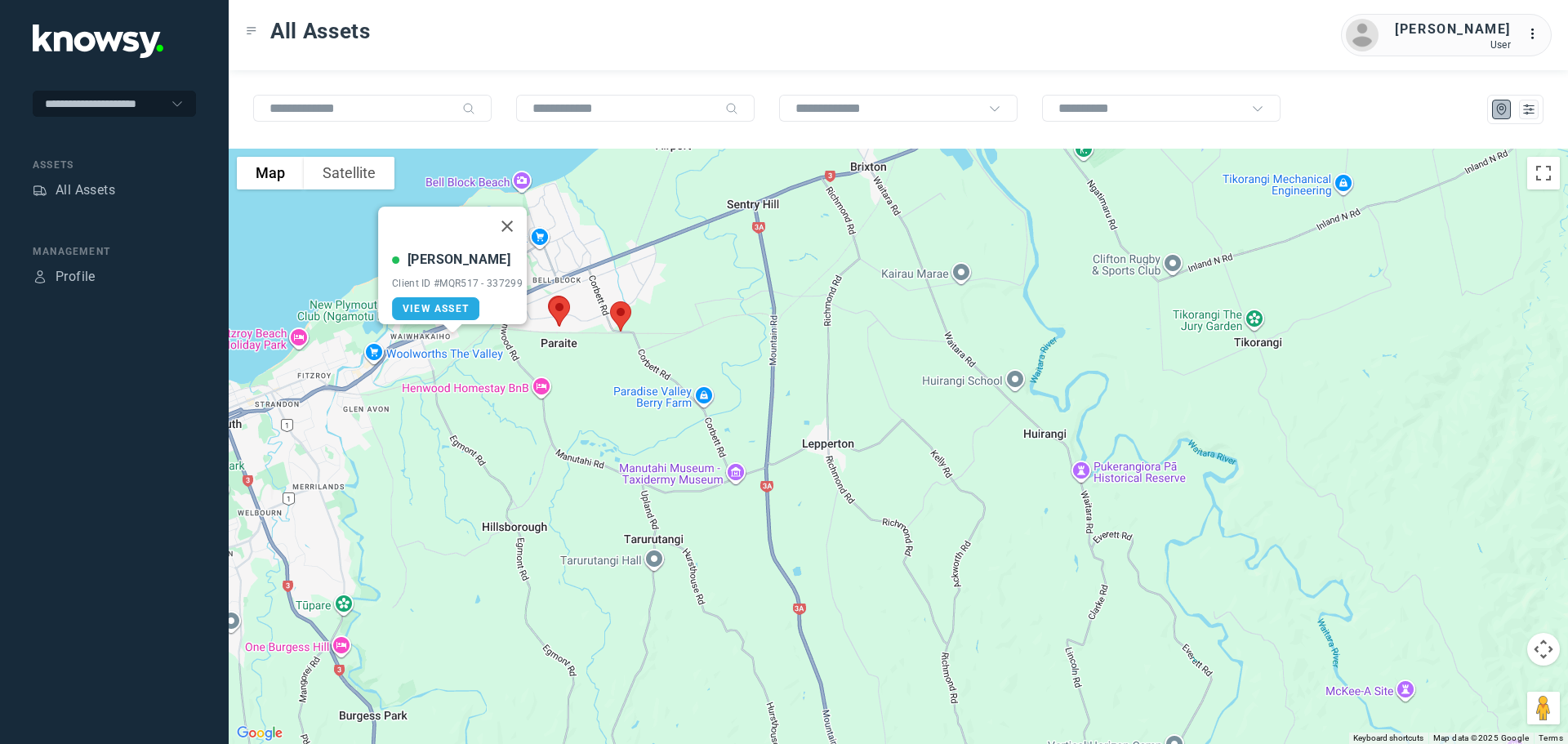
click at [558, 309] on img at bounding box center [560, 312] width 35 height 43
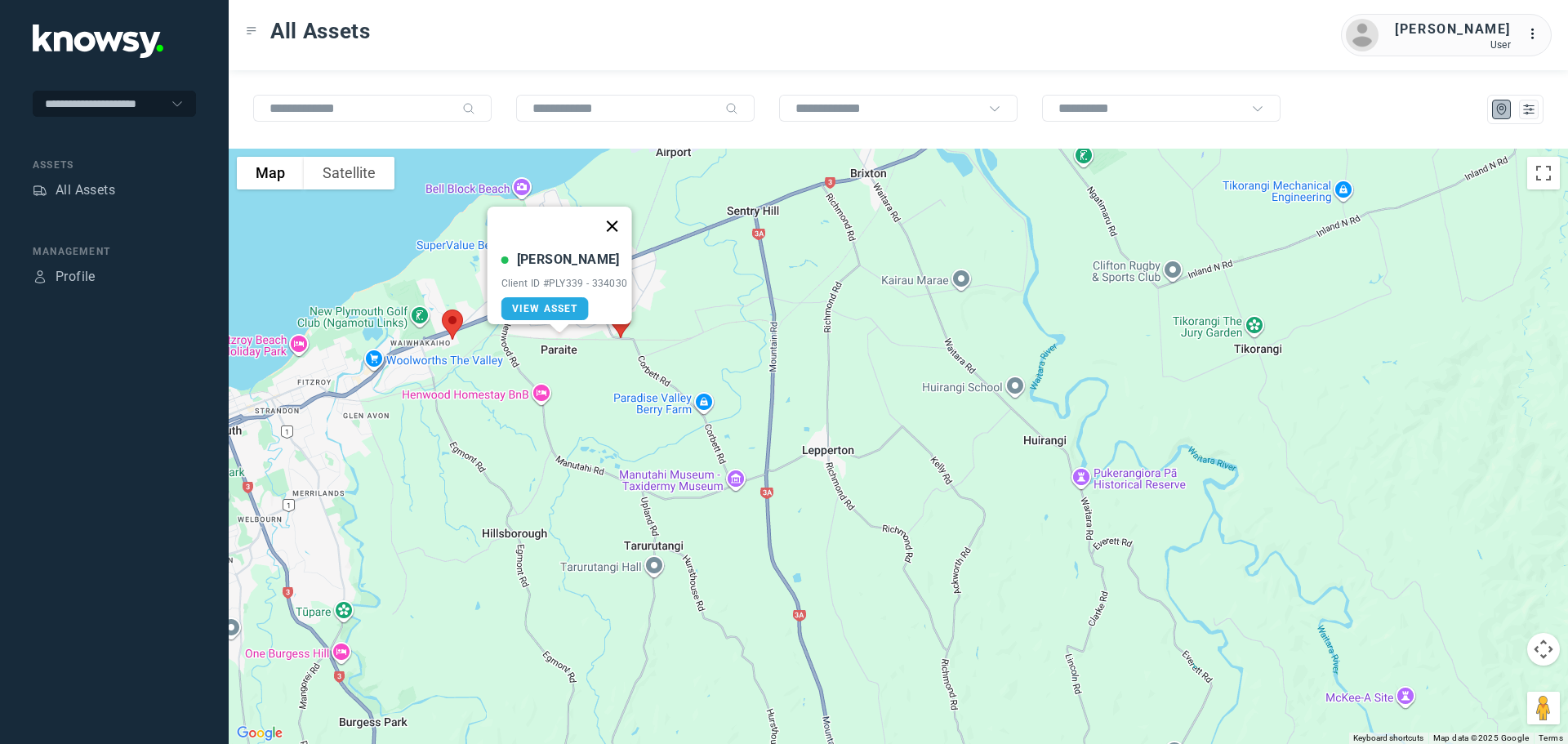
click at [619, 217] on button "Close" at bounding box center [611, 226] width 39 height 39
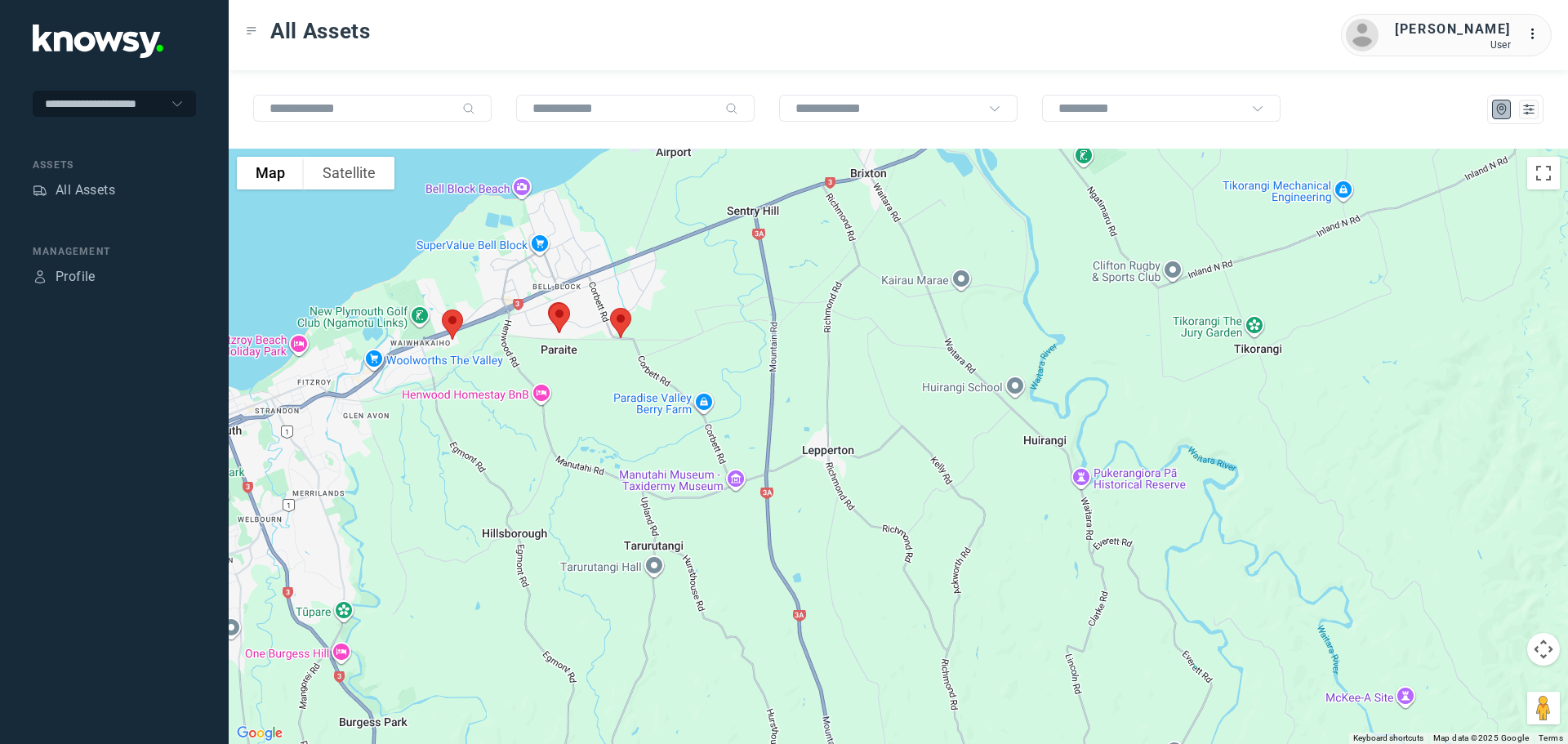
click at [620, 314] on img at bounding box center [620, 323] width 35 height 43
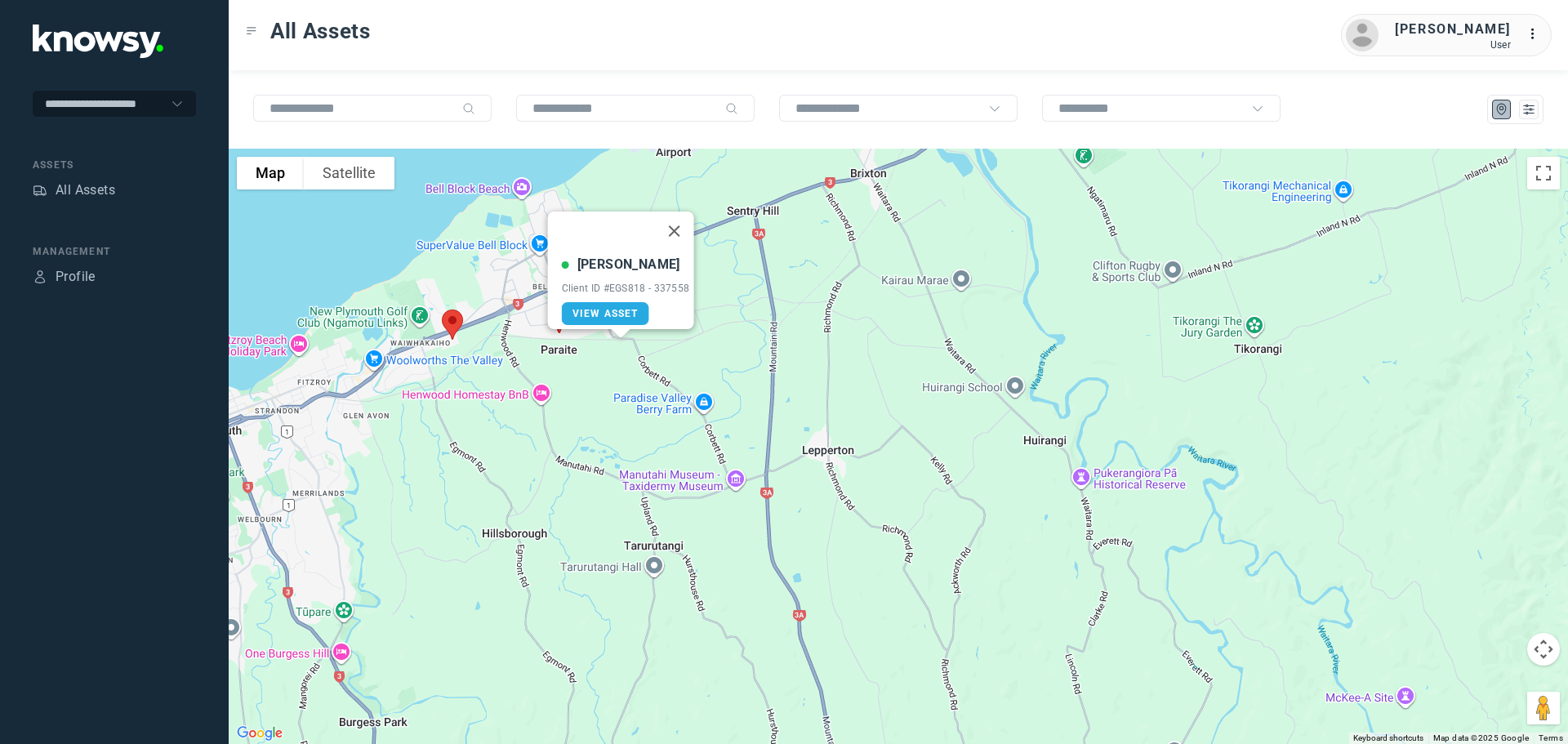
click at [677, 221] on button "Close" at bounding box center [673, 231] width 39 height 39
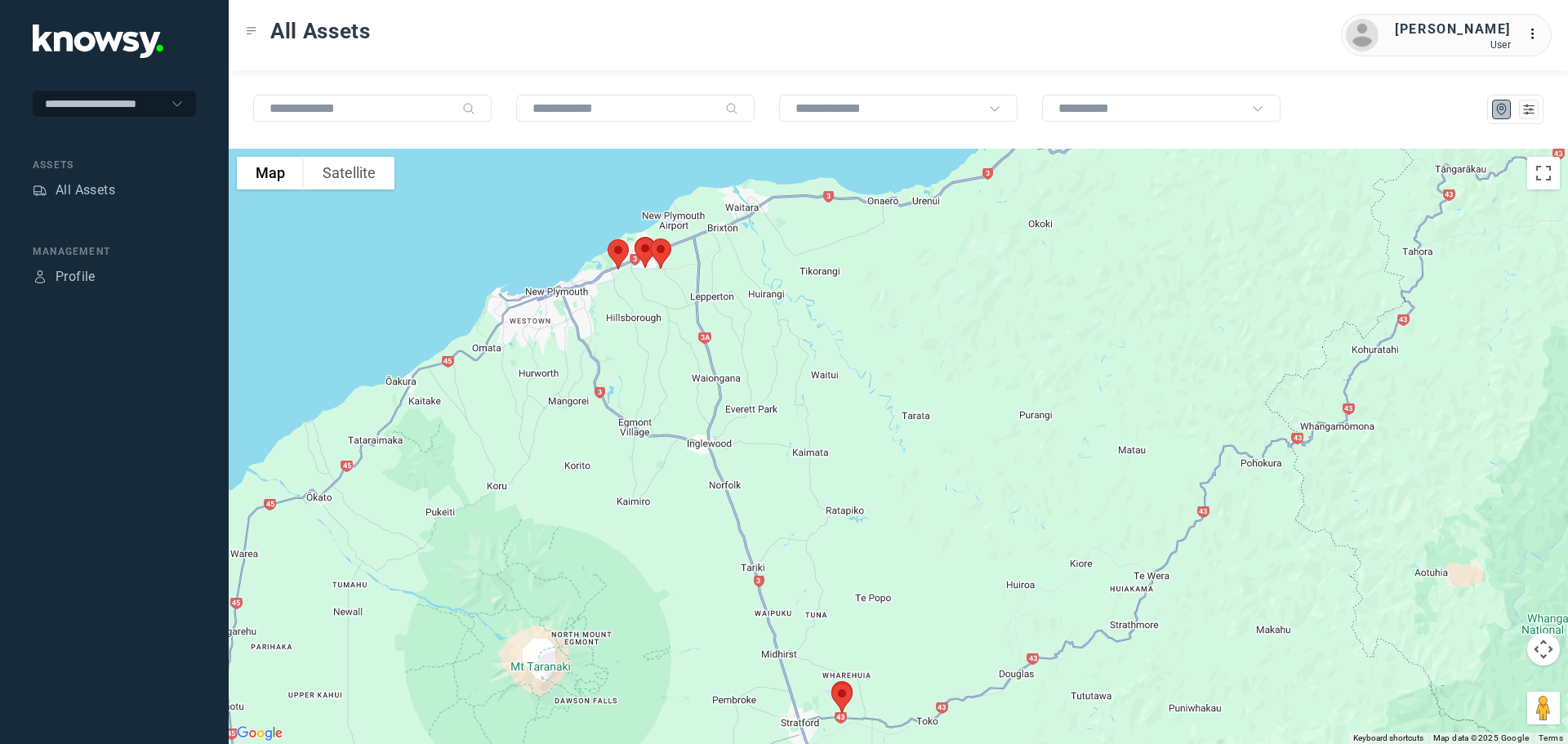
drag, startPoint x: 736, startPoint y: 406, endPoint x: 718, endPoint y: 260, distance: 147.1
click at [718, 260] on div "To navigate, press the arrow keys." at bounding box center [897, 446] width 1339 height 596
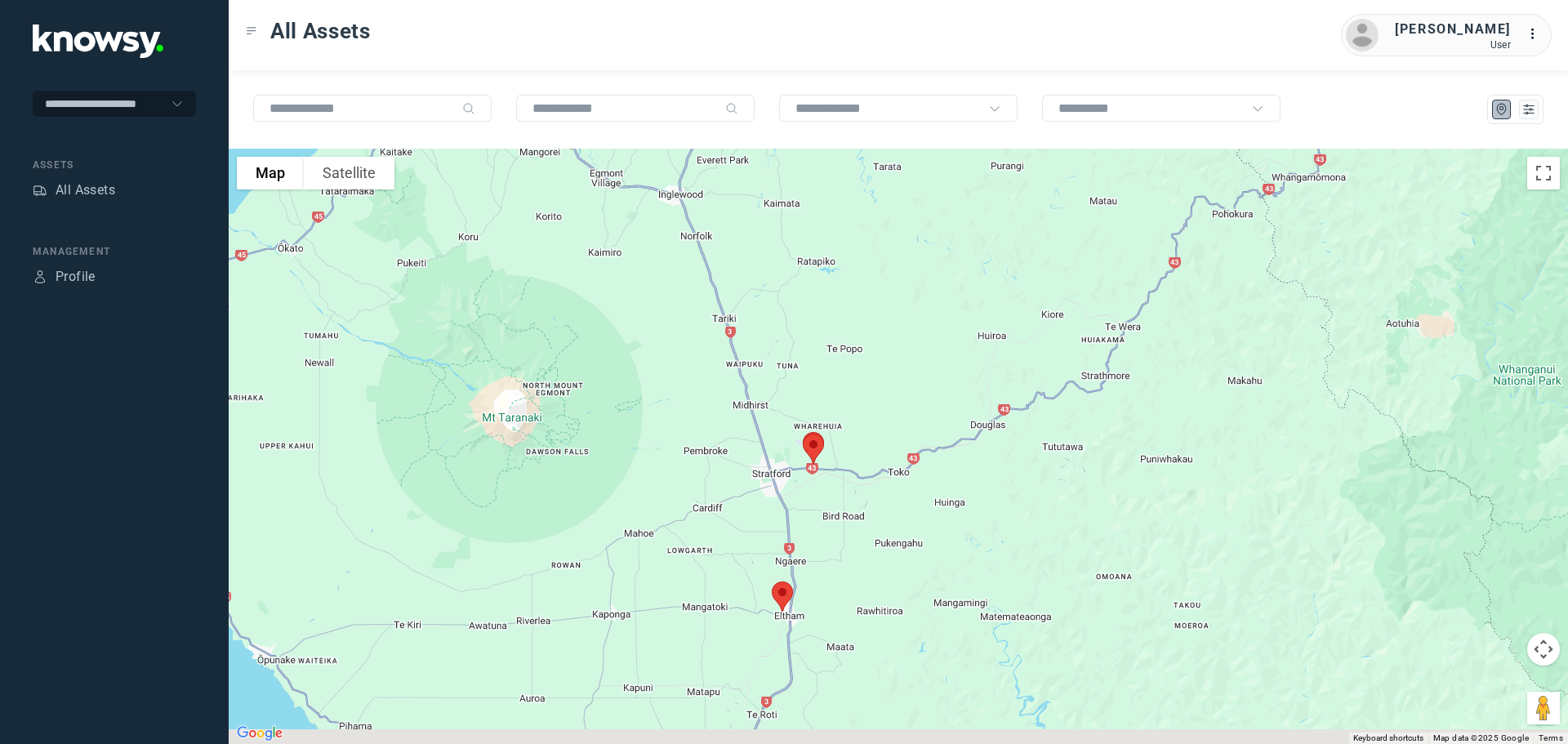
drag, startPoint x: 769, startPoint y: 461, endPoint x: 738, endPoint y: 273, distance: 190.5
click at [738, 274] on div at bounding box center [897, 446] width 1339 height 596
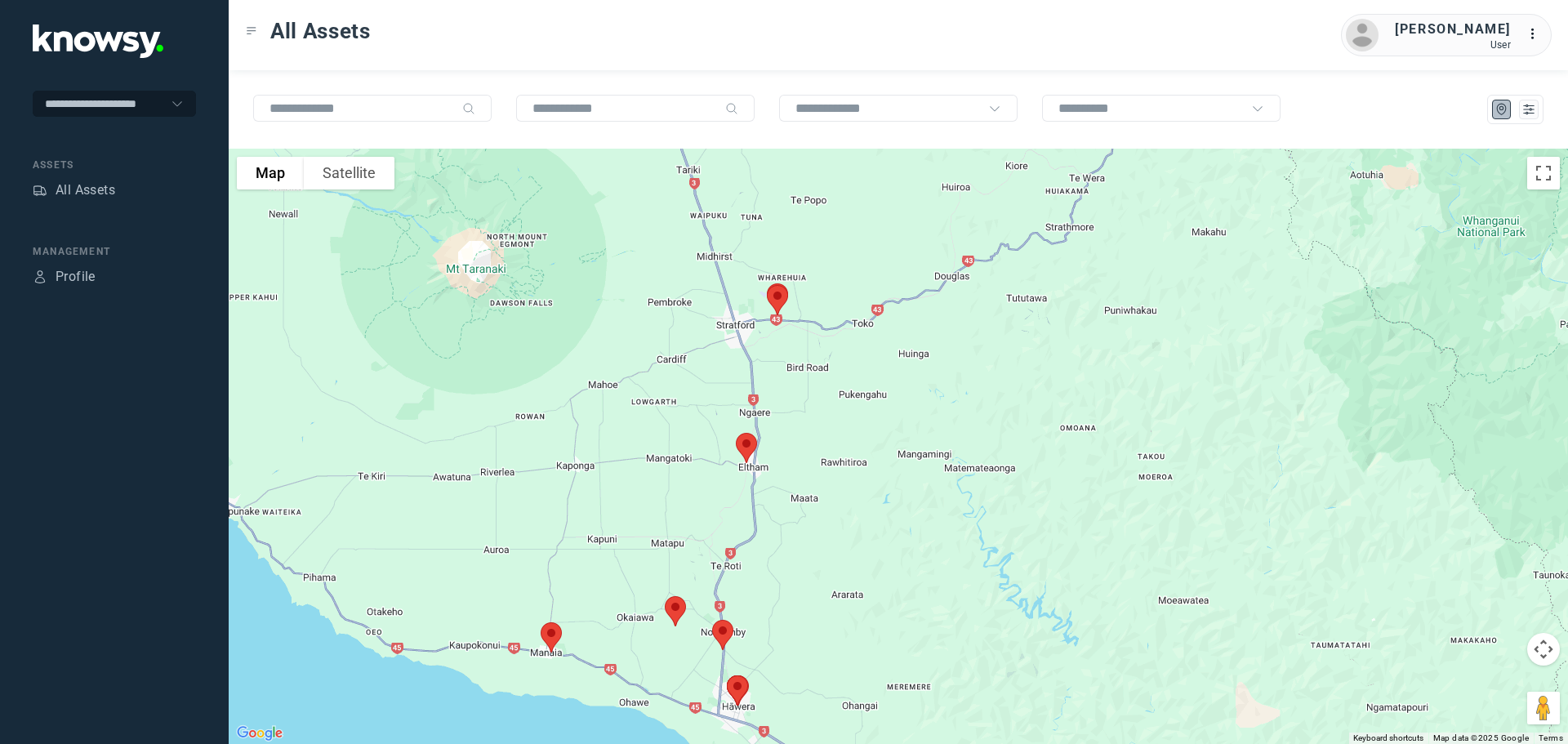
drag, startPoint x: 767, startPoint y: 392, endPoint x: 751, endPoint y: 276, distance: 117.1
click at [751, 276] on div at bounding box center [897, 446] width 1339 height 596
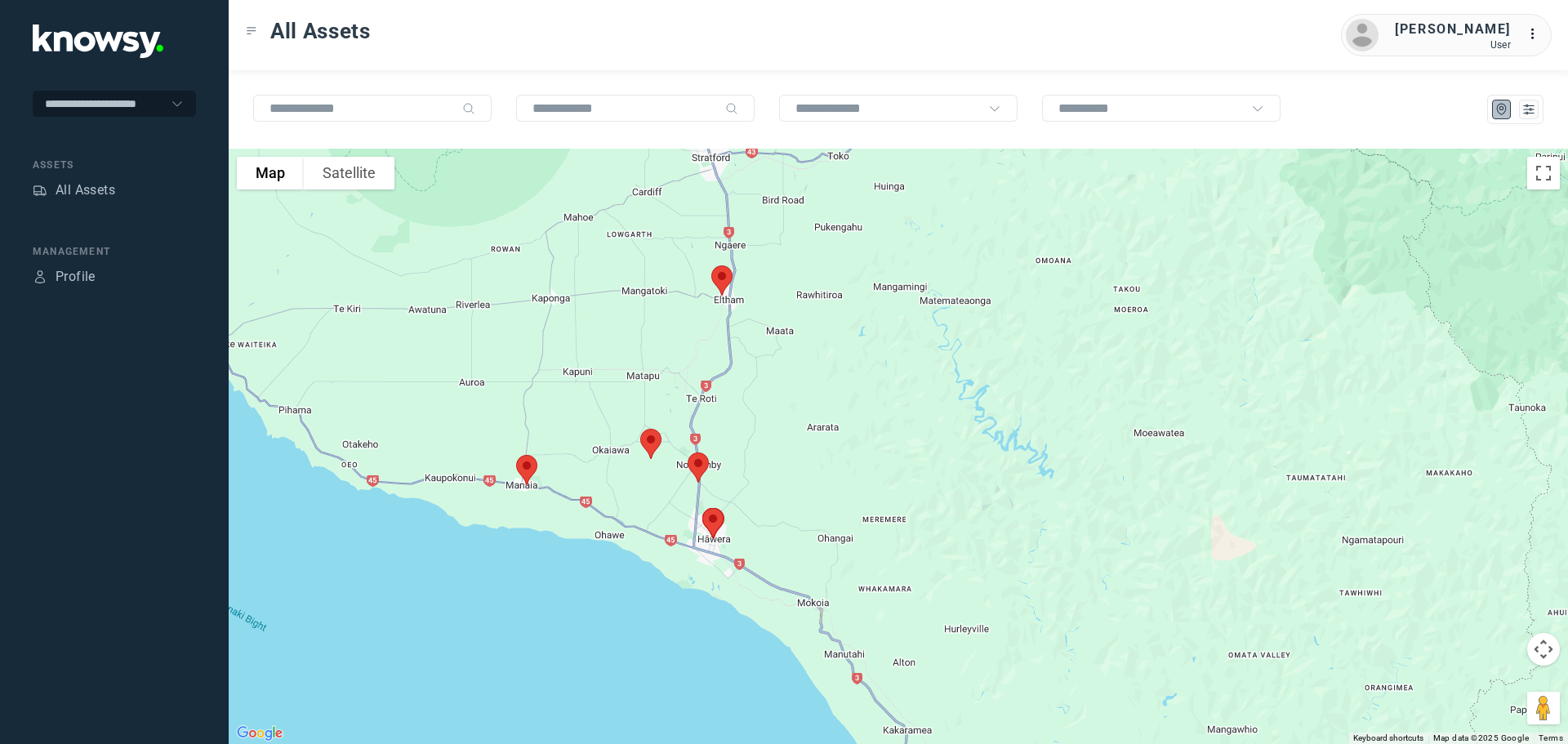
drag, startPoint x: 654, startPoint y: 302, endPoint x: 734, endPoint y: 564, distance: 273.9
click at [734, 564] on div at bounding box center [897, 446] width 1339 height 596
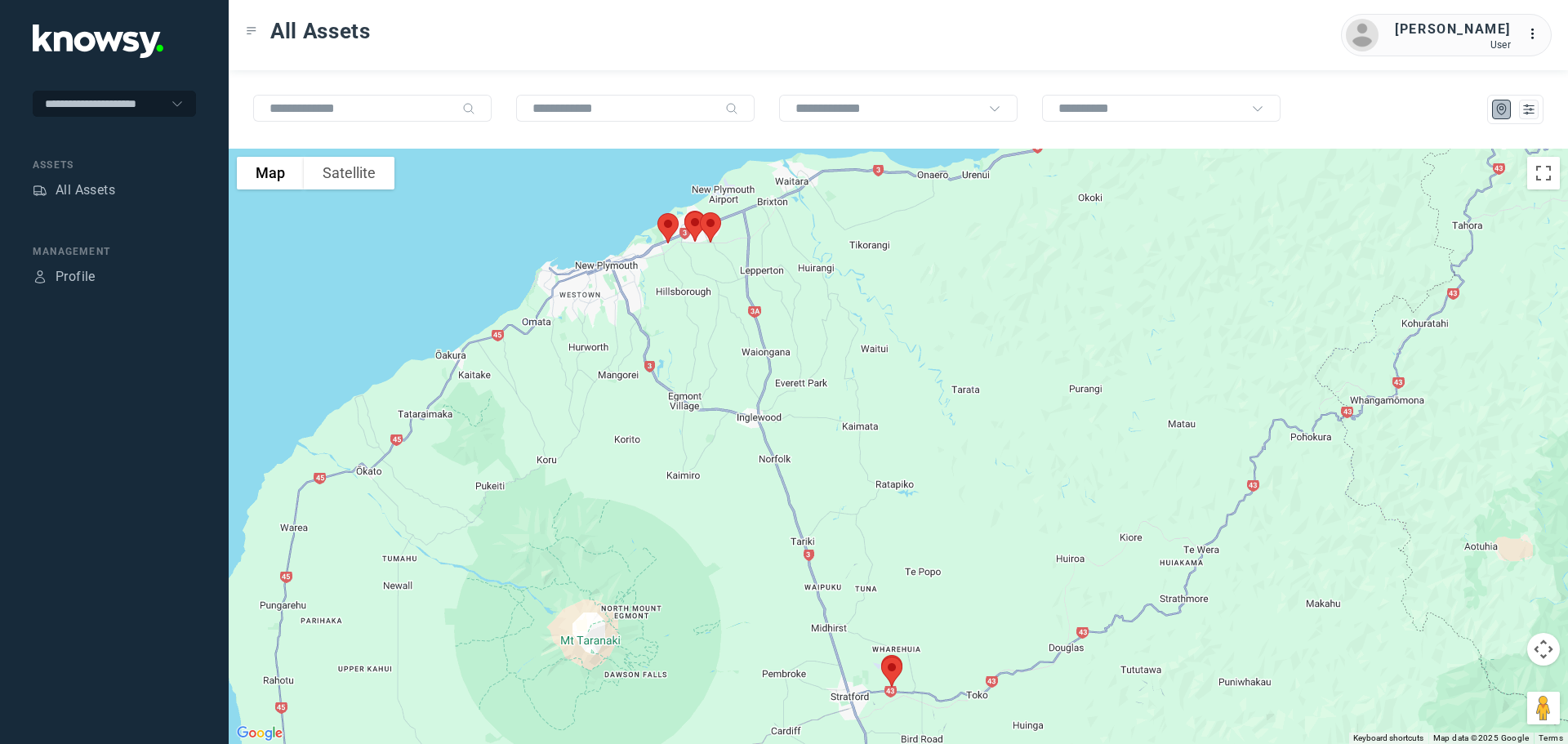
drag, startPoint x: 703, startPoint y: 447, endPoint x: 706, endPoint y: 474, distance: 27.2
click at [710, 478] on div at bounding box center [897, 446] width 1339 height 596
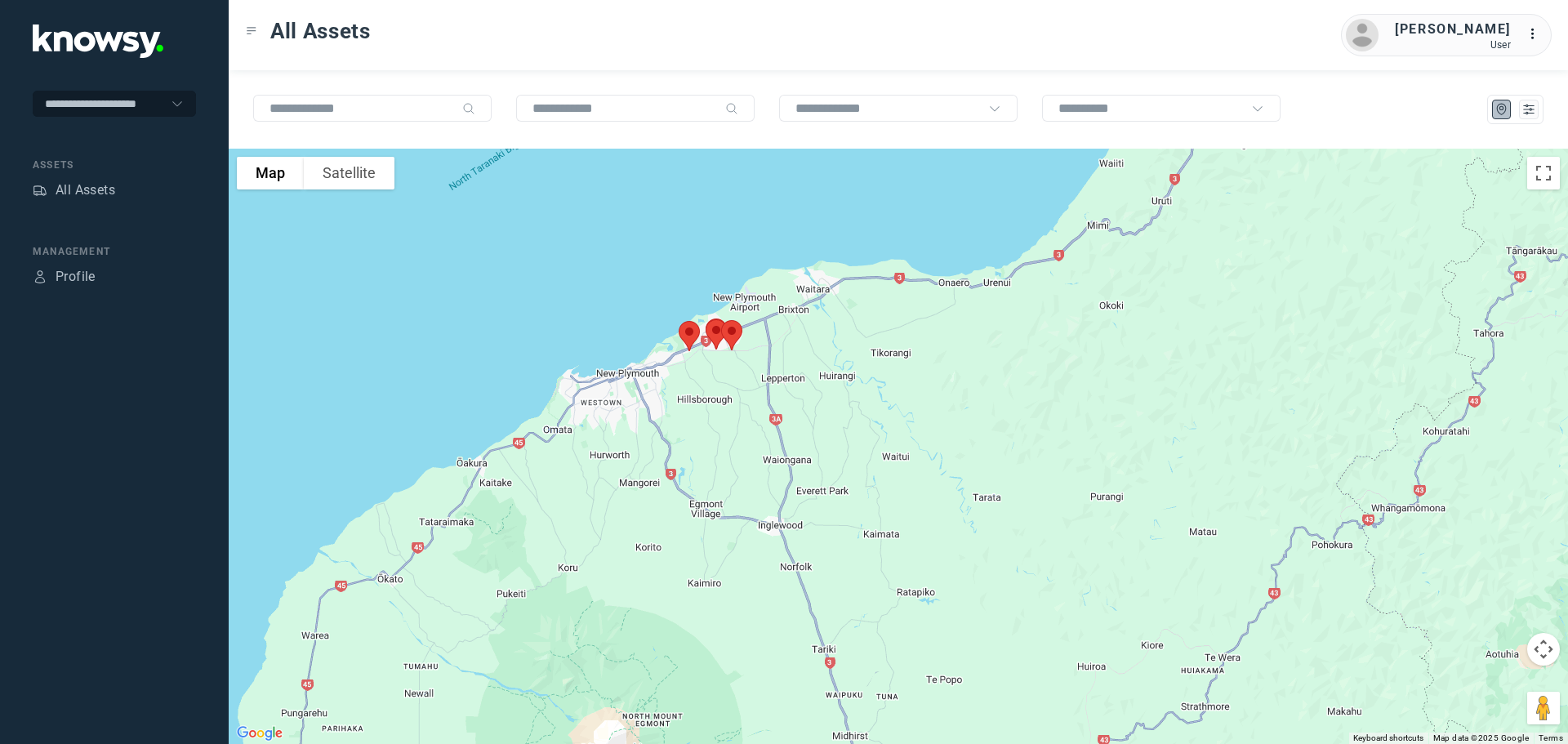
click at [712, 324] on img at bounding box center [717, 334] width 35 height 43
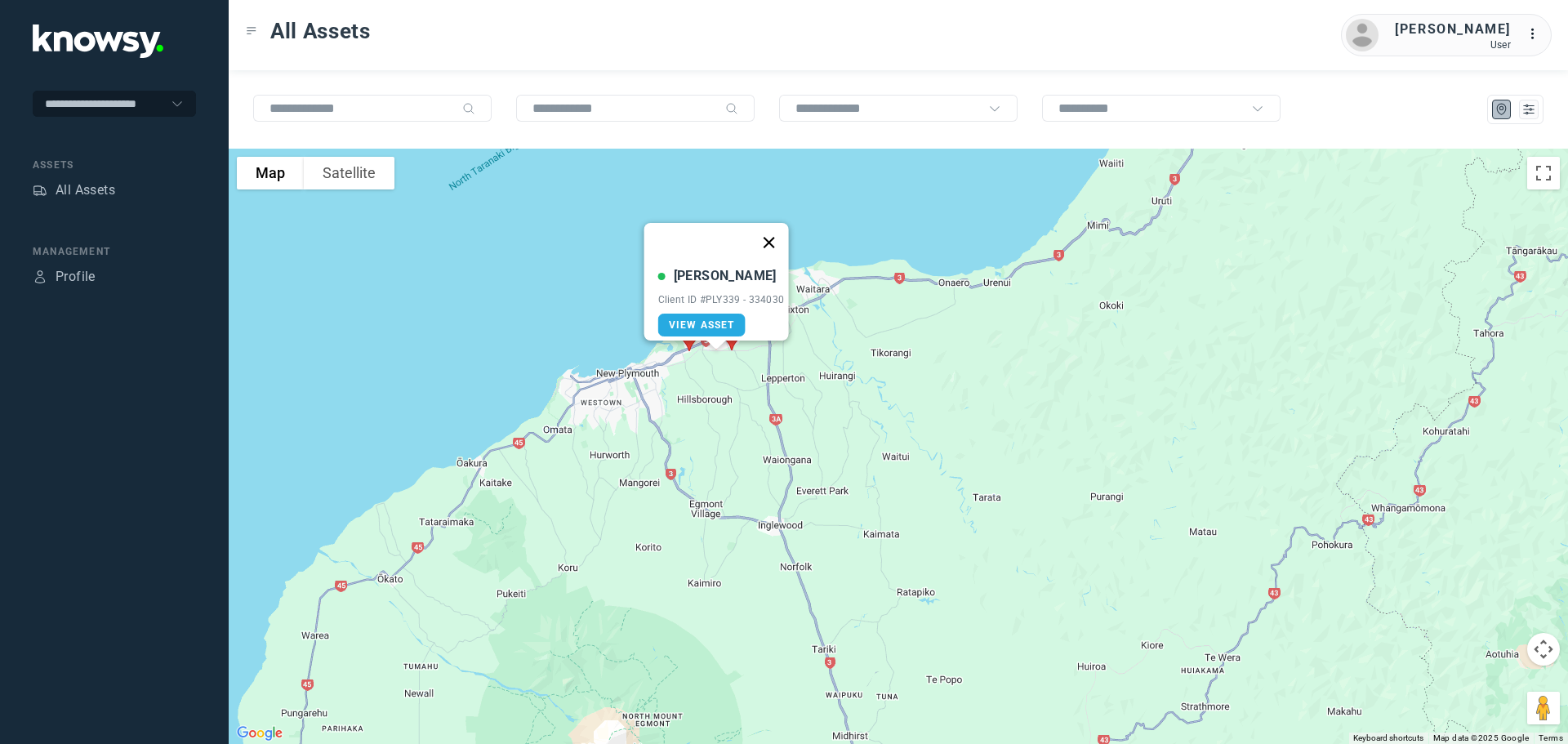
click at [777, 229] on button "Close" at bounding box center [768, 242] width 39 height 39
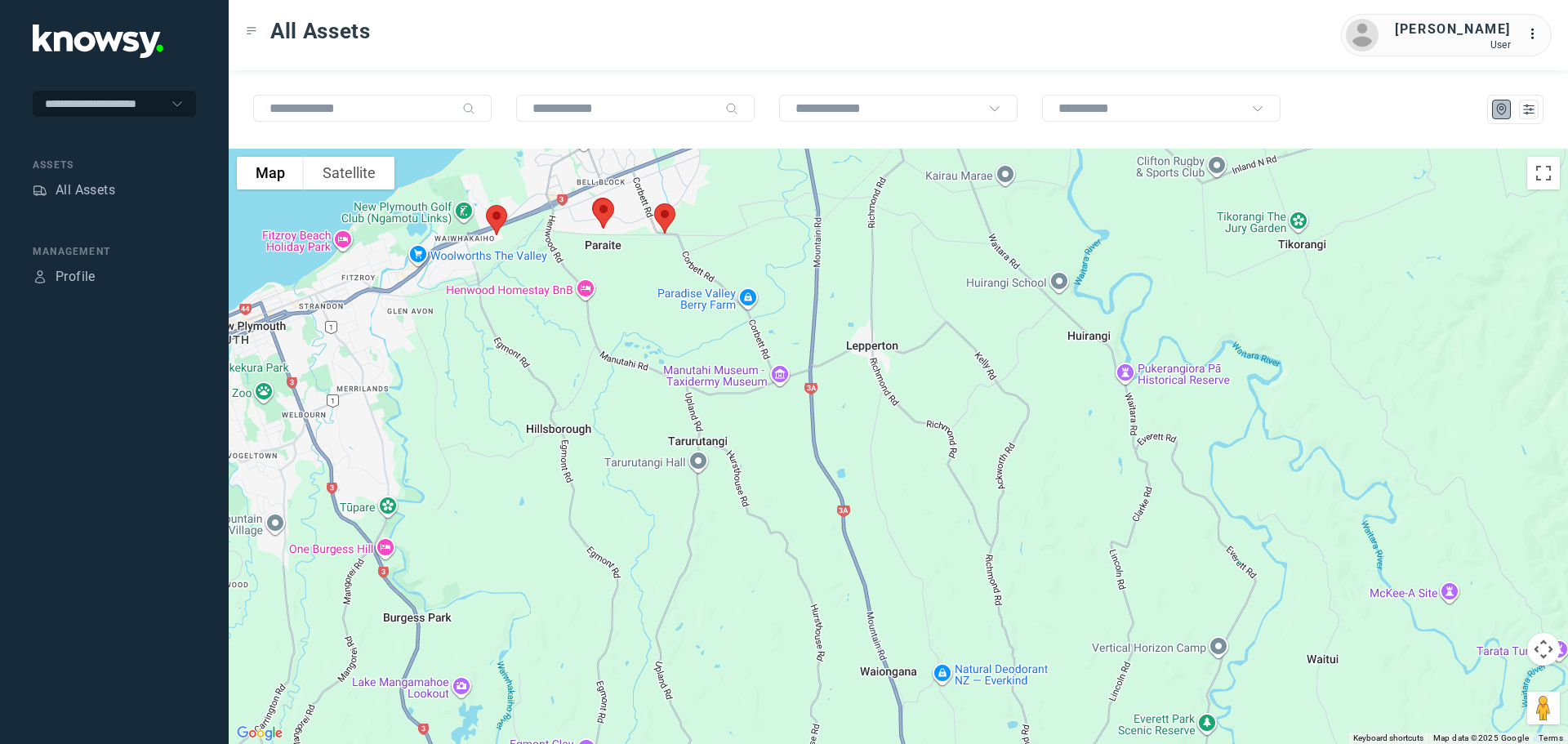
click at [602, 207] on img at bounding box center [604, 214] width 35 height 43
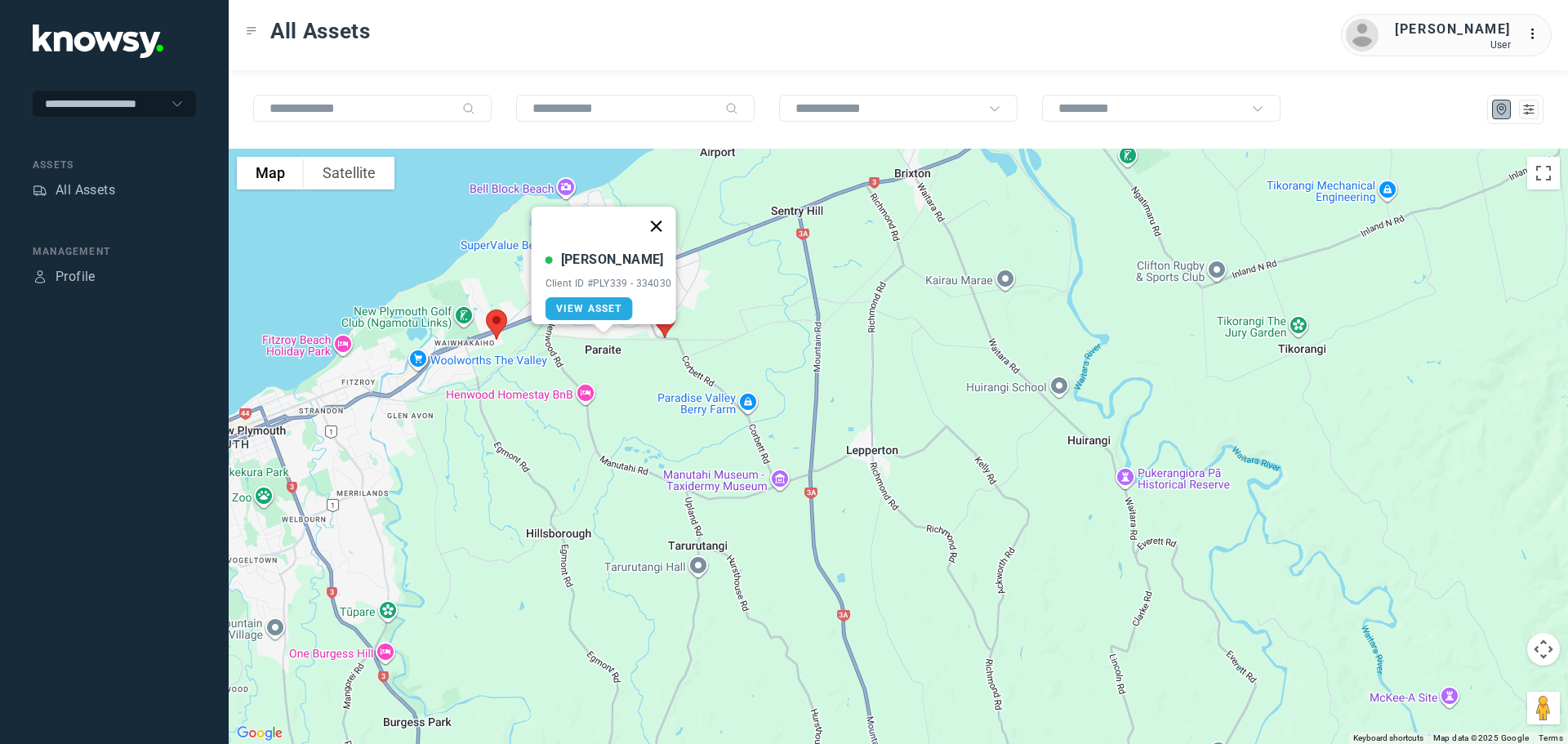
click at [659, 214] on button "Close" at bounding box center [655, 226] width 39 height 39
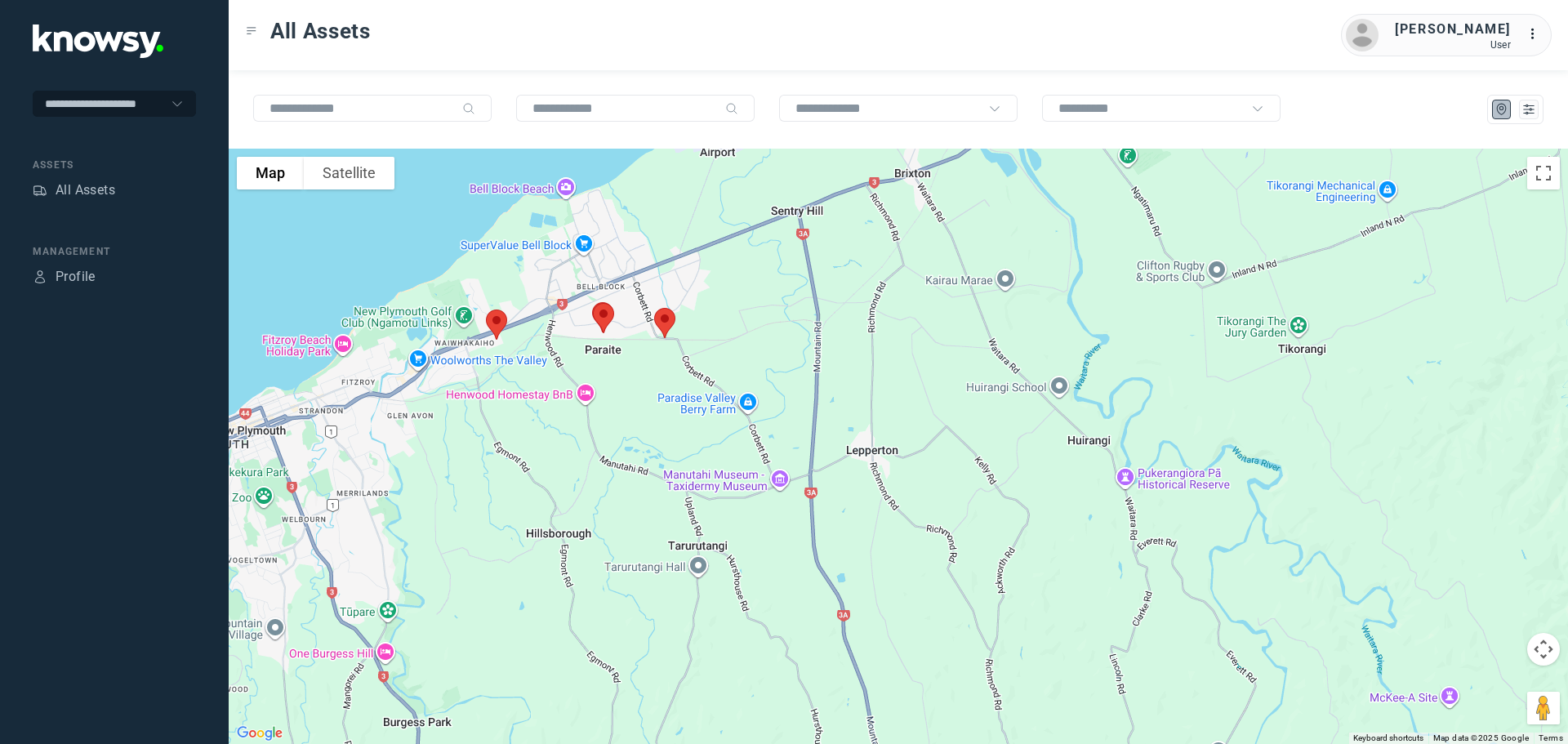
click at [671, 320] on img at bounding box center [665, 323] width 35 height 43
drag, startPoint x: 732, startPoint y: 215, endPoint x: 713, endPoint y: 233, distance: 26.2
click at [731, 218] on button "Close" at bounding box center [718, 231] width 39 height 39
click at [498, 319] on img at bounding box center [496, 325] width 35 height 43
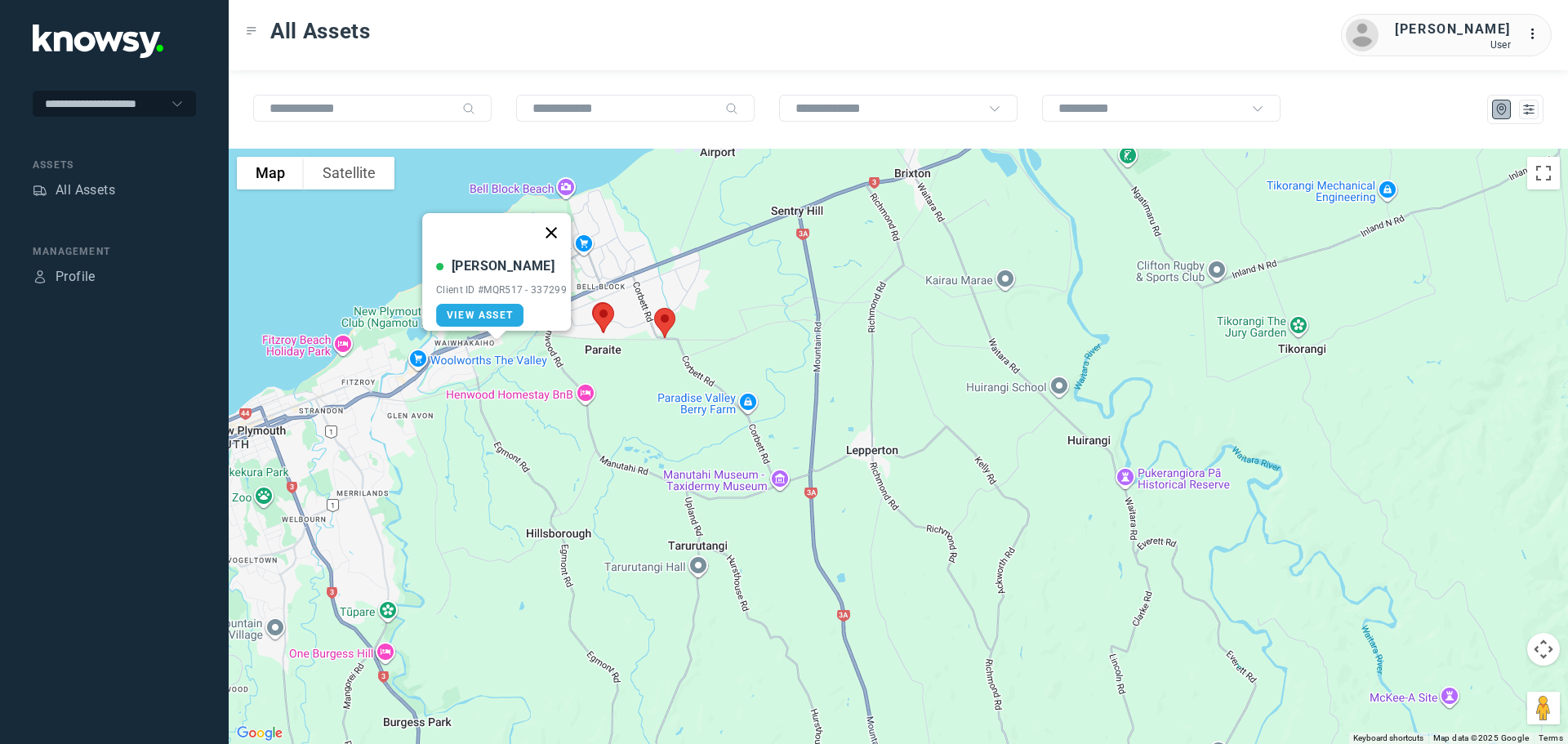
click at [561, 221] on button "Close" at bounding box center [551, 233] width 39 height 39
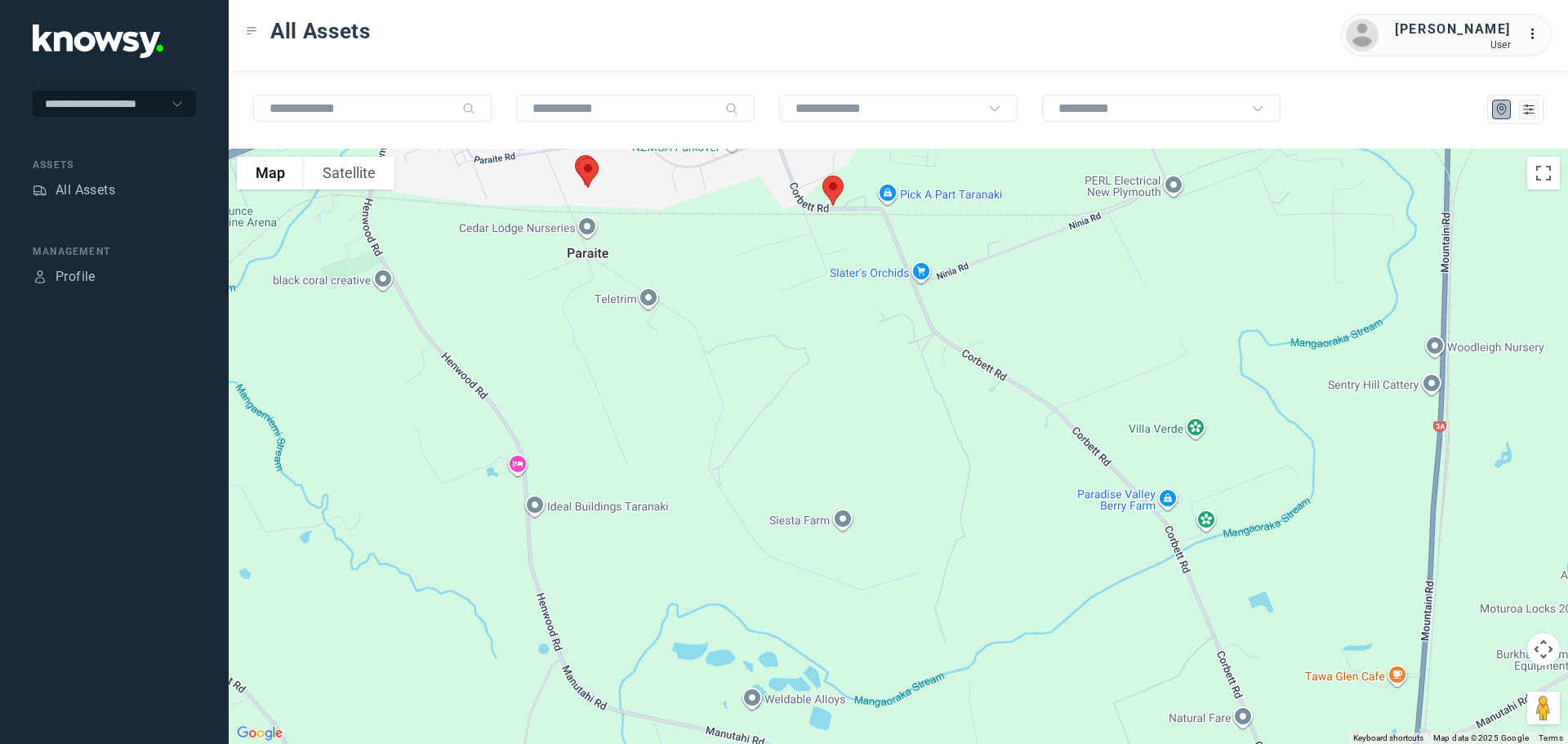
drag, startPoint x: 616, startPoint y: 255, endPoint x: 658, endPoint y: 470, distance: 219.1
click at [658, 470] on div "To navigate, press the arrow keys." at bounding box center [897, 446] width 1339 height 596
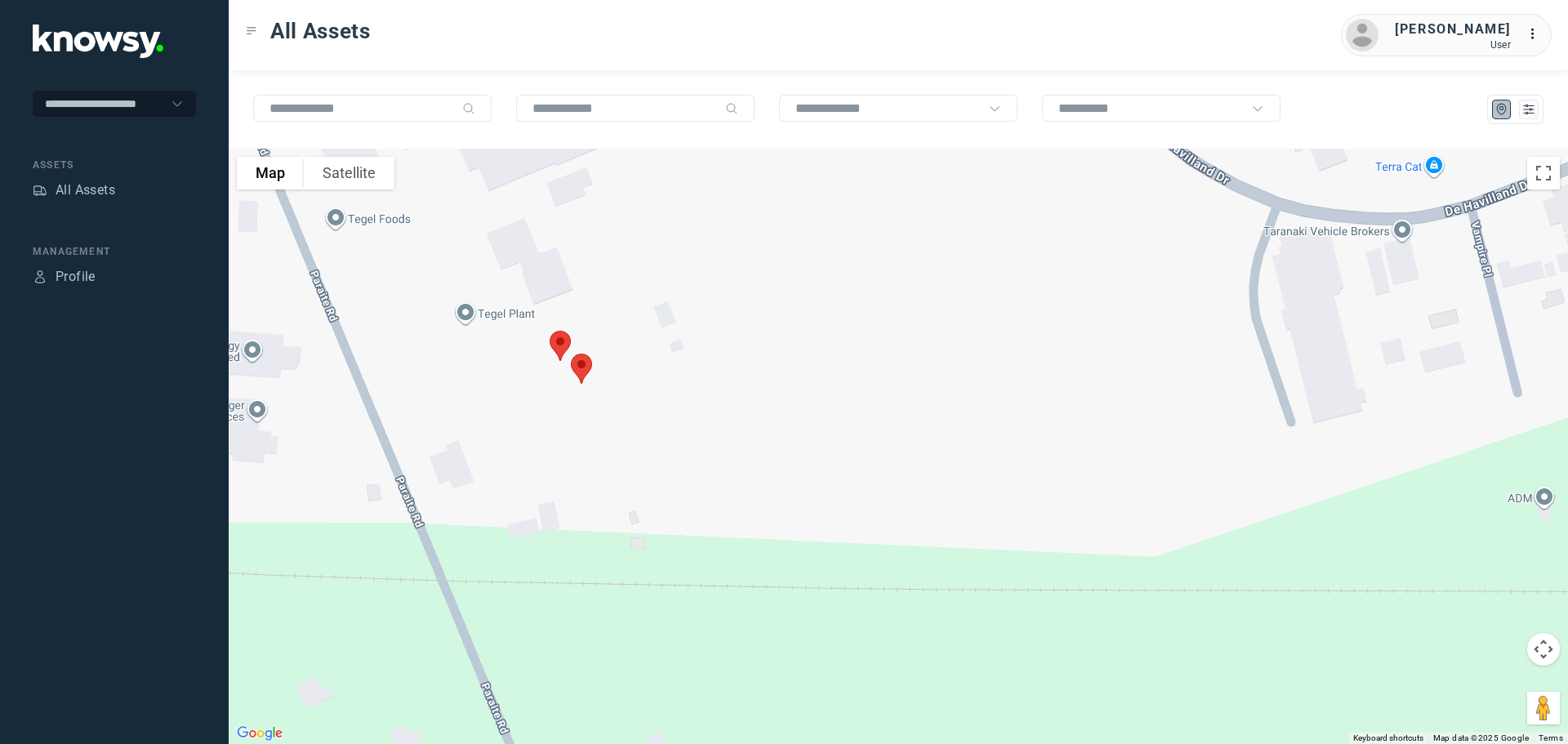
drag, startPoint x: 618, startPoint y: 347, endPoint x: 665, endPoint y: 423, distance: 89.4
click at [665, 423] on div "To navigate, press the arrow keys." at bounding box center [897, 446] width 1339 height 596
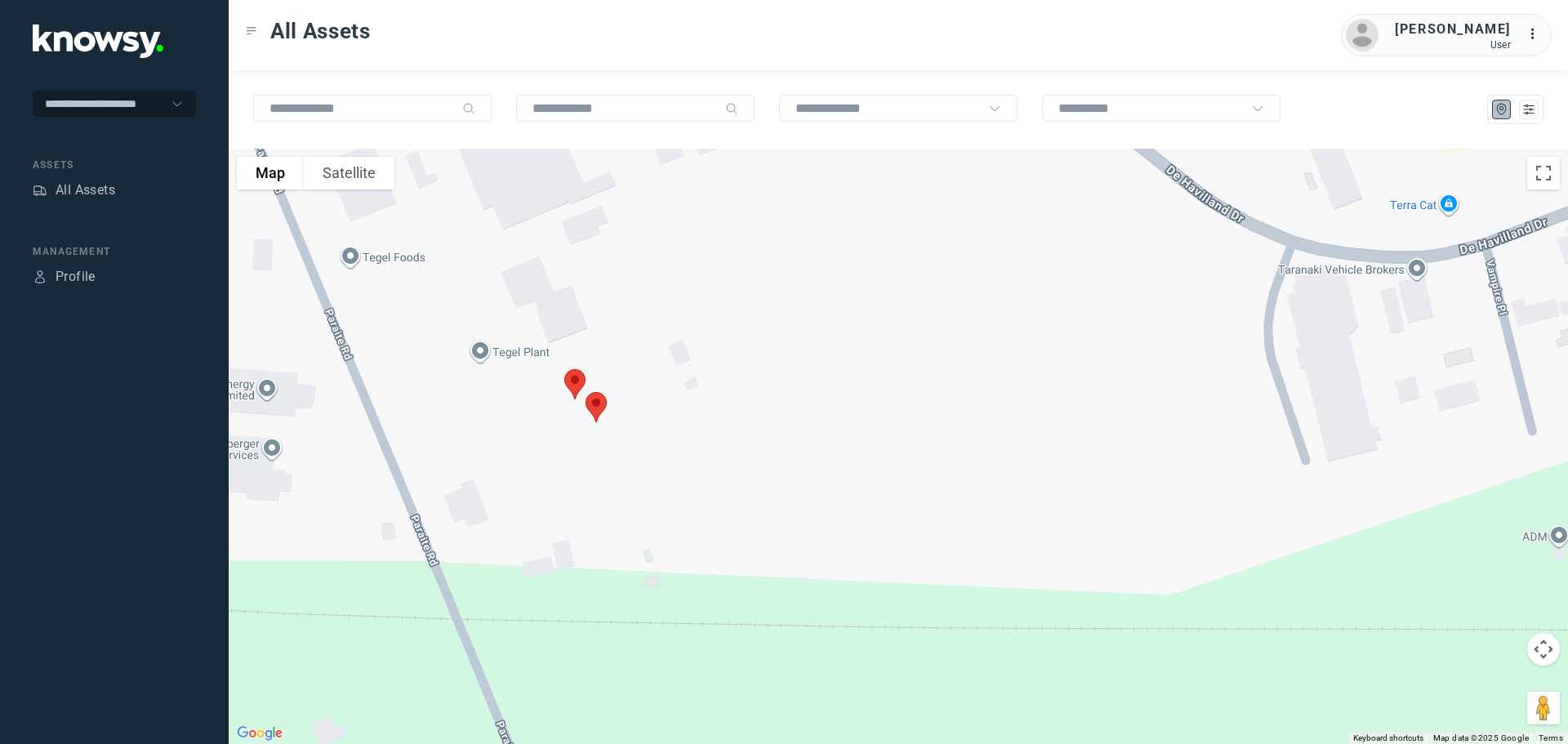
click at [580, 378] on img at bounding box center [575, 385] width 35 height 43
click at [566, 369] on span "View Asset" at bounding box center [559, 374] width 66 height 11
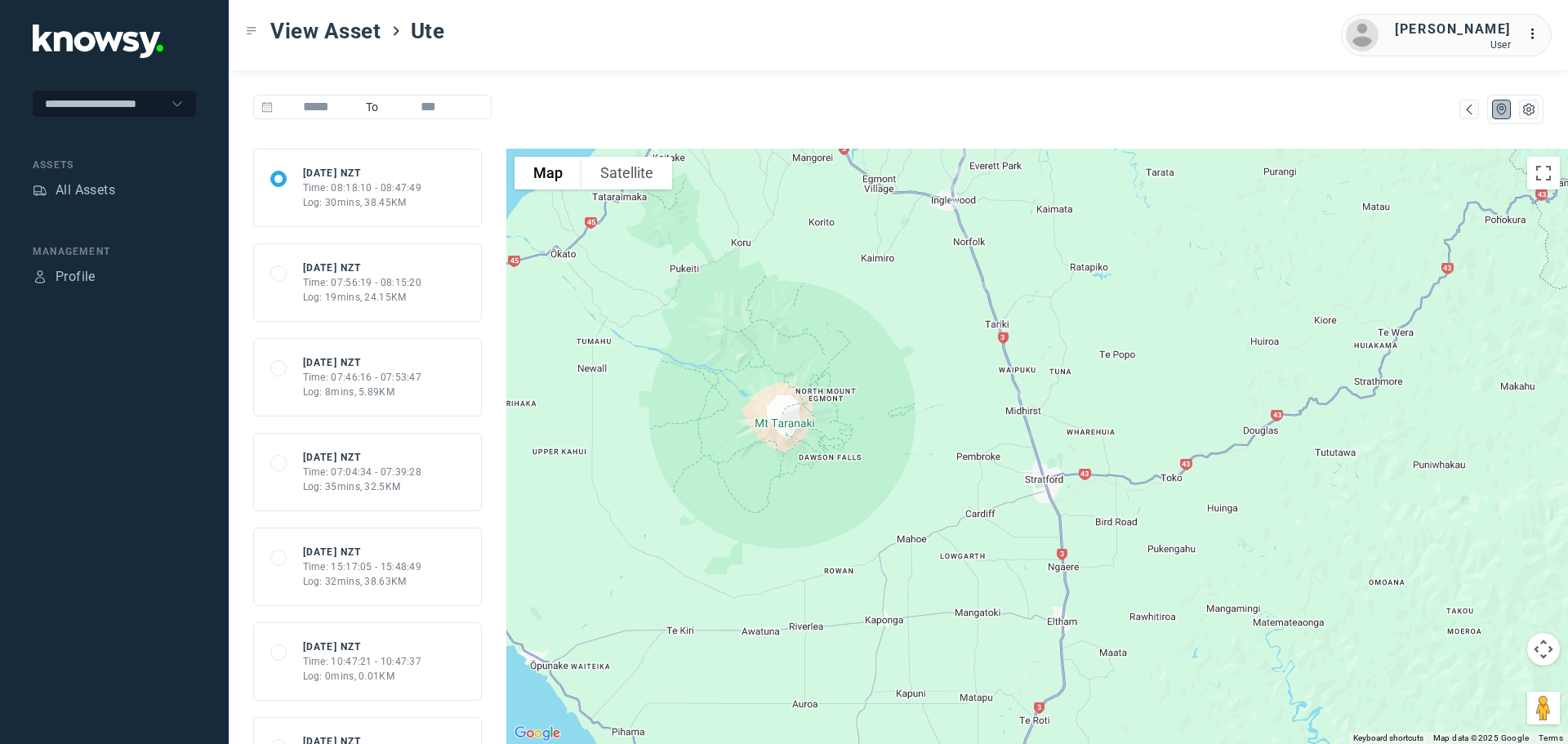
drag, startPoint x: 891, startPoint y: 477, endPoint x: 833, endPoint y: 321, distance: 166.4
click at [833, 321] on div at bounding box center [1036, 446] width 1061 height 596
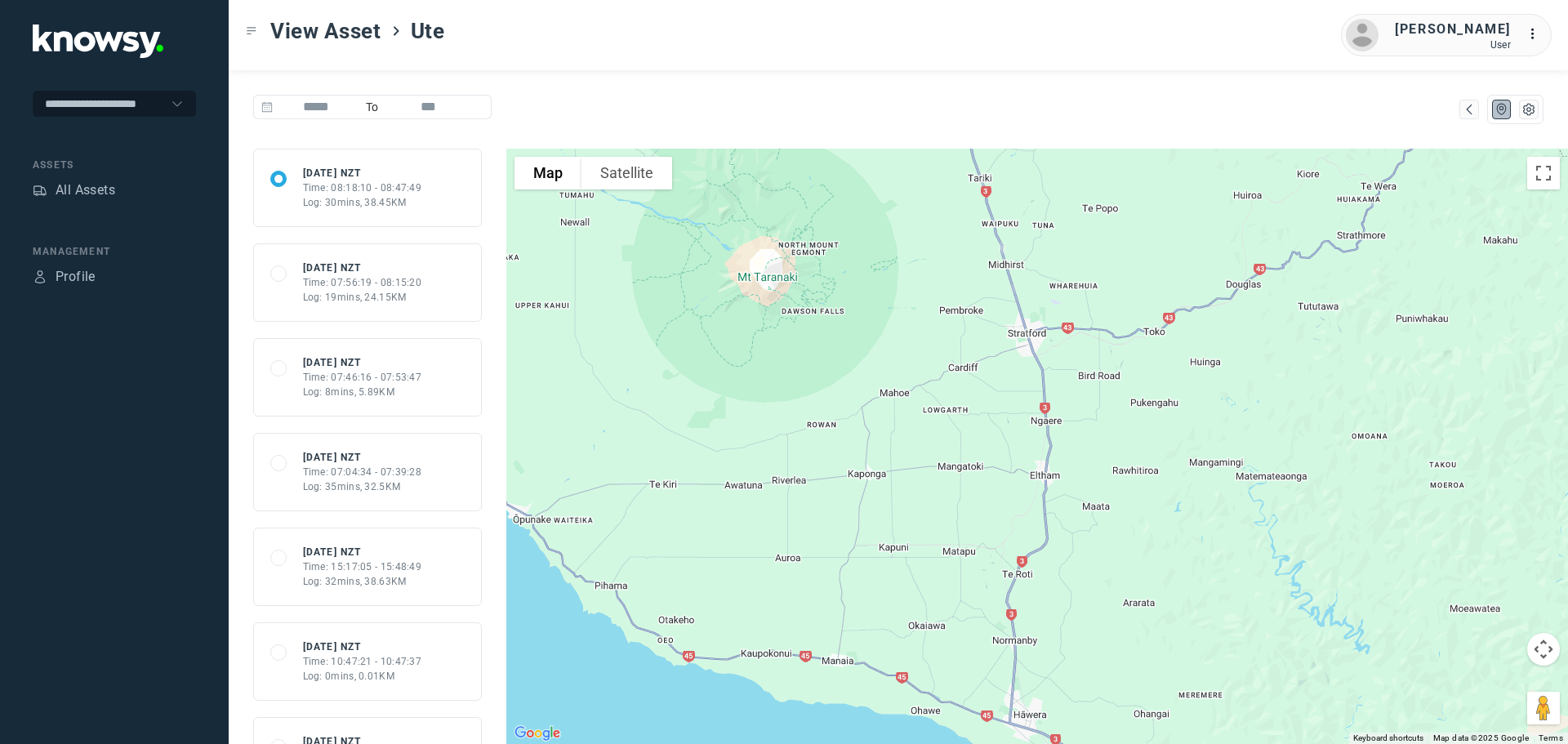
drag, startPoint x: 879, startPoint y: 357, endPoint x: 858, endPoint y: 329, distance: 35.0
click at [867, 293] on div at bounding box center [1036, 446] width 1061 height 596
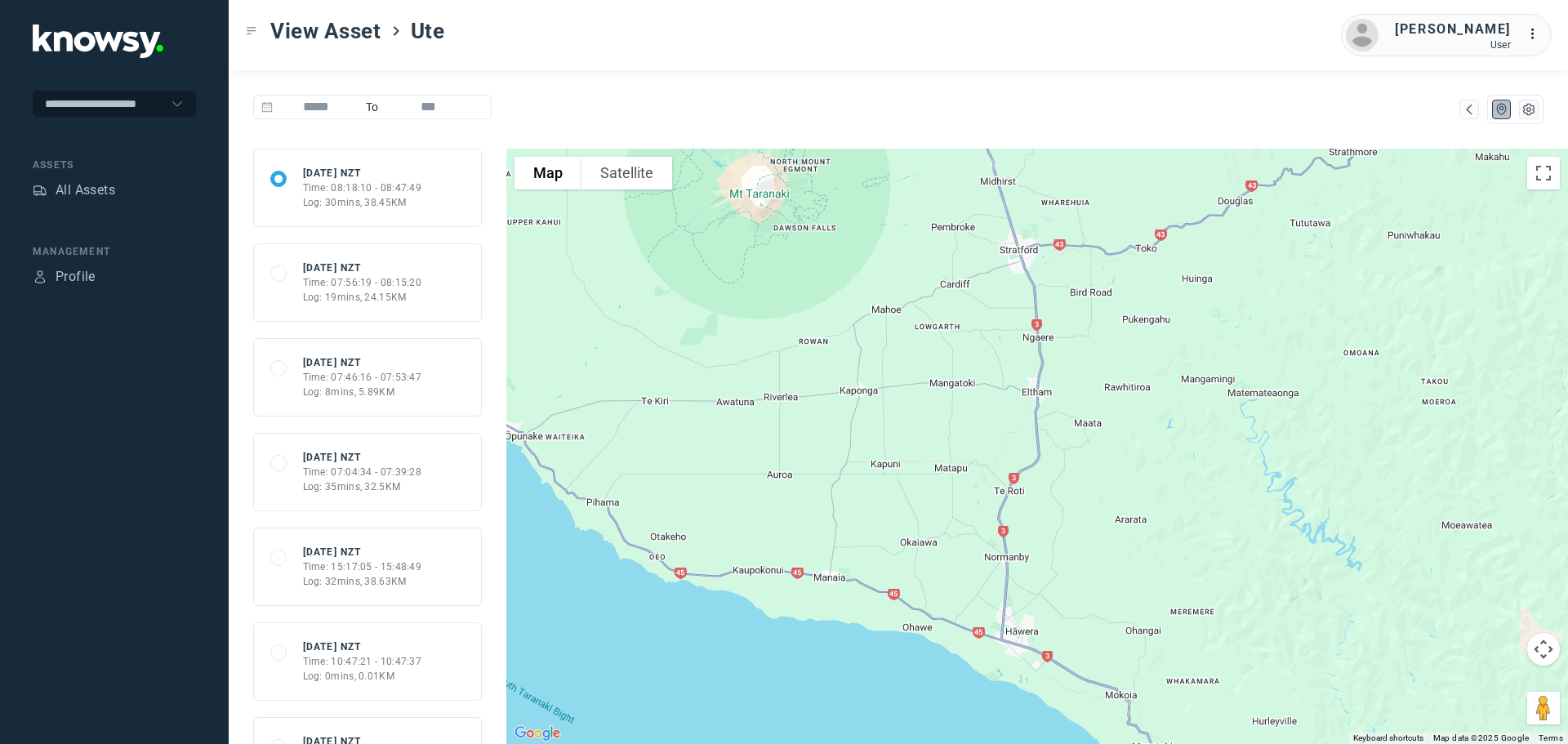
drag, startPoint x: 882, startPoint y: 407, endPoint x: 880, endPoint y: 370, distance: 37.1
click at [882, 372] on div at bounding box center [1036, 446] width 1061 height 596
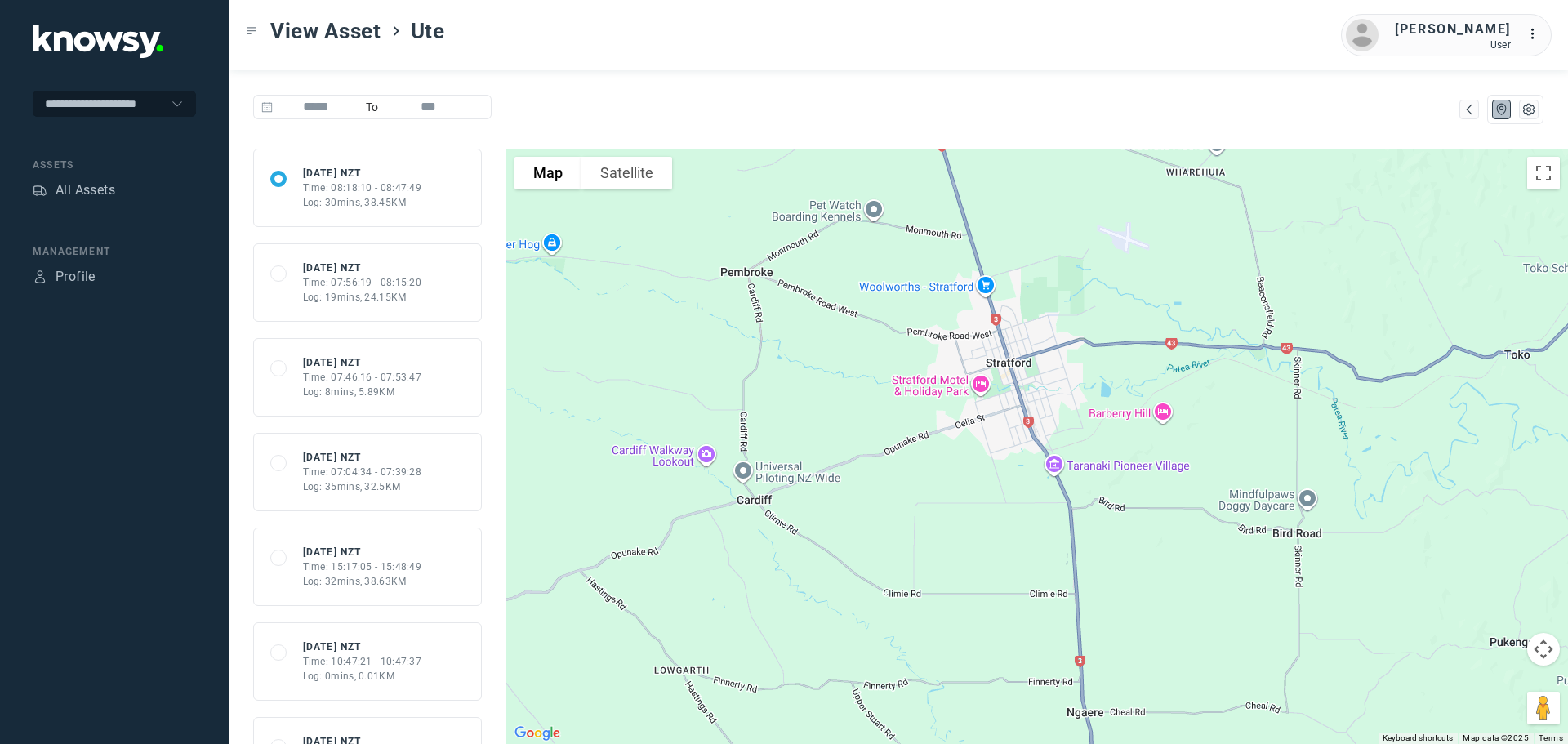
drag, startPoint x: 973, startPoint y: 279, endPoint x: 672, endPoint y: 510, distance: 379.4
click at [672, 510] on div at bounding box center [1036, 446] width 1061 height 596
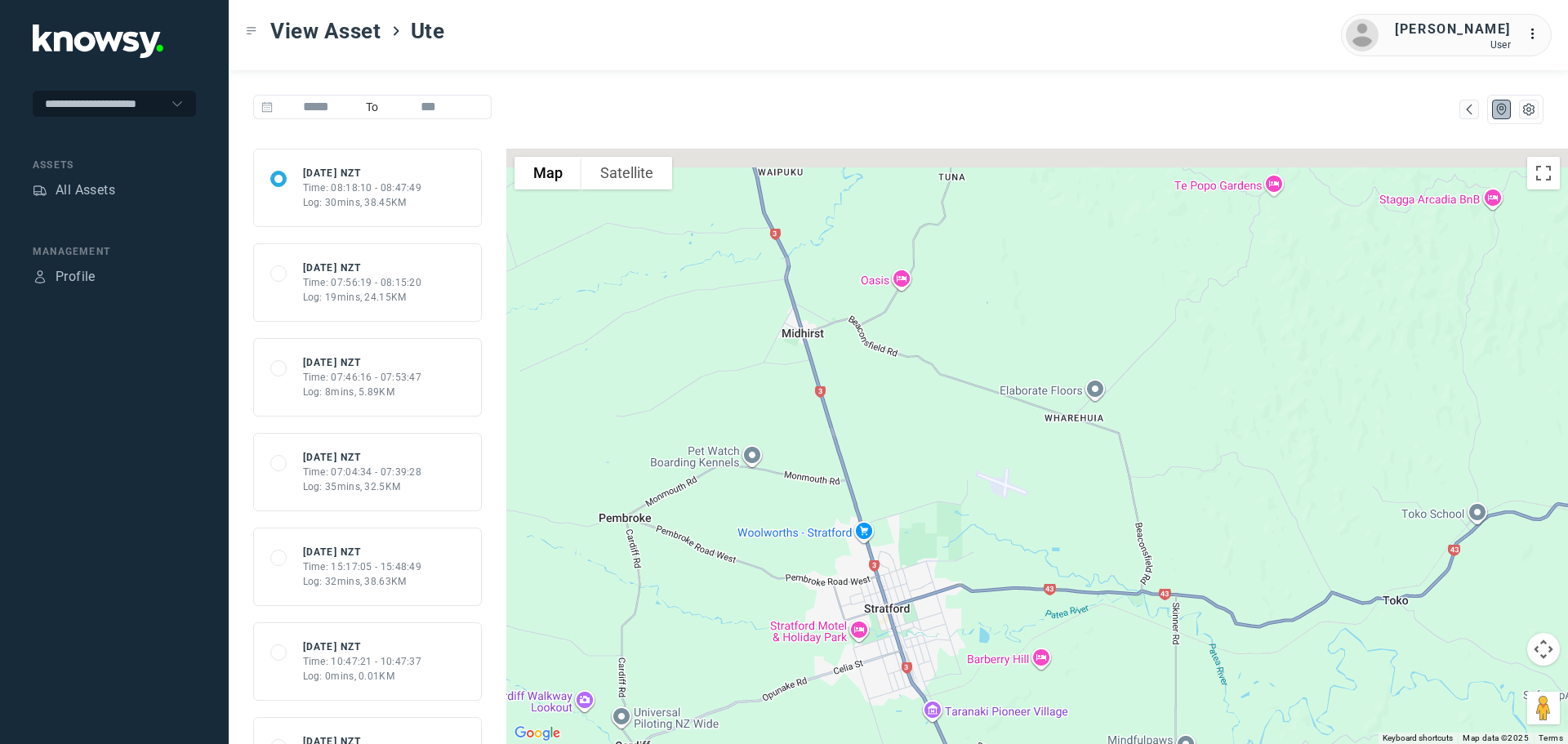
drag, startPoint x: 779, startPoint y: 466, endPoint x: 777, endPoint y: 509, distance: 43.0
click at [790, 583] on div at bounding box center [1036, 446] width 1061 height 596
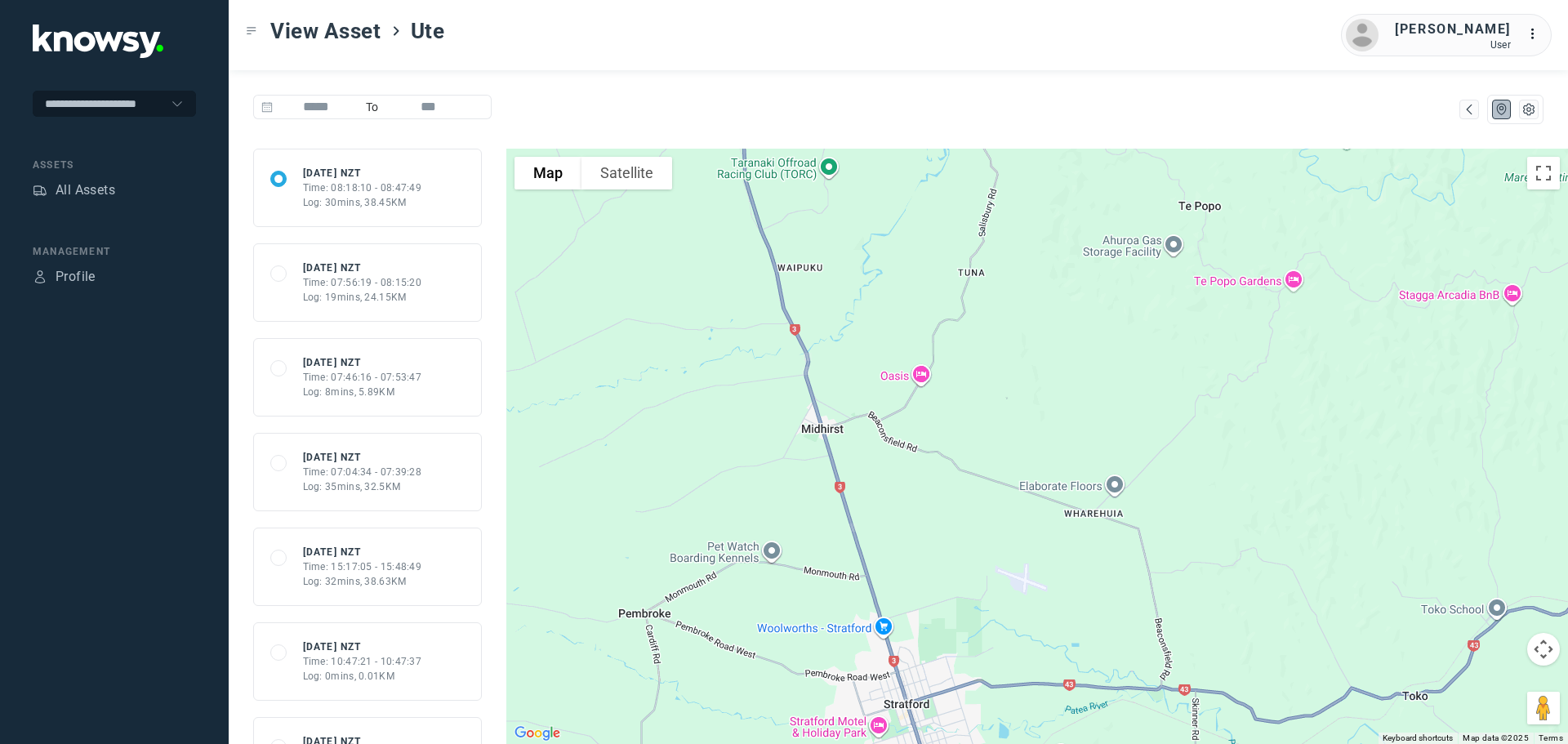
drag, startPoint x: 758, startPoint y: 505, endPoint x: 769, endPoint y: 614, distance: 109.6
click at [769, 614] on div at bounding box center [1036, 446] width 1061 height 596
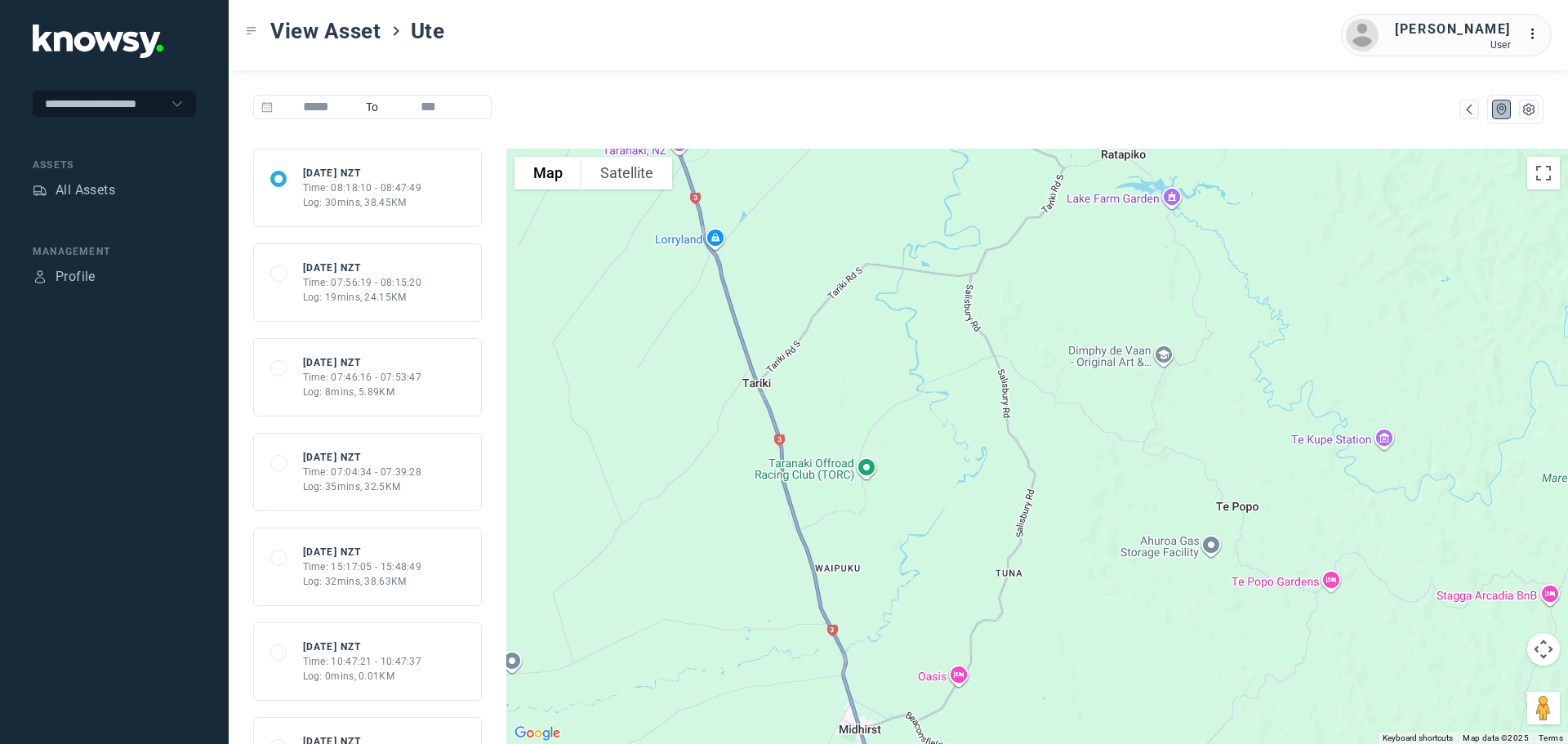
drag, startPoint x: 768, startPoint y: 543, endPoint x: 804, endPoint y: 644, distance: 107.2
click at [804, 653] on div at bounding box center [1036, 446] width 1061 height 596
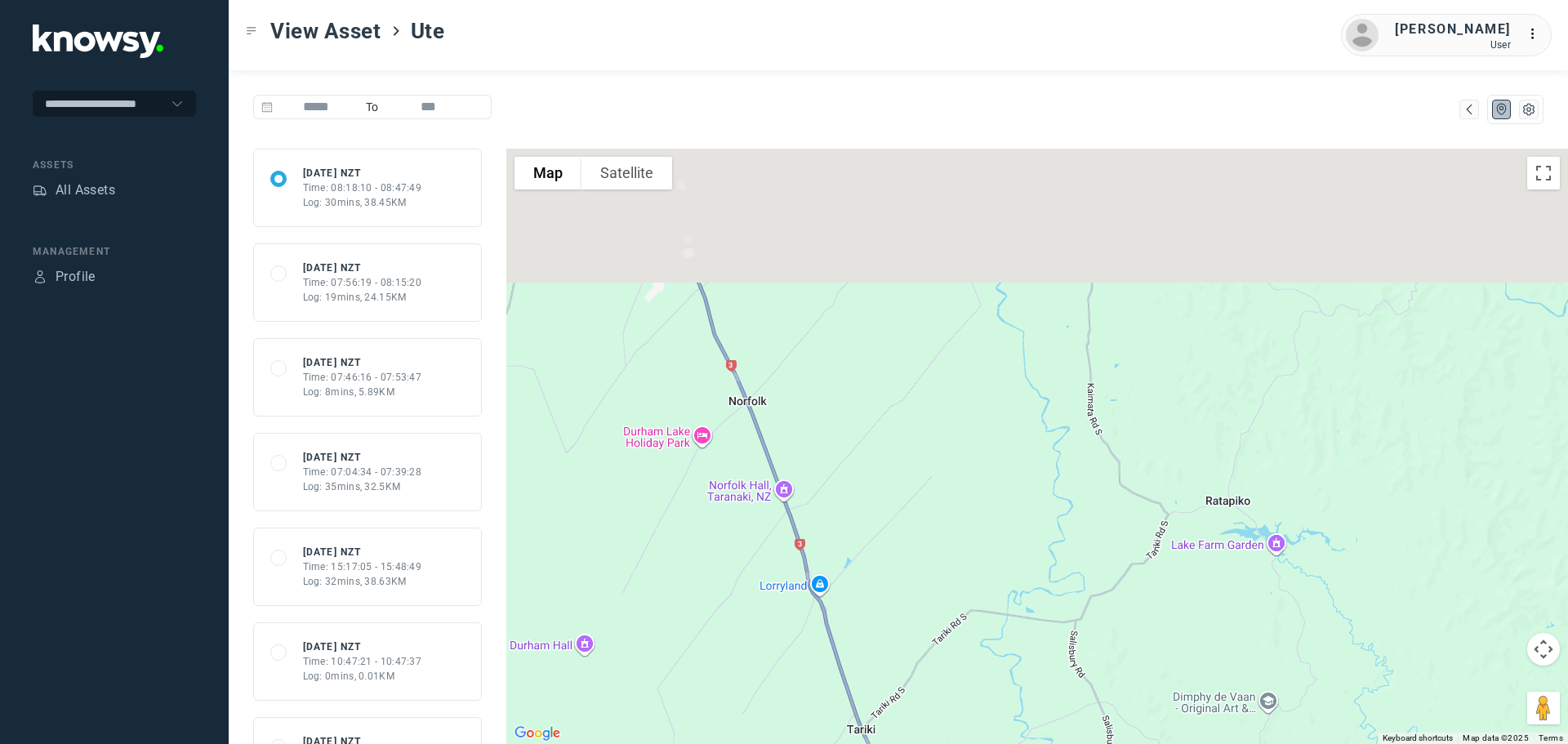
drag, startPoint x: 818, startPoint y: 621, endPoint x: 826, endPoint y: 643, distance: 23.4
click at [827, 646] on div at bounding box center [1036, 446] width 1061 height 596
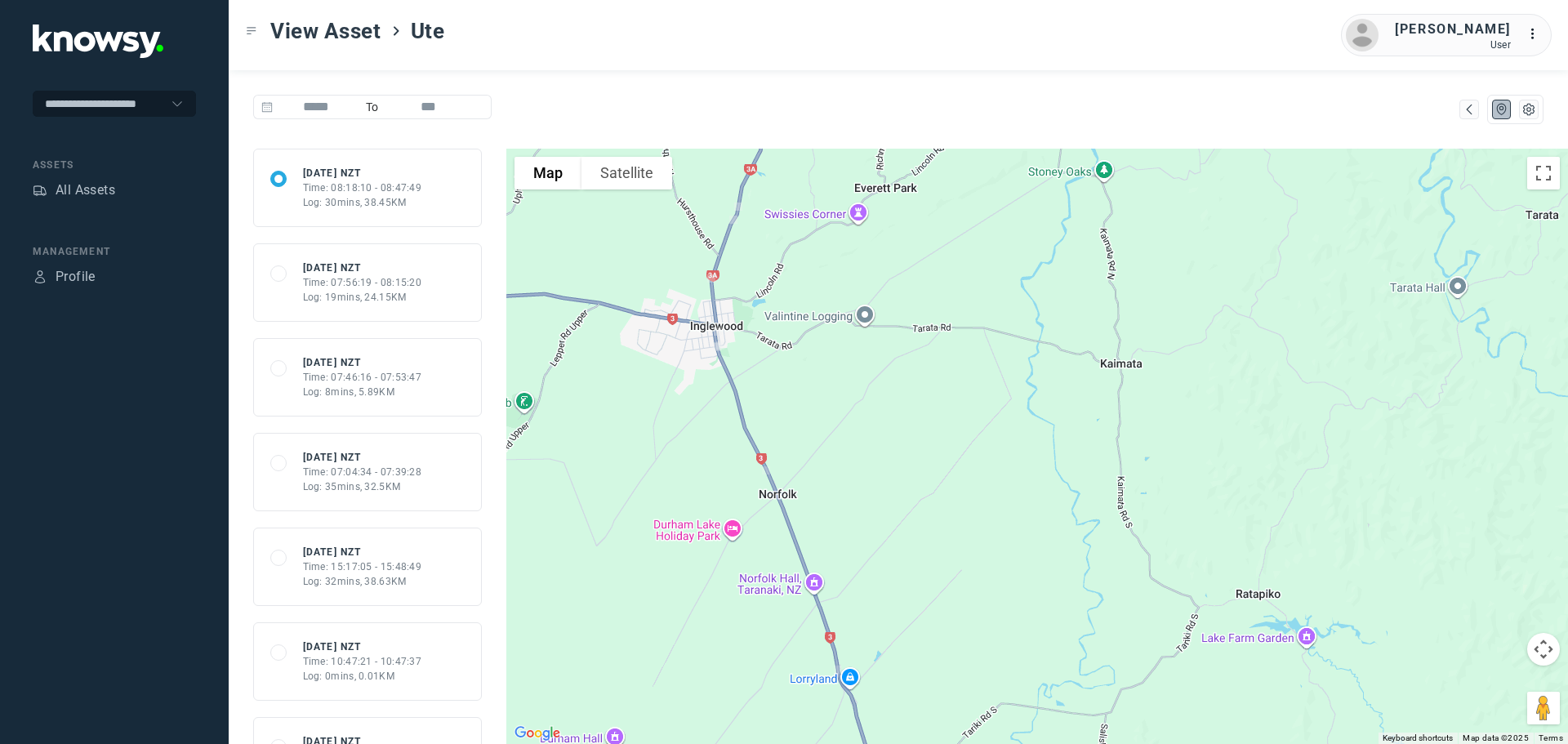
drag, startPoint x: 745, startPoint y: 446, endPoint x: 776, endPoint y: 554, distance: 112.4
click at [776, 553] on div at bounding box center [1036, 446] width 1061 height 596
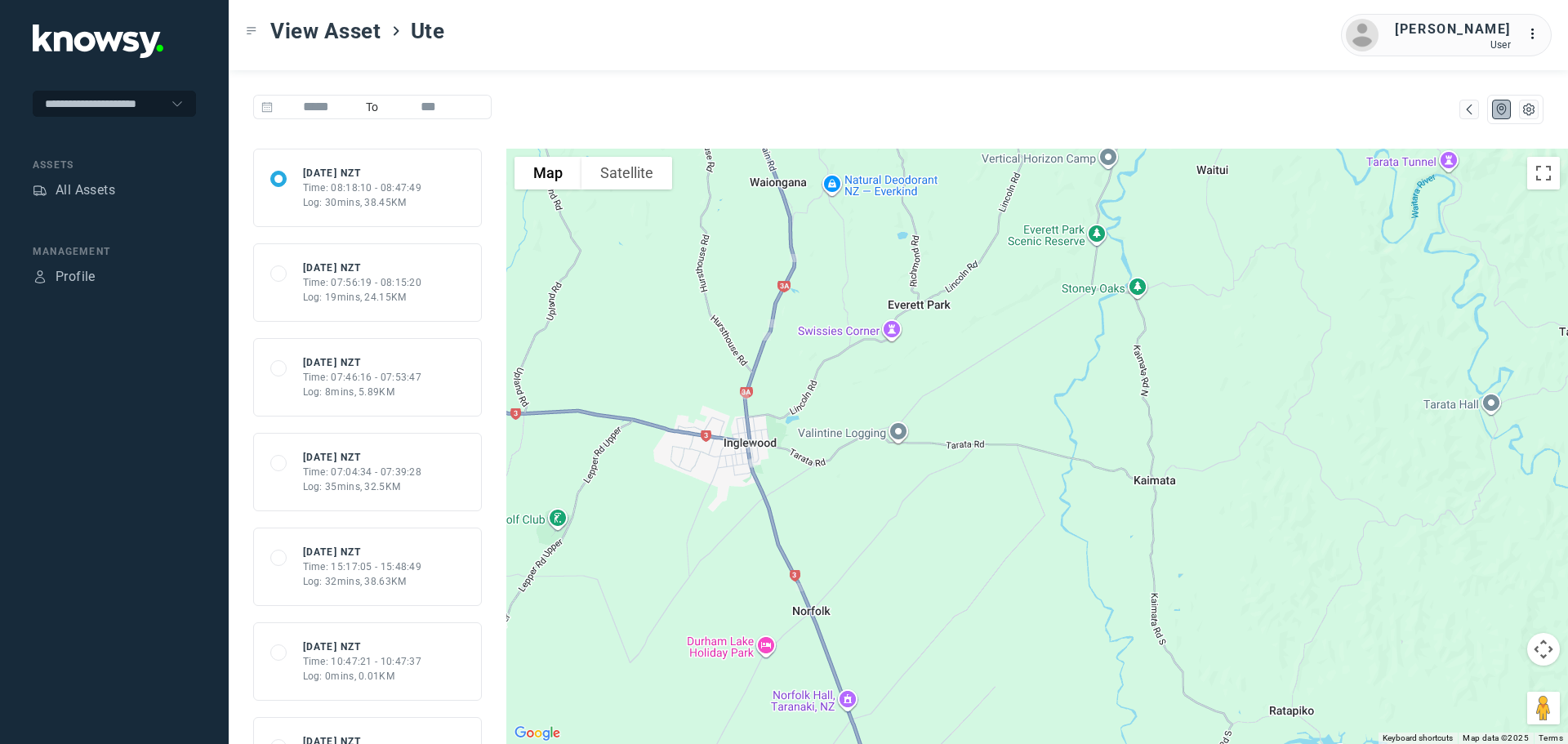
drag, startPoint x: 771, startPoint y: 465, endPoint x: 790, endPoint y: 617, distance: 153.2
click at [790, 616] on div at bounding box center [1036, 446] width 1061 height 596
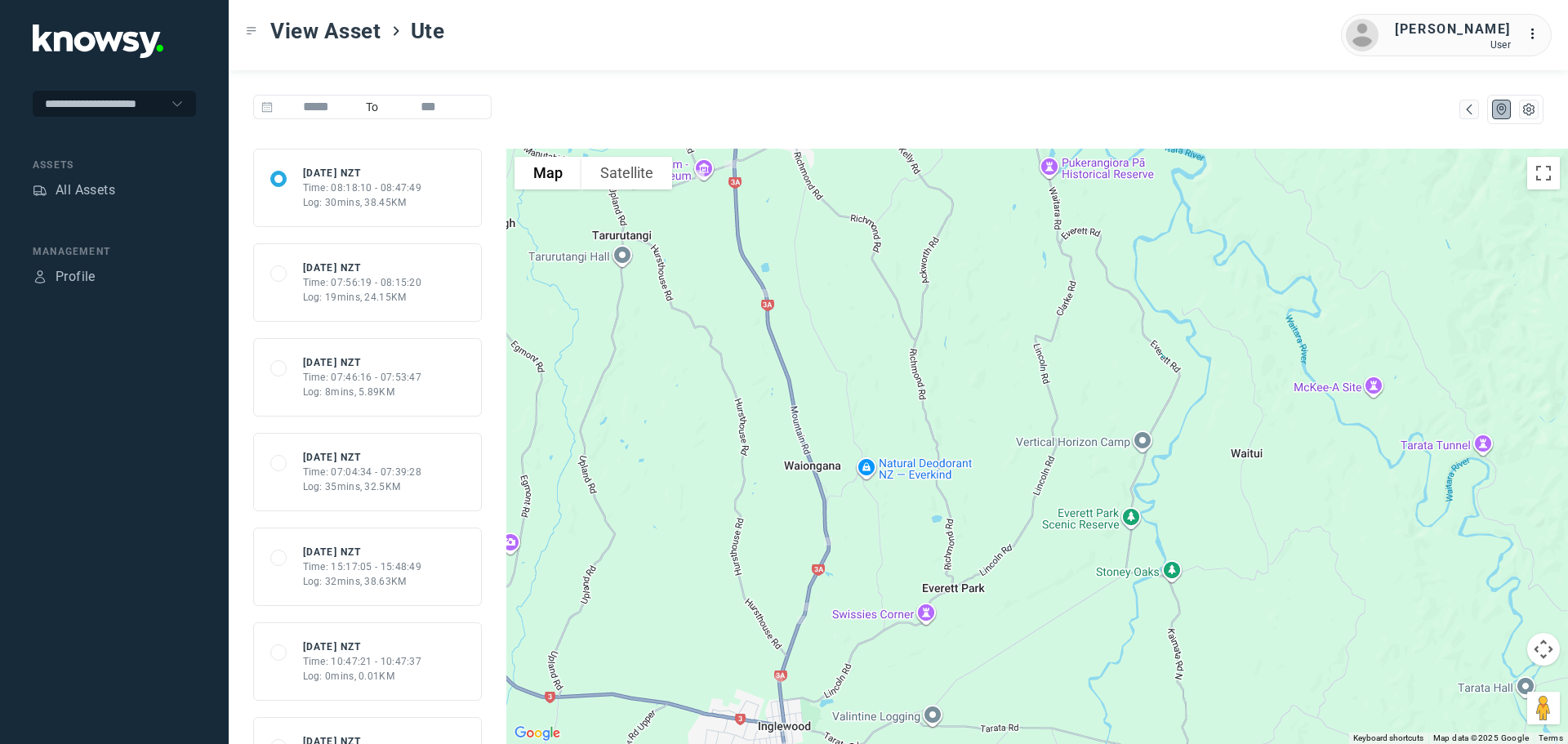
drag, startPoint x: 794, startPoint y: 554, endPoint x: 802, endPoint y: 610, distance: 56.6
click at [802, 610] on div at bounding box center [1036, 446] width 1061 height 596
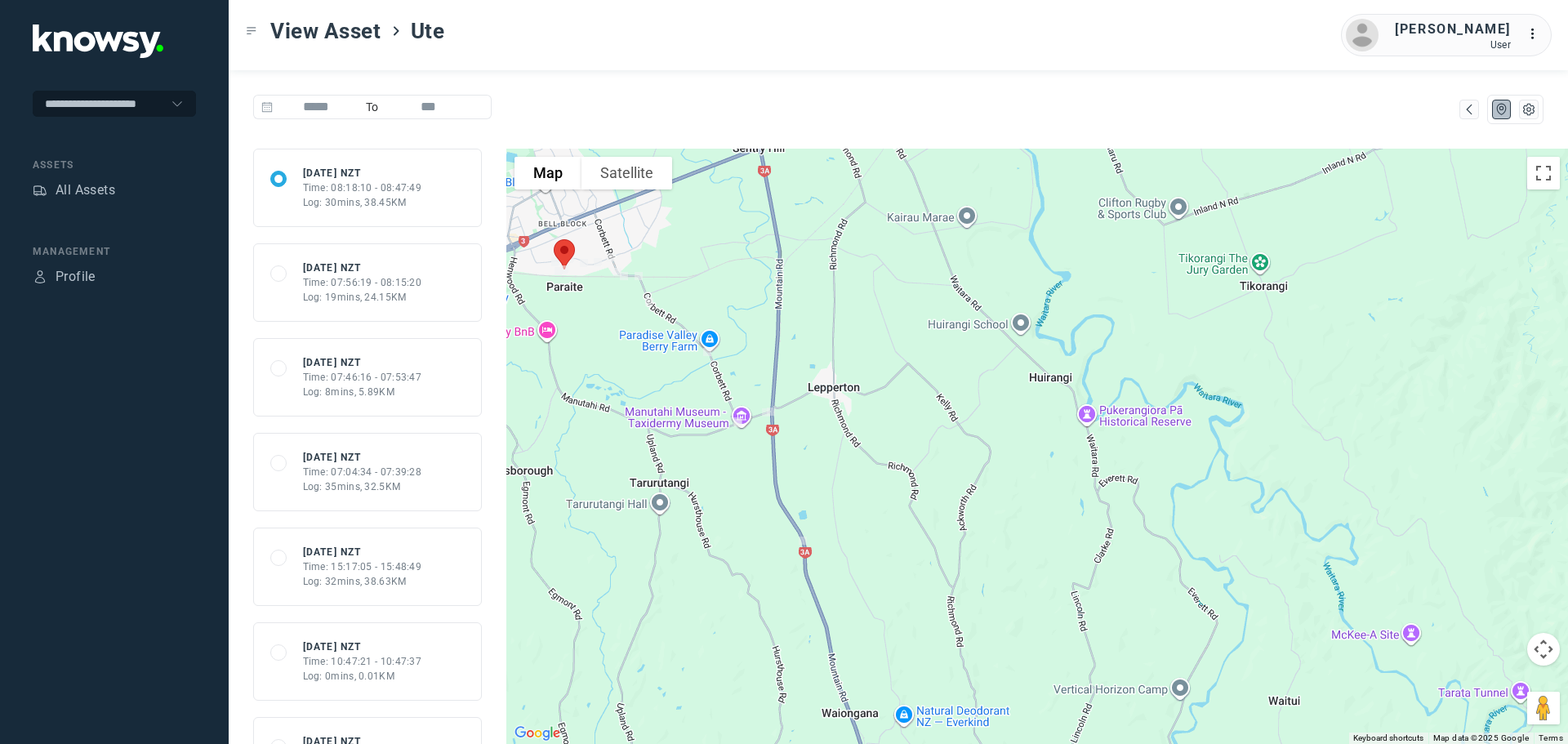
drag, startPoint x: 777, startPoint y: 537, endPoint x: 804, endPoint y: 674, distance: 139.6
click at [804, 673] on div at bounding box center [1036, 446] width 1061 height 596
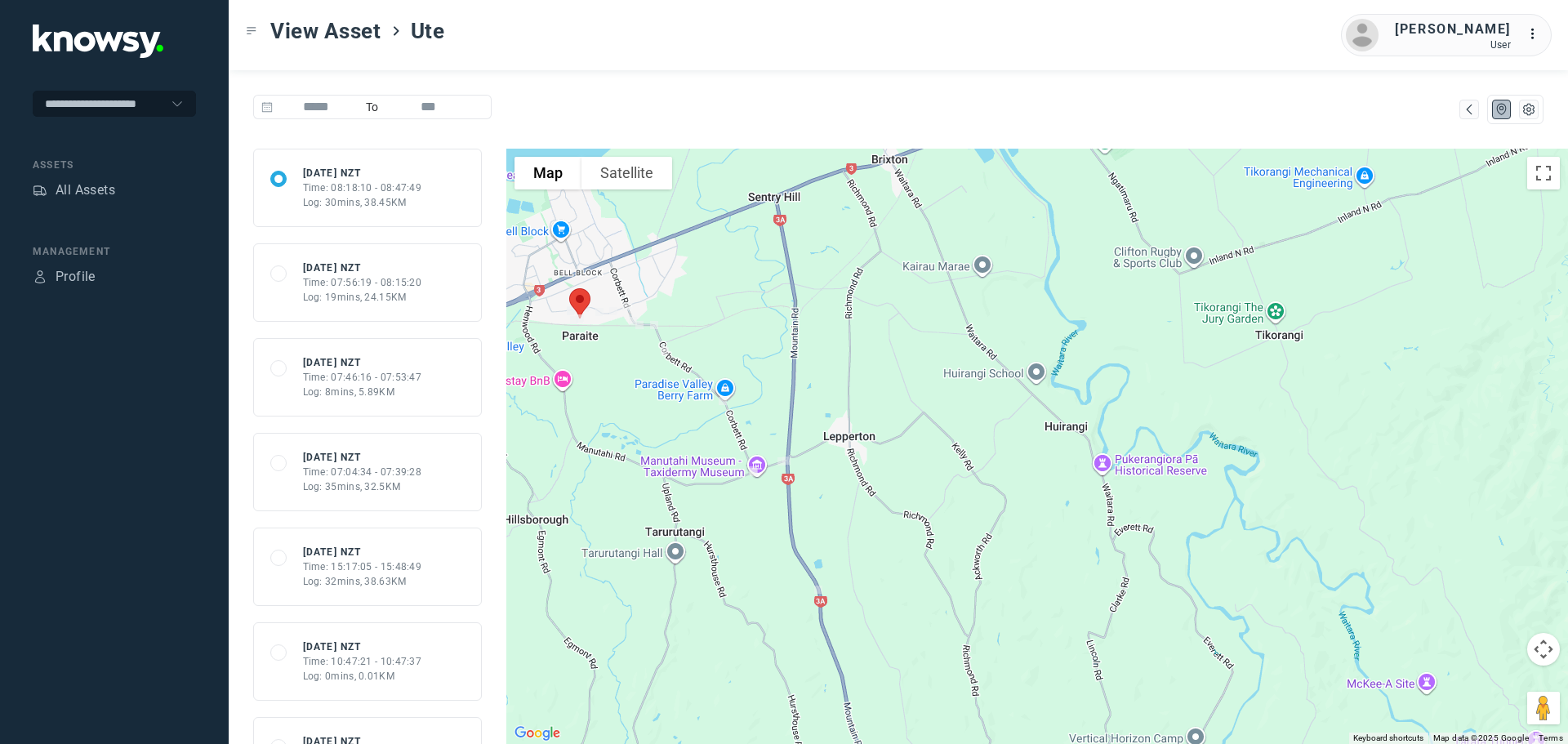
drag, startPoint x: 659, startPoint y: 408, endPoint x: 679, endPoint y: 458, distance: 53.9
click at [679, 458] on div at bounding box center [1036, 446] width 1061 height 596
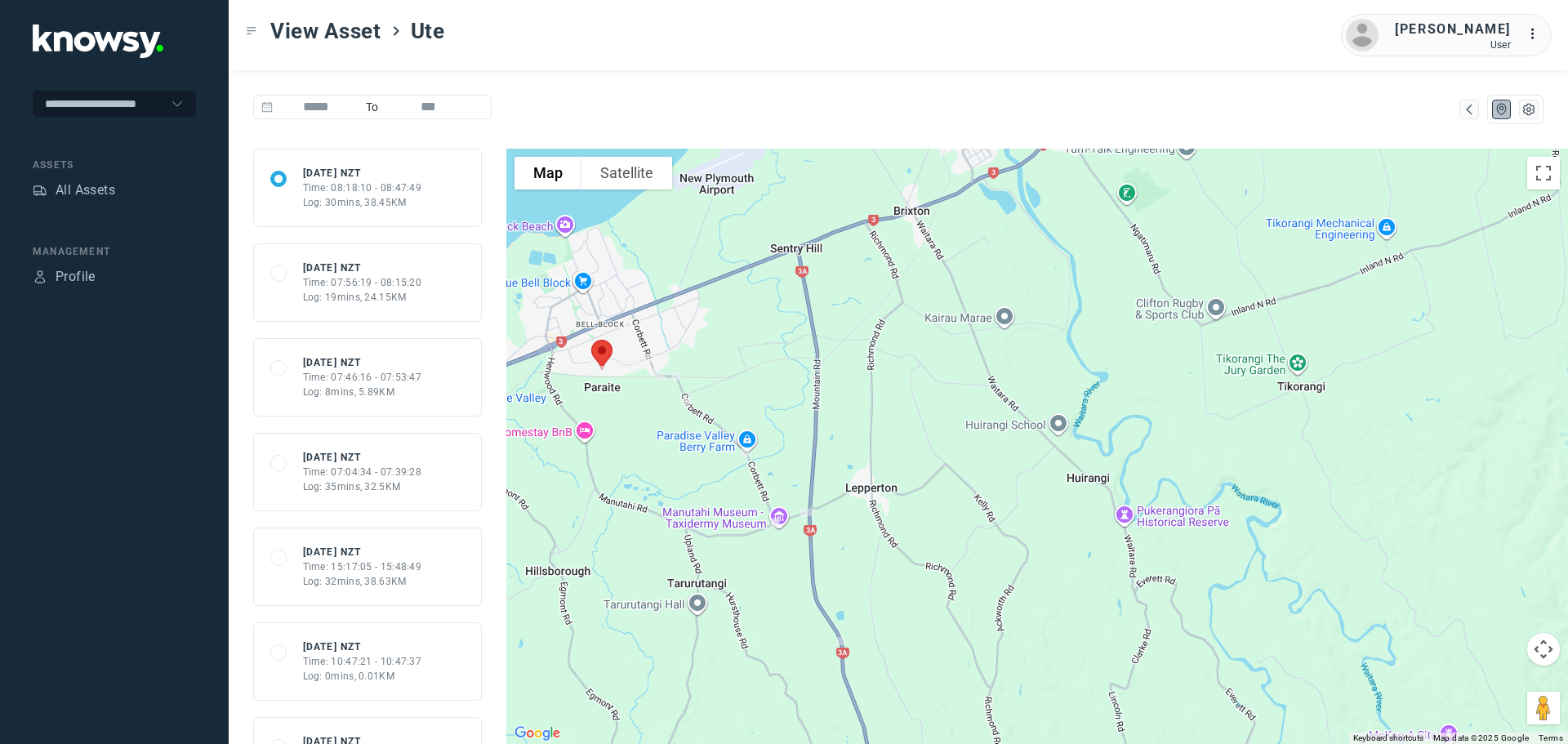
click at [342, 481] on div "Log: 35mins, 32.5KM" at bounding box center [362, 486] width 119 height 15
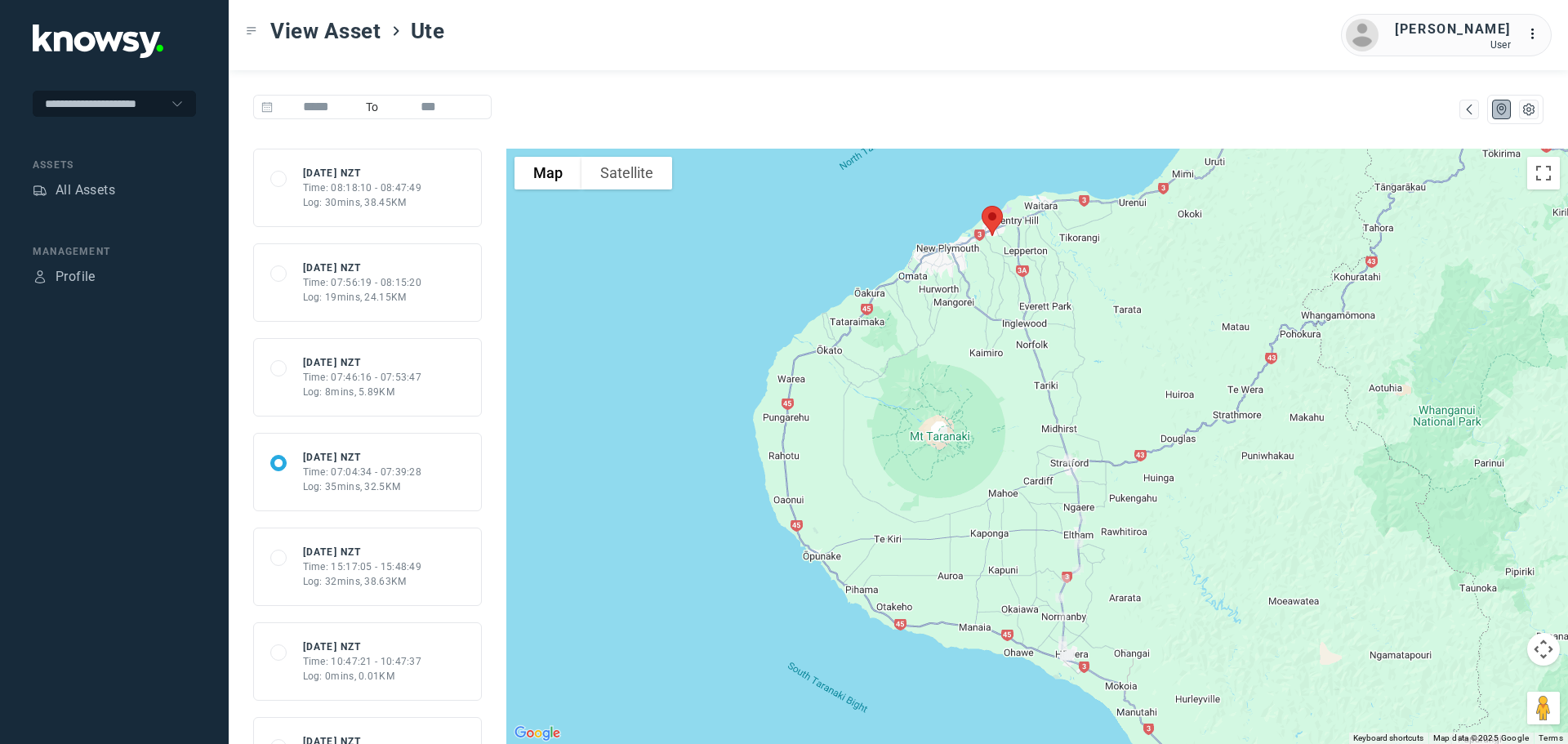
click at [352, 277] on div "Time: 07:56:19 - 08:15:20" at bounding box center [362, 282] width 119 height 15
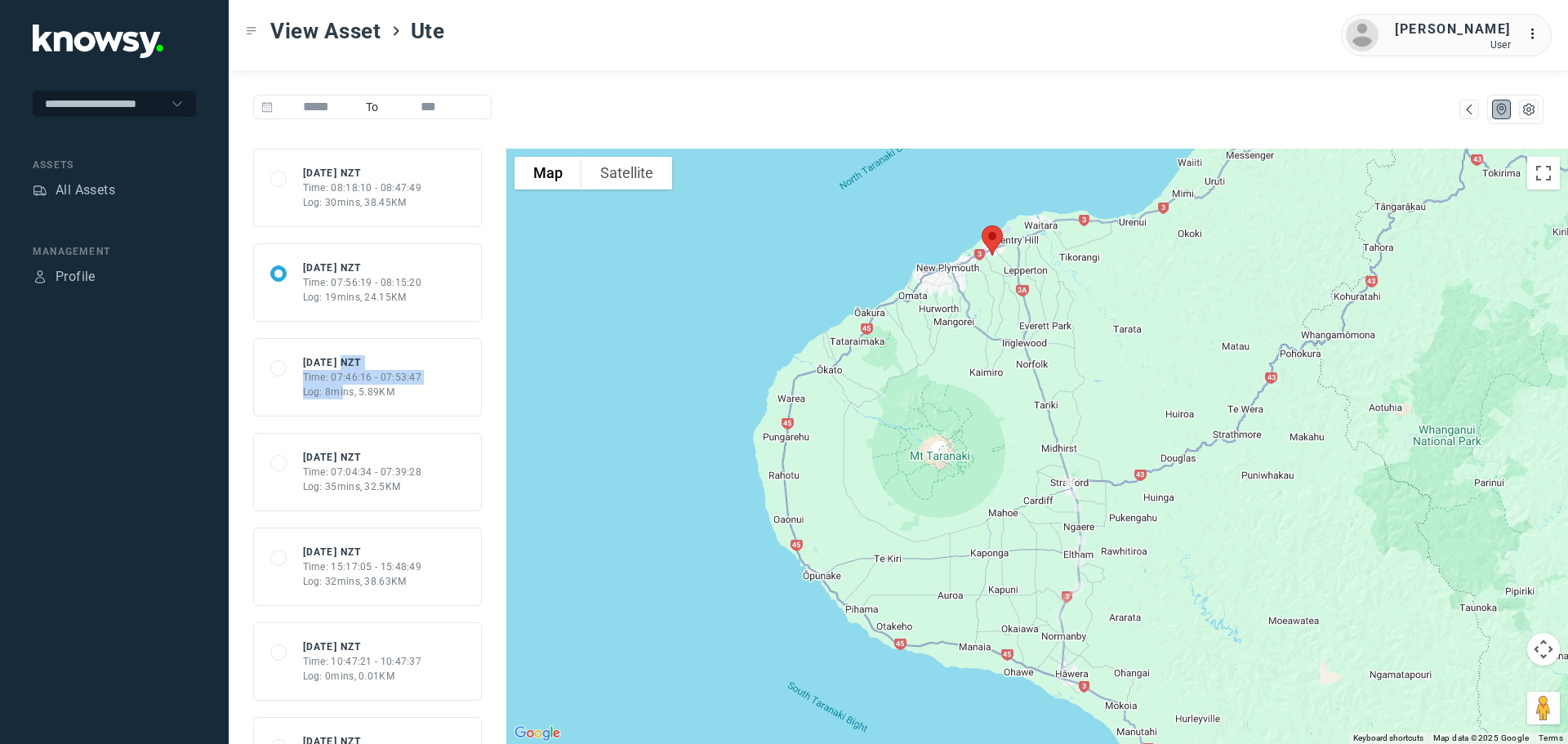
drag, startPoint x: 344, startPoint y: 372, endPoint x: 344, endPoint y: 408, distance: 36.0
click at [344, 408] on div "689e3d13817bbdc88e050e26 [DATE] NZT Time: 07:46:16 - 07:53:47 Log: 8mins, 5.89KM" at bounding box center [367, 378] width 228 height 78
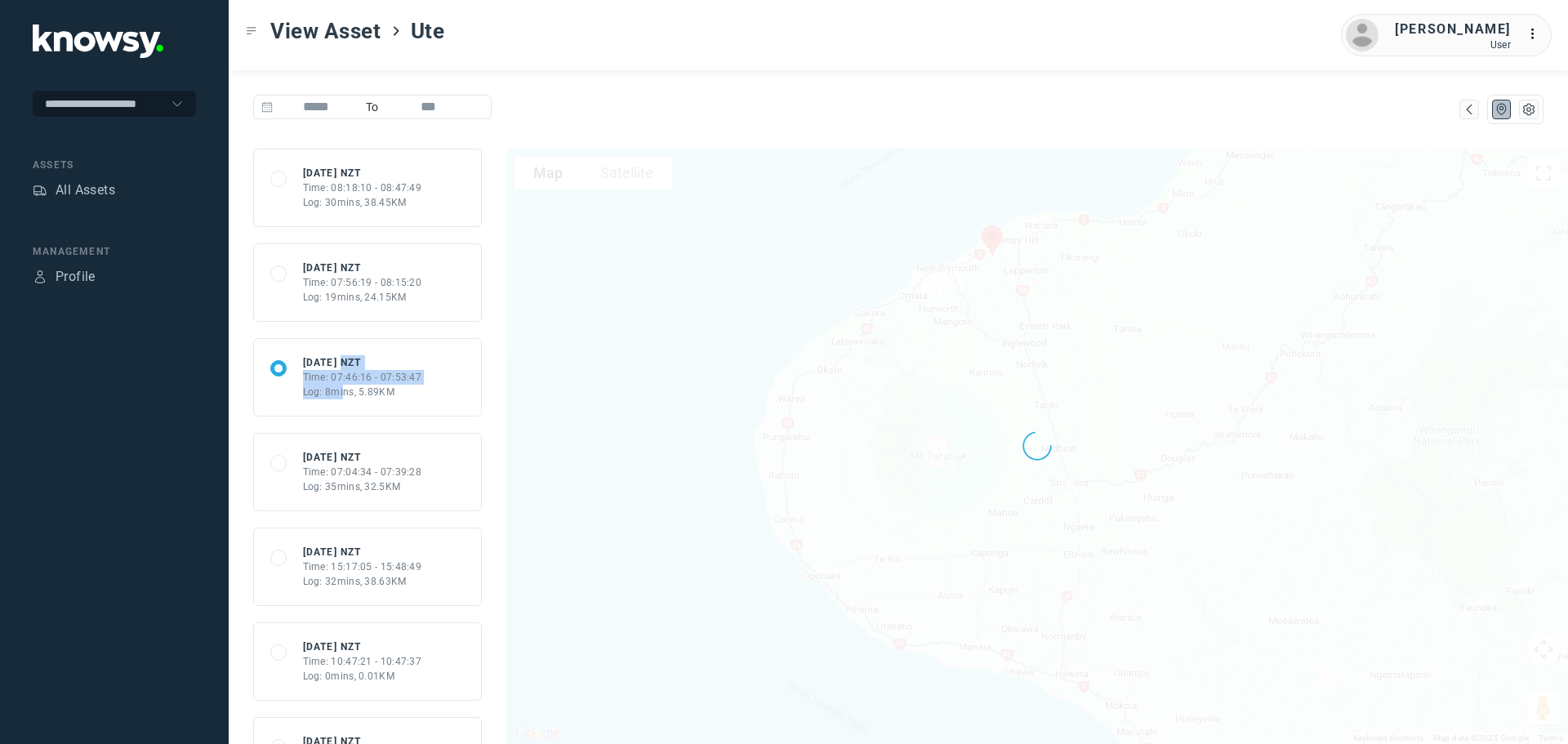
click at [434, 339] on div "689e3d13817bbdc88e050e26 [DATE] NZT Time: 07:46:16 - 07:53:47 Log: 8mins, 5.89KM" at bounding box center [367, 378] width 228 height 78
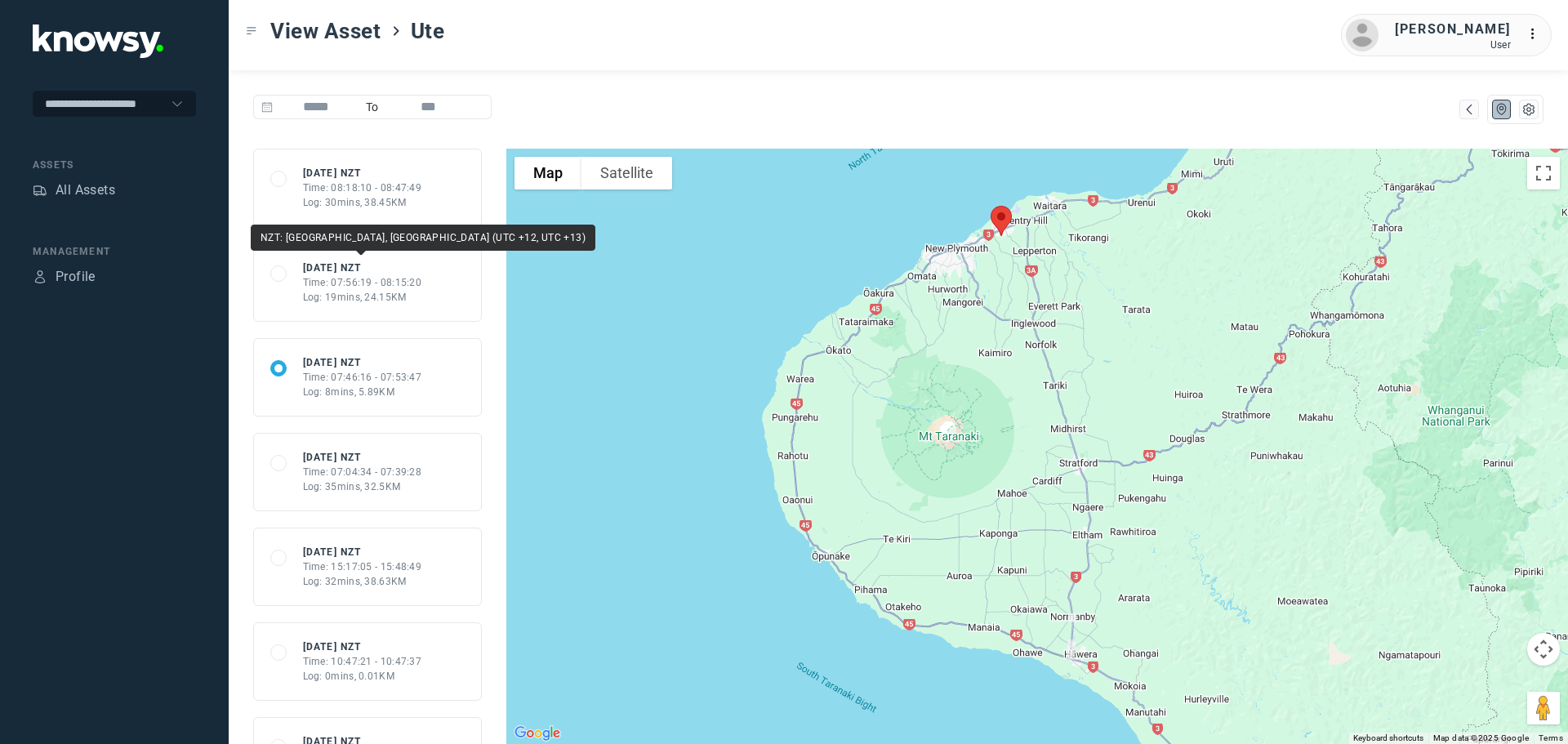
click at [338, 271] on div "[DATE] NZT" at bounding box center [362, 267] width 119 height 15
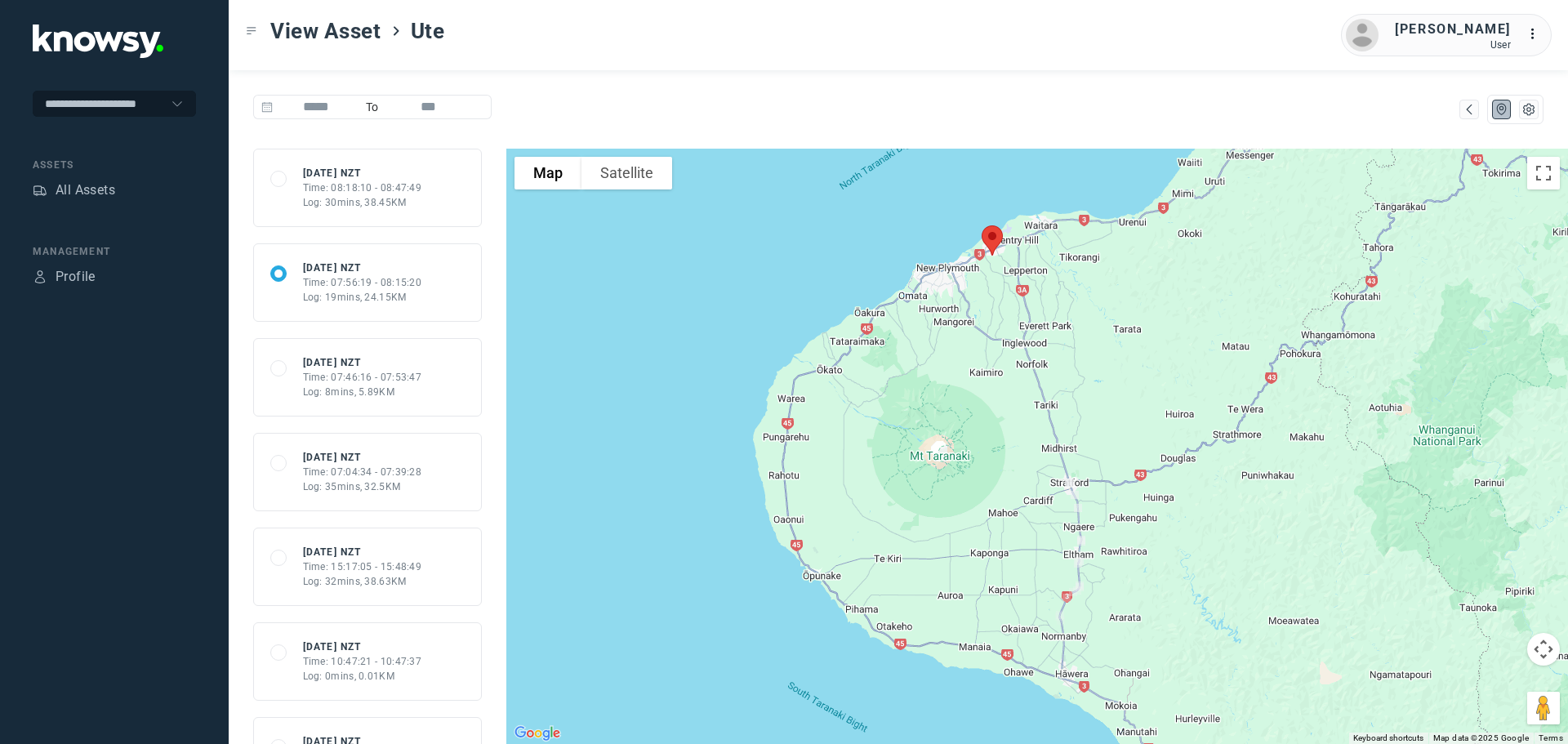
click at [344, 381] on div "Time: 07:46:16 - 07:53:47" at bounding box center [362, 377] width 119 height 15
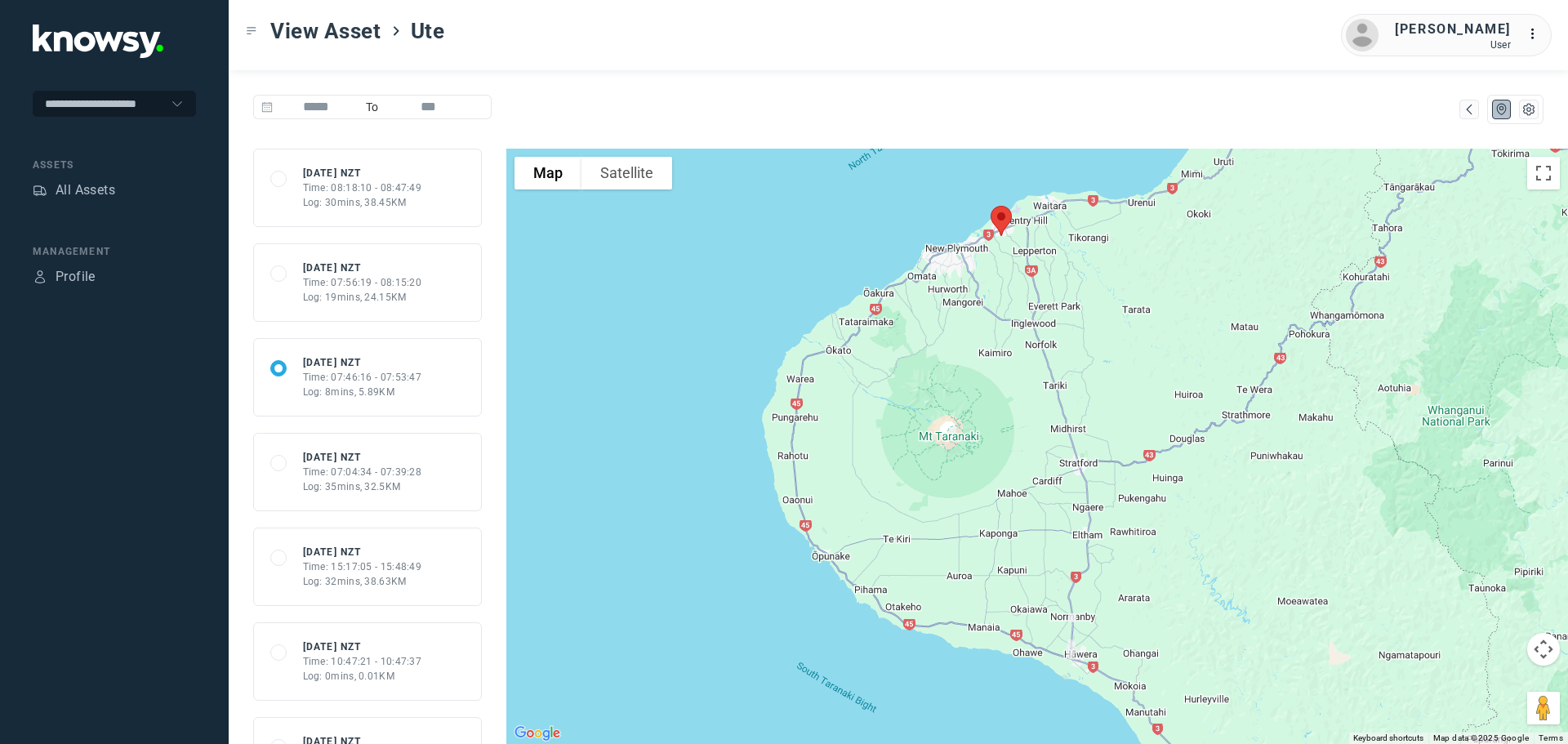
click at [338, 284] on div "Time: 07:56:19 - 08:15:20" at bounding box center [362, 282] width 119 height 15
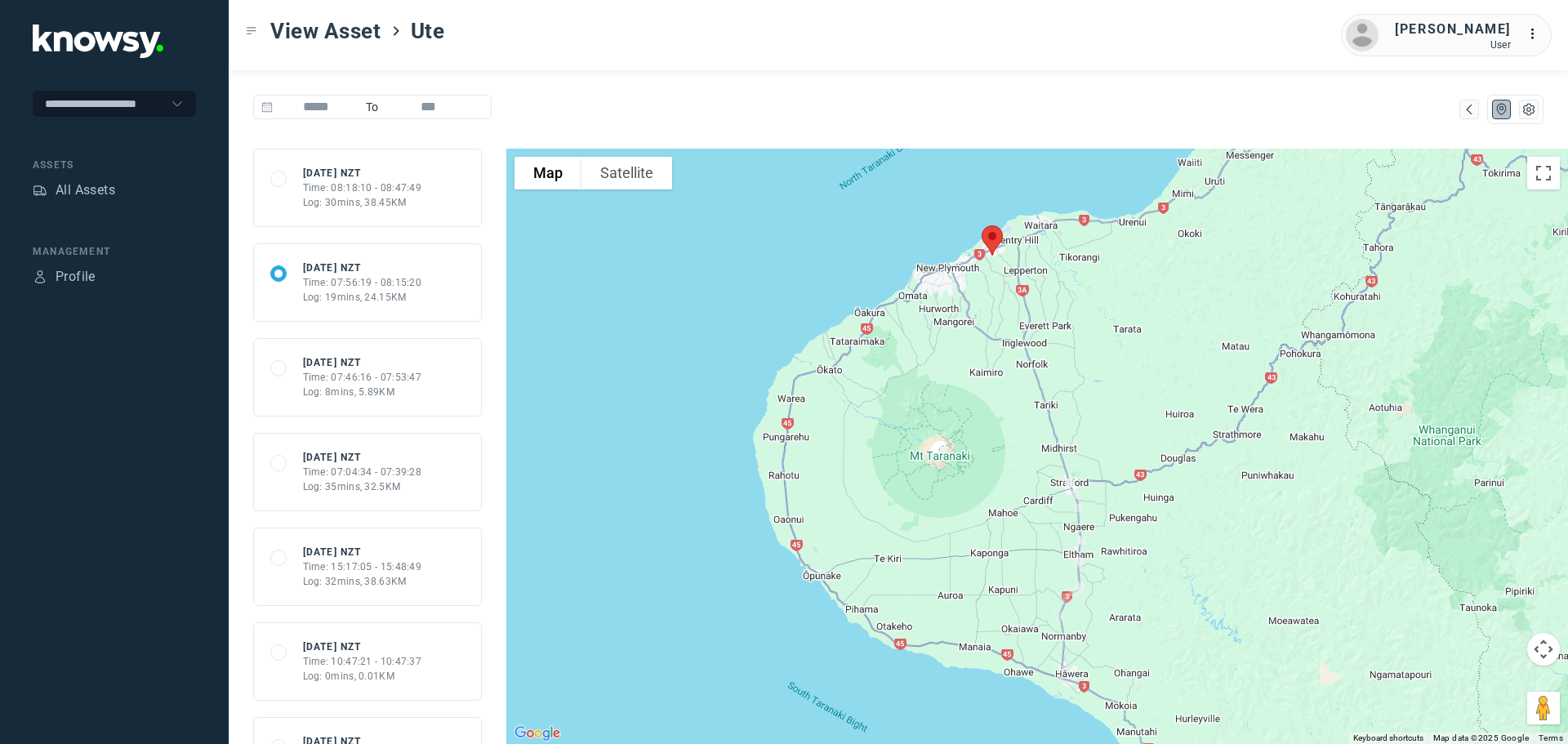
click at [342, 193] on div "Time: 08:18:10 - 08:47:49" at bounding box center [362, 188] width 119 height 15
